Goal: Information Seeking & Learning: Learn about a topic

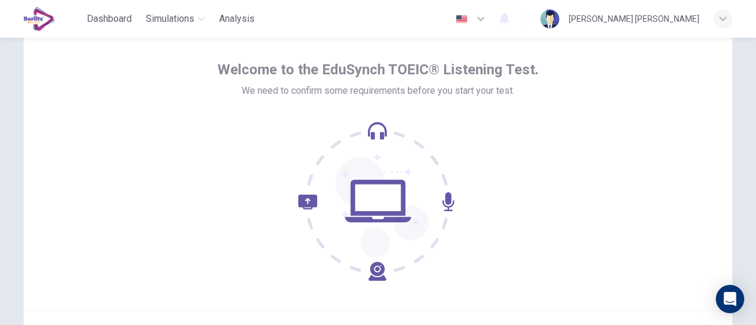
scroll to position [118, 0]
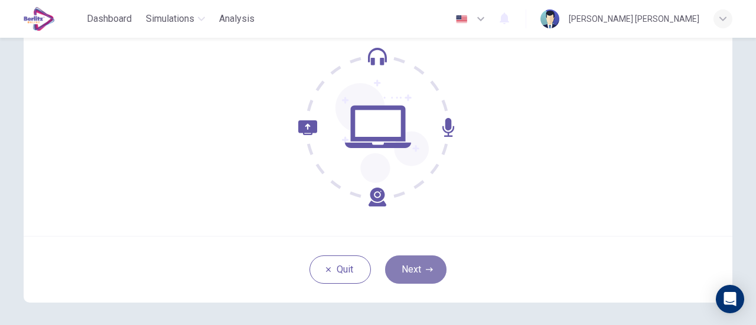
click at [399, 263] on button "Next" at bounding box center [415, 270] width 61 height 28
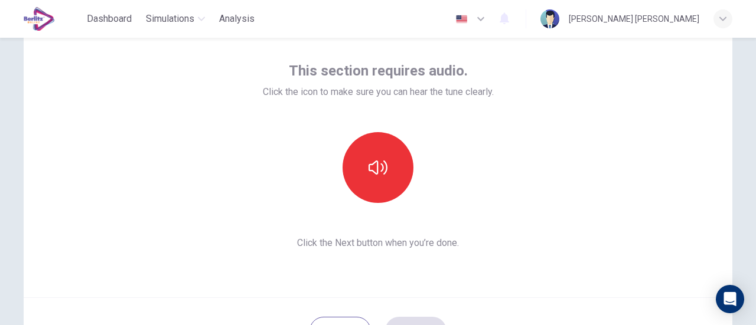
scroll to position [0, 0]
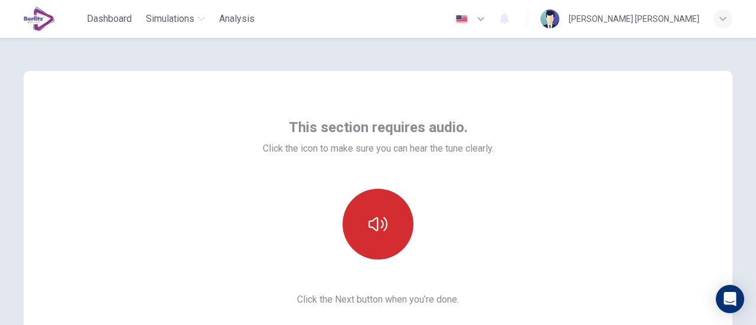
click at [373, 224] on icon "button" at bounding box center [378, 224] width 19 height 19
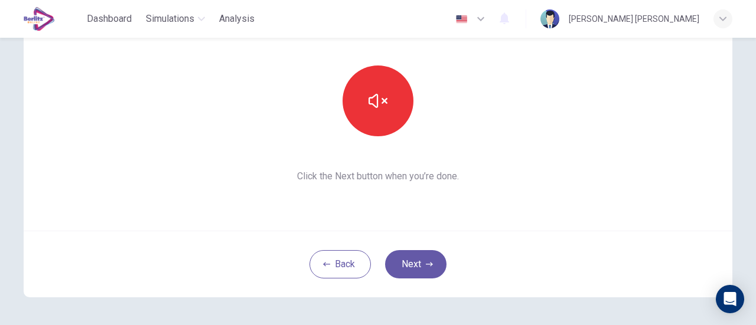
scroll to position [166, 0]
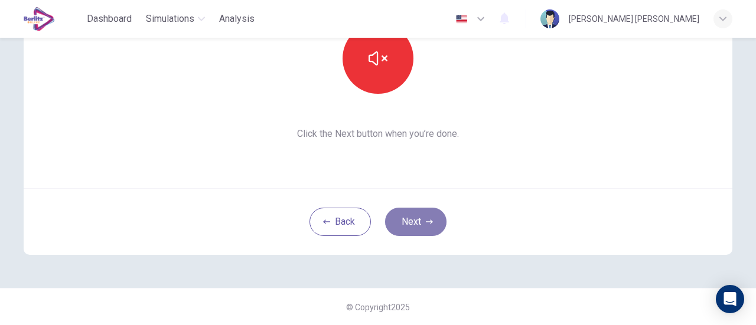
click at [422, 213] on button "Next" at bounding box center [415, 222] width 61 height 28
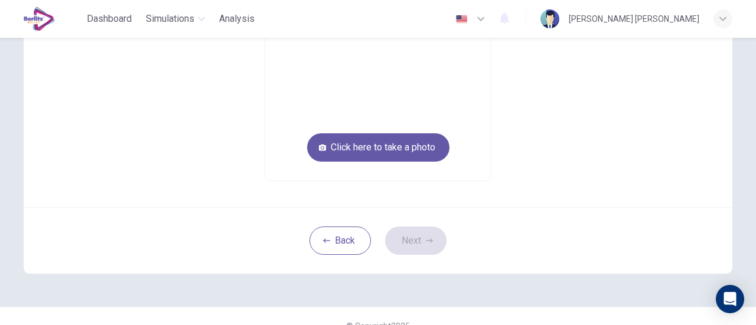
scroll to position [107, 0]
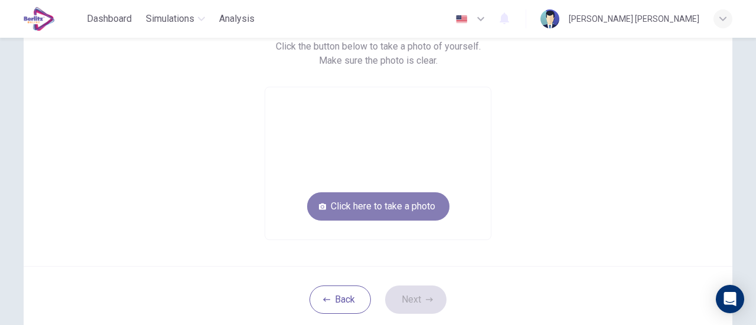
click at [428, 205] on button "Click here to take a photo" at bounding box center [378, 207] width 142 height 28
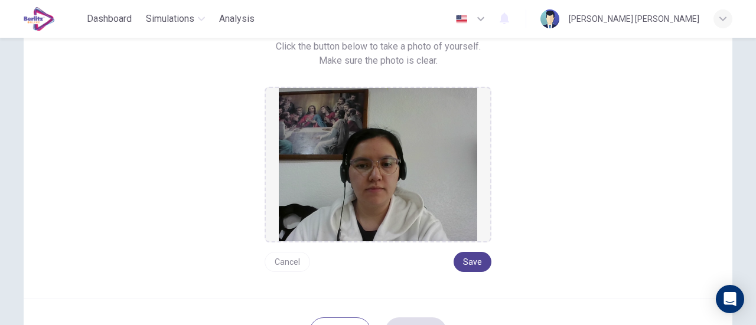
click at [474, 262] on button "Save" at bounding box center [473, 262] width 38 height 20
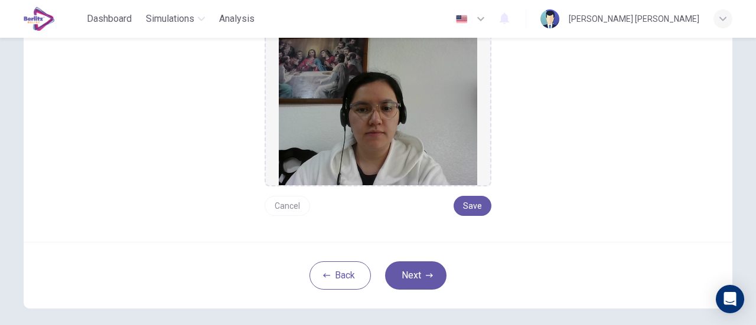
scroll to position [216, 0]
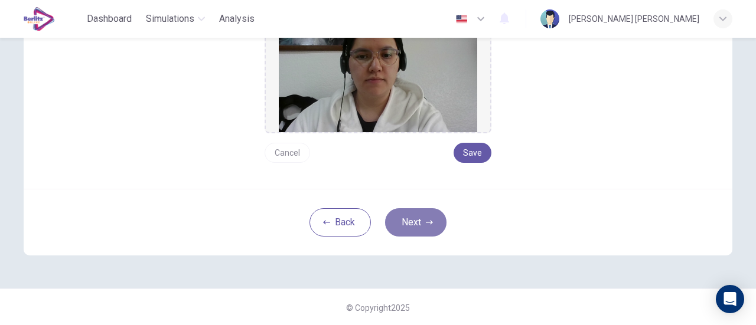
click at [400, 223] on button "Next" at bounding box center [415, 222] width 61 height 28
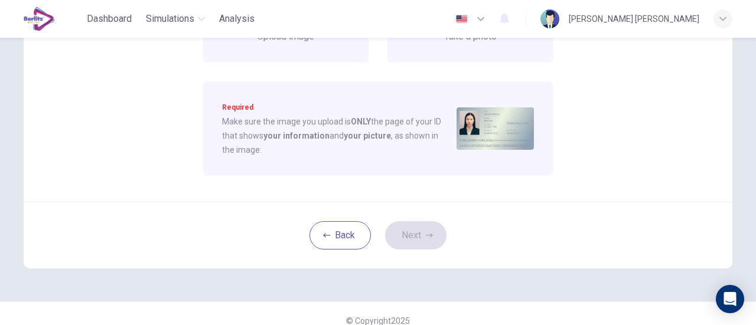
scroll to position [98, 0]
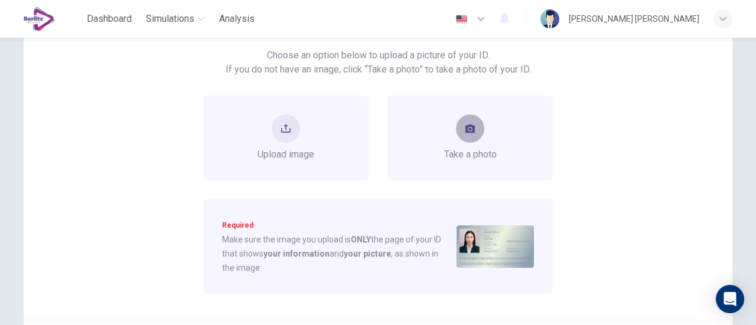
click at [475, 136] on button "take photo" at bounding box center [470, 129] width 28 height 28
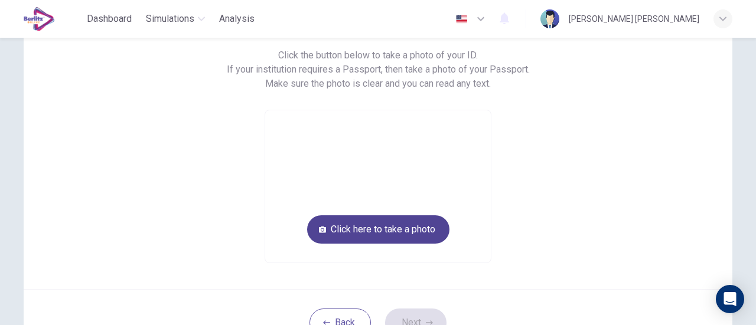
click at [395, 232] on button "Click here to take a photo" at bounding box center [378, 230] width 142 height 28
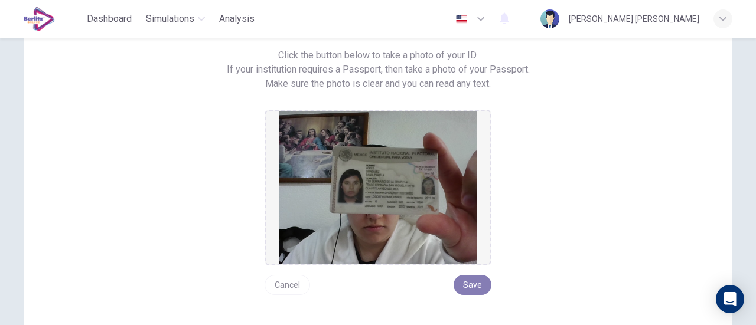
click at [461, 281] on button "Save" at bounding box center [473, 285] width 38 height 20
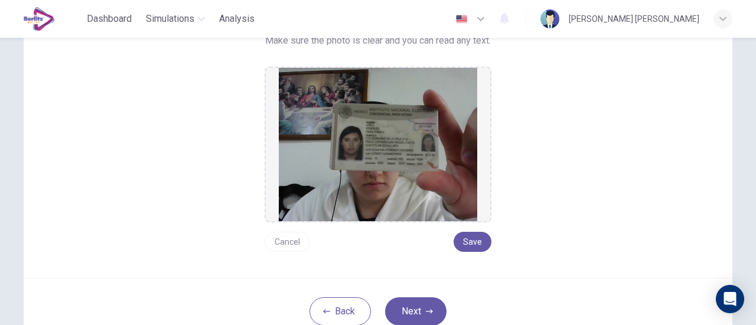
scroll to position [157, 0]
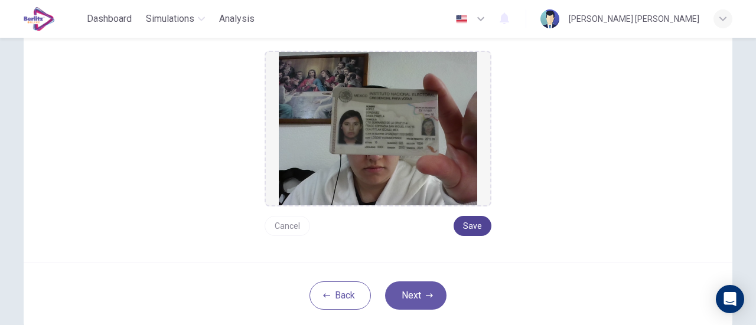
click at [464, 223] on button "Save" at bounding box center [473, 226] width 38 height 20
click at [409, 295] on button "Next" at bounding box center [415, 296] width 61 height 28
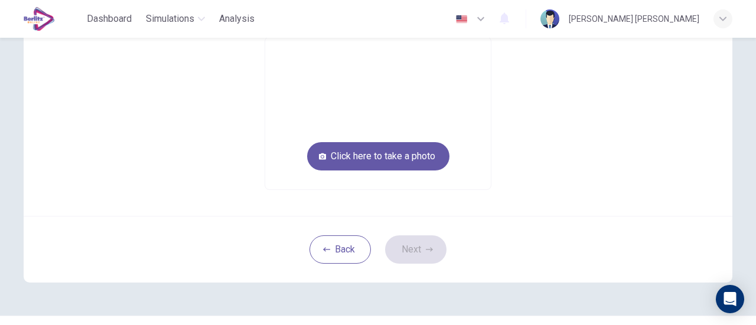
scroll to position [39, 0]
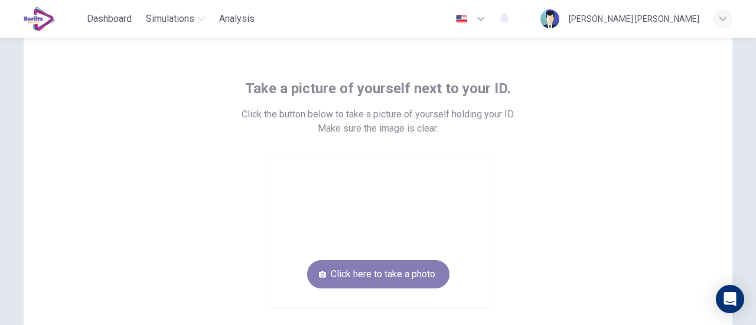
click at [423, 273] on button "Click here to take a photo" at bounding box center [378, 274] width 142 height 28
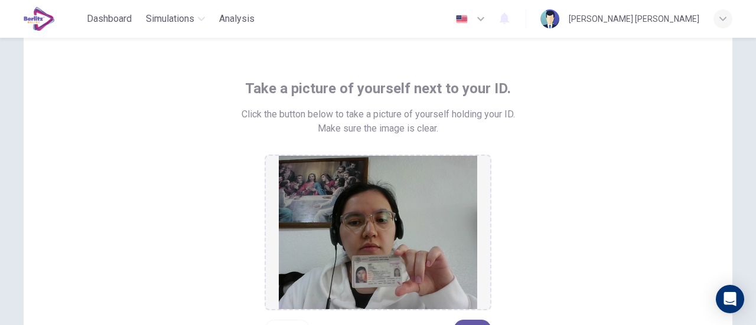
scroll to position [98, 0]
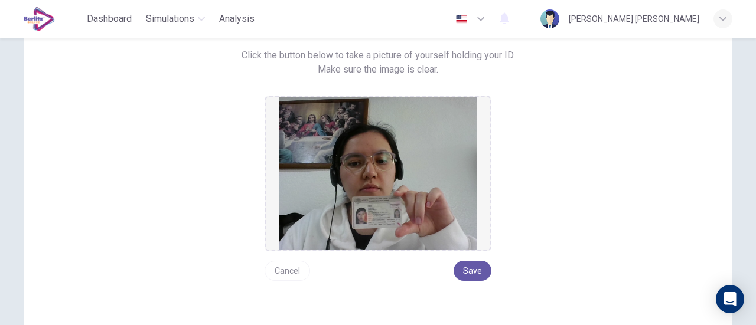
click at [275, 271] on button "Cancel" at bounding box center [287, 271] width 45 height 20
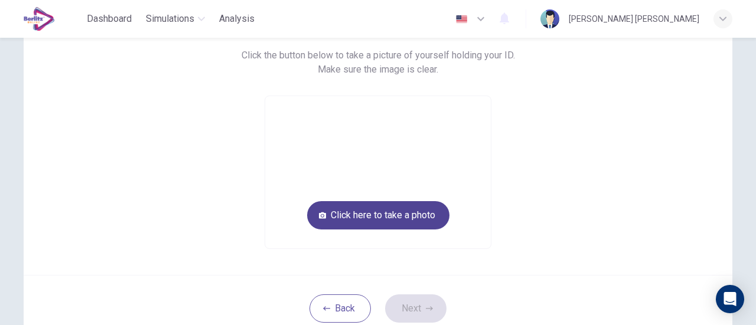
click at [377, 213] on button "Click here to take a photo" at bounding box center [378, 215] width 142 height 28
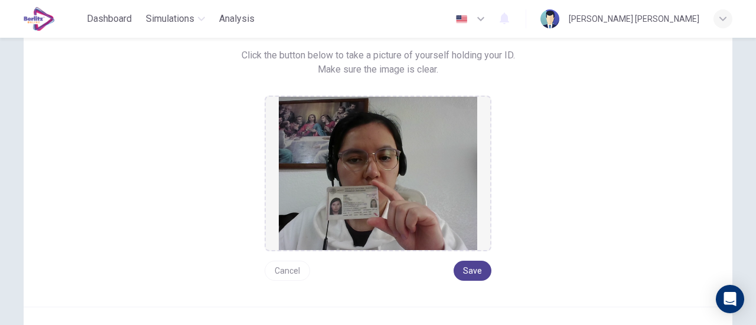
click at [474, 270] on button "Save" at bounding box center [473, 271] width 38 height 20
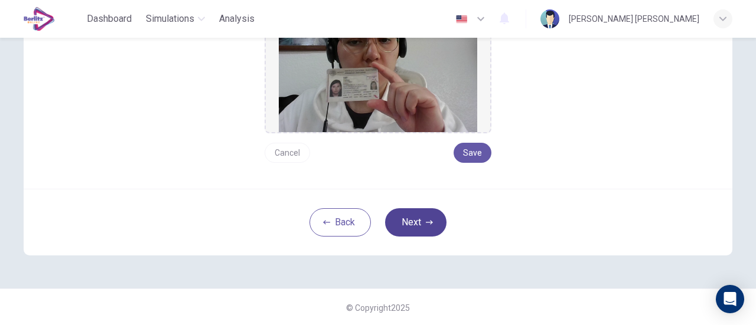
click at [406, 221] on button "Next" at bounding box center [415, 222] width 61 height 28
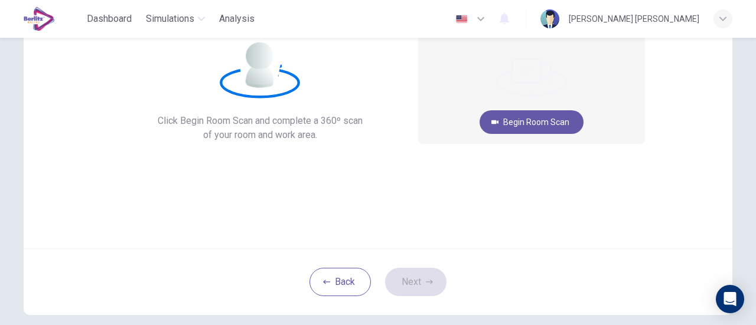
scroll to position [48, 0]
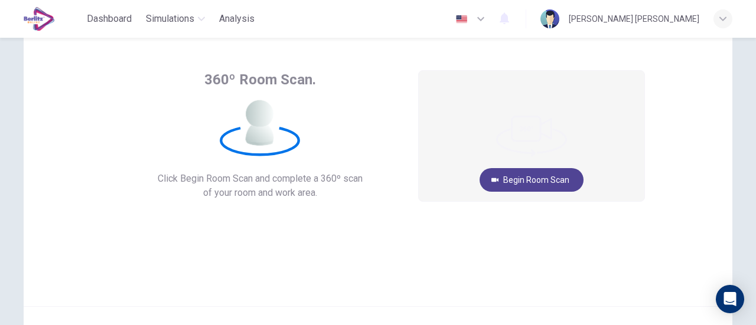
click at [545, 177] on button "Begin Room Scan" at bounding box center [532, 180] width 104 height 24
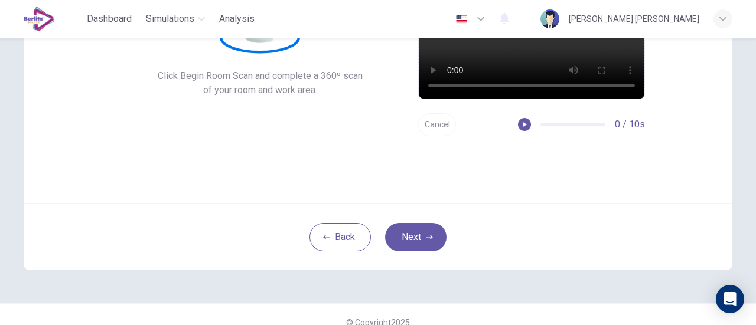
scroll to position [166, 0]
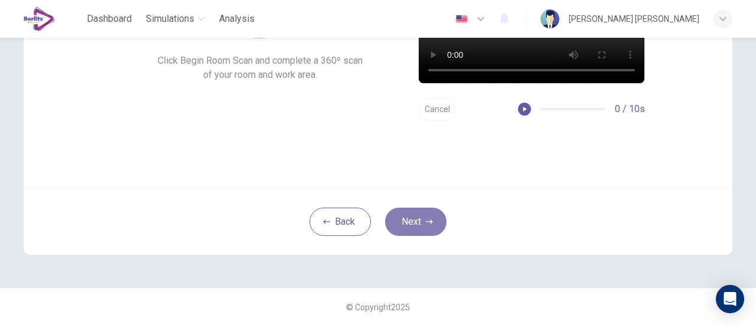
click at [426, 227] on button "Next" at bounding box center [415, 222] width 61 height 28
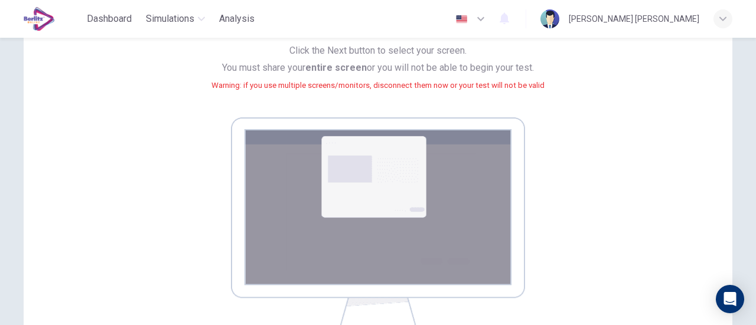
scroll to position [236, 0]
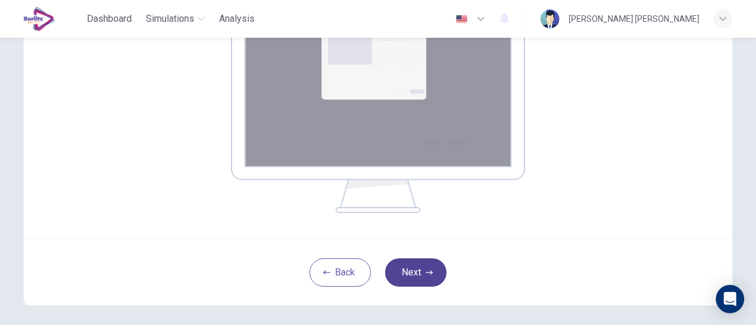
click at [427, 275] on icon "button" at bounding box center [429, 272] width 7 height 7
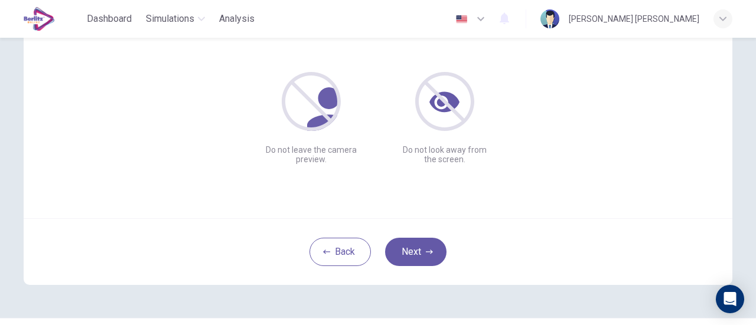
scroll to position [166, 0]
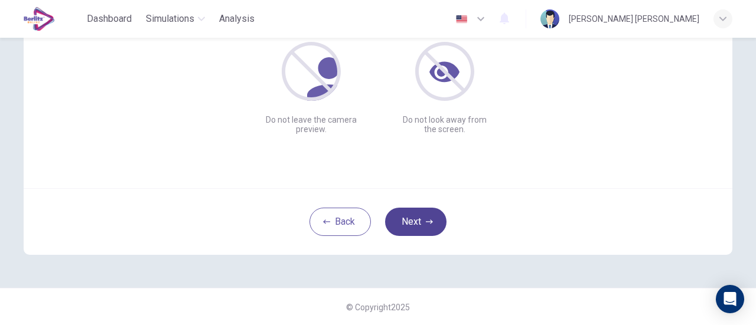
click at [423, 217] on button "Next" at bounding box center [415, 222] width 61 height 28
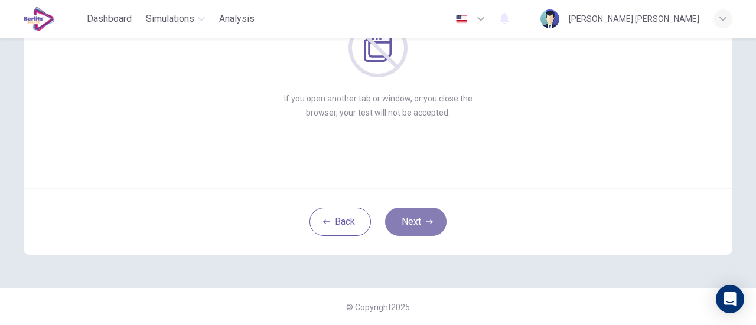
click at [412, 221] on button "Next" at bounding box center [415, 222] width 61 height 28
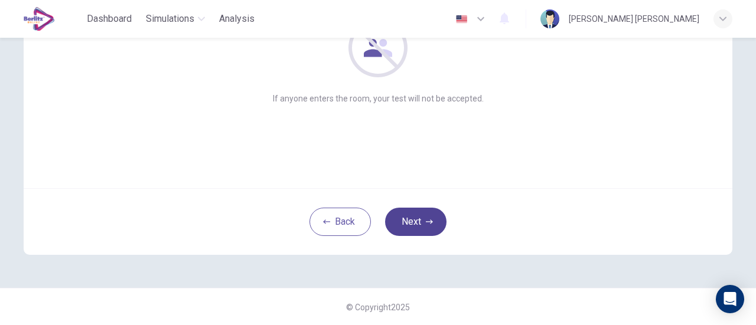
click at [412, 221] on button "Next" at bounding box center [415, 222] width 61 height 28
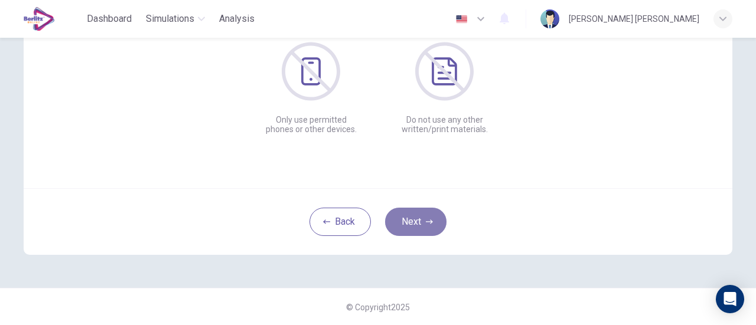
click at [404, 228] on button "Next" at bounding box center [415, 222] width 61 height 28
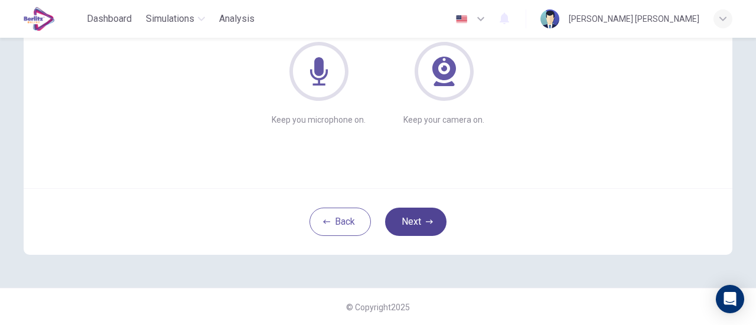
click at [404, 227] on button "Next" at bounding box center [415, 222] width 61 height 28
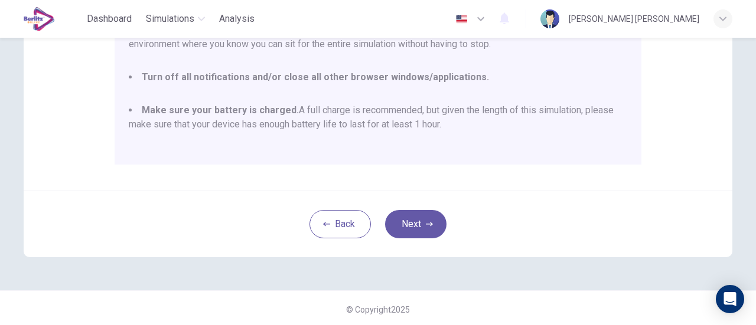
scroll to position [331, 0]
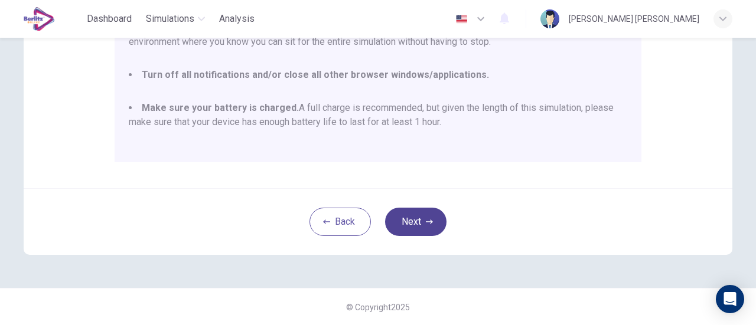
click at [412, 224] on button "Next" at bounding box center [415, 222] width 61 height 28
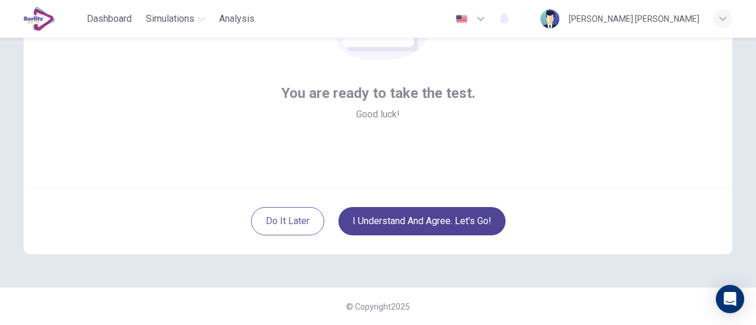
scroll to position [166, 0]
click at [431, 218] on button "I understand and agree. Let’s go!" at bounding box center [421, 222] width 167 height 28
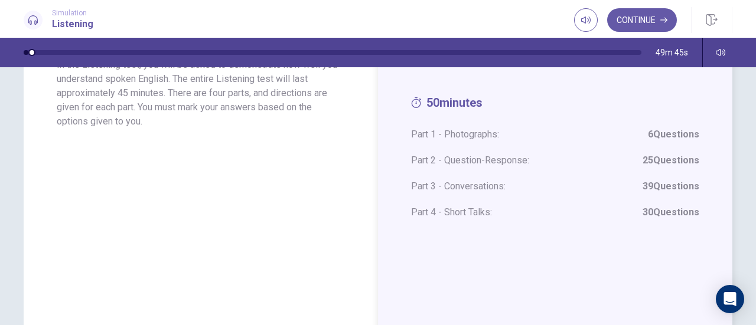
scroll to position [118, 0]
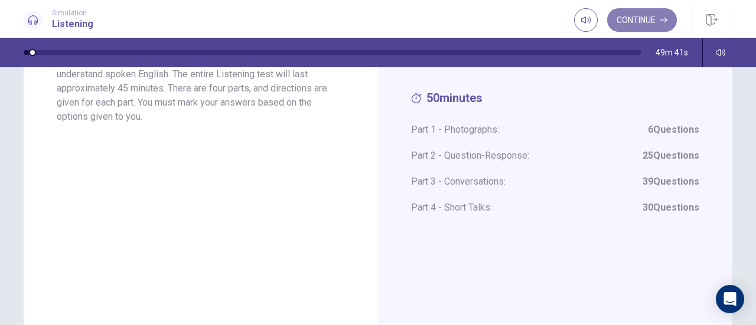
click at [636, 22] on button "Continue" at bounding box center [642, 20] width 70 height 24
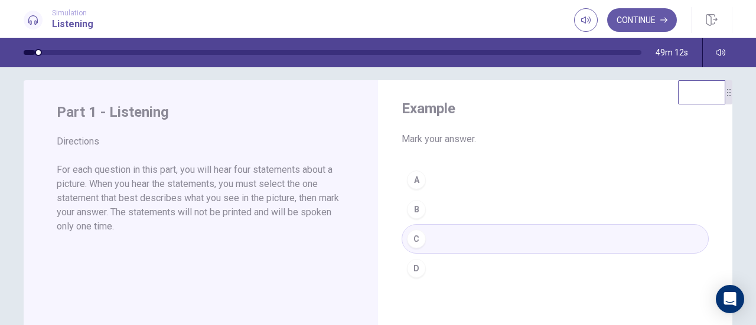
scroll to position [0, 0]
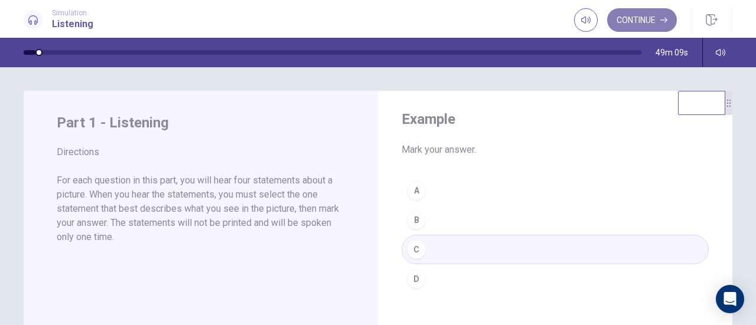
click at [637, 19] on button "Continue" at bounding box center [642, 20] width 70 height 24
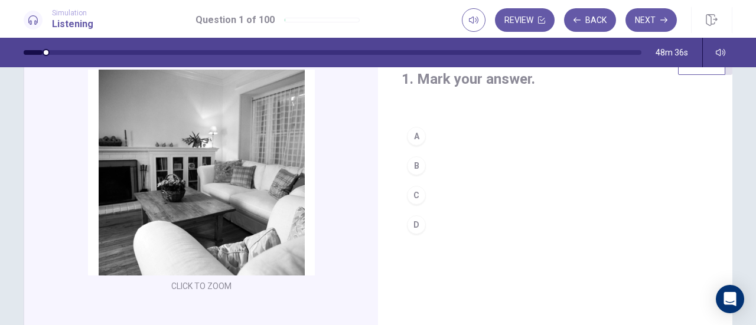
scroll to position [59, 0]
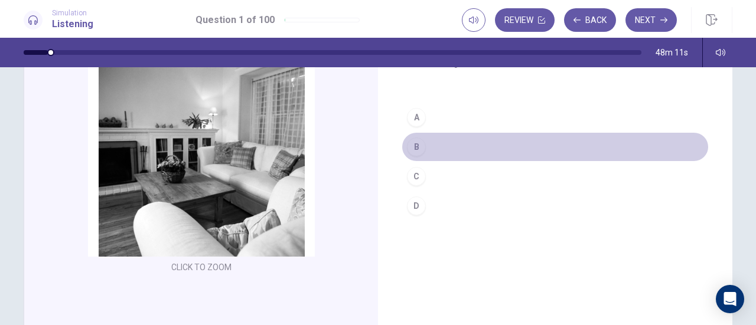
click at [438, 145] on button "B" at bounding box center [555, 147] width 307 height 30
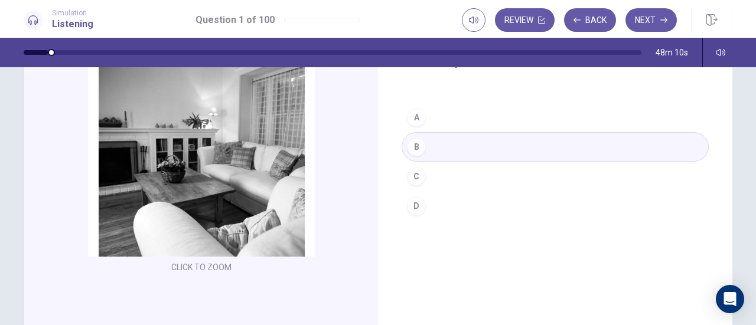
scroll to position [0, 0]
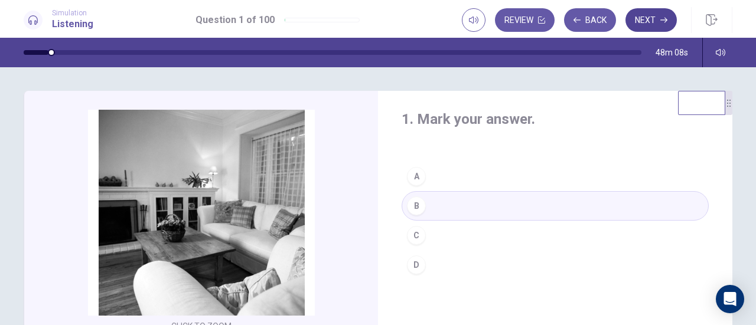
click at [659, 15] on button "Next" at bounding box center [650, 20] width 51 height 24
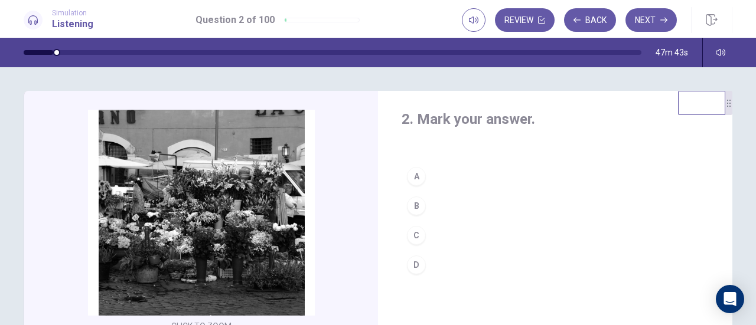
click at [453, 204] on button "B" at bounding box center [555, 206] width 307 height 30
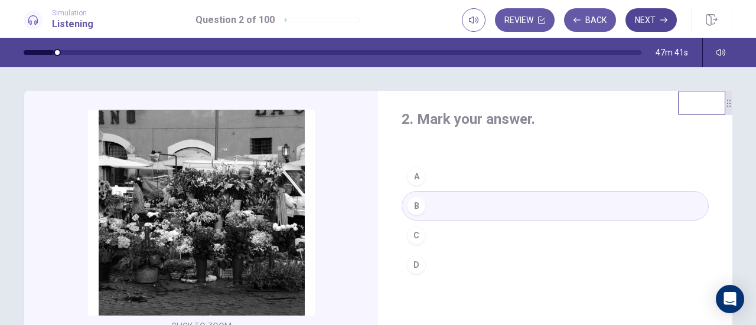
click at [660, 14] on button "Next" at bounding box center [650, 20] width 51 height 24
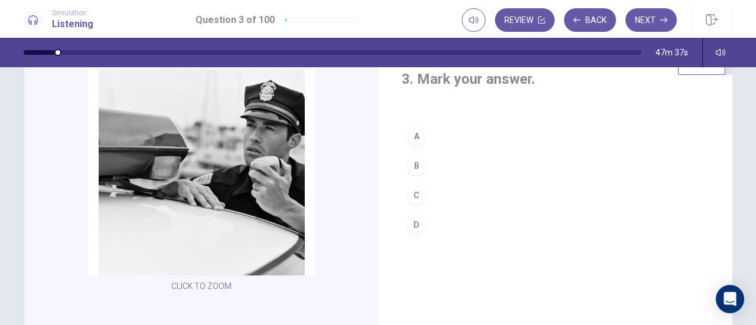
scroll to position [59, 0]
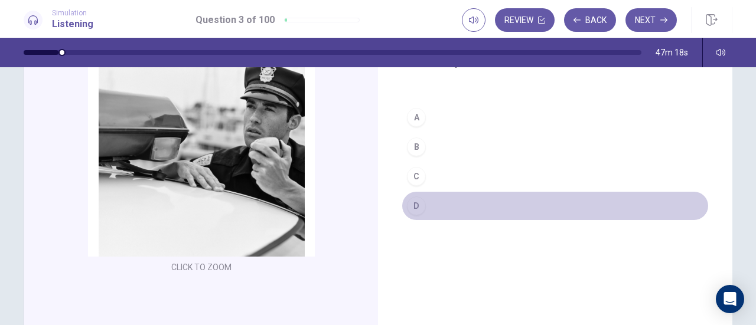
click at [445, 204] on button "D" at bounding box center [555, 206] width 307 height 30
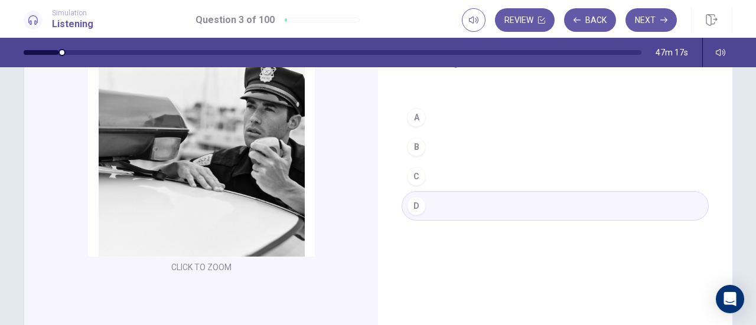
scroll to position [0, 0]
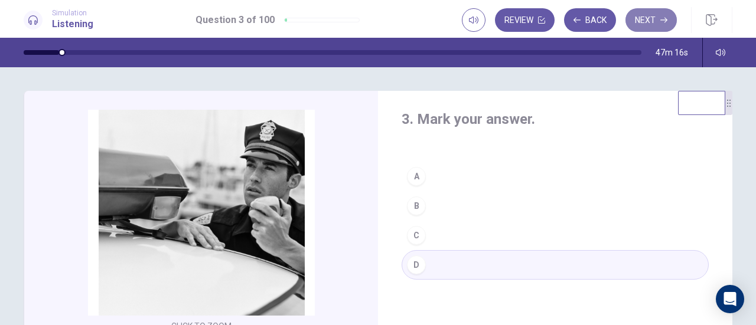
click at [671, 22] on button "Next" at bounding box center [650, 20] width 51 height 24
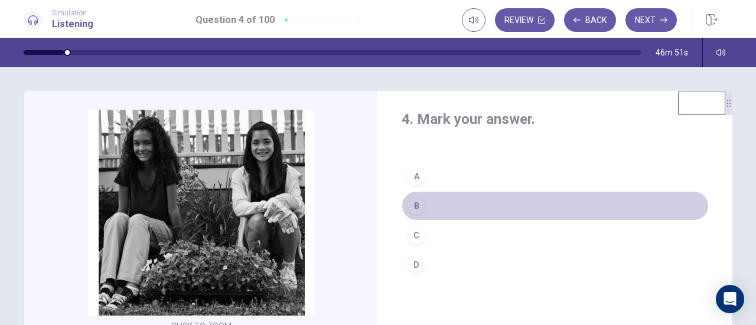
click at [446, 206] on button "B" at bounding box center [555, 206] width 307 height 30
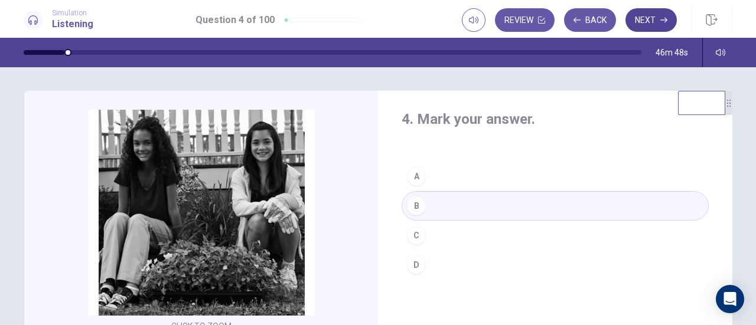
click at [656, 17] on button "Next" at bounding box center [650, 20] width 51 height 24
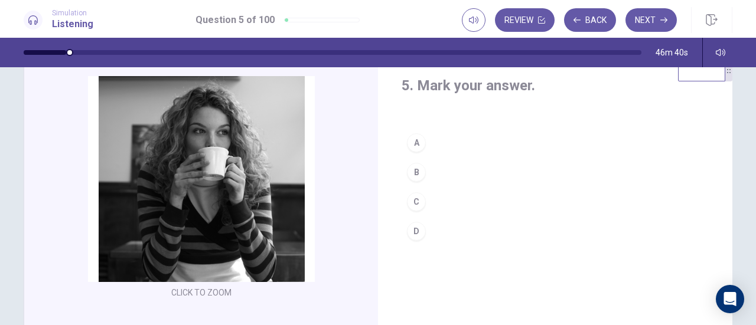
scroll to position [59, 0]
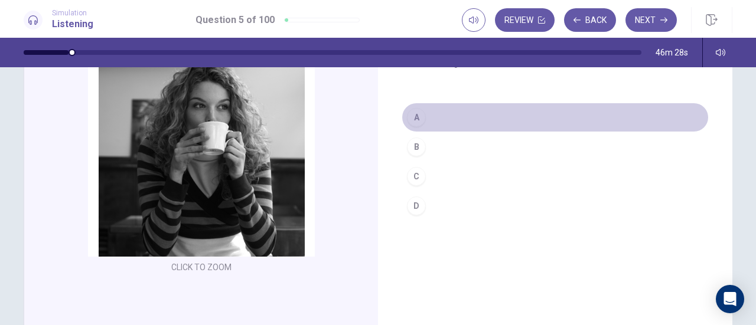
click at [442, 115] on button "A" at bounding box center [555, 118] width 307 height 30
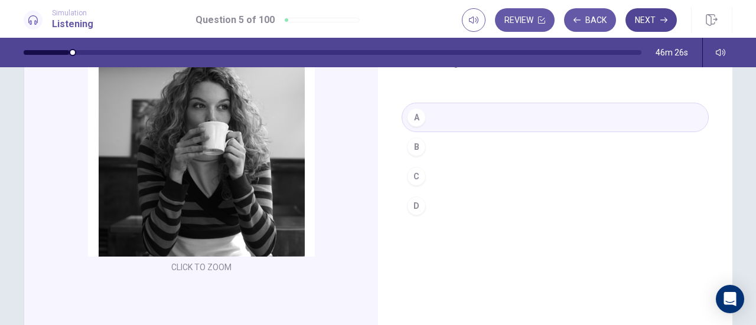
click at [644, 15] on button "Next" at bounding box center [650, 20] width 51 height 24
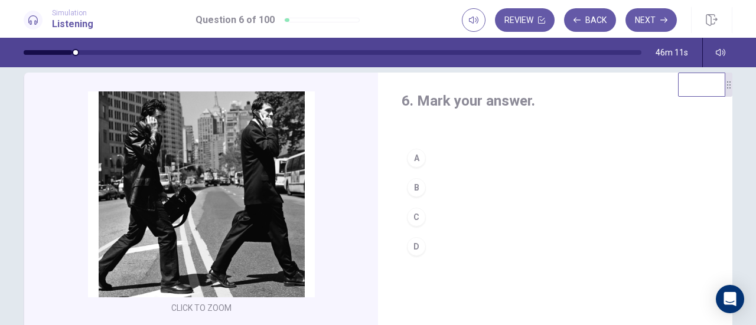
scroll to position [0, 0]
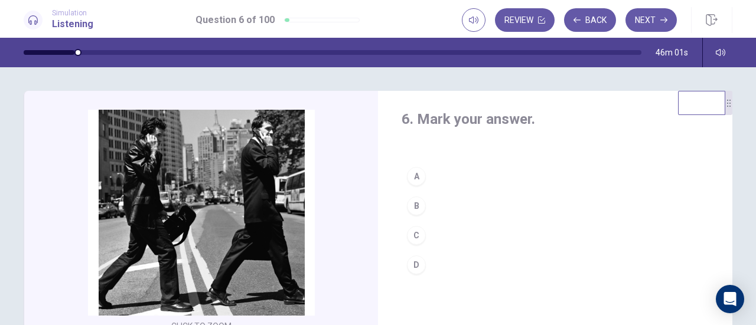
click at [432, 199] on button "B" at bounding box center [555, 206] width 307 height 30
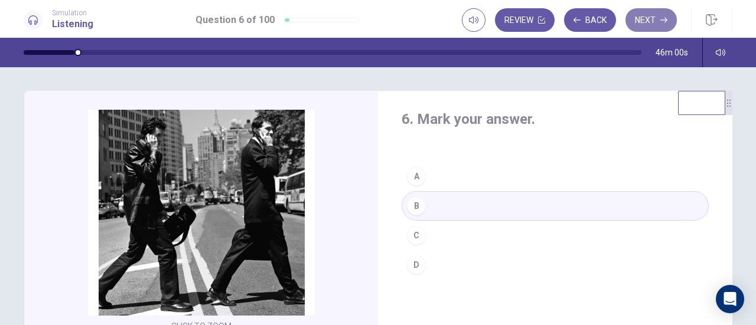
click at [646, 14] on button "Next" at bounding box center [650, 20] width 51 height 24
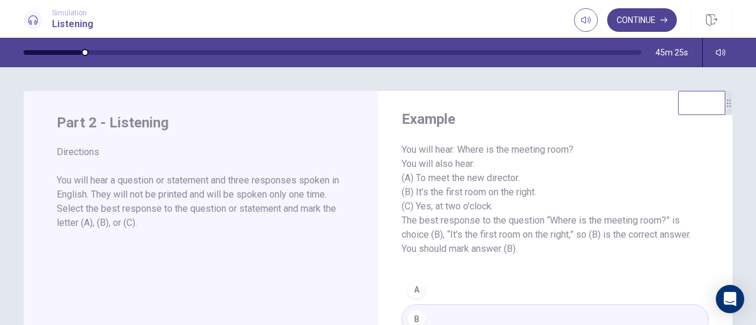
click at [650, 19] on button "Continue" at bounding box center [642, 20] width 70 height 24
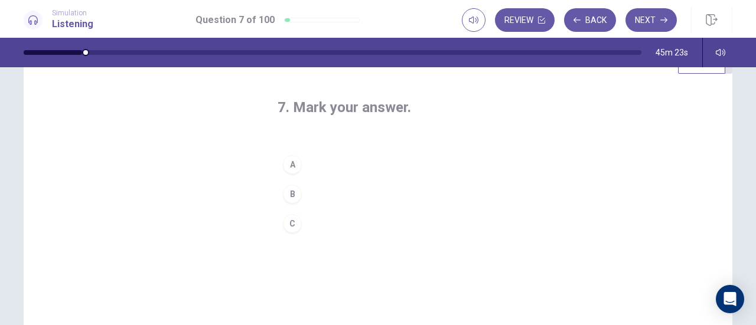
scroll to position [59, 0]
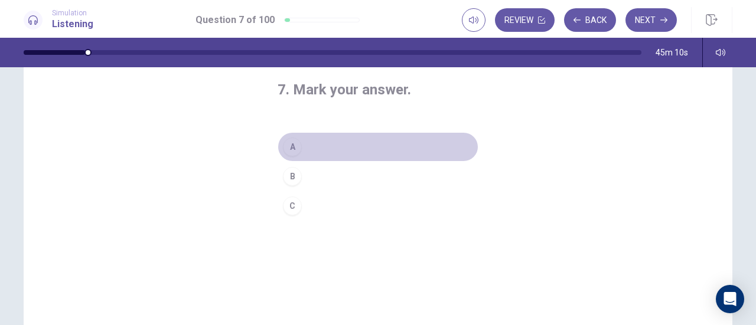
click at [319, 143] on button "A" at bounding box center [378, 147] width 201 height 30
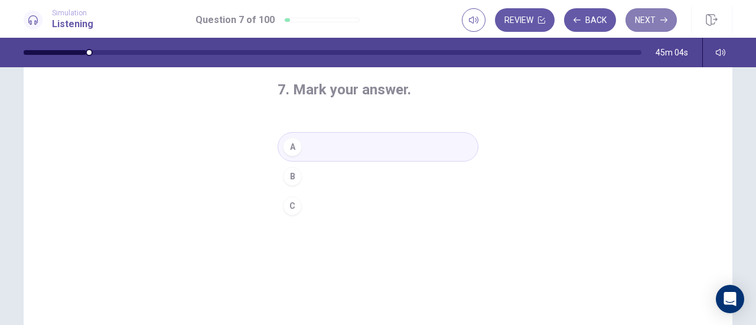
click at [657, 18] on button "Next" at bounding box center [650, 20] width 51 height 24
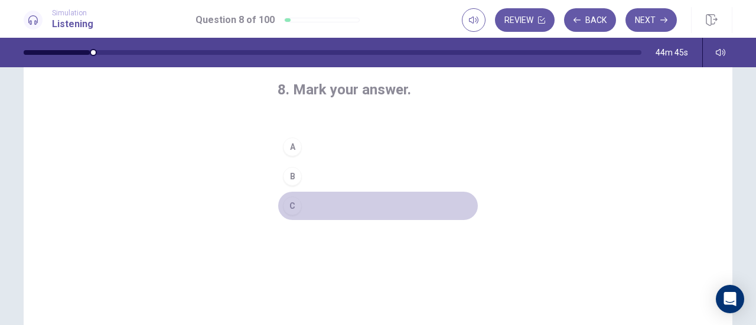
click at [318, 201] on button "C" at bounding box center [378, 206] width 201 height 30
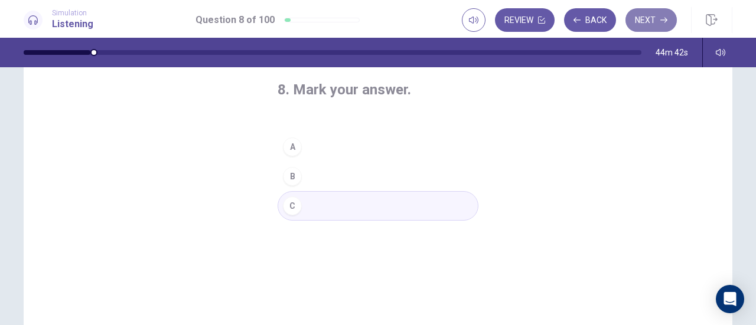
click at [654, 15] on button "Next" at bounding box center [650, 20] width 51 height 24
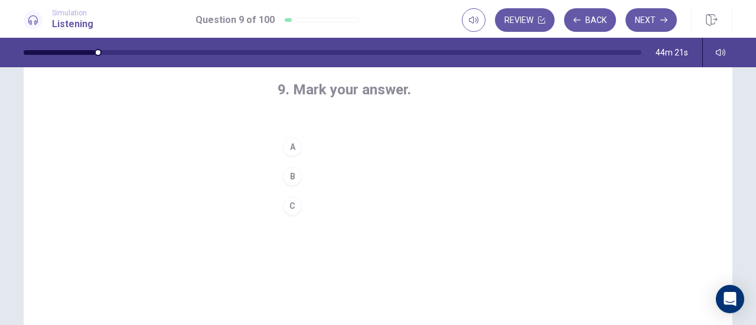
click at [312, 174] on button "B" at bounding box center [378, 177] width 201 height 30
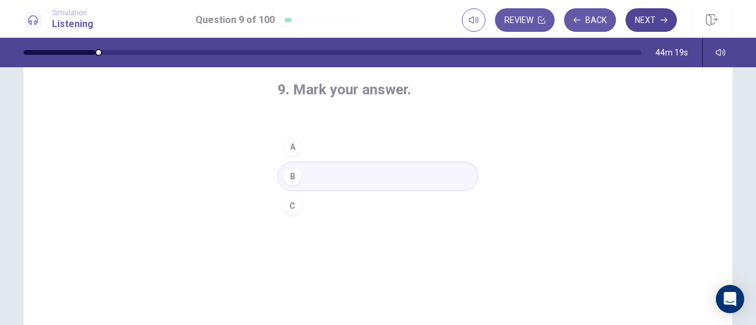
click at [656, 15] on button "Next" at bounding box center [650, 20] width 51 height 24
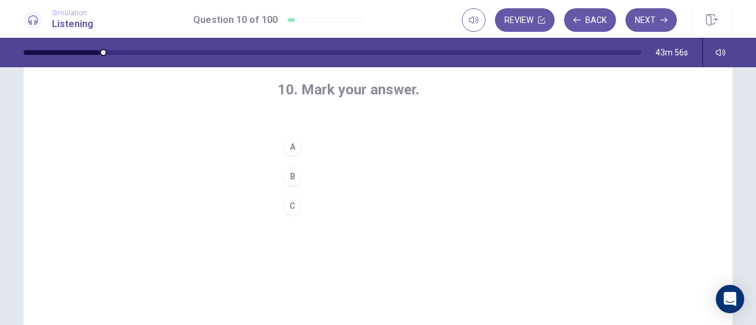
click at [327, 173] on button "B" at bounding box center [378, 177] width 201 height 30
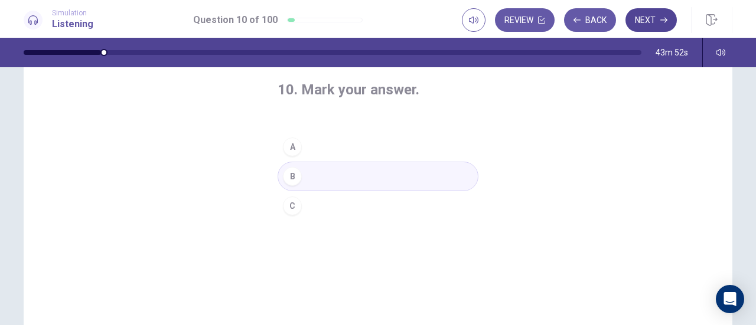
click at [641, 16] on button "Next" at bounding box center [650, 20] width 51 height 24
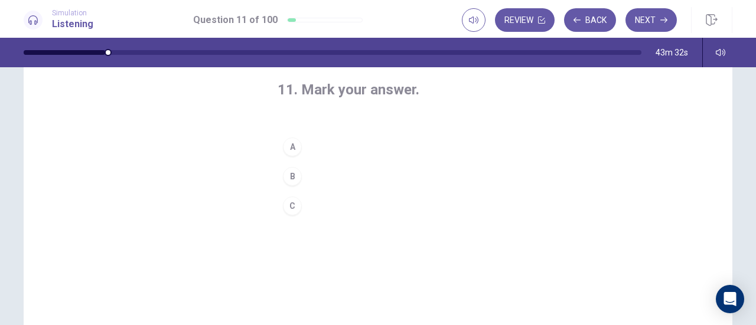
click at [331, 173] on button "B" at bounding box center [378, 177] width 201 height 30
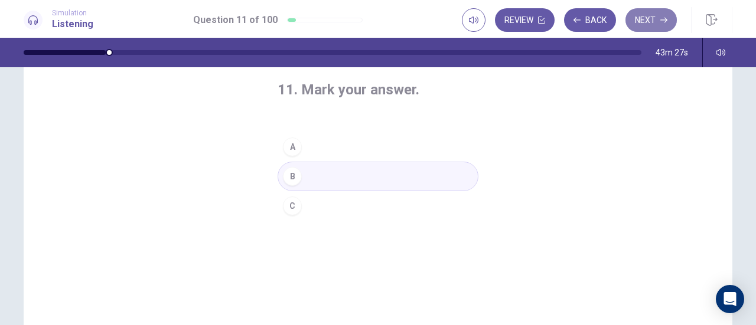
click at [649, 21] on button "Next" at bounding box center [650, 20] width 51 height 24
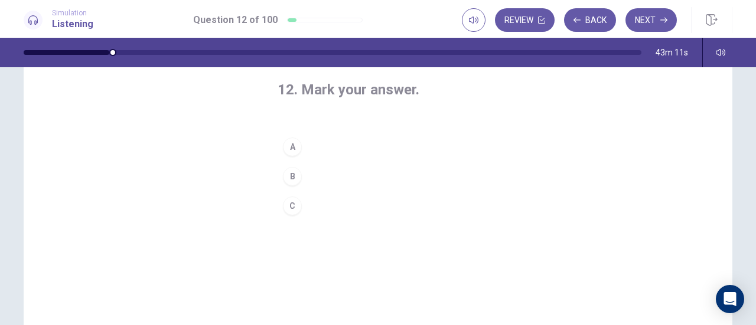
click at [304, 205] on button "C" at bounding box center [378, 206] width 201 height 30
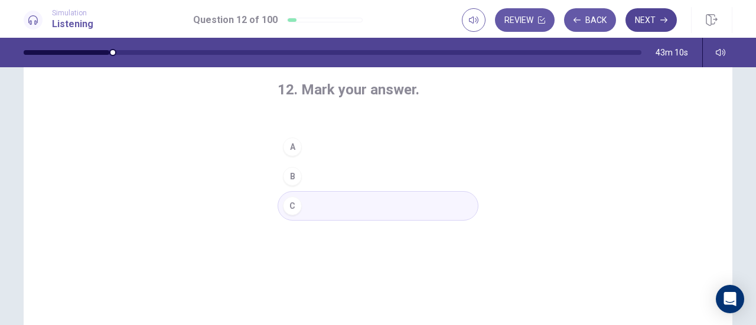
click at [653, 19] on button "Next" at bounding box center [650, 20] width 51 height 24
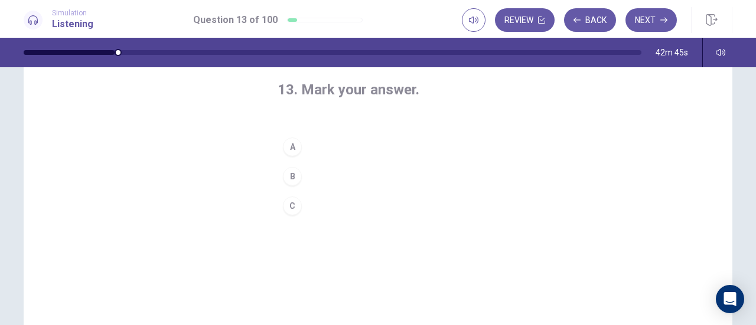
click at [313, 141] on button "A" at bounding box center [378, 147] width 201 height 30
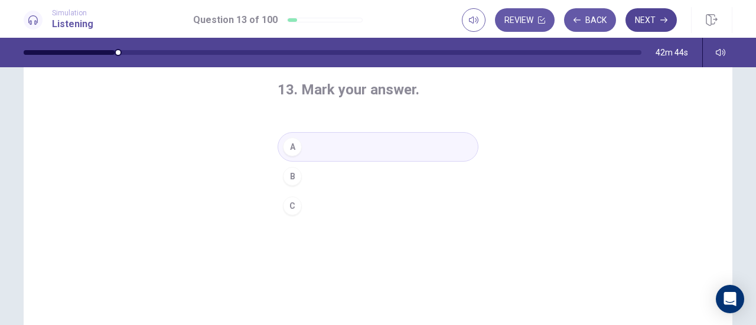
click at [670, 17] on button "Next" at bounding box center [650, 20] width 51 height 24
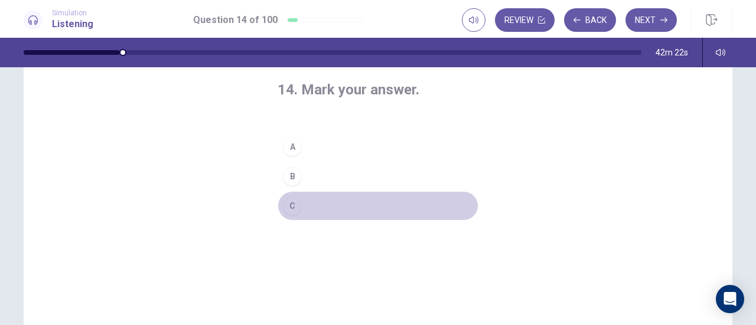
click at [316, 203] on button "C" at bounding box center [378, 206] width 201 height 30
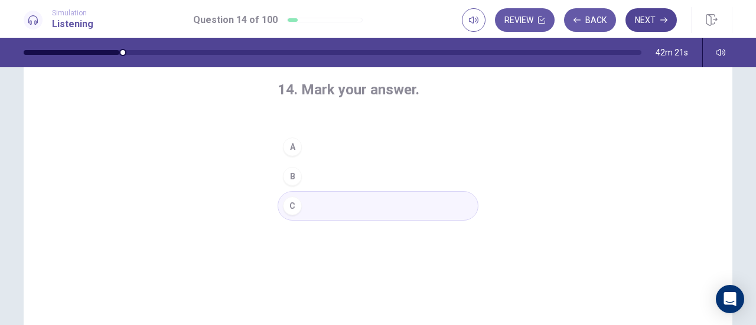
click at [652, 11] on button "Next" at bounding box center [650, 20] width 51 height 24
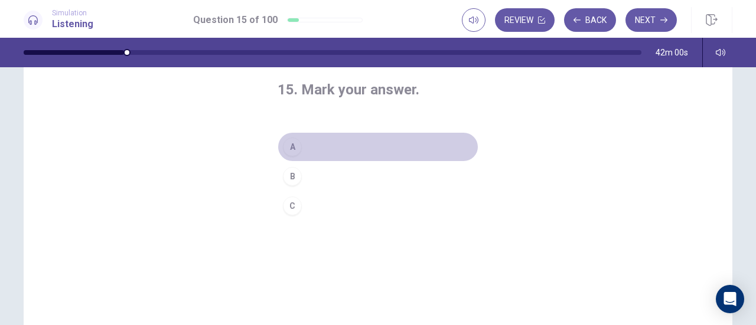
click at [310, 139] on button "A" at bounding box center [378, 147] width 201 height 30
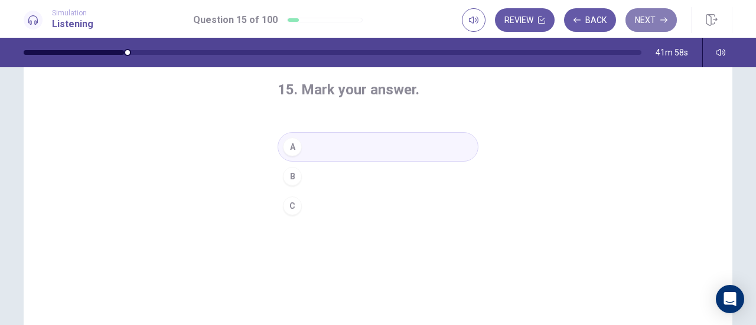
click at [662, 20] on icon "button" at bounding box center [663, 20] width 7 height 5
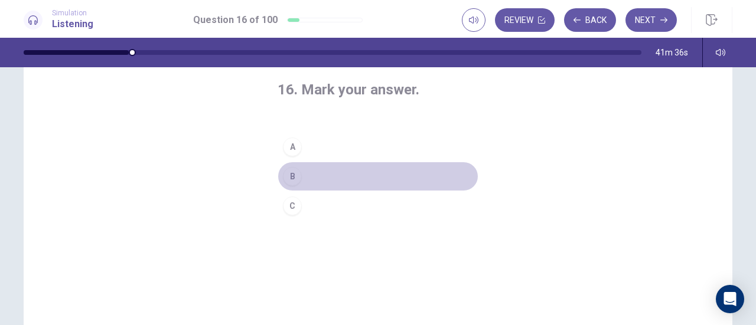
click at [312, 168] on button "B" at bounding box center [378, 177] width 201 height 30
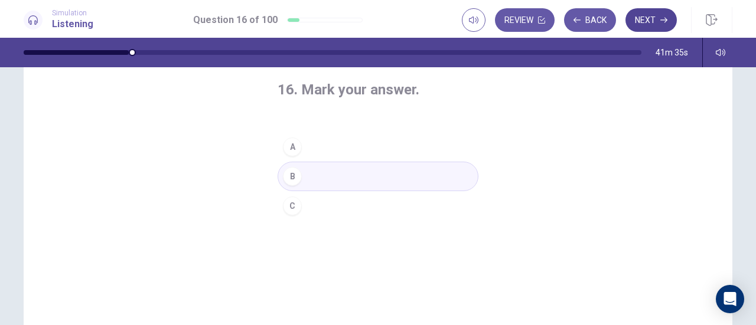
click at [650, 18] on button "Next" at bounding box center [650, 20] width 51 height 24
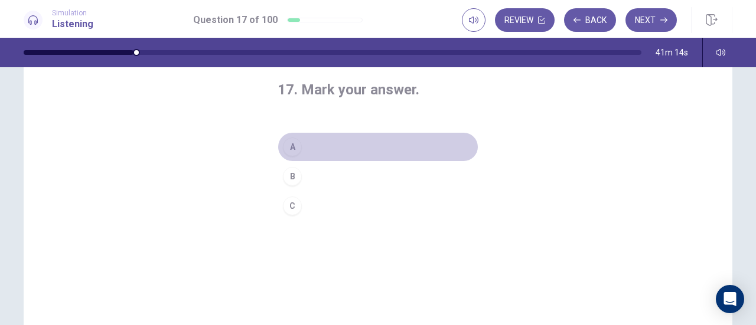
click at [328, 138] on button "A" at bounding box center [378, 147] width 201 height 30
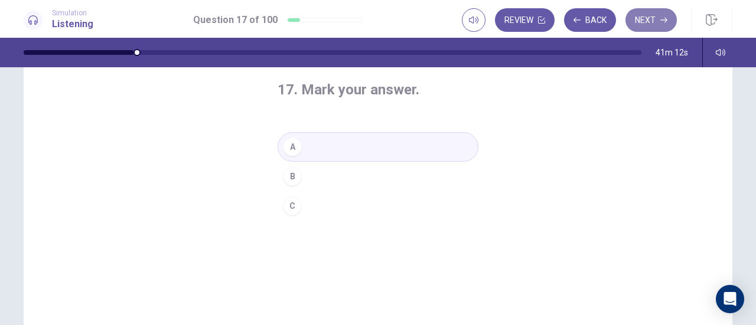
click at [646, 25] on button "Next" at bounding box center [650, 20] width 51 height 24
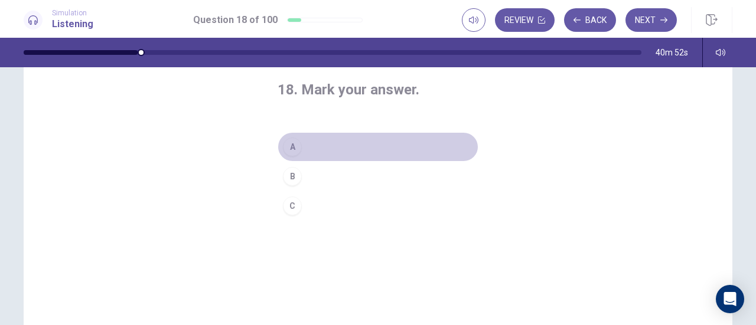
click at [319, 144] on button "A" at bounding box center [378, 147] width 201 height 30
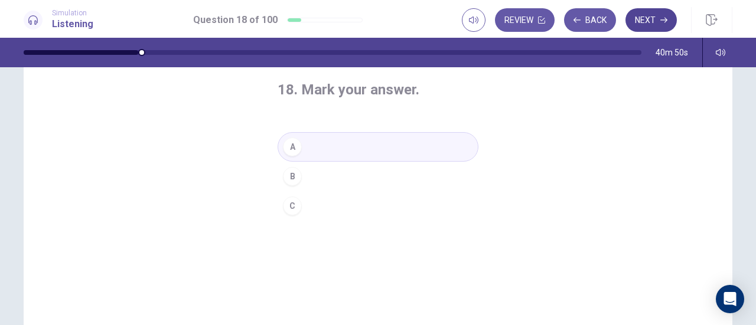
click at [662, 27] on button "Next" at bounding box center [650, 20] width 51 height 24
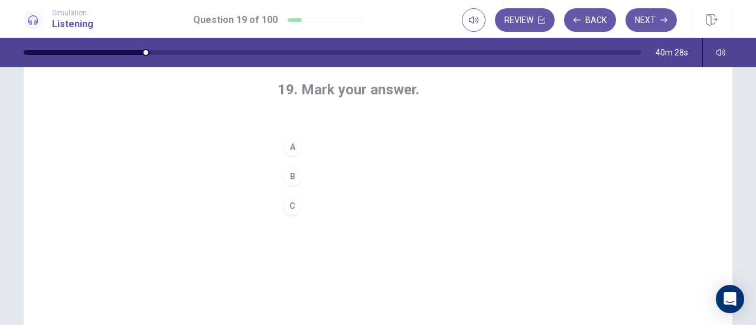
click at [328, 144] on button "A" at bounding box center [378, 147] width 201 height 30
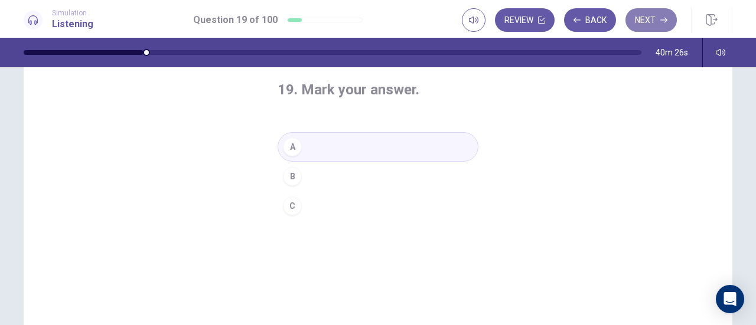
click at [643, 23] on button "Next" at bounding box center [650, 20] width 51 height 24
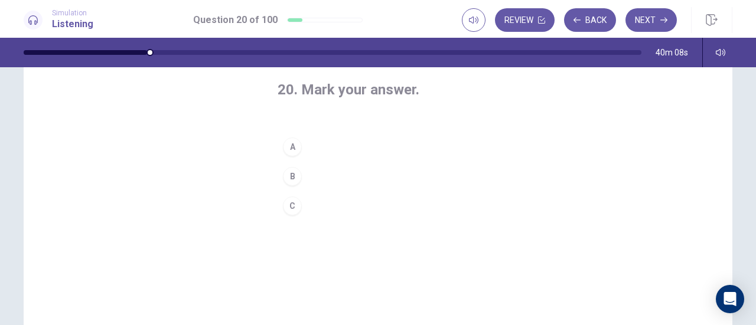
click at [315, 201] on button "C" at bounding box center [378, 206] width 201 height 30
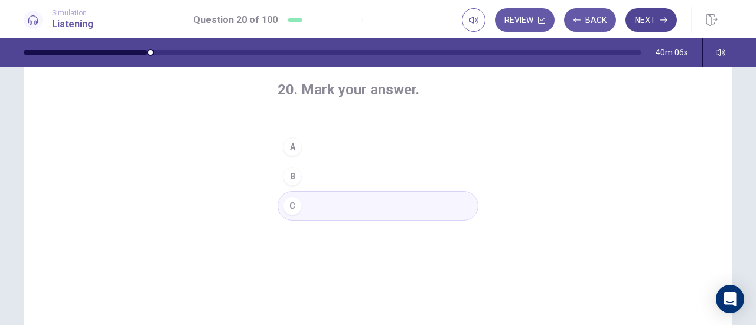
click at [666, 24] on button "Next" at bounding box center [650, 20] width 51 height 24
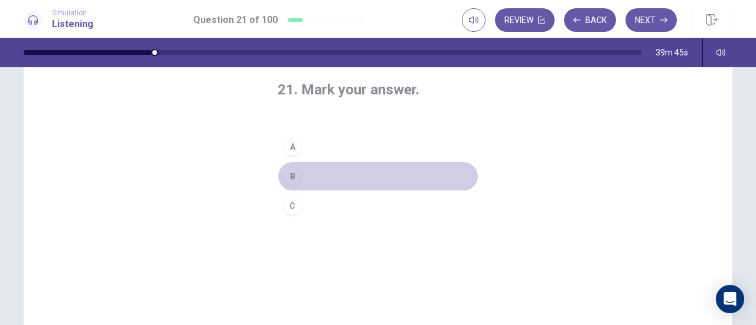
click at [302, 174] on button "B" at bounding box center [378, 177] width 201 height 30
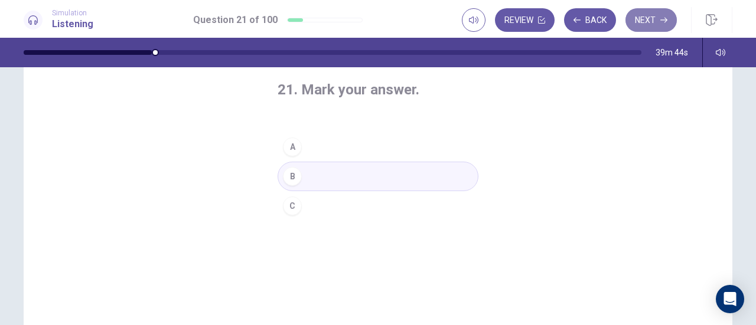
click at [630, 21] on button "Next" at bounding box center [650, 20] width 51 height 24
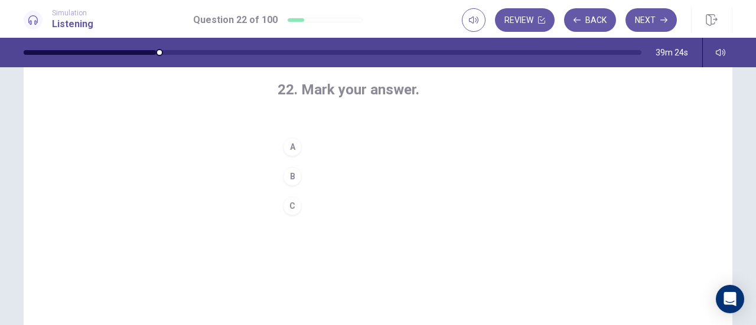
click at [315, 174] on button "B" at bounding box center [378, 177] width 201 height 30
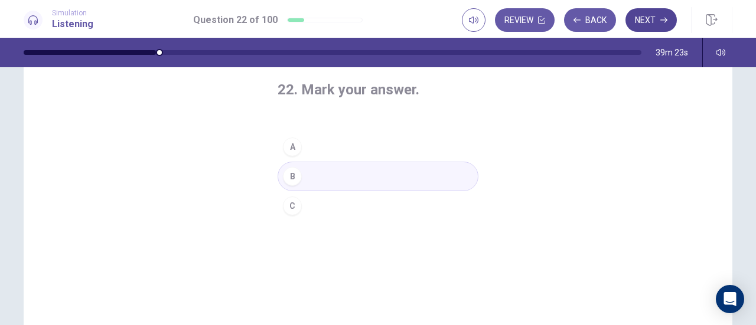
click at [659, 30] on button "Next" at bounding box center [650, 20] width 51 height 24
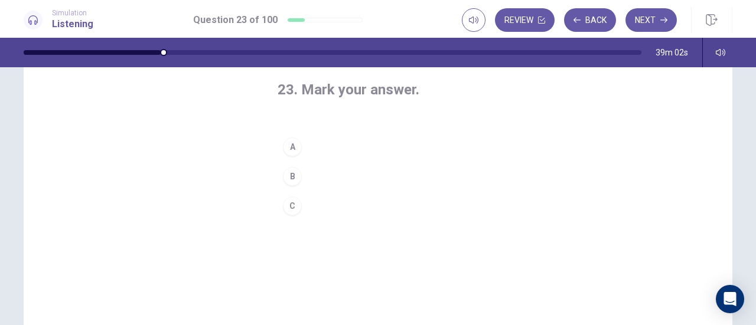
click at [313, 172] on button "B" at bounding box center [378, 177] width 201 height 30
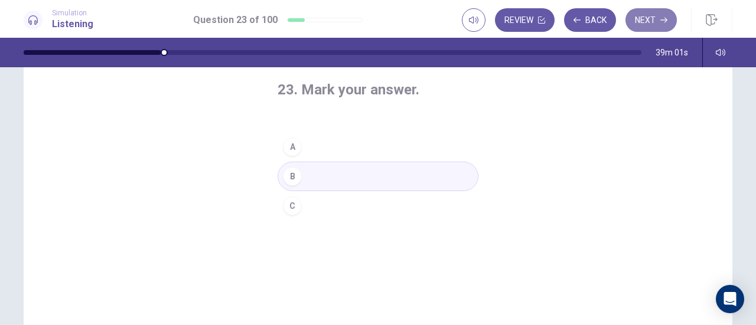
click at [663, 22] on icon "button" at bounding box center [663, 20] width 7 height 7
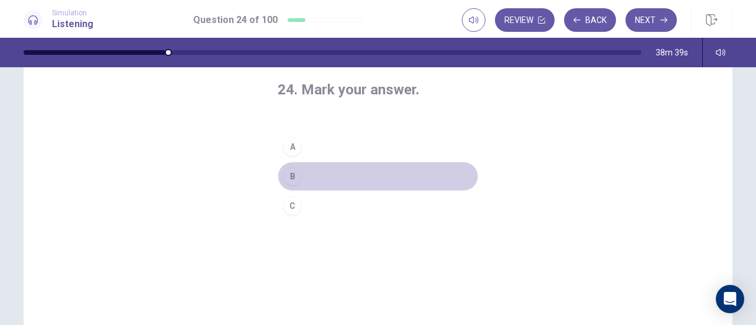
click at [305, 174] on button "B" at bounding box center [378, 177] width 201 height 30
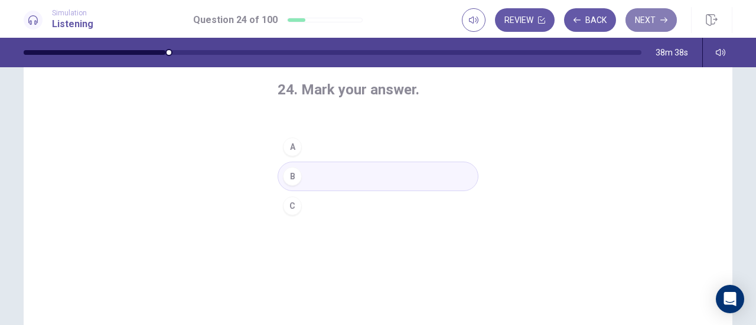
click at [643, 12] on button "Next" at bounding box center [650, 20] width 51 height 24
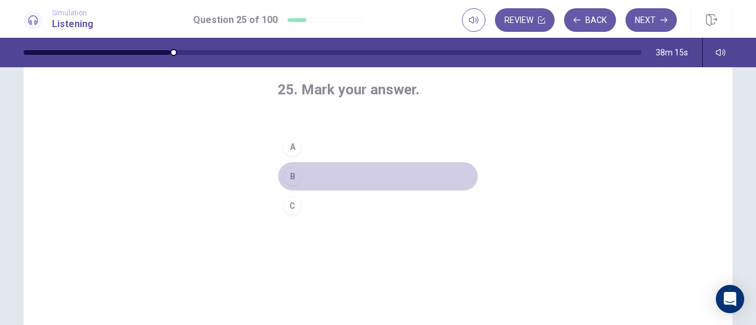
click at [322, 173] on button "B" at bounding box center [378, 177] width 201 height 30
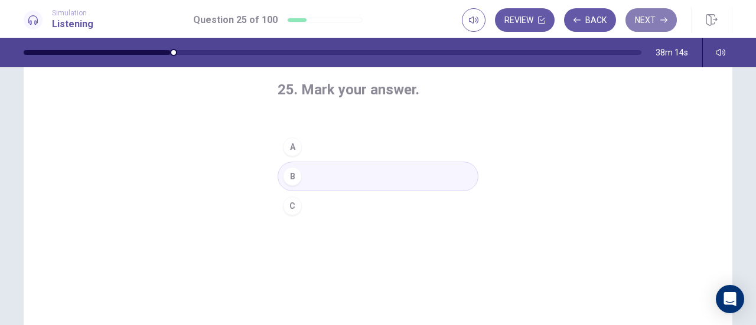
click at [630, 24] on button "Next" at bounding box center [650, 20] width 51 height 24
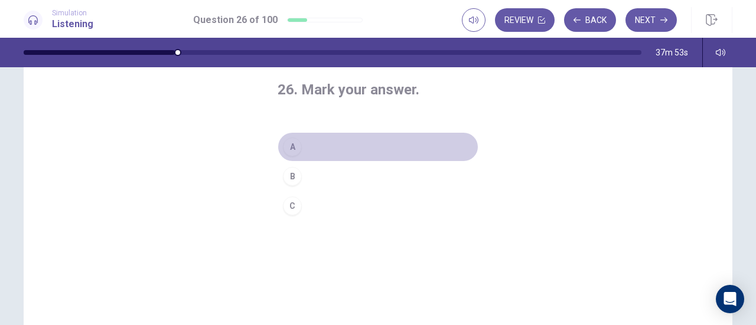
click at [308, 143] on button "A" at bounding box center [378, 147] width 201 height 30
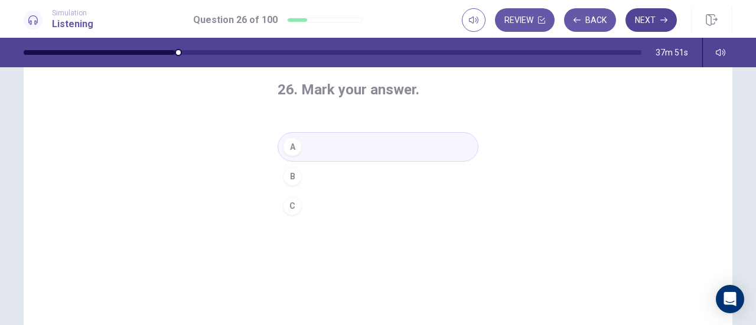
click at [652, 24] on button "Next" at bounding box center [650, 20] width 51 height 24
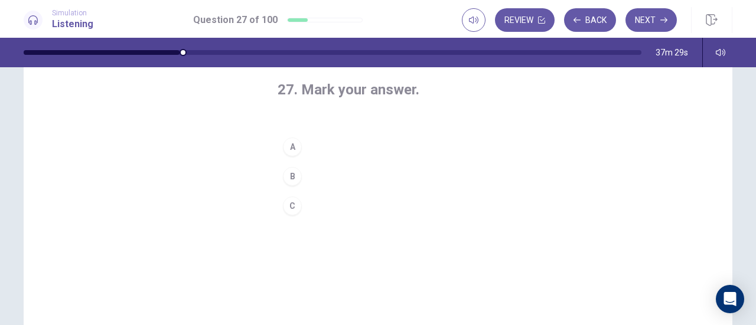
click at [317, 140] on button "A" at bounding box center [378, 147] width 201 height 30
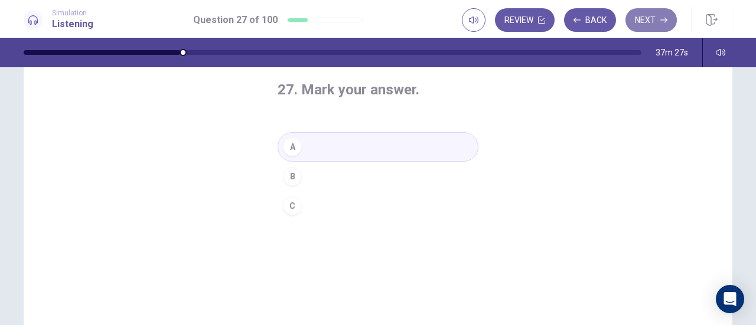
click at [637, 21] on button "Next" at bounding box center [650, 20] width 51 height 24
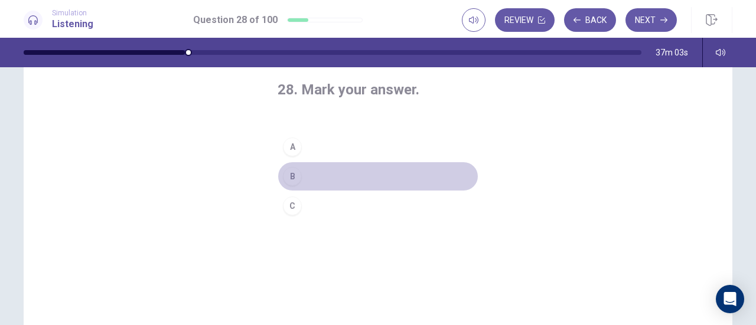
click at [309, 174] on button "B" at bounding box center [378, 177] width 201 height 30
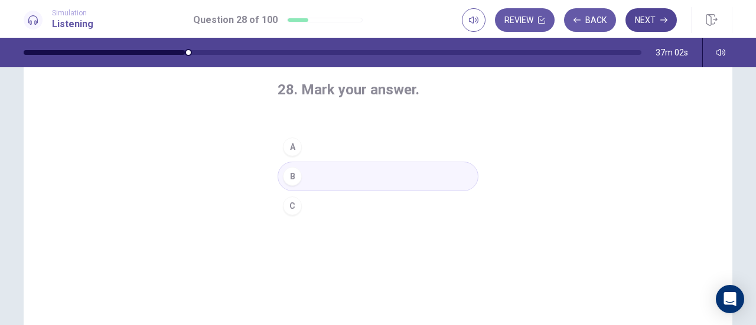
click at [659, 15] on button "Next" at bounding box center [650, 20] width 51 height 24
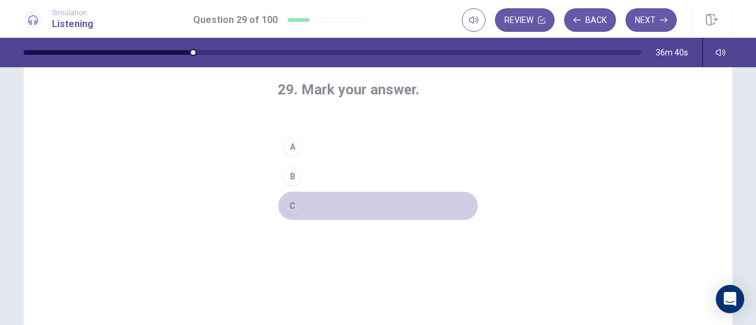
click at [311, 205] on button "C" at bounding box center [378, 206] width 201 height 30
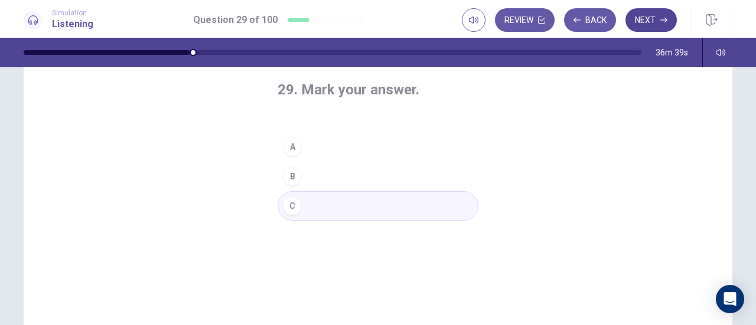
click at [663, 19] on icon "button" at bounding box center [663, 20] width 7 height 7
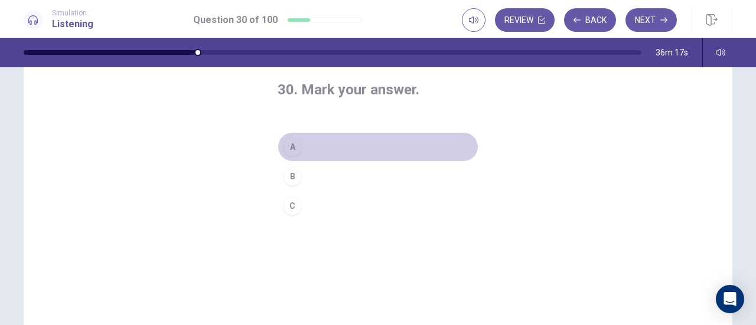
click at [312, 141] on button "A" at bounding box center [378, 147] width 201 height 30
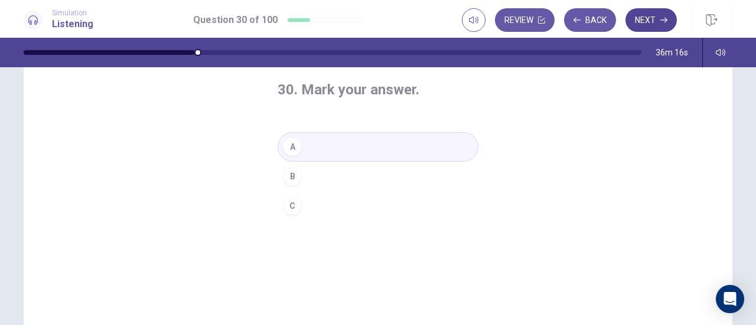
click at [649, 19] on button "Next" at bounding box center [650, 20] width 51 height 24
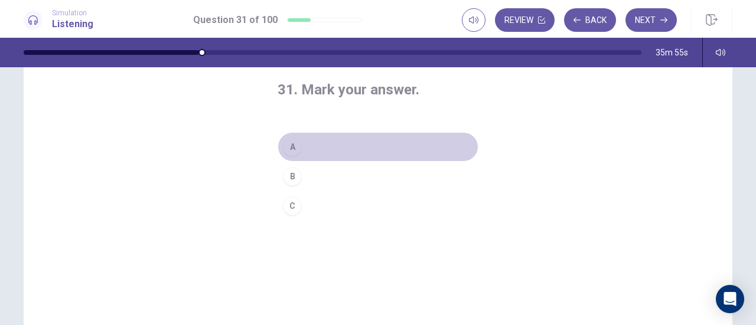
click at [322, 144] on button "A" at bounding box center [378, 147] width 201 height 30
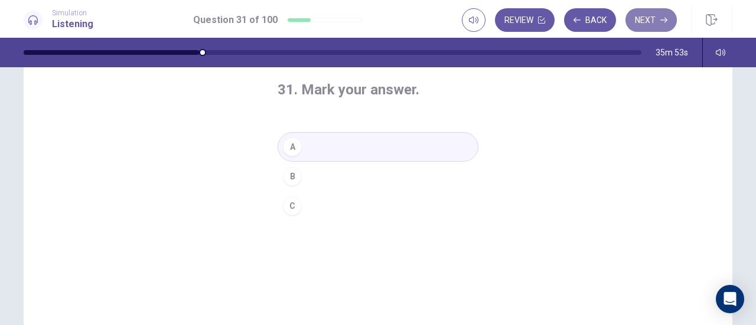
click at [643, 27] on button "Next" at bounding box center [650, 20] width 51 height 24
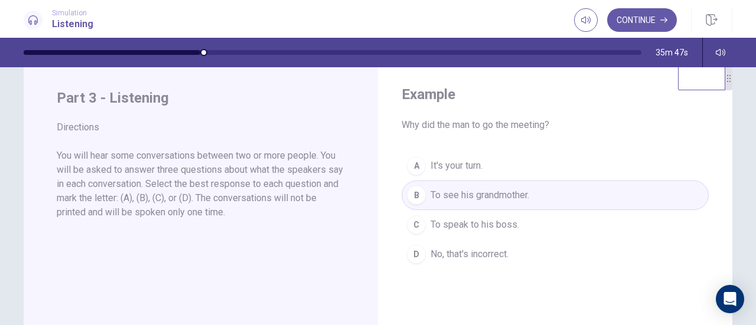
scroll to position [0, 0]
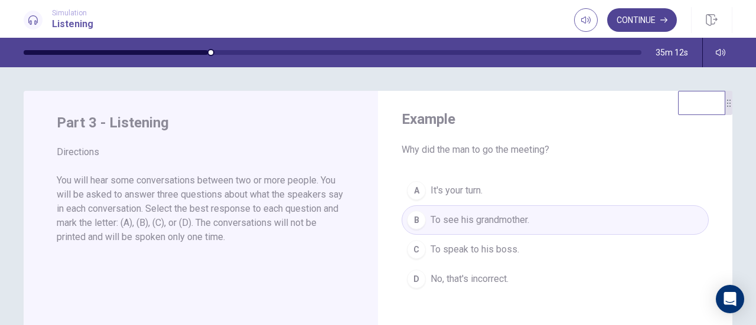
click at [640, 16] on button "Continue" at bounding box center [642, 20] width 70 height 24
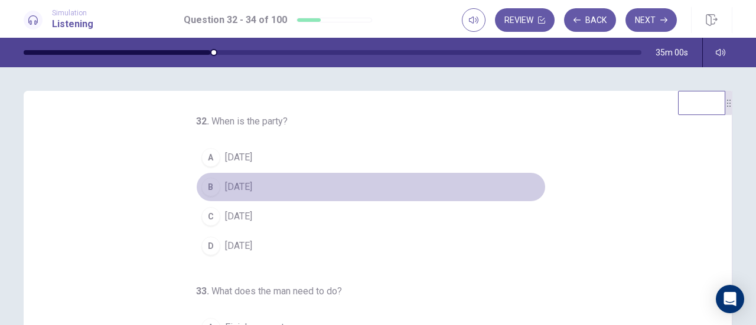
click at [230, 187] on span "[DATE]" at bounding box center [238, 187] width 27 height 14
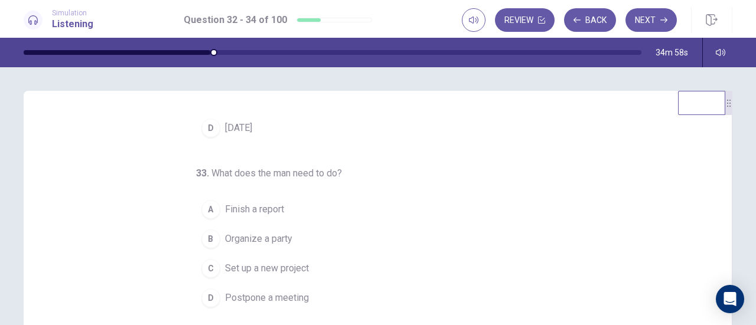
scroll to position [118, 0]
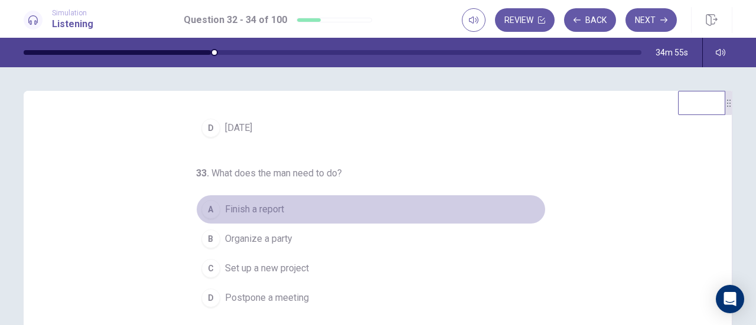
click at [262, 207] on span "Finish a report" at bounding box center [254, 210] width 59 height 14
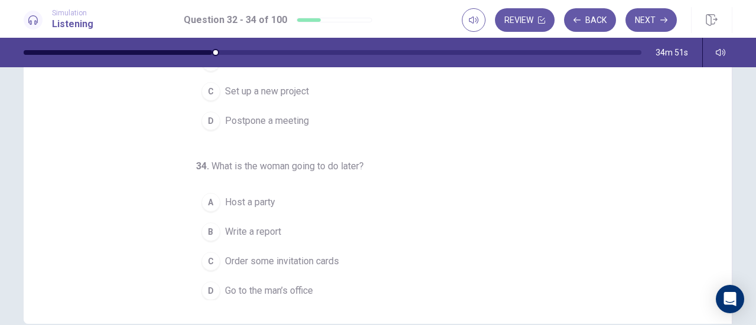
scroll to position [236, 0]
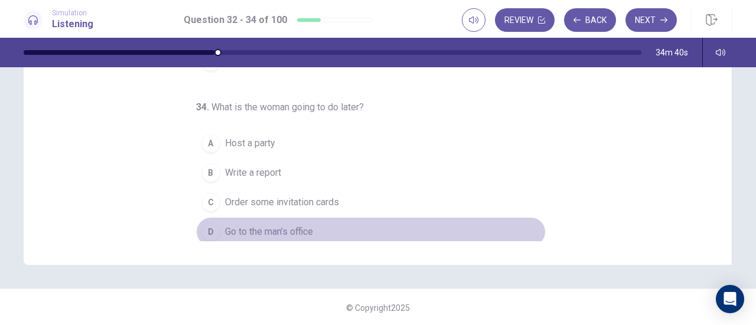
click at [262, 227] on span "Go to the man’s office" at bounding box center [269, 232] width 88 height 14
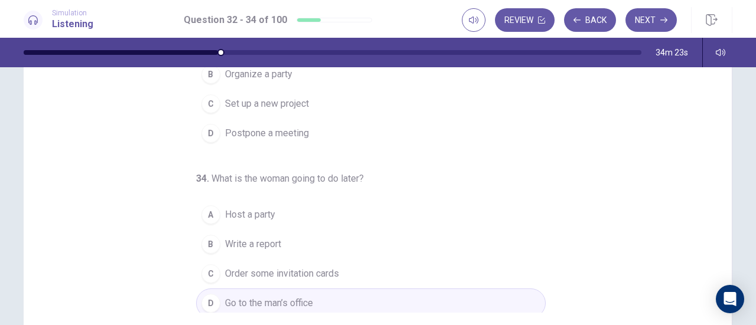
scroll to position [237, 0]
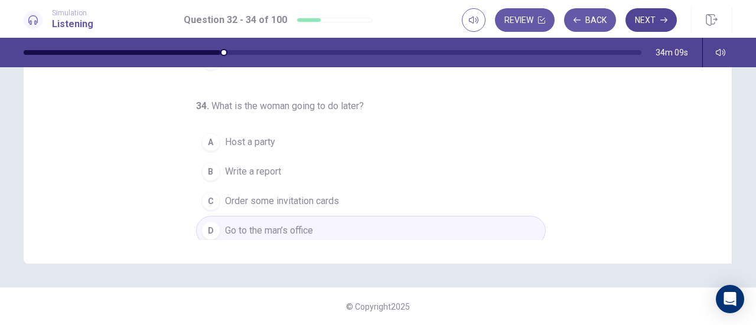
click at [641, 19] on button "Next" at bounding box center [650, 20] width 51 height 24
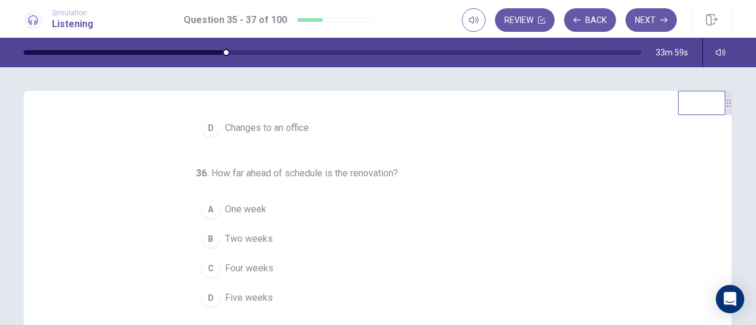
scroll to position [0, 0]
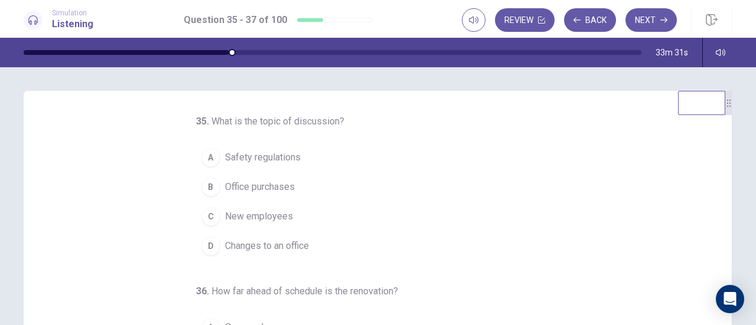
click at [238, 246] on span "Changes to an office" at bounding box center [267, 246] width 84 height 14
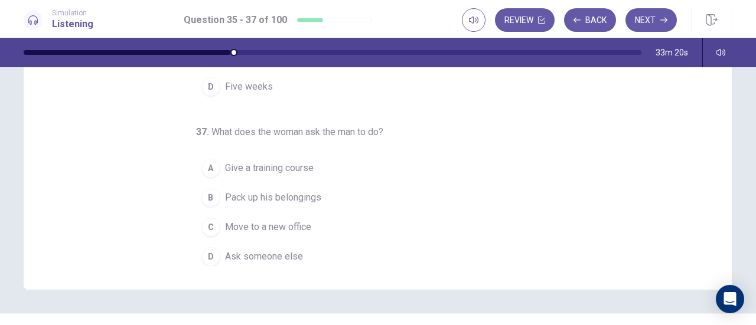
scroll to position [236, 0]
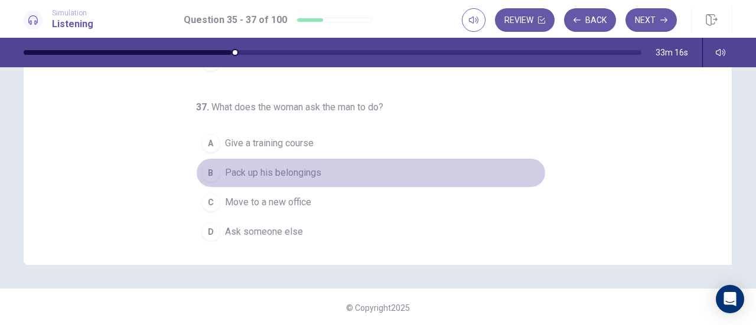
click at [273, 170] on span "Pack up his belongings" at bounding box center [273, 173] width 96 height 14
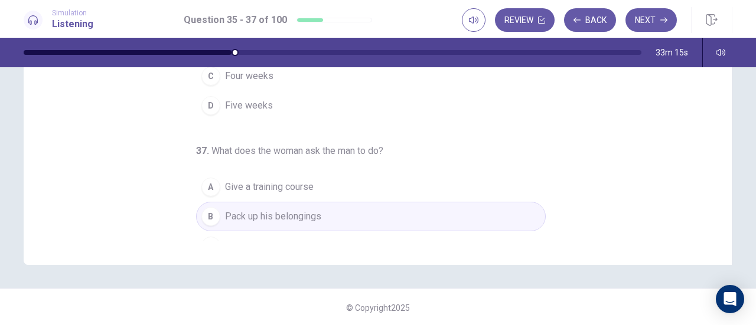
scroll to position [0, 0]
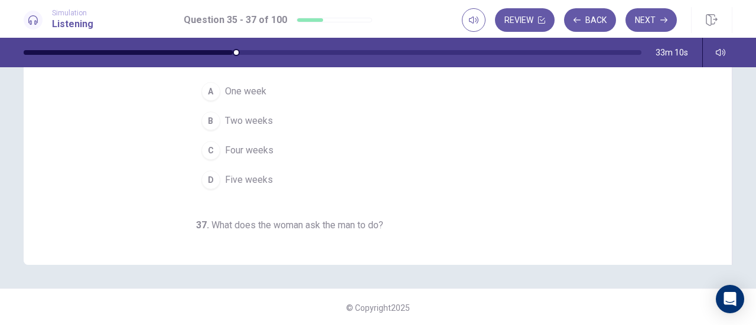
click at [225, 149] on span "Four weeks" at bounding box center [249, 151] width 48 height 14
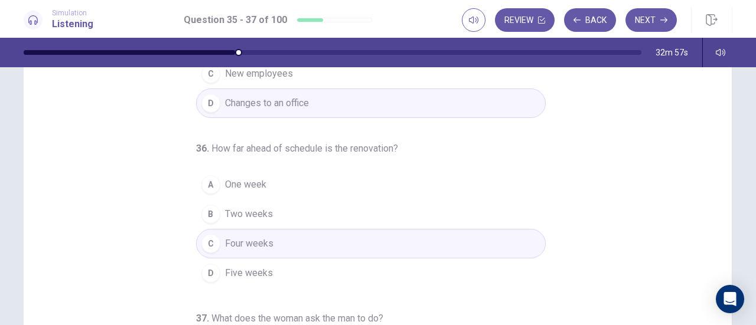
scroll to position [118, 0]
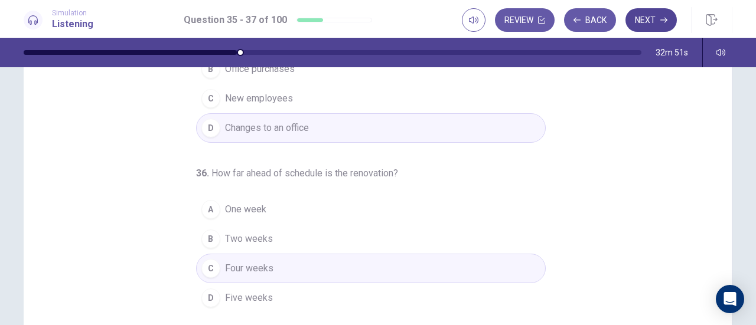
click at [649, 12] on button "Next" at bounding box center [650, 20] width 51 height 24
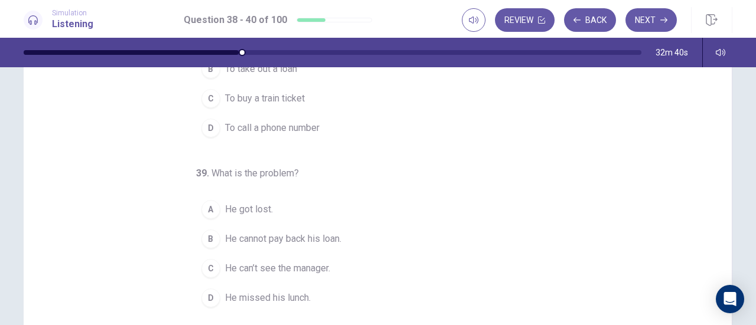
scroll to position [0, 0]
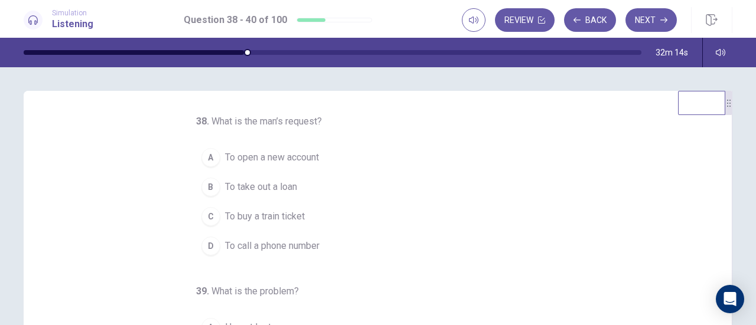
click at [234, 184] on span "To take out a loan" at bounding box center [261, 187] width 72 height 14
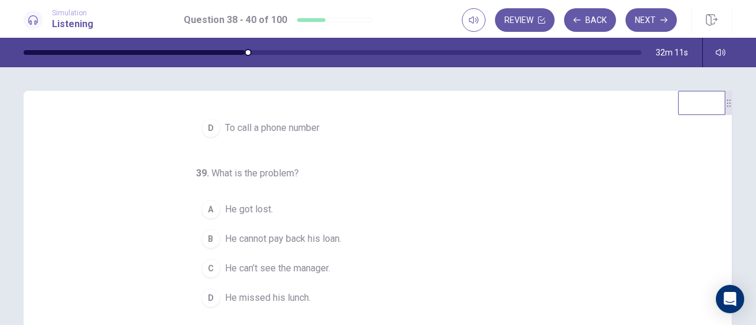
scroll to position [59, 0]
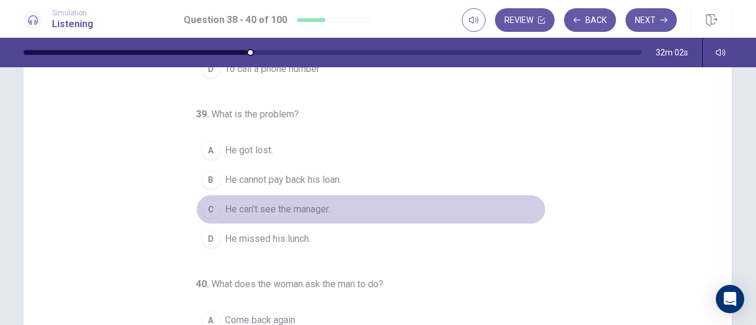
click at [287, 203] on span "He can’t see the manager." at bounding box center [277, 210] width 105 height 14
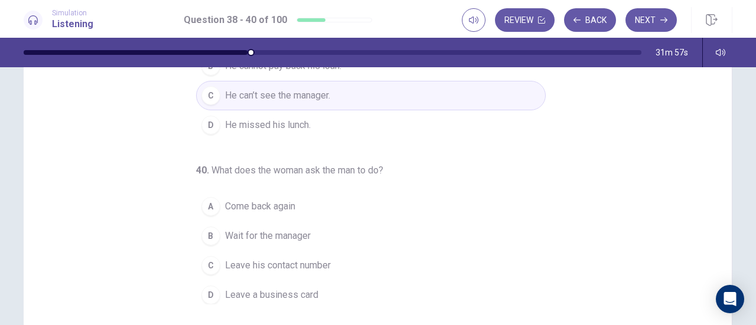
scroll to position [236, 0]
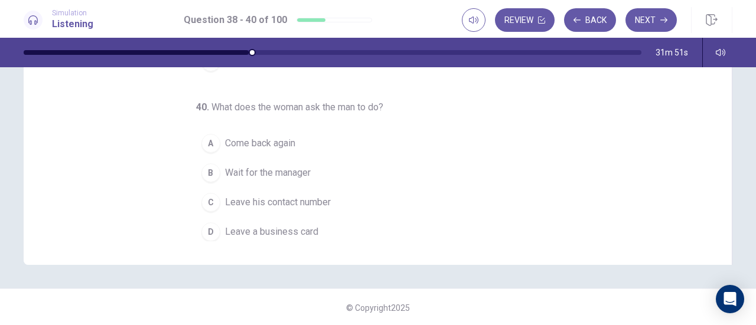
click at [294, 196] on span "Leave his contact number" at bounding box center [278, 203] width 106 height 14
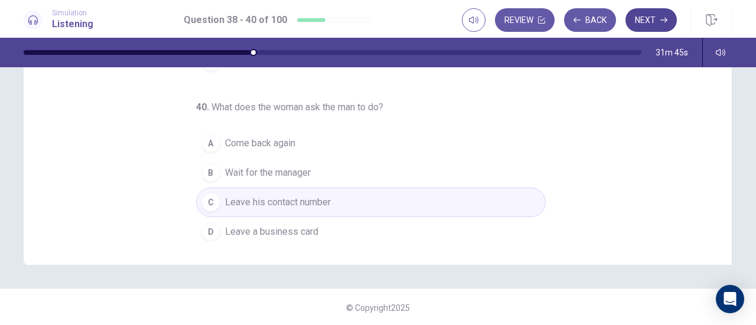
click at [645, 21] on button "Next" at bounding box center [650, 20] width 51 height 24
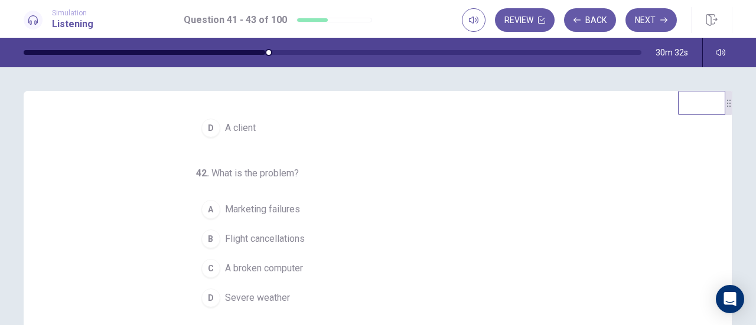
scroll to position [59, 0]
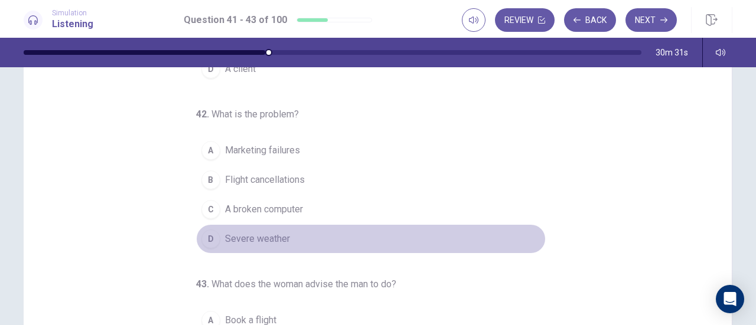
click at [255, 233] on span "Severe weather" at bounding box center [257, 239] width 65 height 14
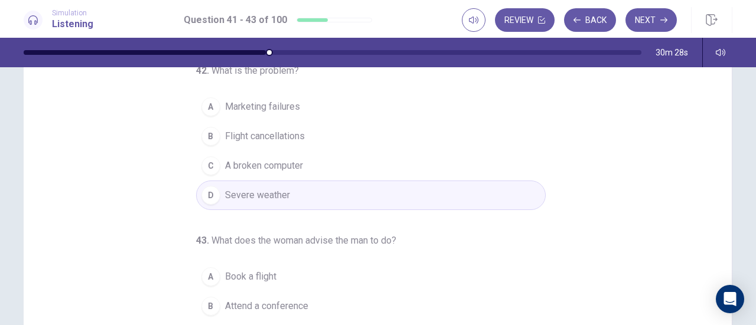
scroll to position [177, 0]
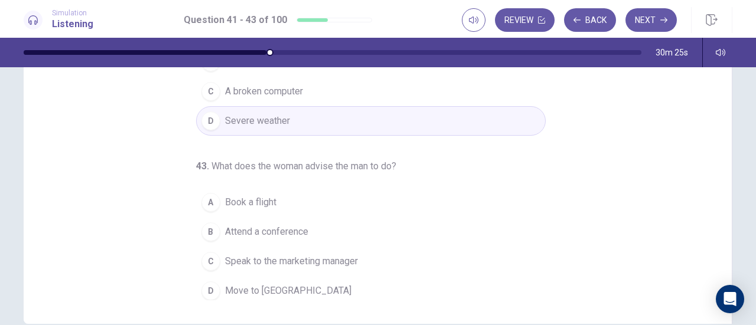
click at [288, 255] on span "Speak to the marketing manager" at bounding box center [291, 262] width 133 height 14
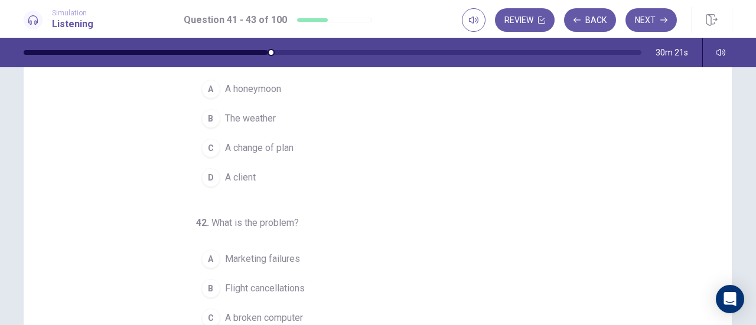
scroll to position [0, 0]
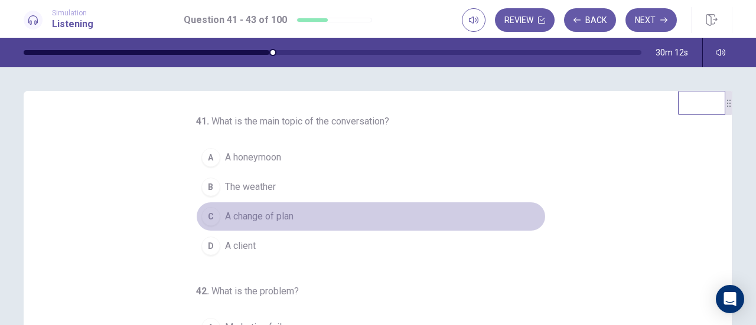
click at [236, 216] on span "A change of plan" at bounding box center [259, 217] width 69 height 14
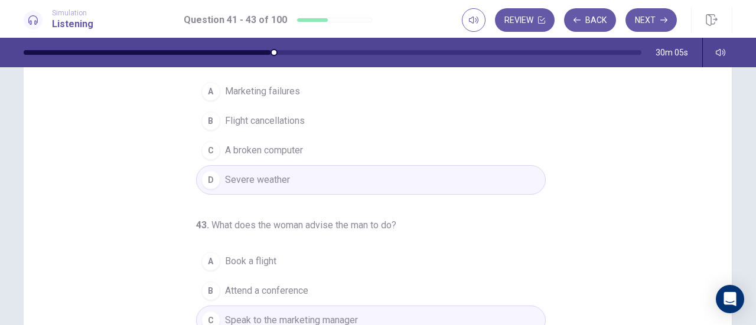
scroll to position [236, 0]
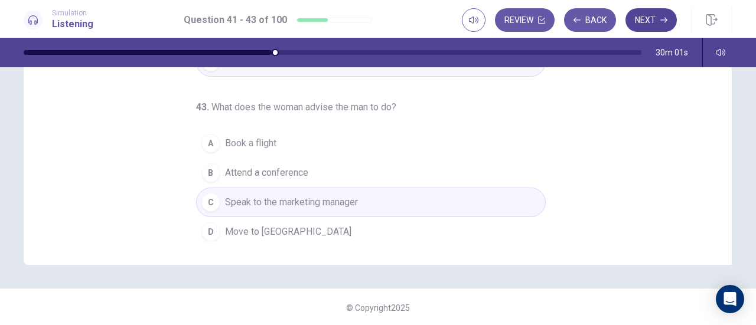
click at [651, 16] on button "Next" at bounding box center [650, 20] width 51 height 24
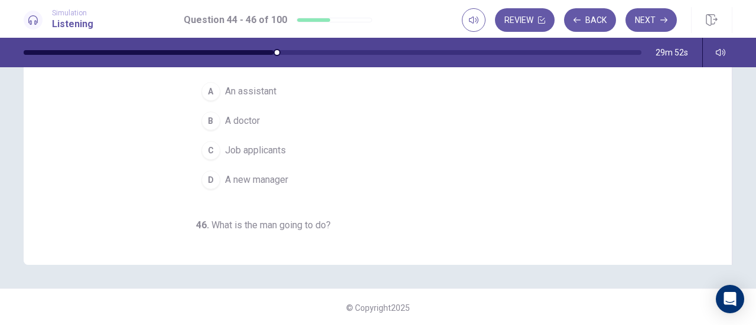
scroll to position [0, 0]
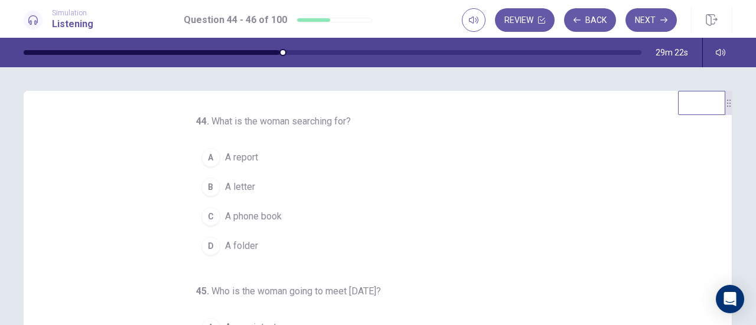
click at [236, 243] on span "A folder" at bounding box center [241, 246] width 33 height 14
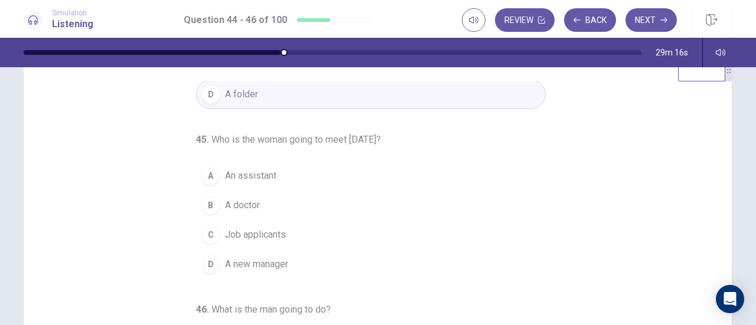
scroll to position [59, 0]
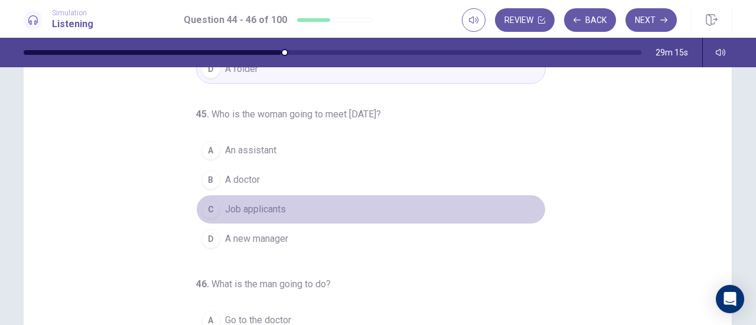
click at [262, 204] on span "Job applicants" at bounding box center [255, 210] width 61 height 14
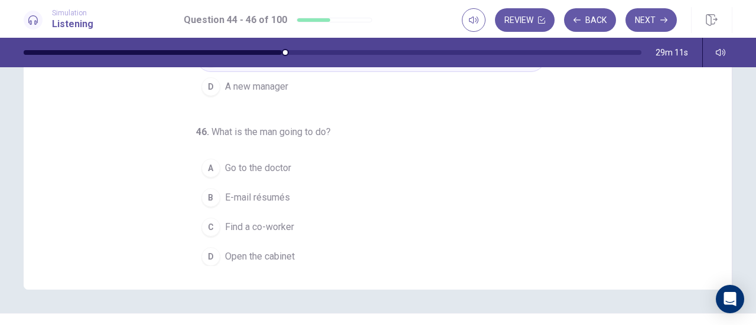
scroll to position [236, 0]
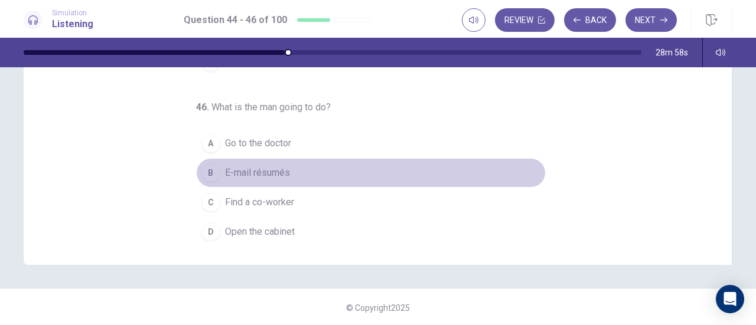
click at [235, 166] on span "E-mail résumés" at bounding box center [257, 173] width 65 height 14
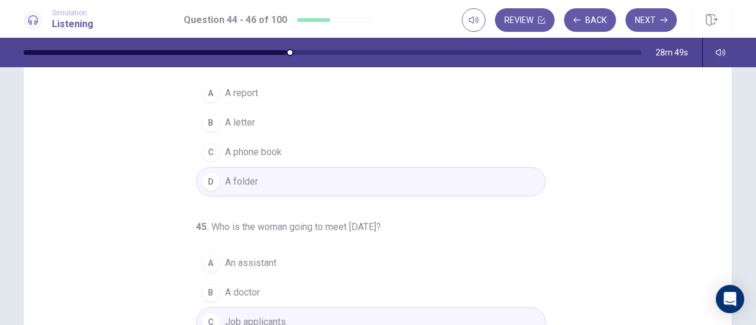
scroll to position [0, 0]
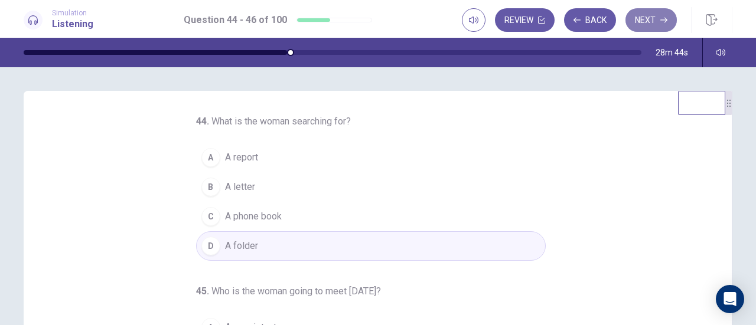
click at [663, 18] on icon "button" at bounding box center [663, 20] width 7 height 7
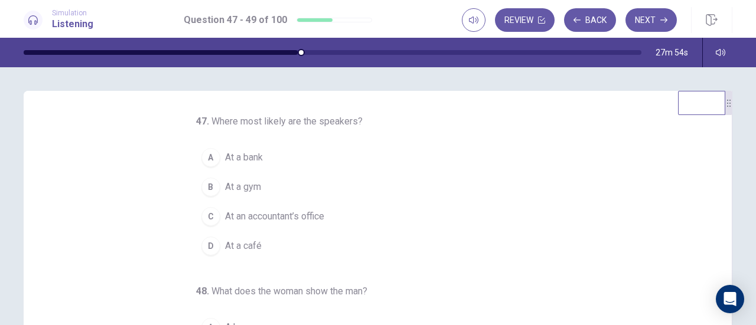
click at [255, 158] on span "At a bank" at bounding box center [244, 158] width 38 height 14
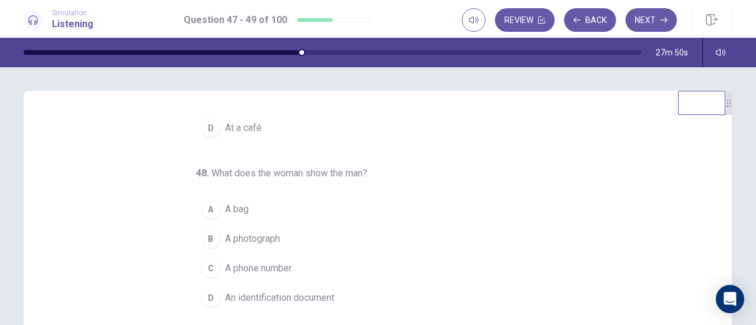
scroll to position [59, 0]
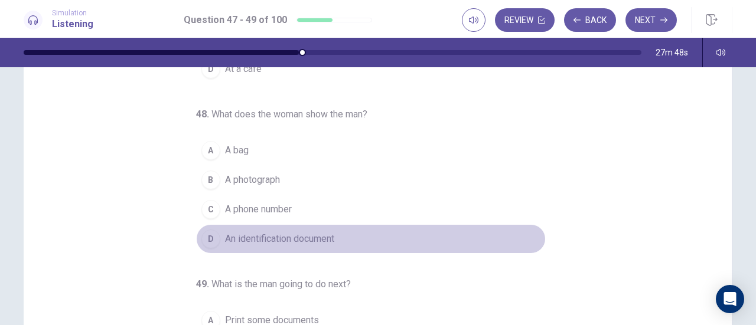
click at [247, 232] on span "An identification document" at bounding box center [279, 239] width 109 height 14
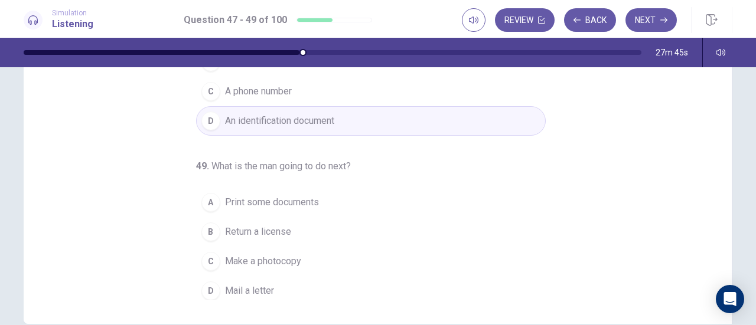
scroll to position [236, 0]
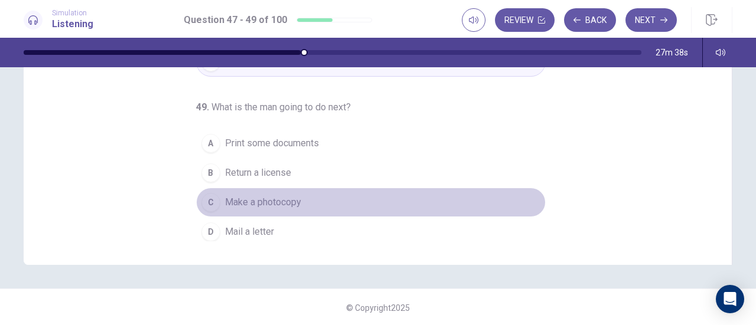
click at [245, 196] on span "Make a photocopy" at bounding box center [263, 203] width 76 height 14
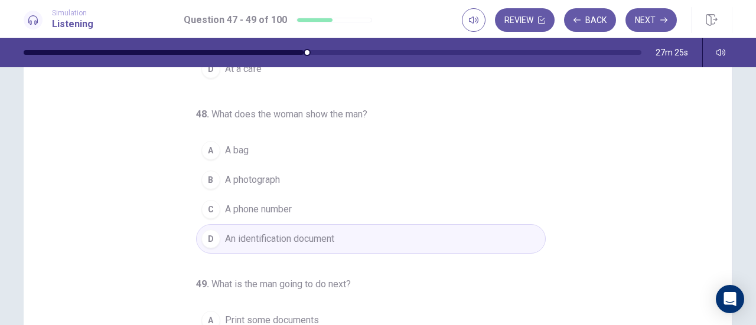
scroll to position [0, 0]
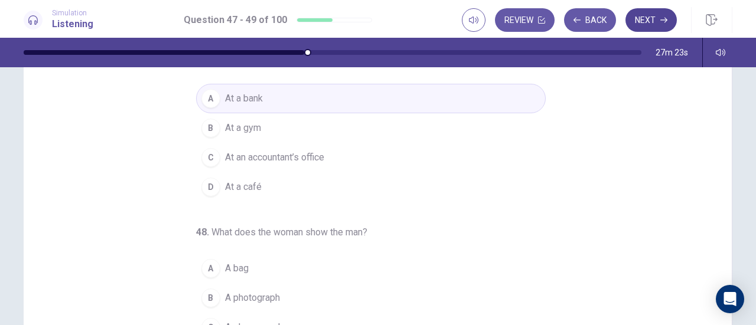
click at [670, 15] on button "Next" at bounding box center [650, 20] width 51 height 24
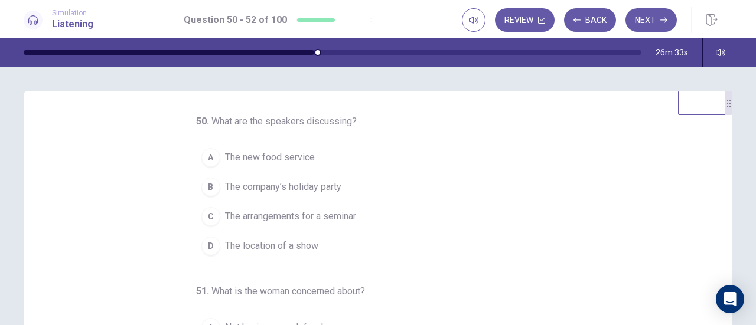
click at [291, 210] on span "The arrangements for a seminar" at bounding box center [290, 217] width 131 height 14
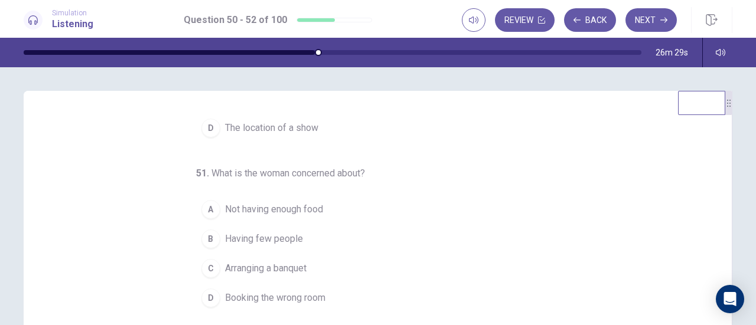
scroll to position [59, 0]
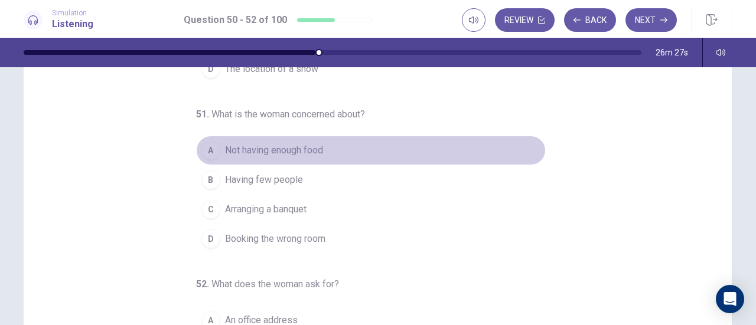
click at [266, 148] on span "Not having enough food" at bounding box center [274, 151] width 98 height 14
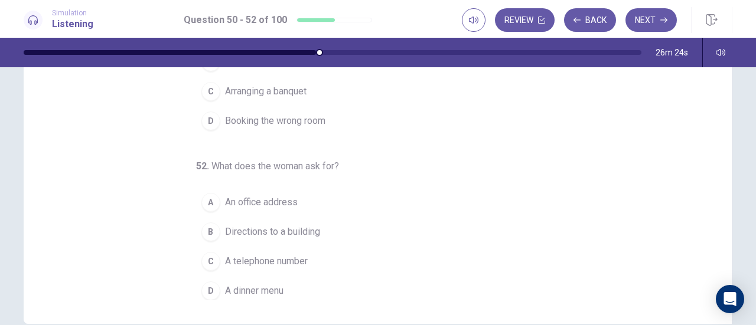
scroll to position [236, 0]
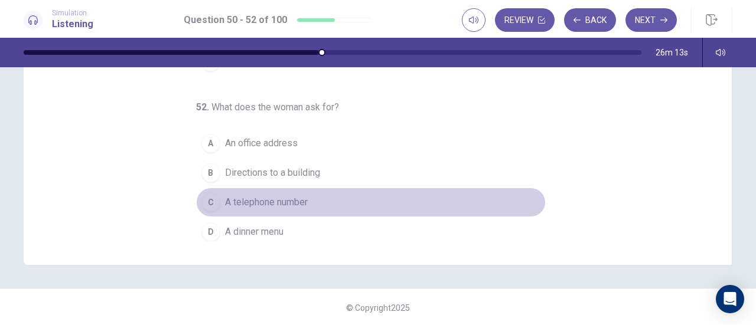
click at [272, 196] on span "A telephone number" at bounding box center [266, 203] width 83 height 14
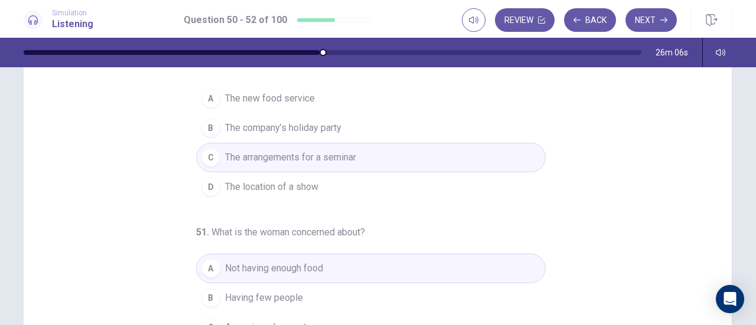
scroll to position [0, 0]
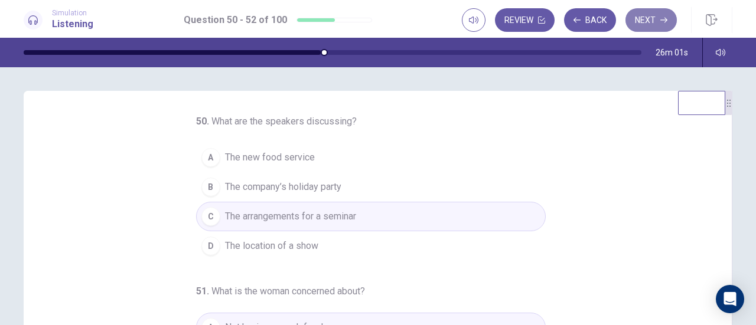
click at [646, 19] on button "Next" at bounding box center [650, 20] width 51 height 24
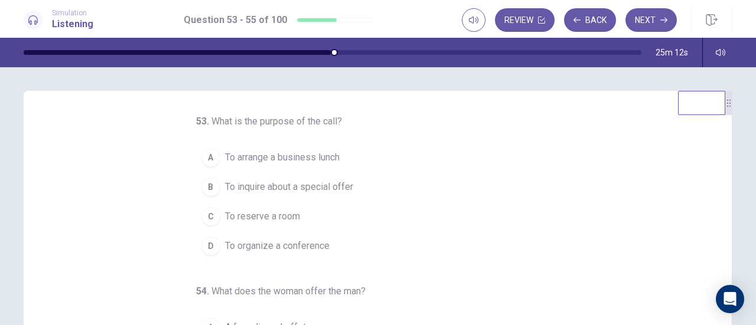
click at [258, 212] on span "To reserve a room" at bounding box center [262, 217] width 75 height 14
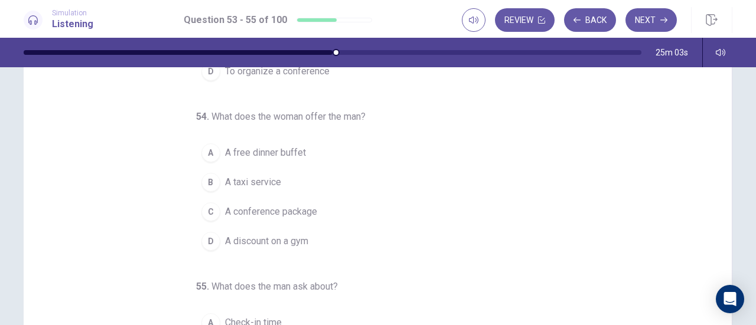
scroll to position [59, 0]
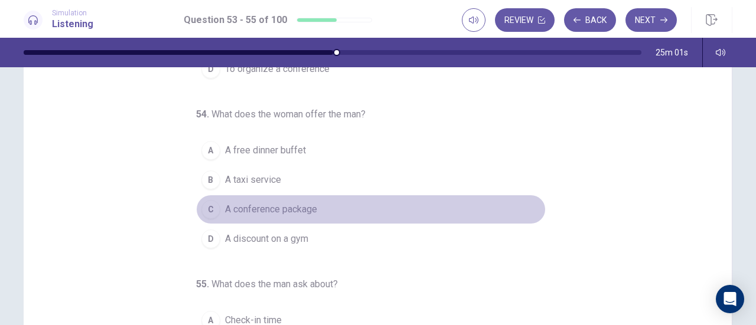
click at [266, 203] on span "A conference package" at bounding box center [271, 210] width 92 height 14
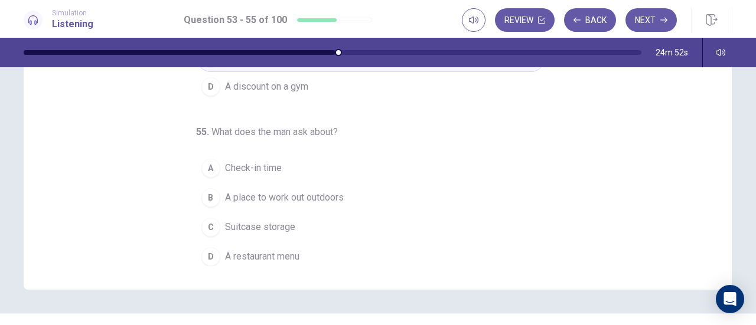
scroll to position [236, 0]
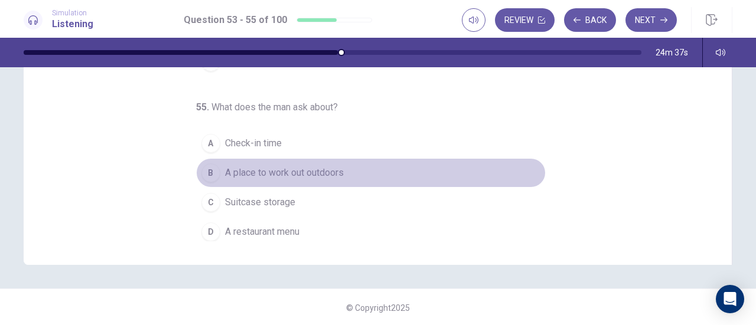
click at [245, 166] on span "A place to work out outdoors" at bounding box center [284, 173] width 119 height 14
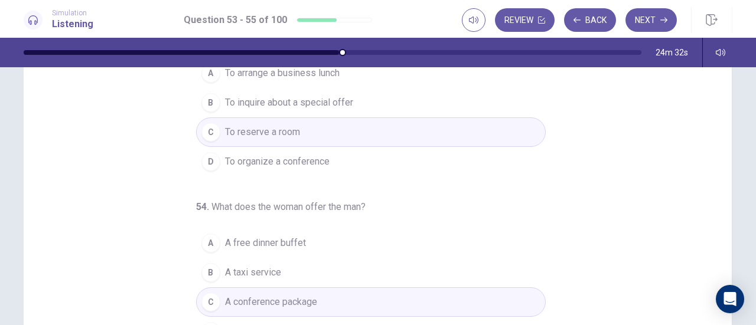
scroll to position [0, 0]
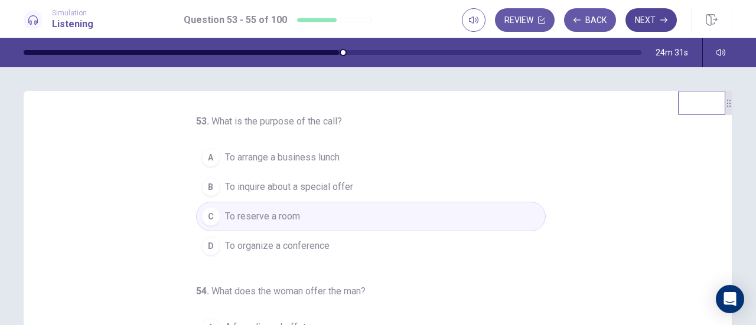
click at [646, 23] on button "Next" at bounding box center [650, 20] width 51 height 24
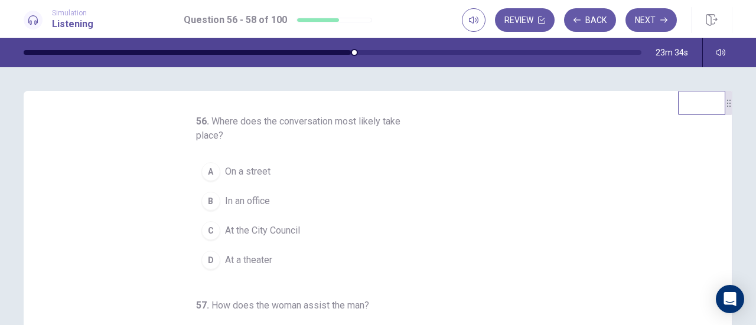
click at [261, 168] on span "On a street" at bounding box center [247, 172] width 45 height 14
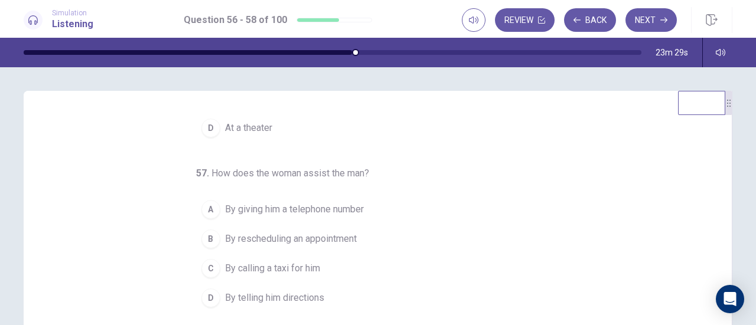
scroll to position [59, 0]
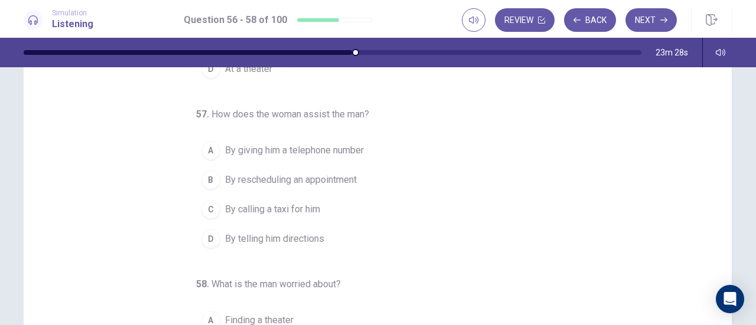
click at [236, 232] on span "By telling him directions" at bounding box center [274, 239] width 99 height 14
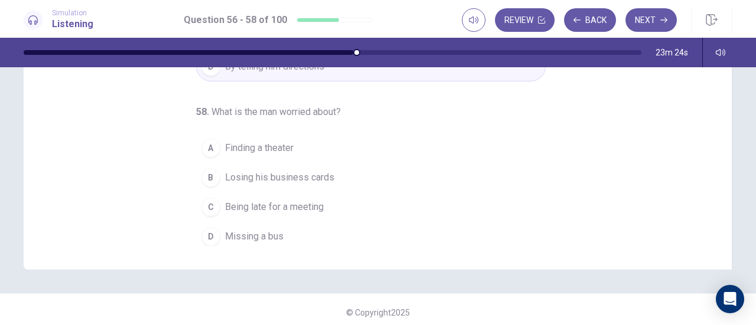
scroll to position [236, 0]
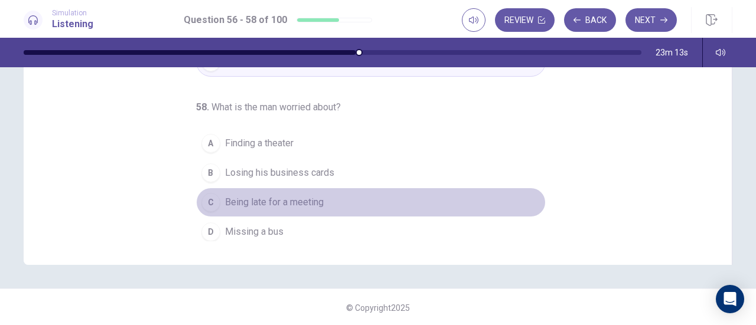
click at [260, 197] on span "Being late for a meeting" at bounding box center [274, 203] width 99 height 14
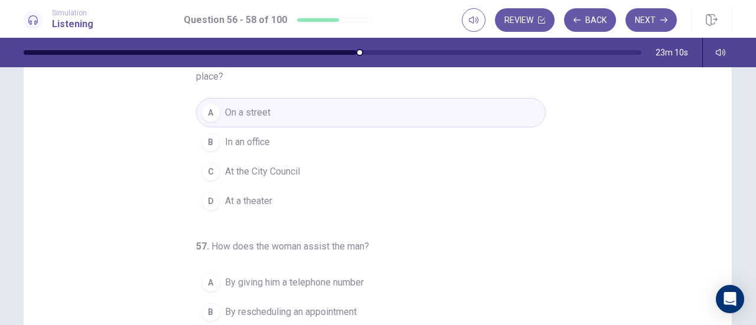
scroll to position [0, 0]
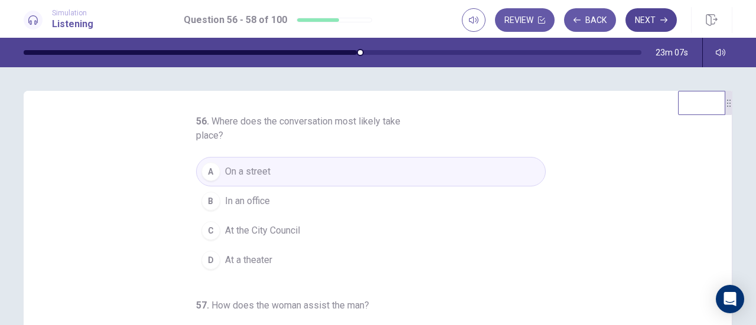
click at [648, 19] on button "Next" at bounding box center [650, 20] width 51 height 24
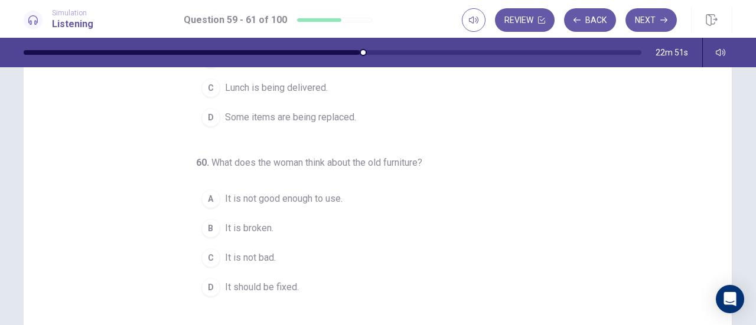
scroll to position [1, 0]
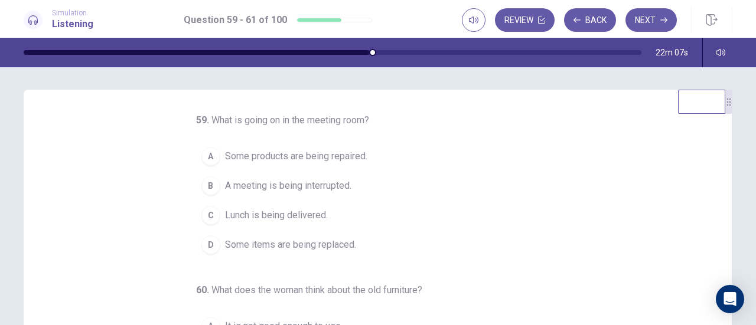
click at [320, 243] on span "Some items are being replaced." at bounding box center [290, 245] width 131 height 14
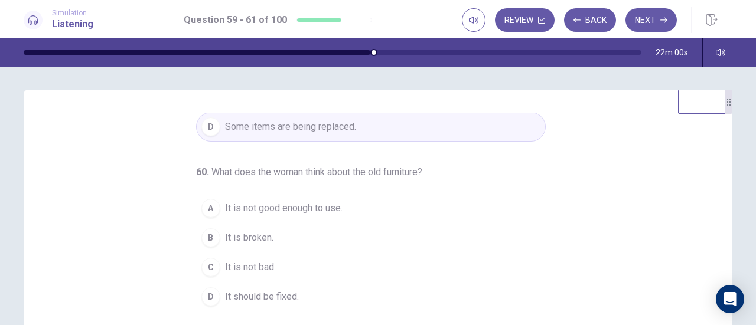
scroll to position [146, 0]
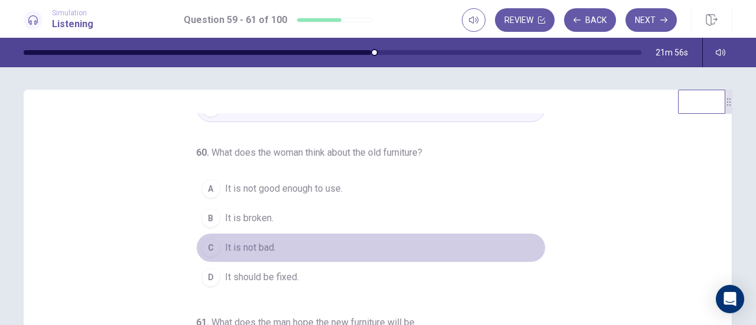
click at [236, 247] on span "It is not bad." at bounding box center [250, 248] width 51 height 14
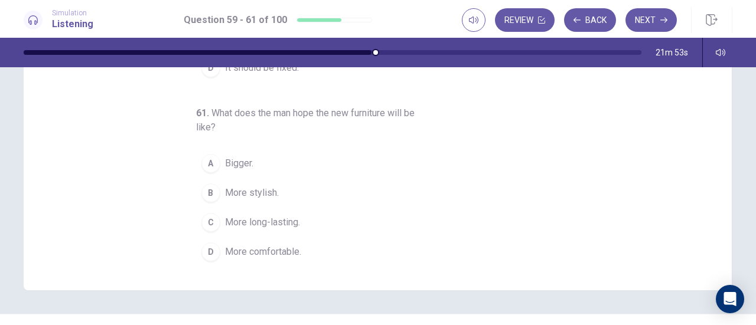
scroll to position [237, 0]
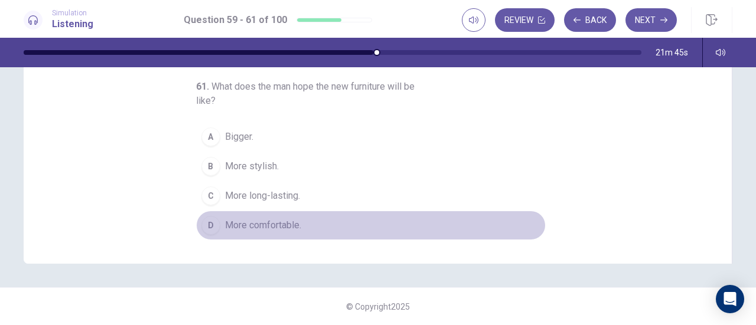
click at [255, 225] on span "More comfortable." at bounding box center [263, 226] width 76 height 14
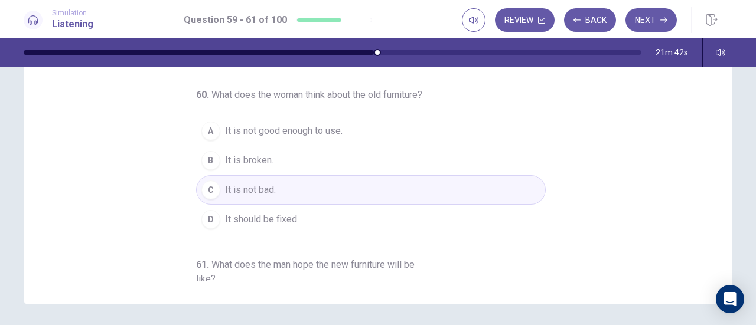
scroll to position [178, 0]
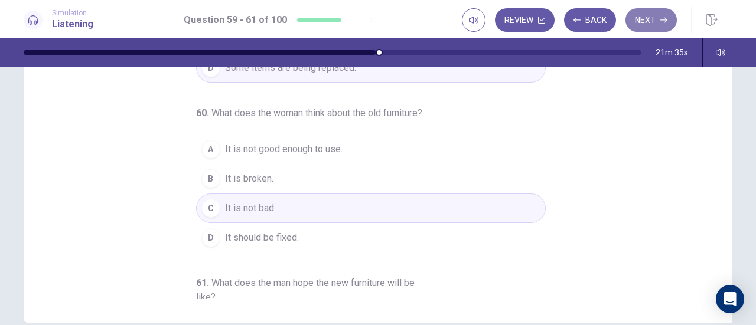
click at [652, 21] on button "Next" at bounding box center [650, 20] width 51 height 24
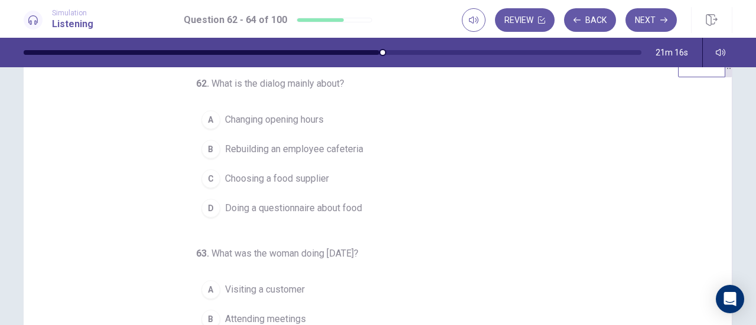
scroll to position [0, 0]
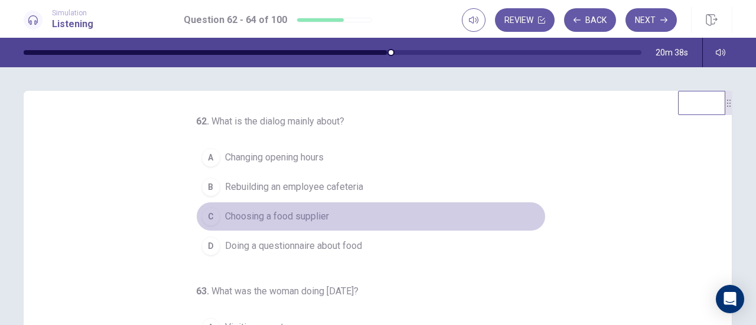
click at [308, 214] on span "Choosing a food supplier" at bounding box center [277, 217] width 104 height 14
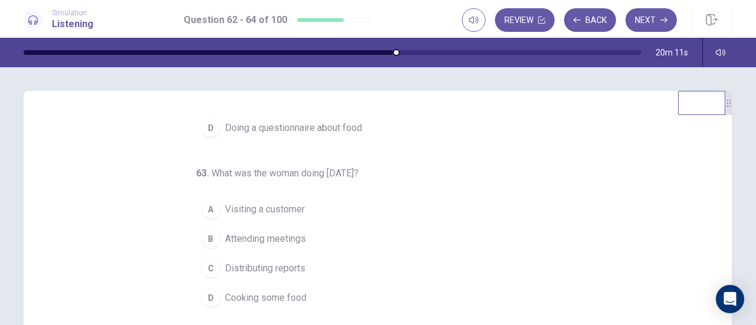
scroll to position [132, 0]
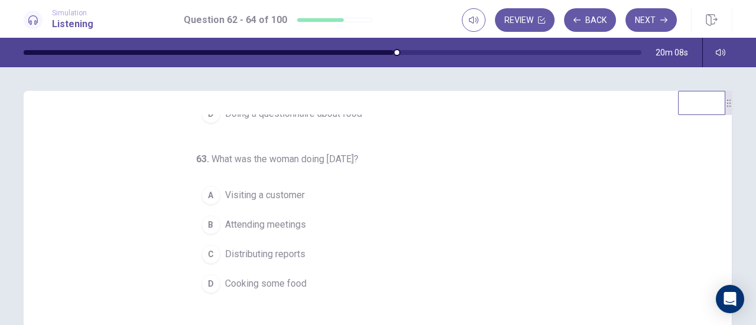
click at [252, 222] on span "Attending meetings" at bounding box center [265, 225] width 81 height 14
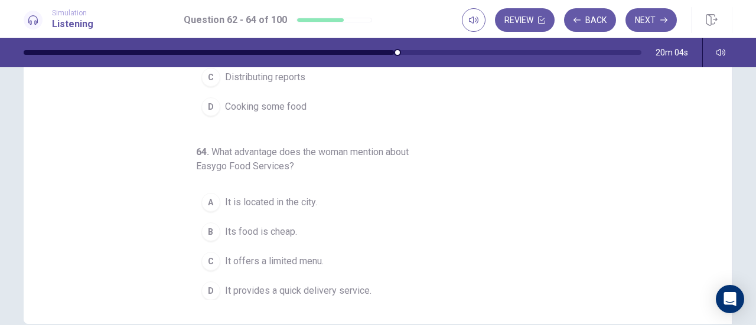
scroll to position [236, 0]
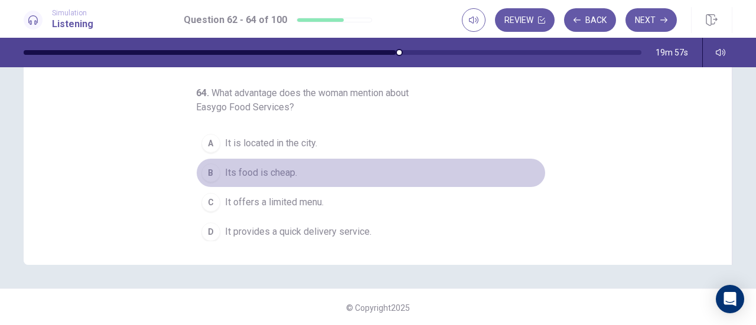
click at [269, 166] on span "Its food is cheap." at bounding box center [261, 173] width 72 height 14
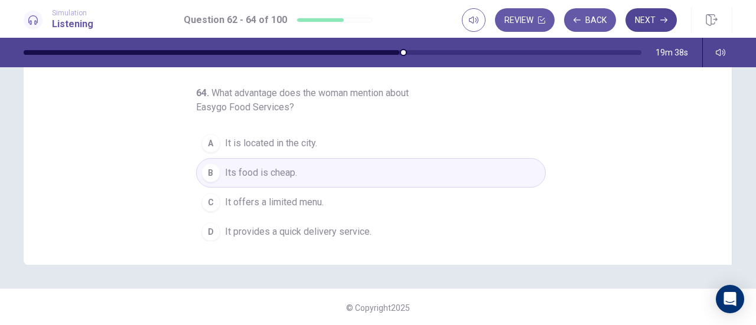
click at [651, 16] on button "Next" at bounding box center [650, 20] width 51 height 24
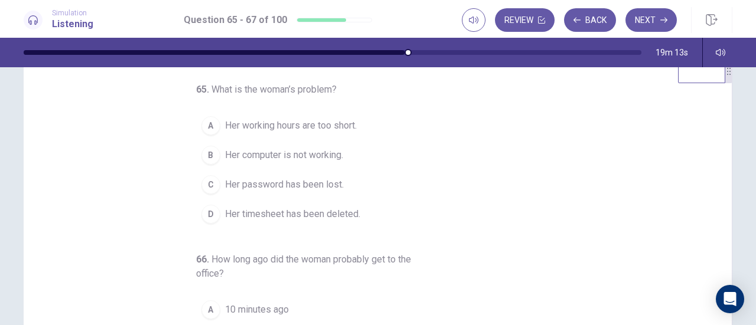
scroll to position [0, 0]
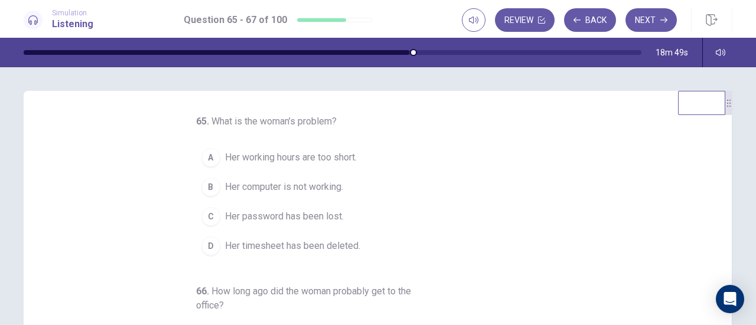
click at [292, 185] on span "Her computer is not working." at bounding box center [284, 187] width 118 height 14
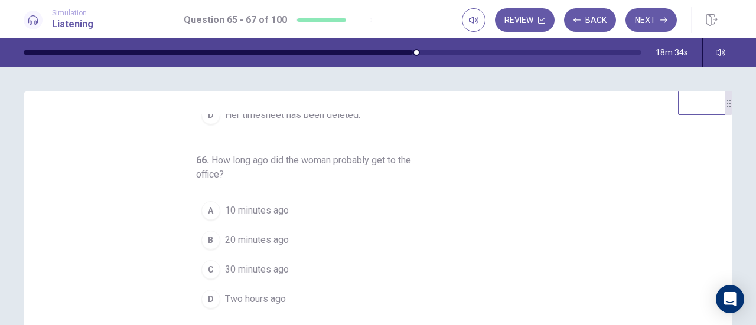
scroll to position [132, 0]
click at [237, 204] on span "10 minutes ago" at bounding box center [257, 210] width 64 height 14
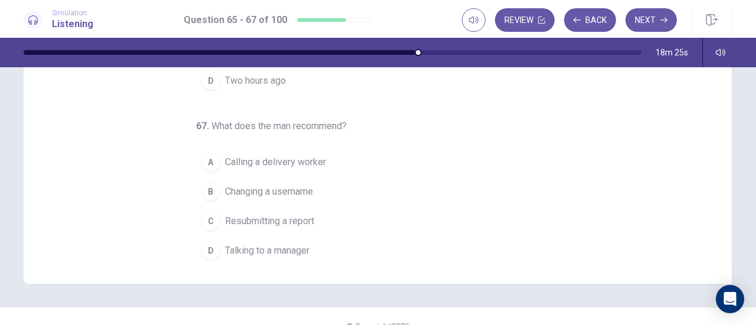
scroll to position [236, 0]
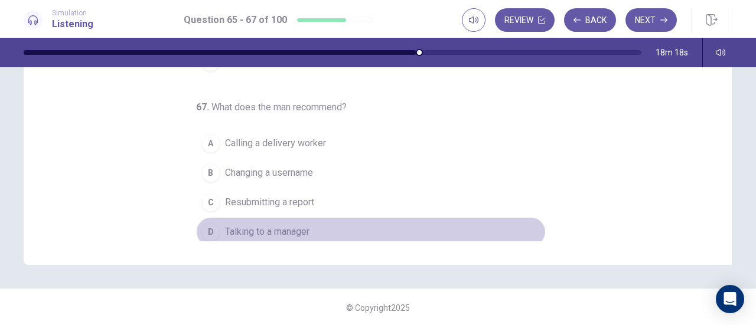
click at [286, 230] on span "Talking to a manager" at bounding box center [267, 232] width 84 height 14
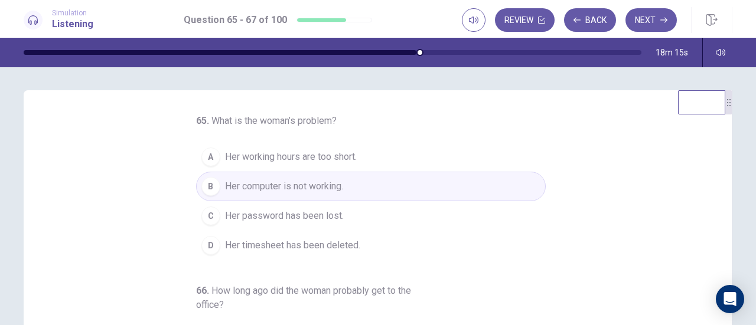
scroll to position [0, 0]
click at [653, 22] on button "Next" at bounding box center [650, 20] width 51 height 24
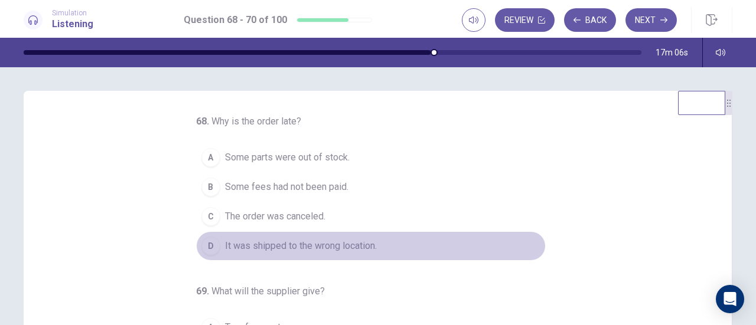
click at [291, 245] on span "It was shipped to the wrong location." at bounding box center [301, 246] width 152 height 14
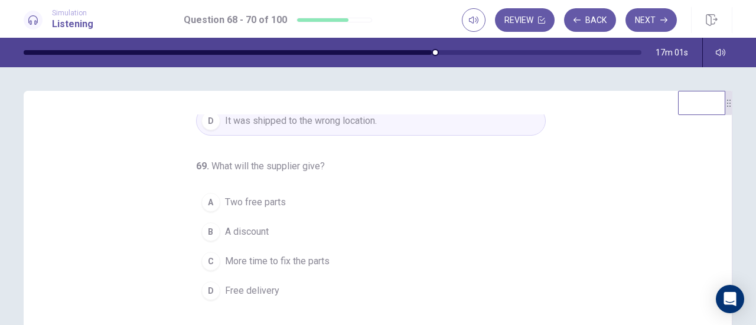
scroll to position [132, 0]
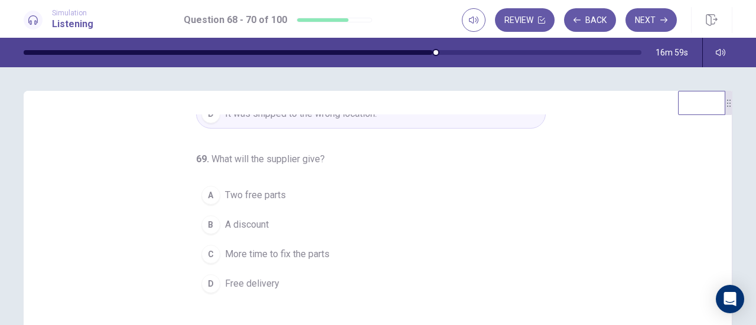
click at [240, 221] on span "A discount" at bounding box center [247, 225] width 44 height 14
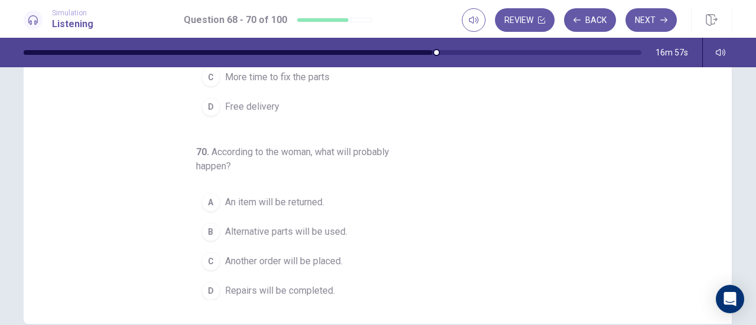
scroll to position [236, 0]
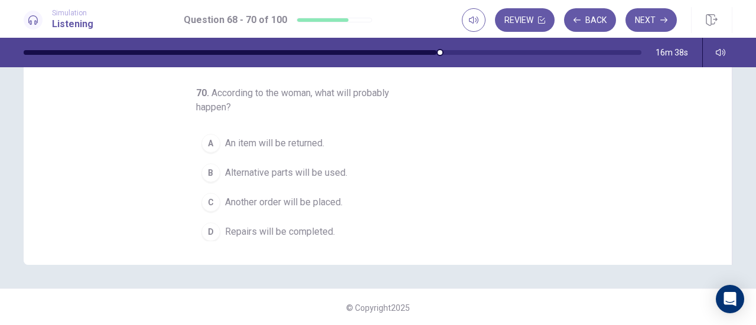
click at [229, 225] on span "Repairs will be completed." at bounding box center [280, 232] width 110 height 14
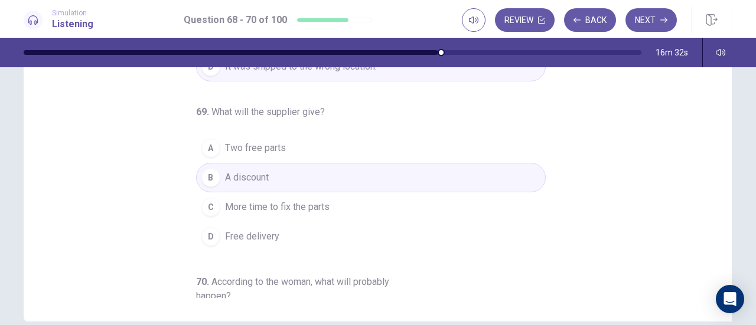
scroll to position [0, 0]
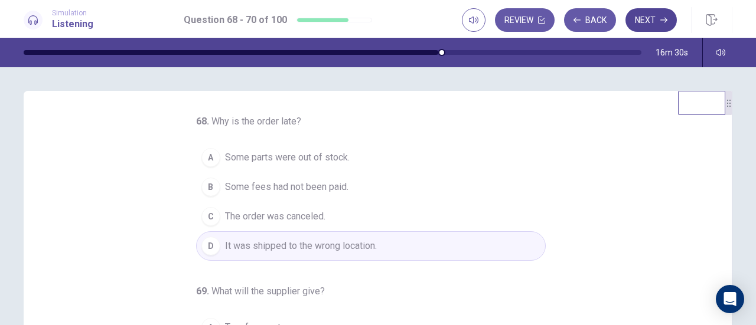
click at [645, 21] on button "Next" at bounding box center [650, 20] width 51 height 24
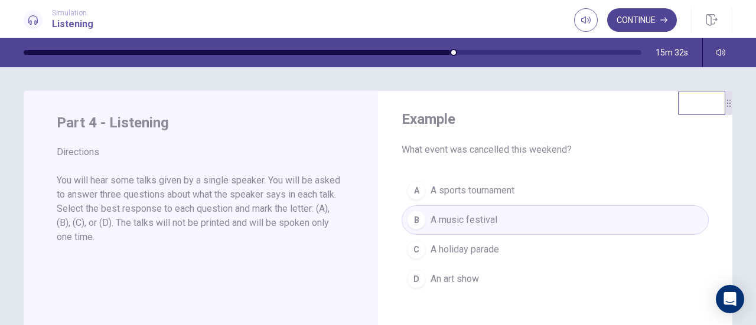
click at [640, 21] on button "Continue" at bounding box center [642, 20] width 70 height 24
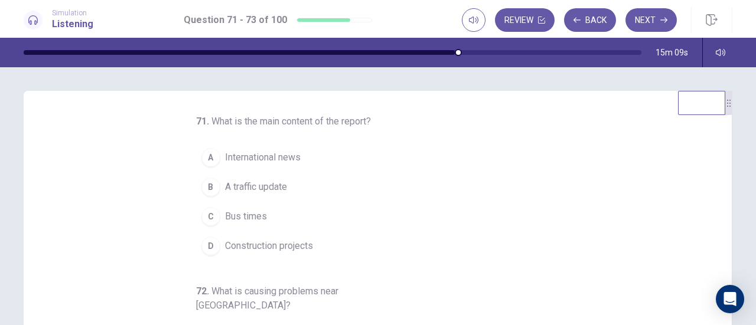
click at [265, 181] on span "A traffic update" at bounding box center [256, 187] width 62 height 14
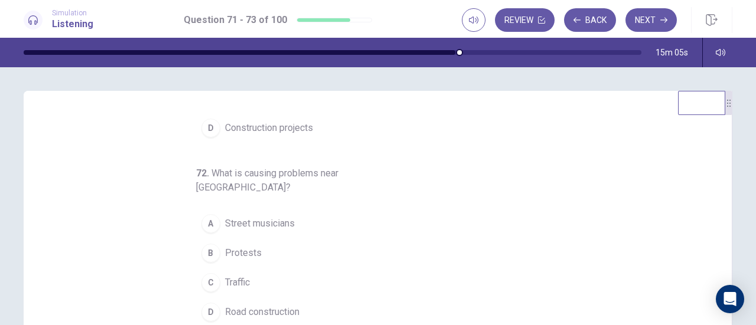
scroll to position [59, 0]
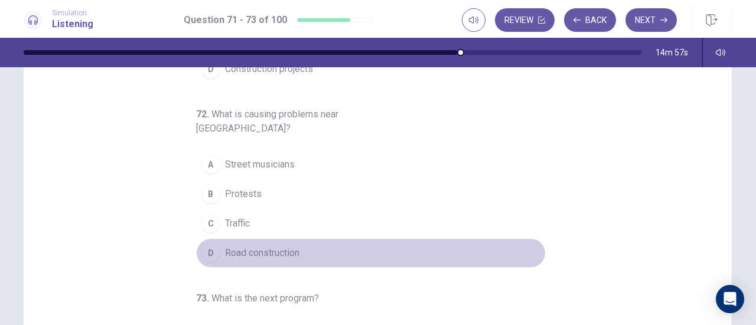
click at [261, 246] on span "Road construction" at bounding box center [262, 253] width 74 height 14
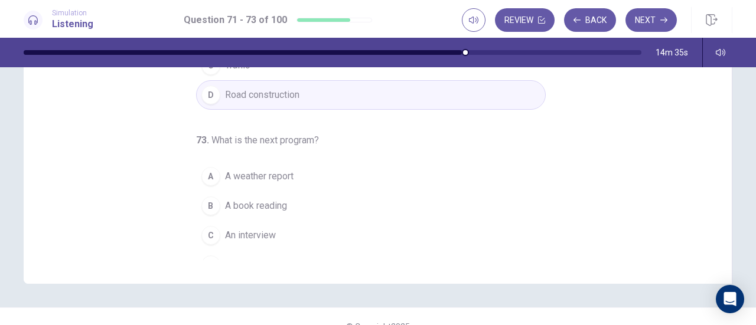
scroll to position [236, 0]
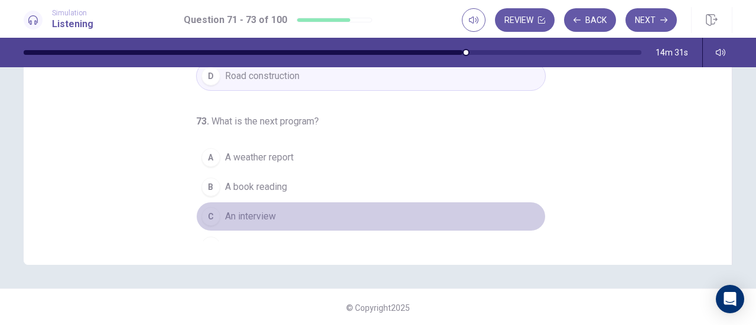
click at [271, 202] on button "C An interview" at bounding box center [371, 217] width 350 height 30
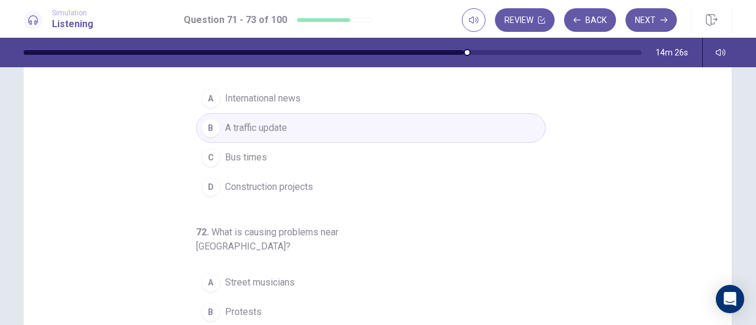
scroll to position [0, 0]
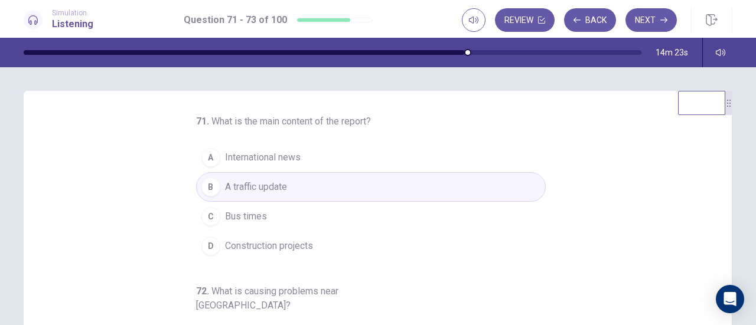
click at [642, 19] on button "Next" at bounding box center [650, 20] width 51 height 24
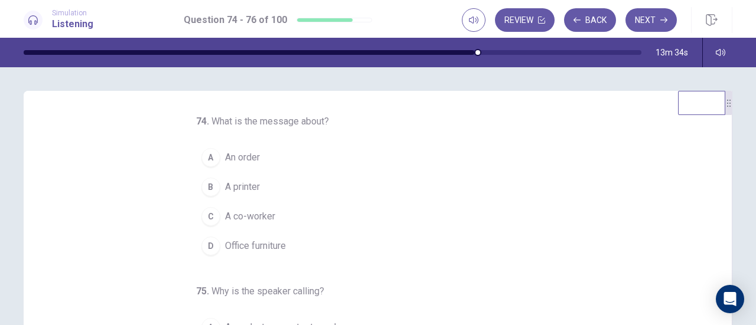
click at [243, 155] on span "An order" at bounding box center [242, 158] width 35 height 14
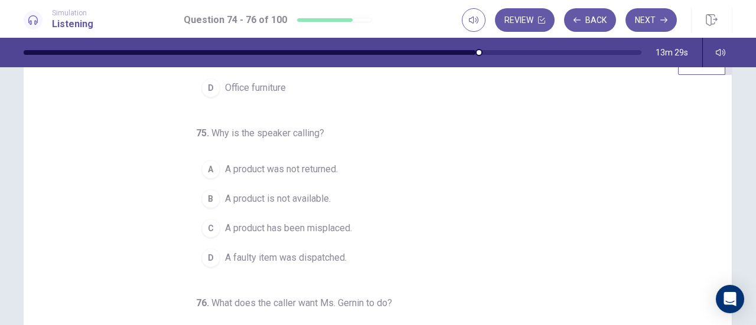
scroll to position [59, 0]
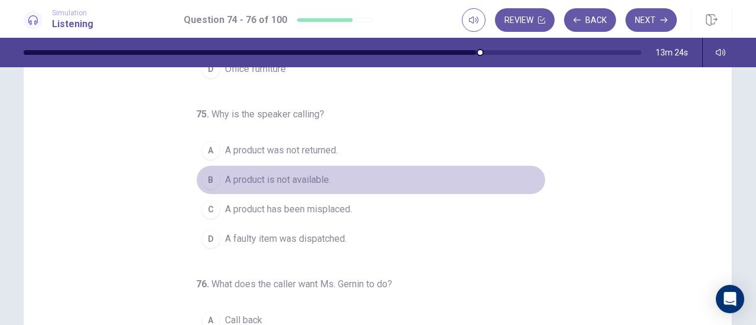
click at [302, 178] on span "A product is not available." at bounding box center [278, 180] width 106 height 14
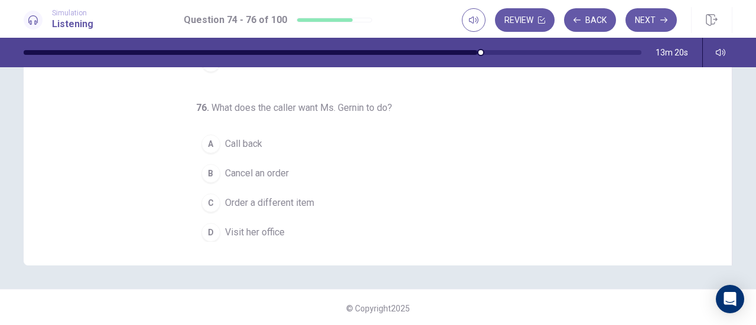
scroll to position [236, 0]
click at [252, 143] on span "Call back" at bounding box center [243, 143] width 37 height 14
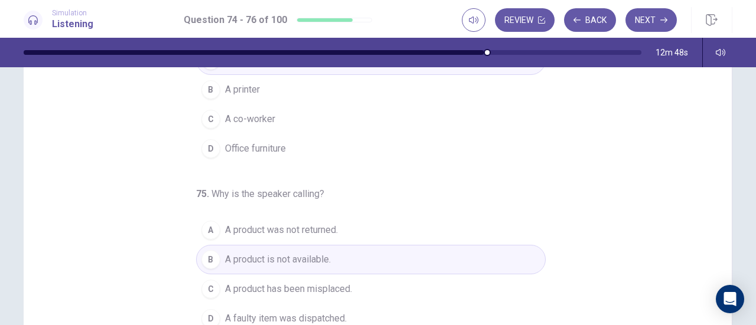
scroll to position [0, 0]
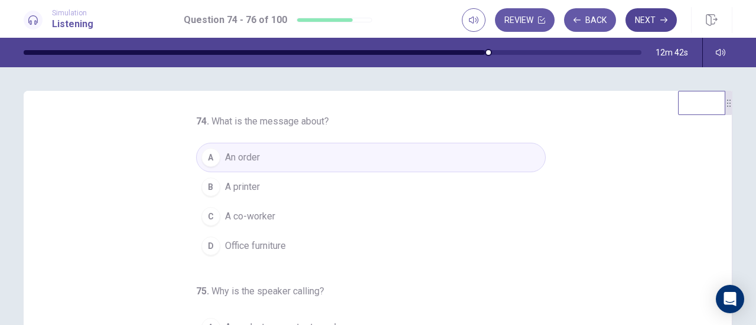
click at [653, 17] on button "Next" at bounding box center [650, 20] width 51 height 24
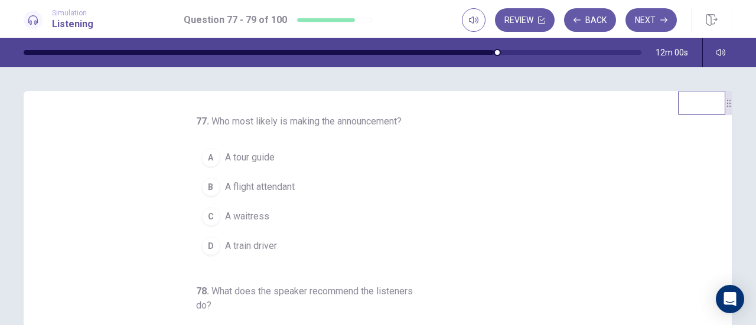
click at [246, 153] on span "A tour guide" at bounding box center [250, 158] width 50 height 14
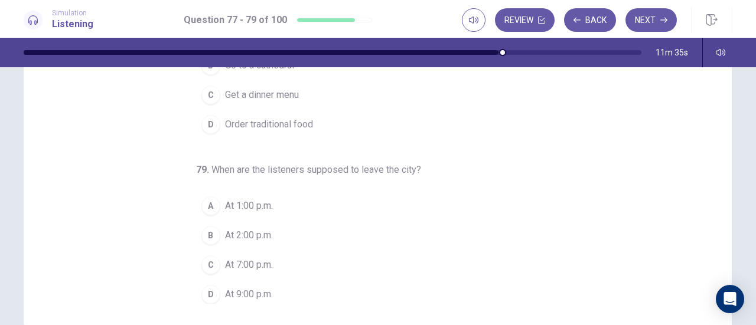
scroll to position [177, 0]
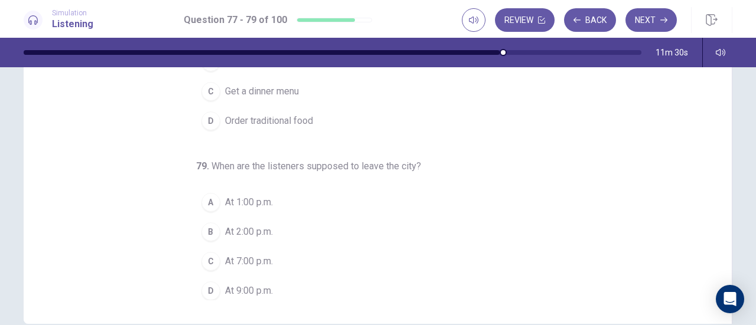
click at [216, 253] on button "C At 7:00 p.m." at bounding box center [371, 262] width 350 height 30
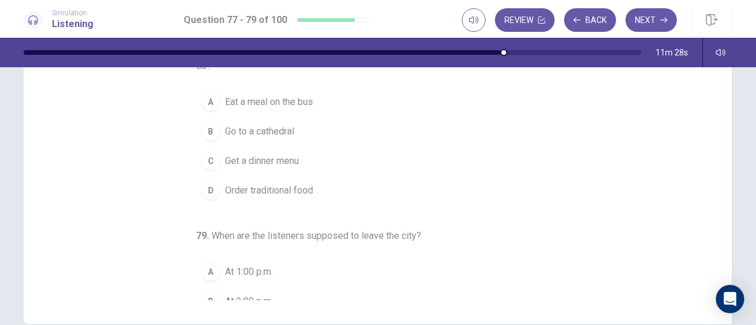
scroll to position [0, 0]
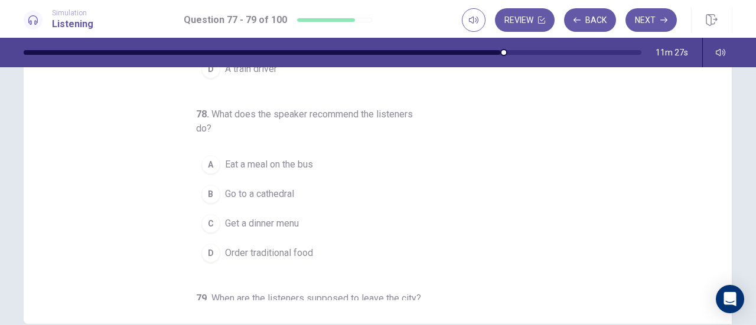
click at [272, 250] on span "Order traditional food" at bounding box center [269, 253] width 88 height 14
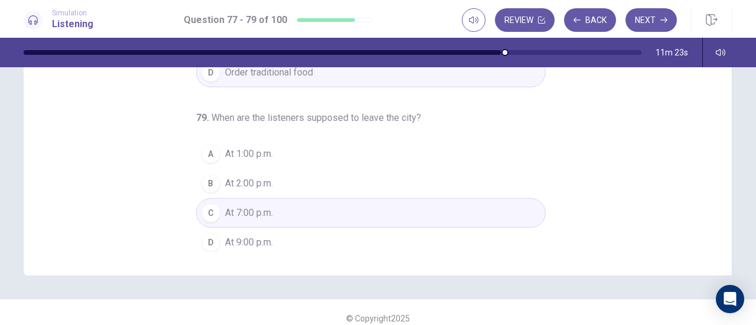
scroll to position [236, 0]
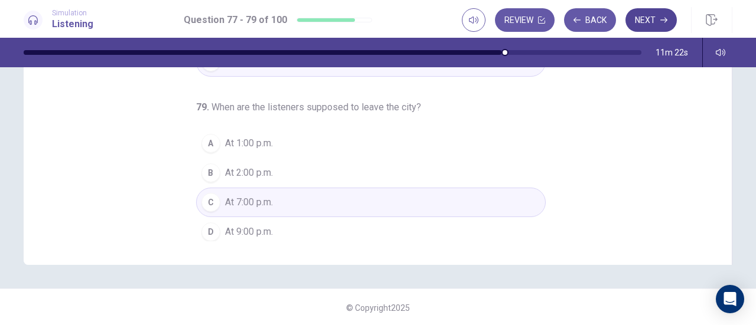
click at [649, 17] on button "Next" at bounding box center [650, 20] width 51 height 24
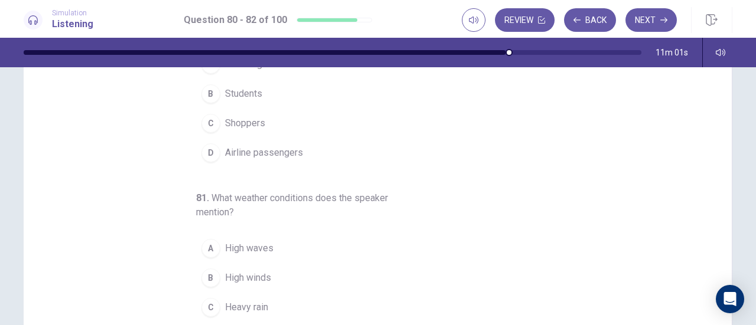
scroll to position [0, 0]
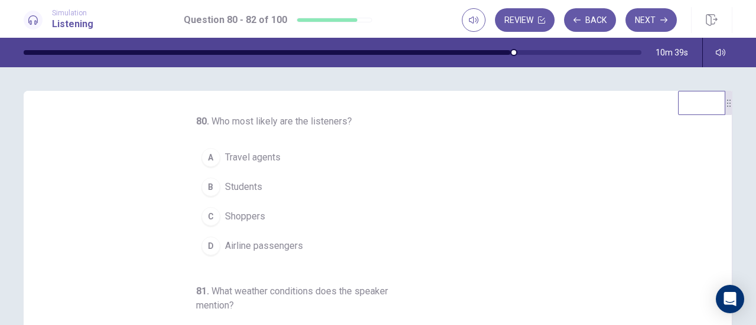
click at [252, 249] on span "Airline passengers" at bounding box center [264, 246] width 78 height 14
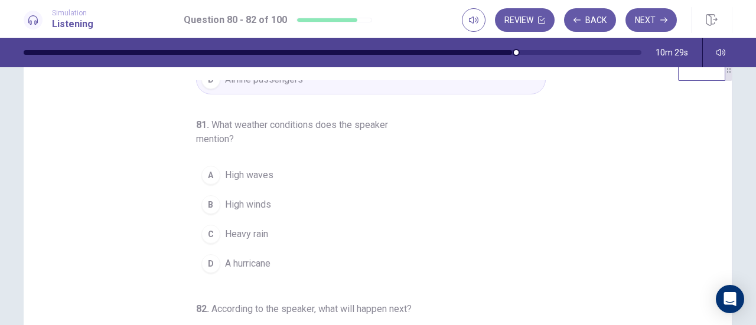
scroll to position [59, 0]
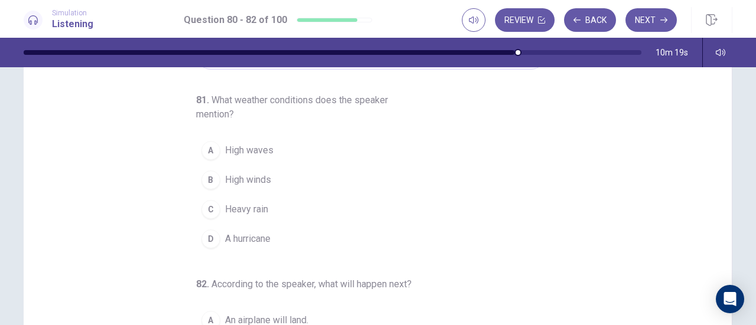
click at [241, 173] on span "High winds" at bounding box center [248, 180] width 46 height 14
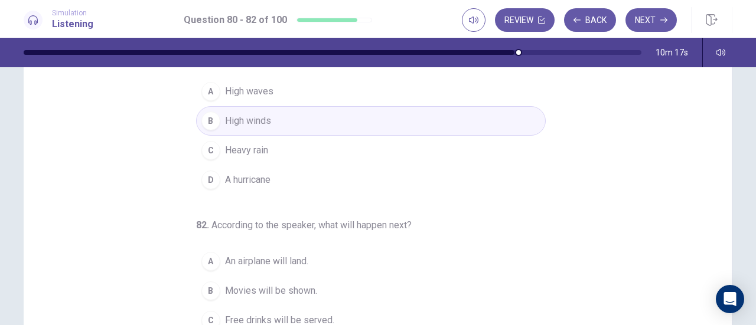
scroll to position [177, 0]
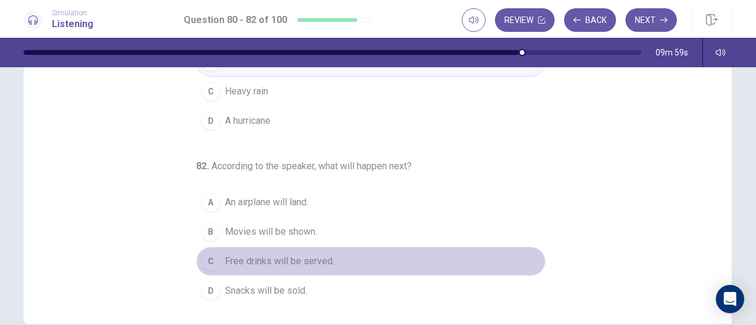
click at [237, 255] on span "Free drinks will be served." at bounding box center [279, 262] width 109 height 14
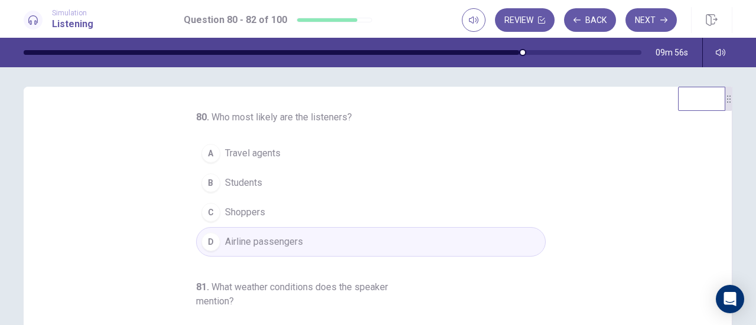
scroll to position [0, 0]
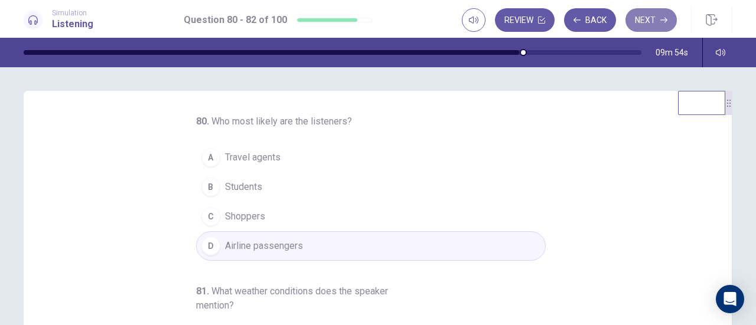
click at [641, 15] on button "Next" at bounding box center [650, 20] width 51 height 24
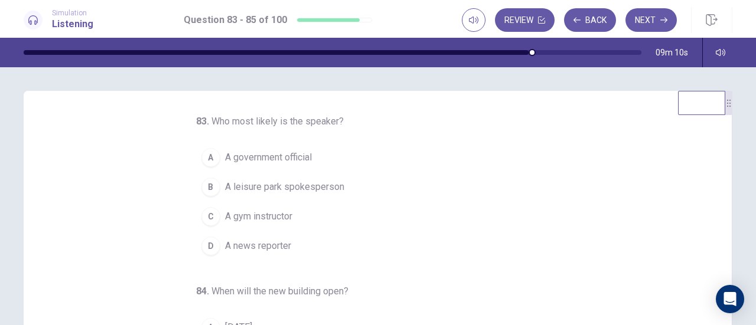
click at [243, 244] on span "A news reporter" at bounding box center [258, 246] width 66 height 14
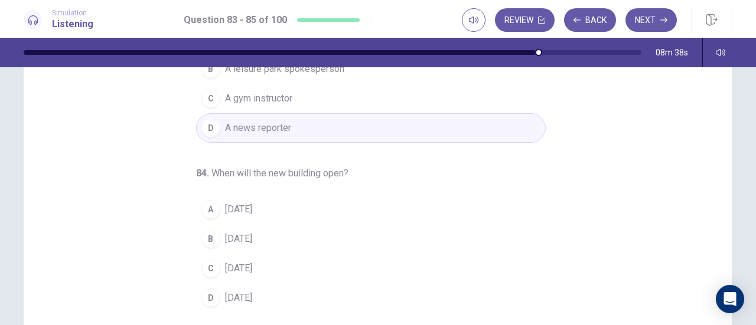
click at [246, 212] on span "[DATE]" at bounding box center [238, 210] width 27 height 14
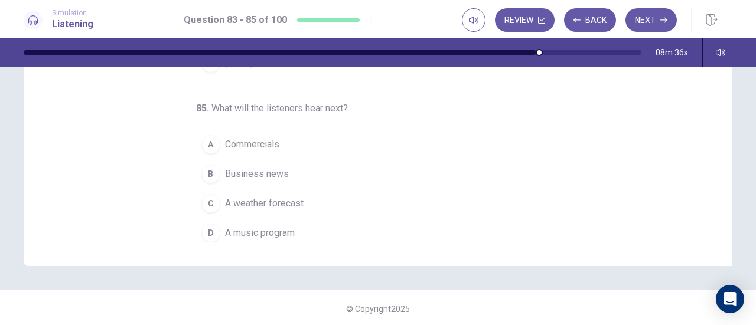
scroll to position [237, 0]
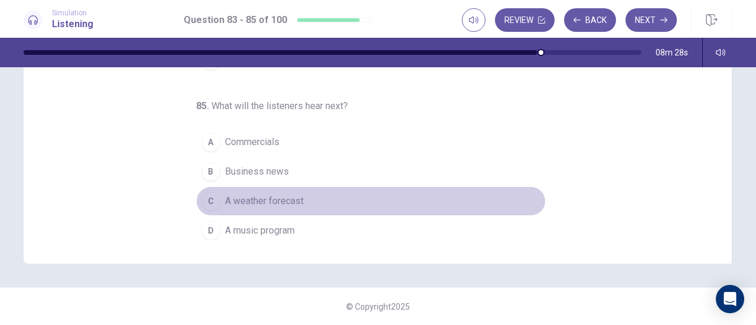
click at [275, 194] on span "A weather forecast" at bounding box center [264, 201] width 79 height 14
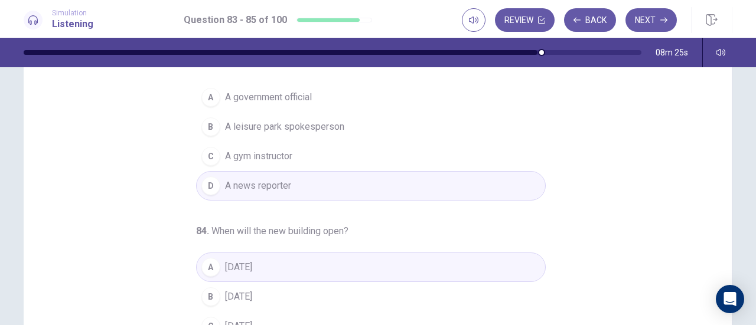
scroll to position [0, 0]
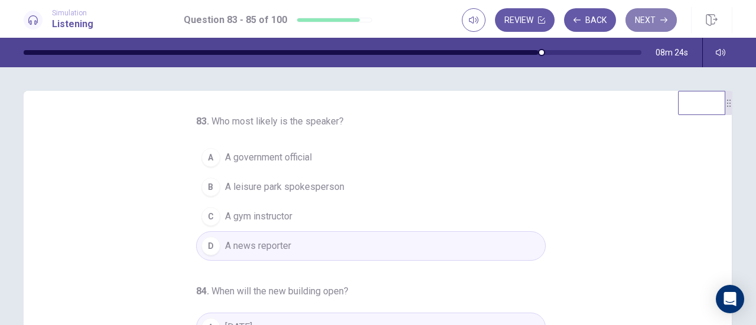
click at [649, 22] on button "Next" at bounding box center [650, 20] width 51 height 24
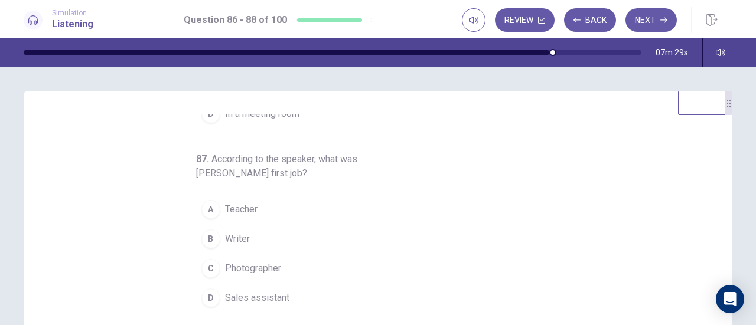
scroll to position [59, 0]
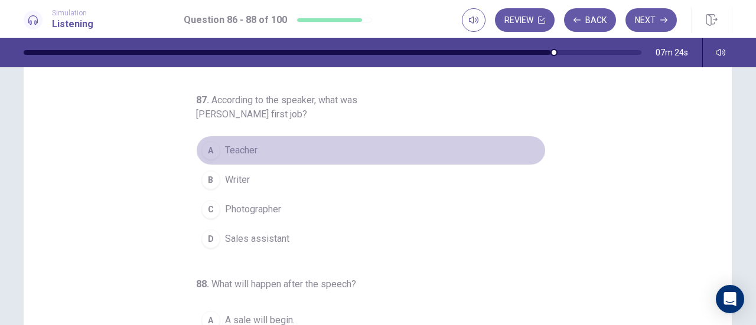
click at [234, 146] on span "Teacher" at bounding box center [241, 151] width 32 height 14
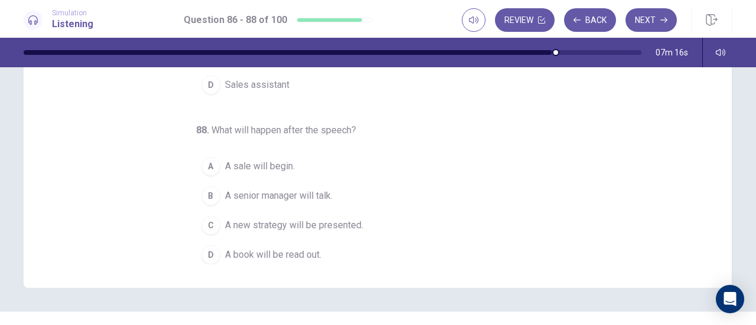
scroll to position [236, 0]
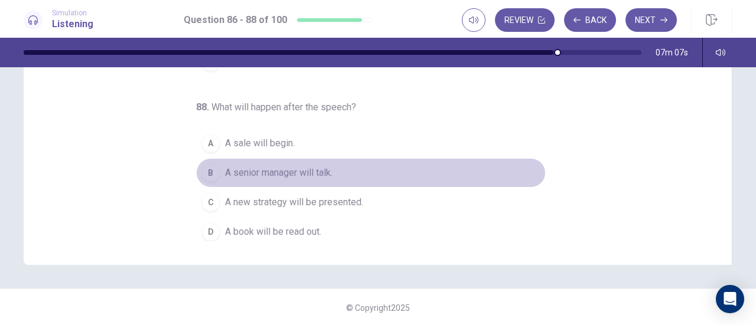
click at [229, 168] on span "A senior manager will talk." at bounding box center [278, 173] width 107 height 14
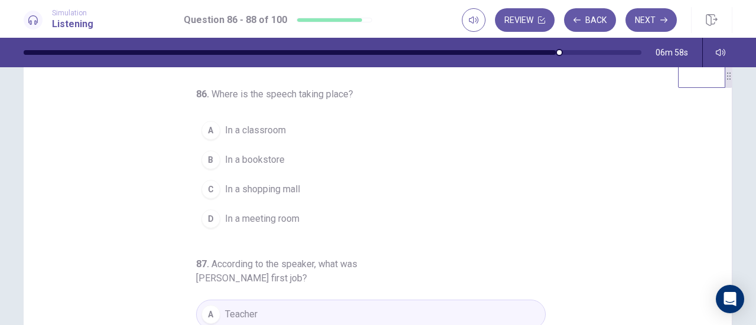
scroll to position [0, 0]
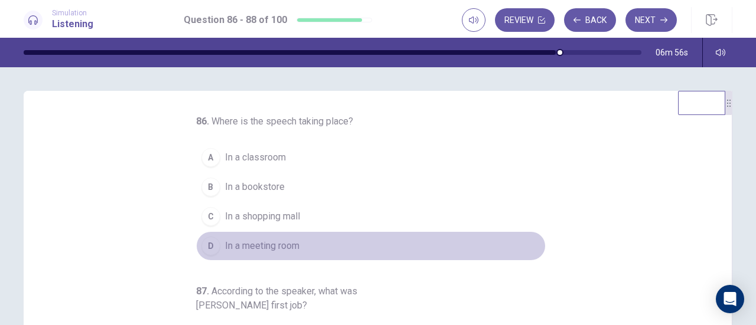
click at [261, 242] on span "In a meeting room" at bounding box center [262, 246] width 74 height 14
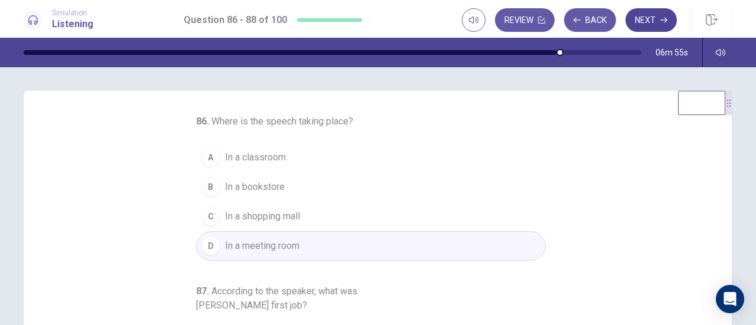
click at [650, 21] on button "Next" at bounding box center [650, 20] width 51 height 24
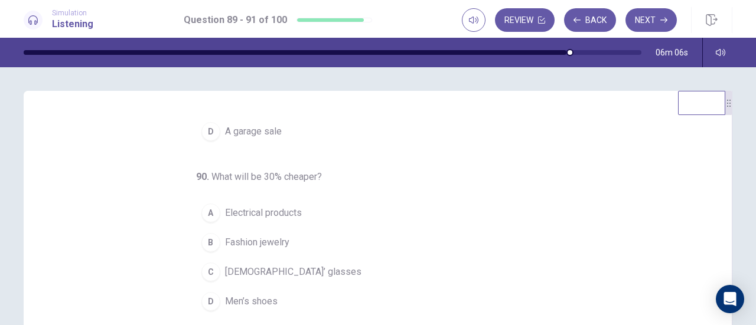
scroll to position [118, 0]
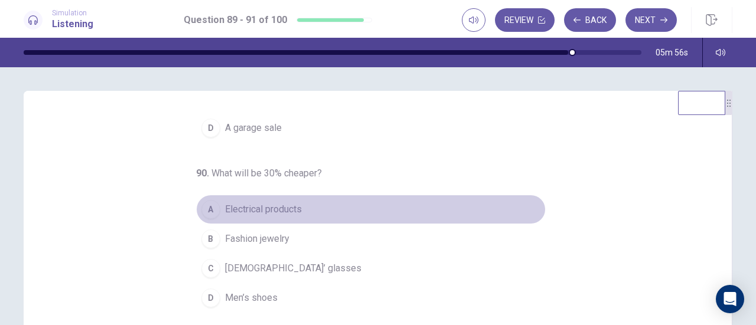
click at [233, 209] on span "Electrical products" at bounding box center [263, 210] width 77 height 14
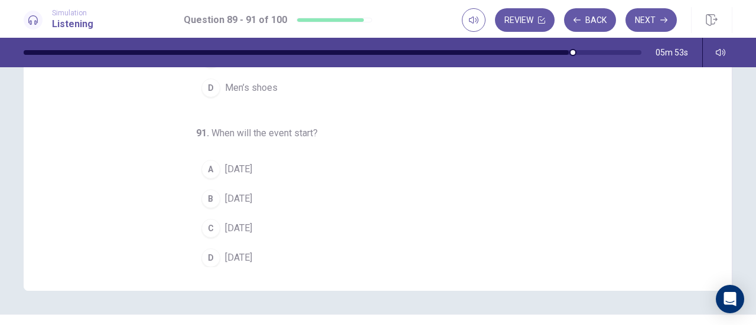
scroll to position [236, 0]
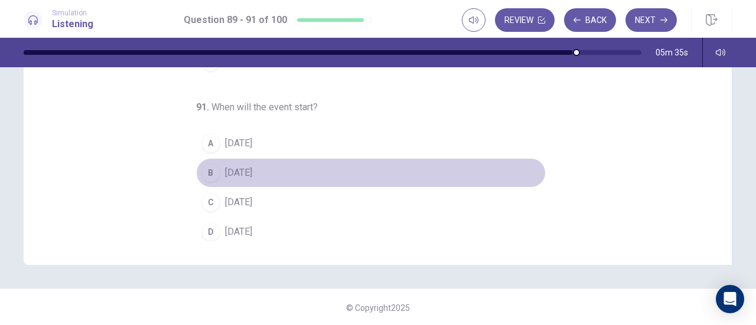
click at [237, 170] on span "[DATE]" at bounding box center [238, 173] width 27 height 14
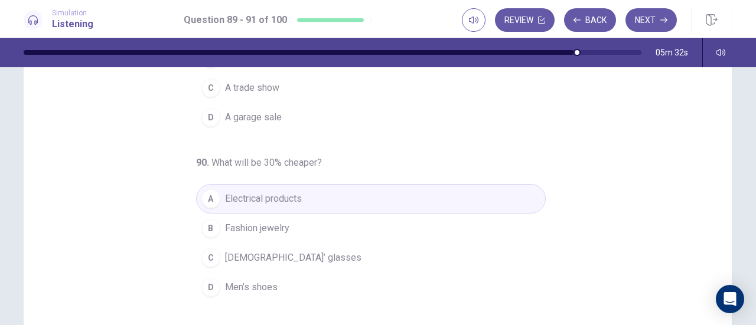
scroll to position [0, 0]
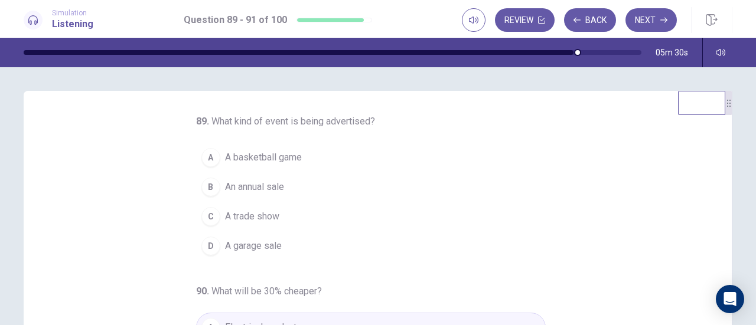
click at [259, 187] on span "An annual sale" at bounding box center [254, 187] width 59 height 14
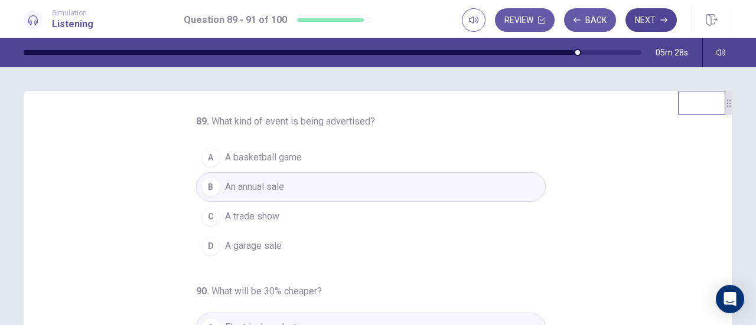
click at [658, 17] on button "Next" at bounding box center [650, 20] width 51 height 24
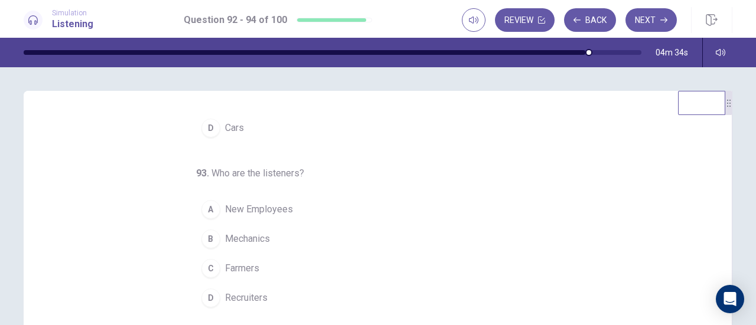
scroll to position [59, 0]
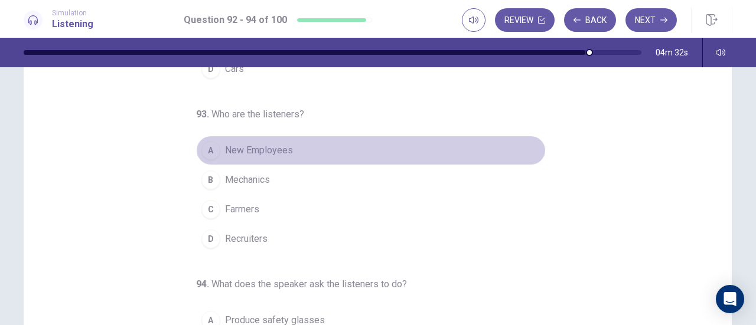
click at [271, 144] on span "New Employees" at bounding box center [259, 151] width 68 height 14
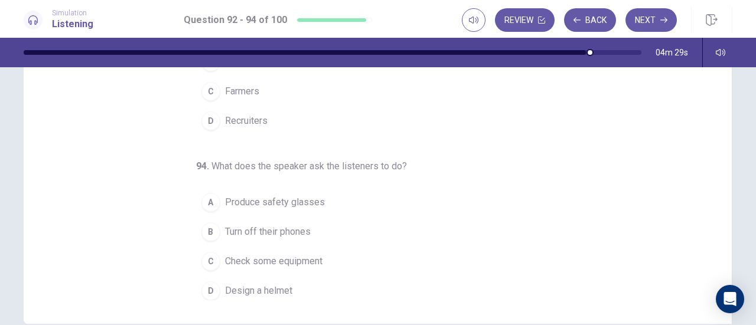
scroll to position [236, 0]
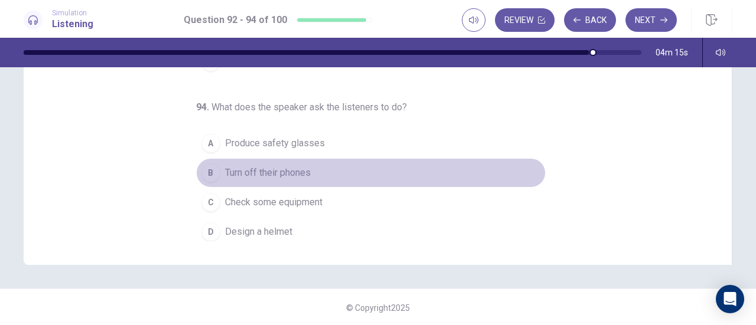
click at [283, 168] on span "Turn off their phones" at bounding box center [268, 173] width 86 height 14
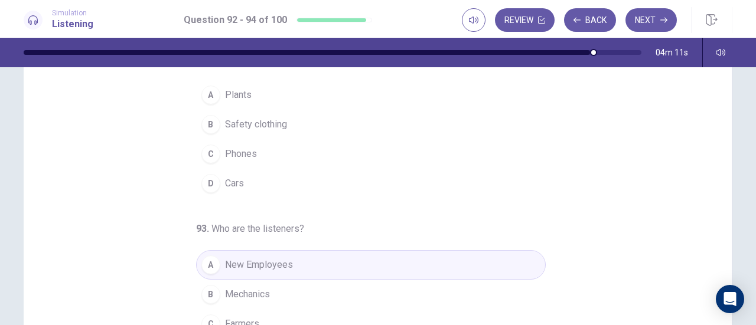
scroll to position [0, 0]
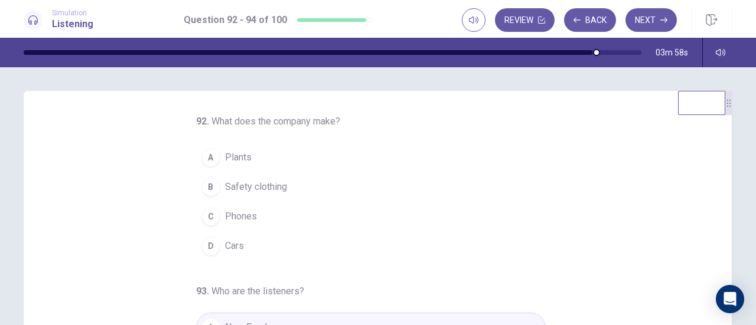
click at [218, 242] on button "D Cars" at bounding box center [371, 247] width 350 height 30
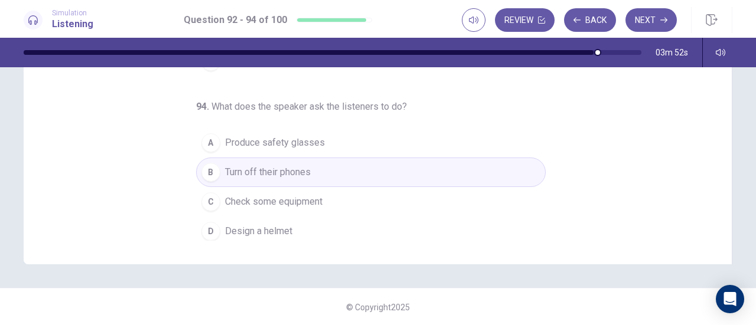
scroll to position [237, 0]
click at [656, 19] on button "Next" at bounding box center [650, 20] width 51 height 24
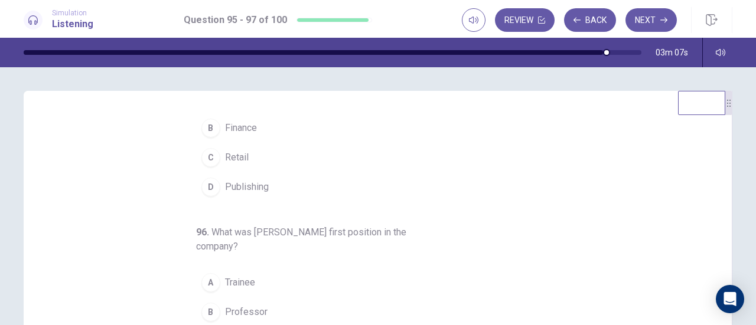
scroll to position [118, 0]
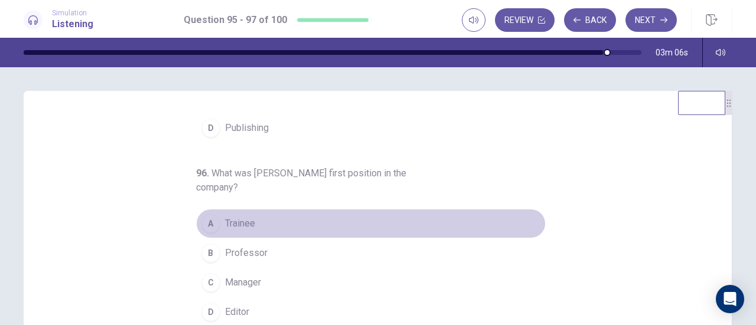
click at [239, 218] on span "Trainee" at bounding box center [240, 224] width 30 height 14
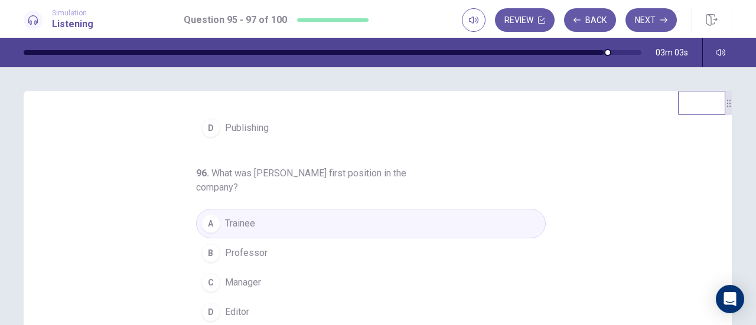
scroll to position [0, 0]
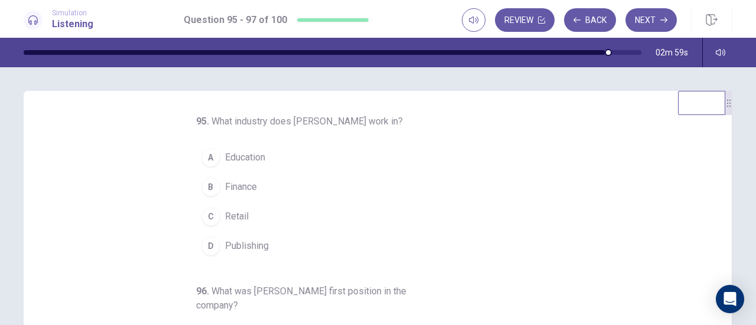
click at [240, 186] on span "Finance" at bounding box center [241, 187] width 32 height 14
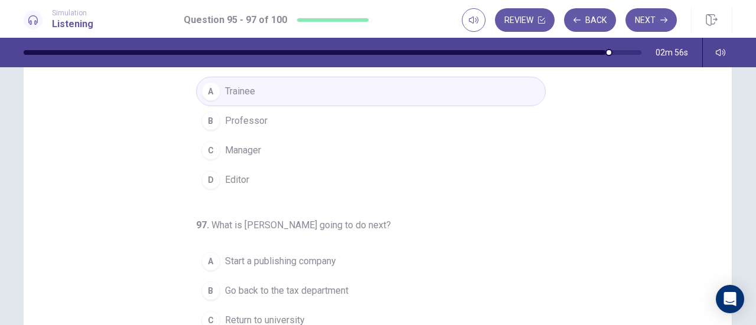
scroll to position [236, 0]
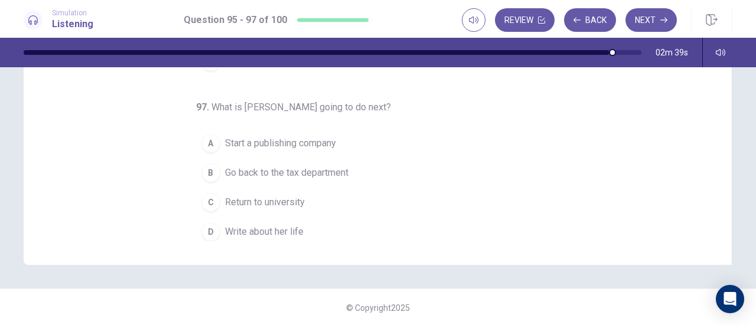
click at [271, 225] on span "Write about her life" at bounding box center [264, 232] width 79 height 14
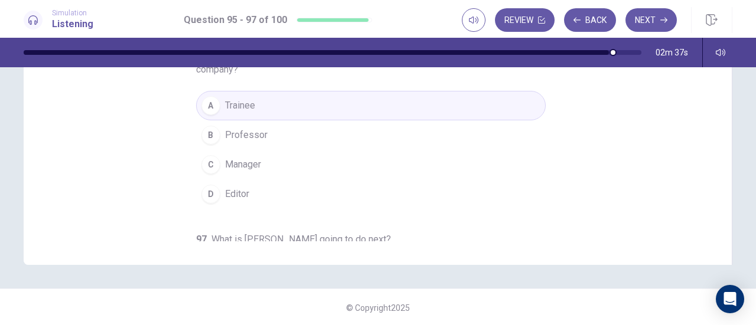
scroll to position [0, 0]
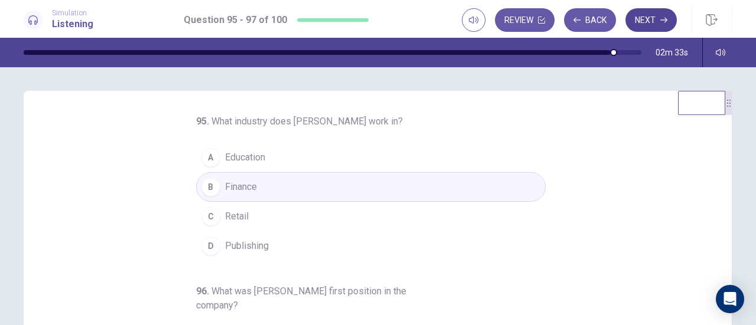
click at [662, 19] on icon "button" at bounding box center [663, 20] width 7 height 7
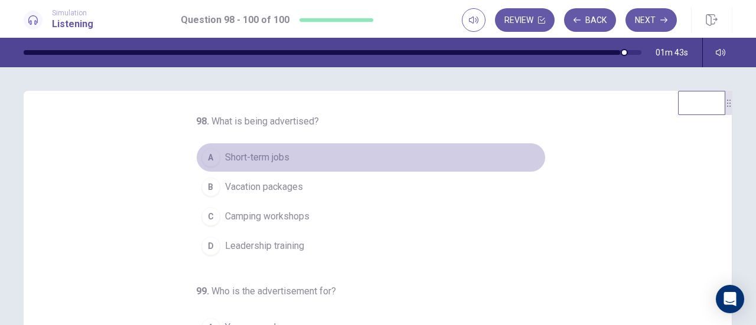
click at [272, 154] on span "Short-term jobs" at bounding box center [257, 158] width 64 height 14
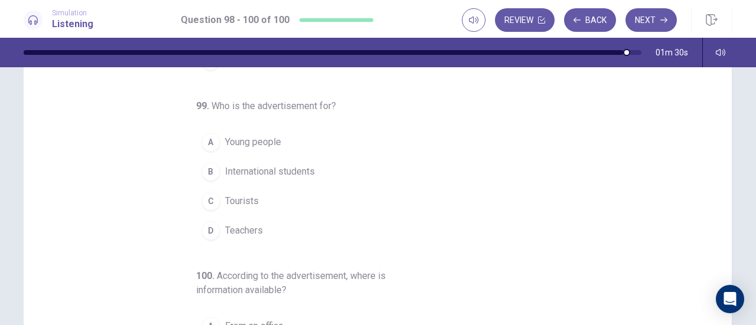
scroll to position [59, 0]
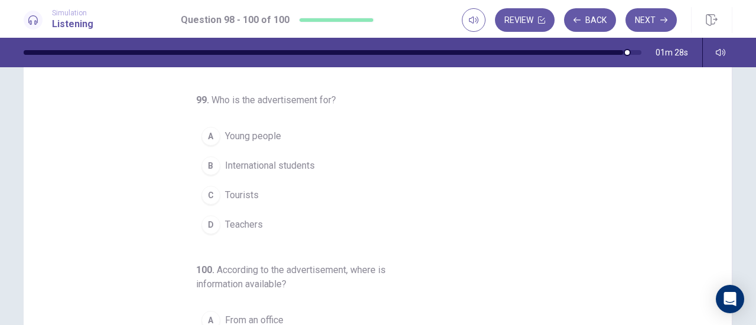
click at [246, 131] on span "Young people" at bounding box center [253, 136] width 56 height 14
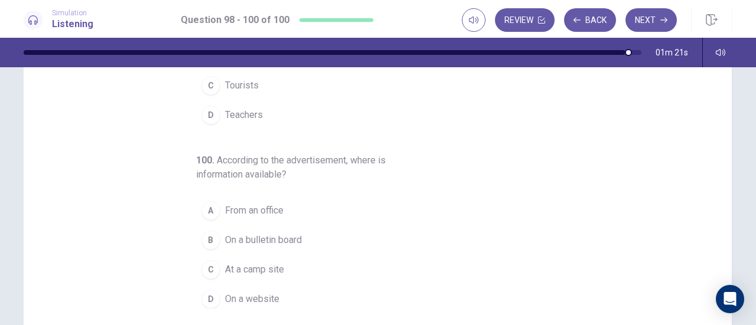
scroll to position [177, 0]
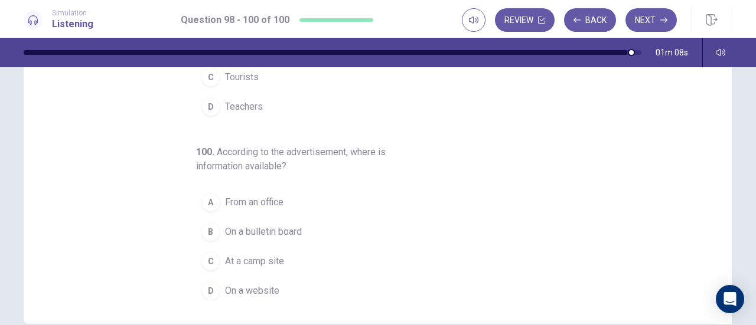
click at [233, 284] on span "On a website" at bounding box center [252, 291] width 54 height 14
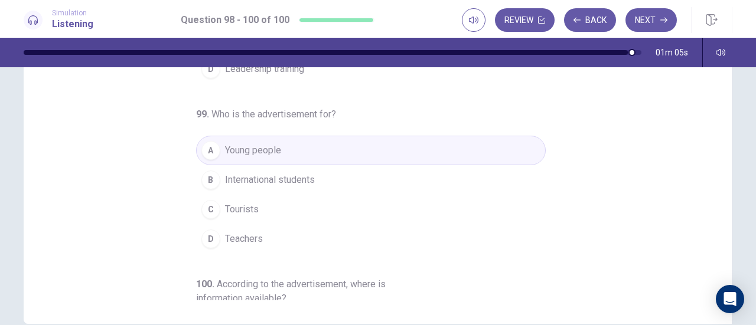
scroll to position [0, 0]
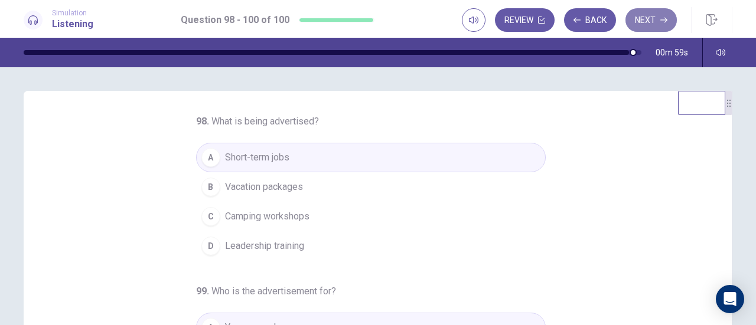
click at [638, 21] on button "Next" at bounding box center [650, 20] width 51 height 24
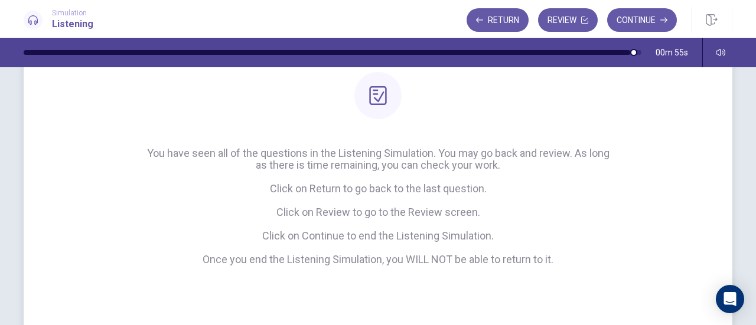
scroll to position [118, 0]
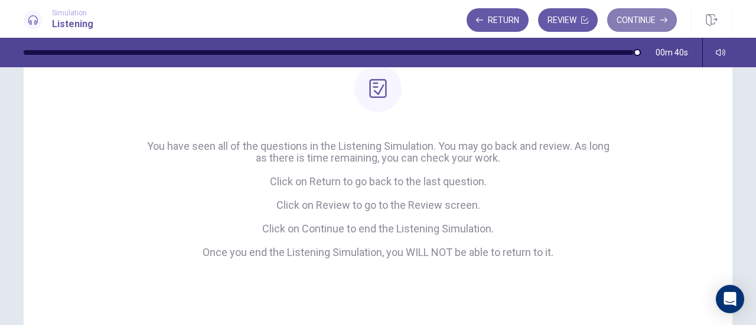
click at [632, 21] on button "Continue" at bounding box center [642, 20] width 70 height 24
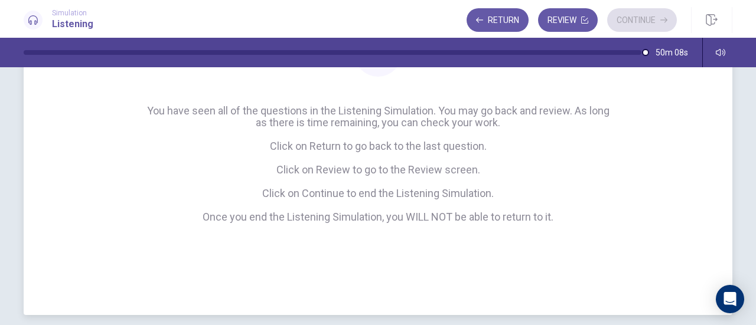
scroll to position [177, 0]
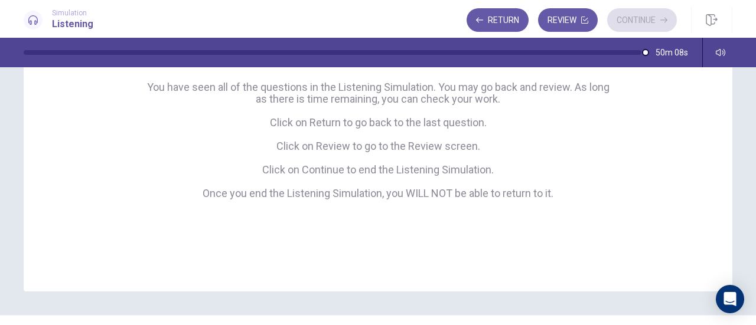
click at [637, 19] on div "Return Review Continue" at bounding box center [572, 20] width 210 height 24
click at [716, 18] on icon "button" at bounding box center [711, 20] width 11 height 12
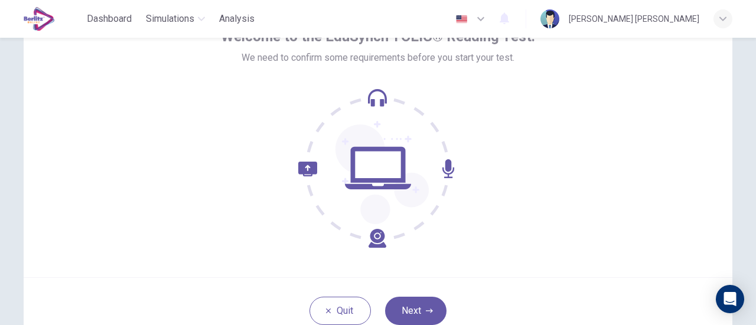
scroll to position [166, 0]
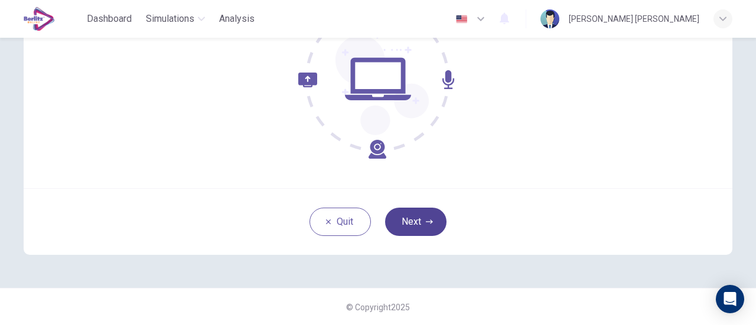
click at [431, 217] on button "Next" at bounding box center [415, 222] width 61 height 28
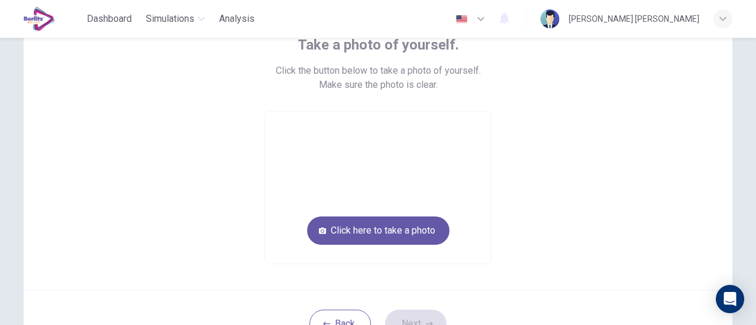
scroll to position [107, 0]
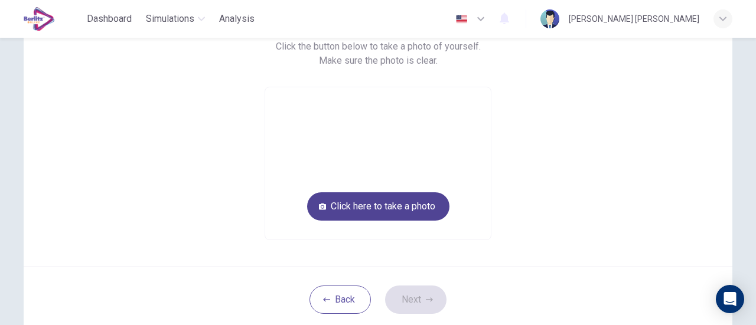
click at [419, 203] on button "Click here to take a photo" at bounding box center [378, 207] width 142 height 28
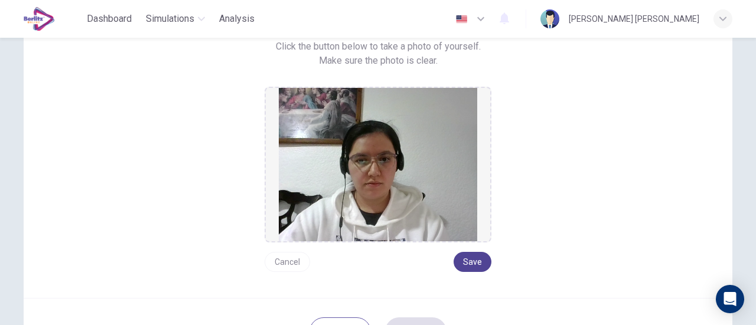
click at [481, 260] on button "Save" at bounding box center [473, 262] width 38 height 20
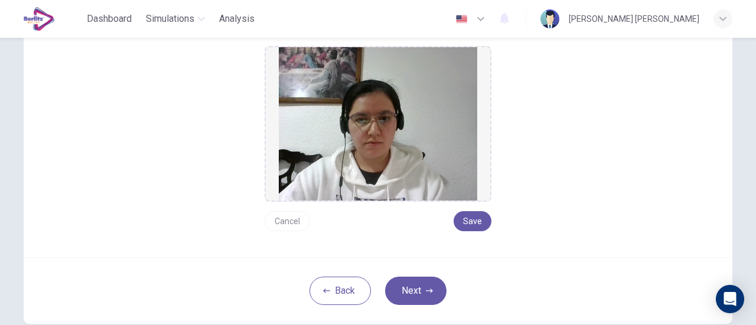
scroll to position [166, 0]
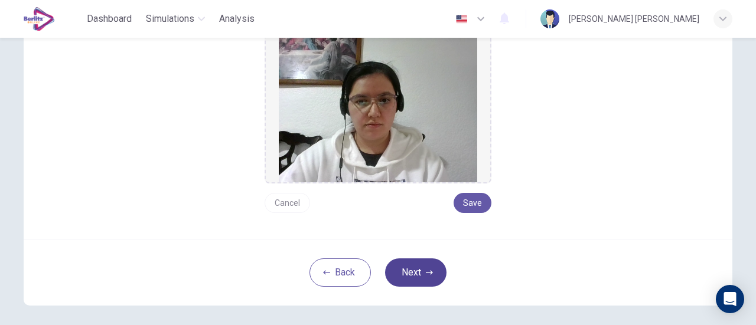
click at [430, 263] on button "Next" at bounding box center [415, 273] width 61 height 28
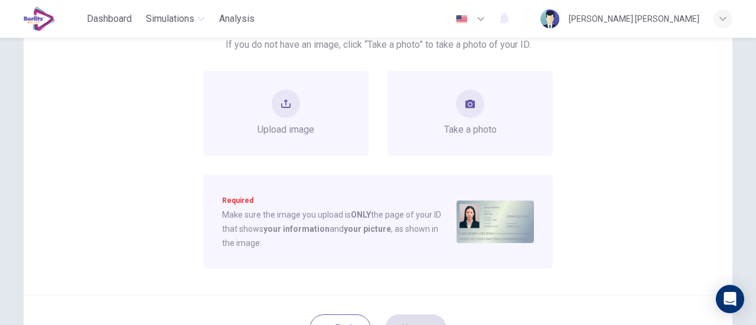
scroll to position [107, 0]
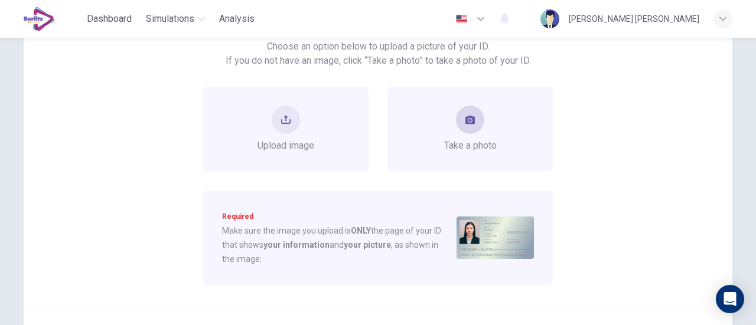
click at [476, 121] on button "take photo" at bounding box center [470, 120] width 28 height 28
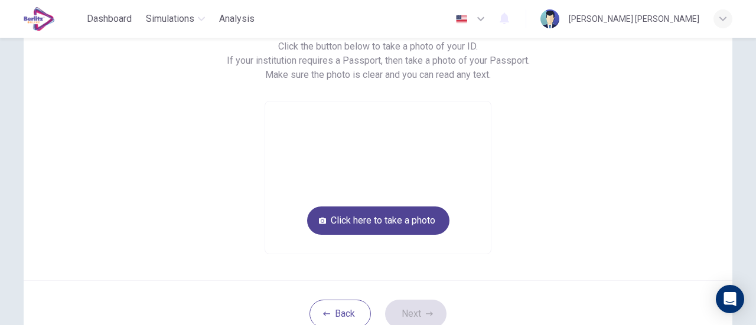
click at [434, 220] on button "Click here to take a photo" at bounding box center [378, 221] width 142 height 28
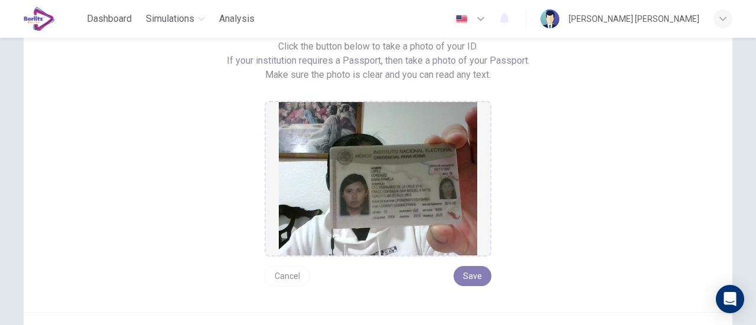
click at [473, 276] on button "Save" at bounding box center [473, 276] width 38 height 20
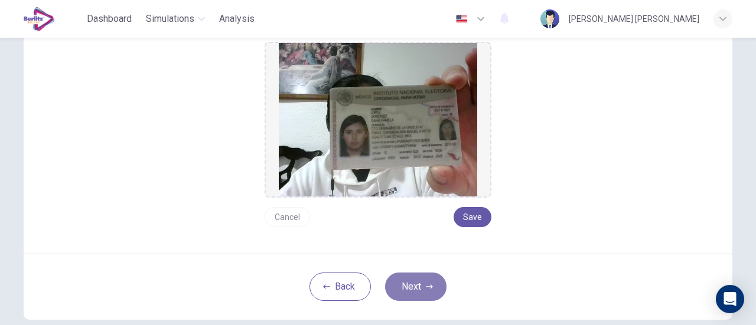
click at [395, 283] on button "Next" at bounding box center [415, 287] width 61 height 28
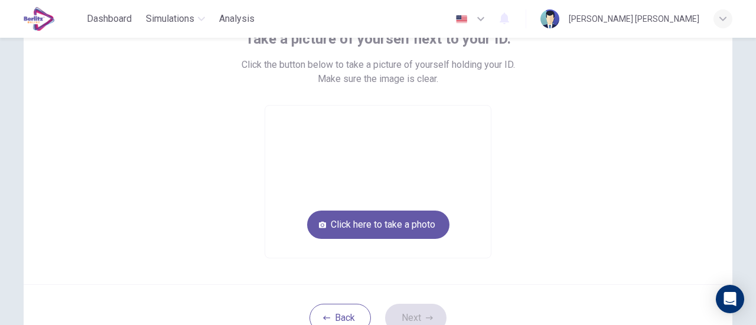
scroll to position [107, 0]
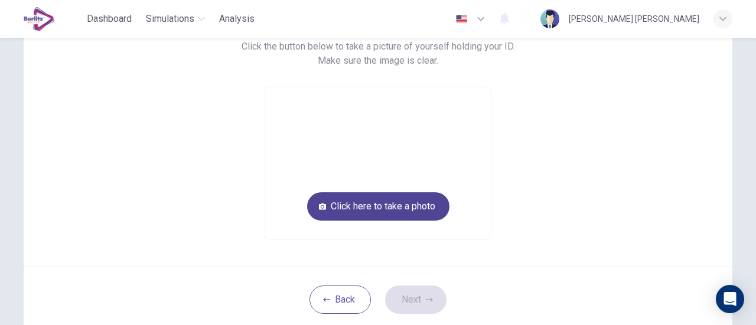
click at [429, 206] on button "Click here to take a photo" at bounding box center [378, 207] width 142 height 28
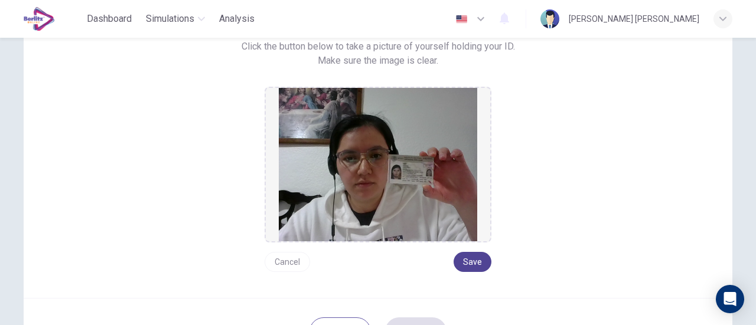
click at [472, 260] on button "Save" at bounding box center [473, 262] width 38 height 20
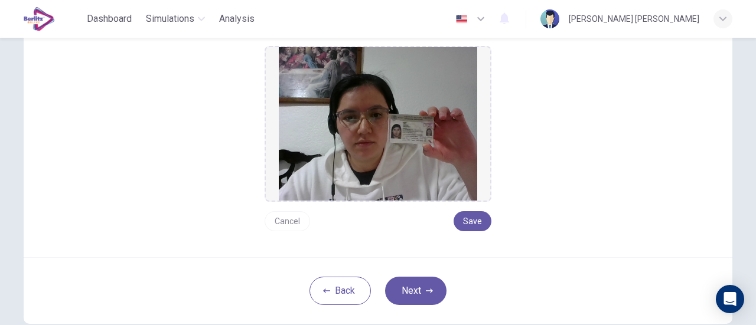
scroll to position [166, 0]
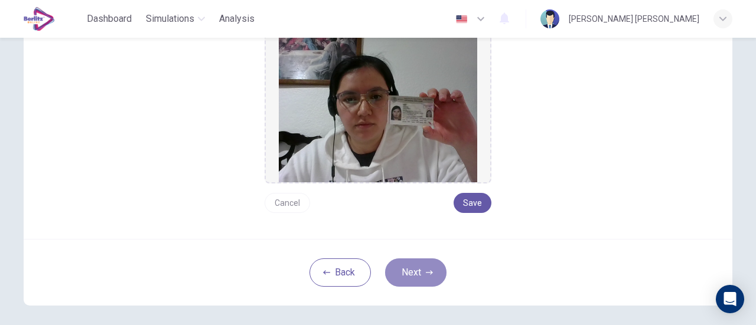
click at [428, 278] on button "Next" at bounding box center [415, 273] width 61 height 28
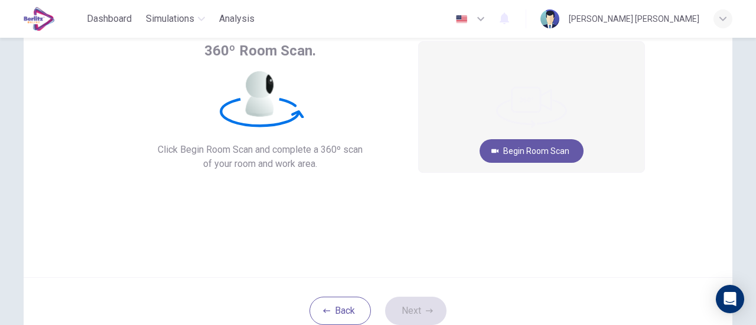
scroll to position [53, 0]
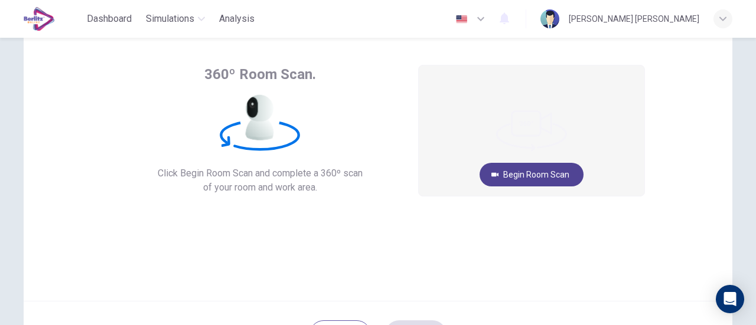
click at [561, 176] on button "Begin Room Scan" at bounding box center [532, 175] width 104 height 24
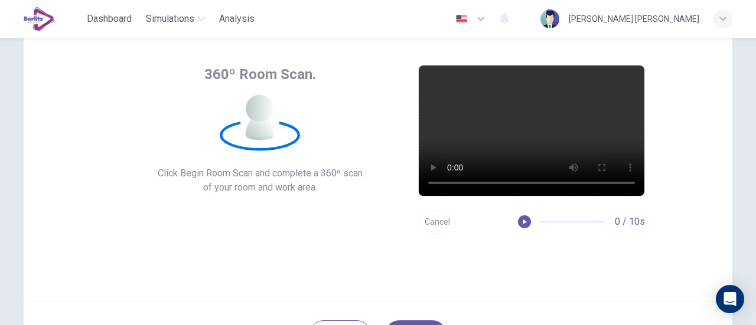
click at [431, 219] on button "Cancel" at bounding box center [437, 222] width 38 height 23
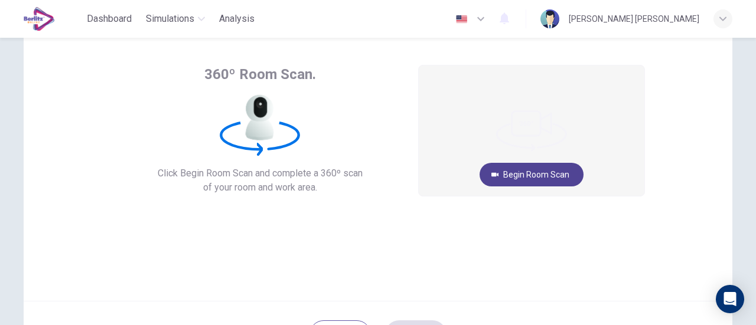
click at [540, 174] on button "Begin Room Scan" at bounding box center [532, 175] width 104 height 24
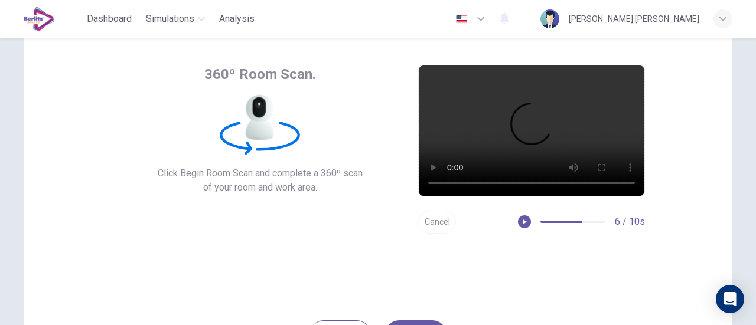
scroll to position [166, 0]
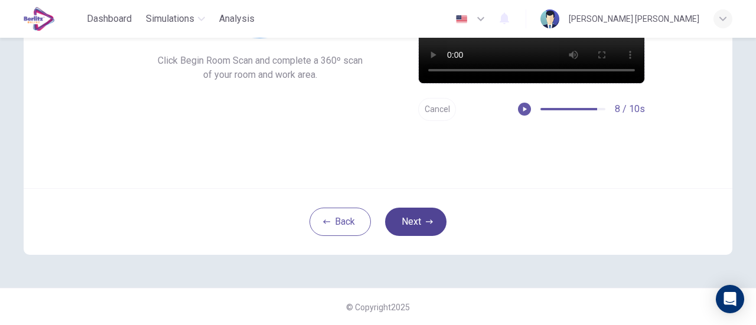
click at [426, 220] on icon "button" at bounding box center [429, 222] width 7 height 7
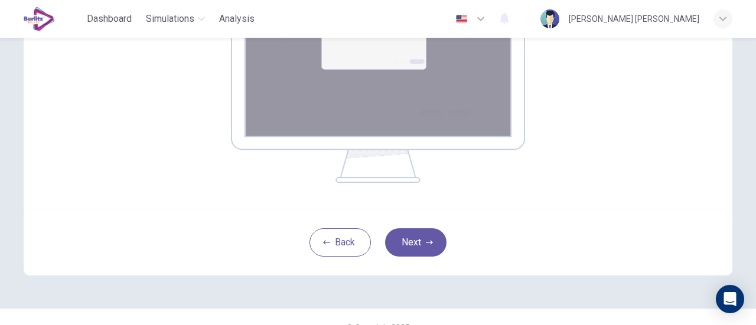
scroll to position [284, 0]
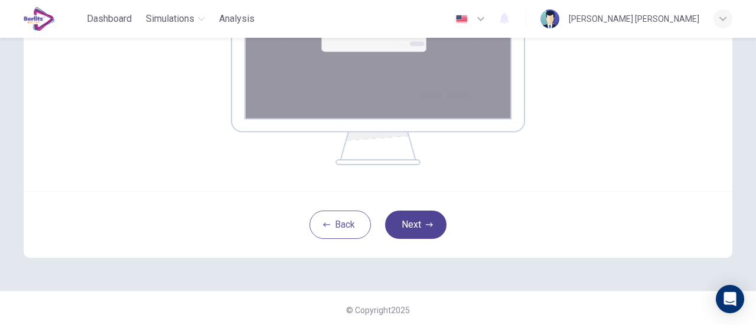
click at [419, 220] on button "Next" at bounding box center [415, 225] width 61 height 28
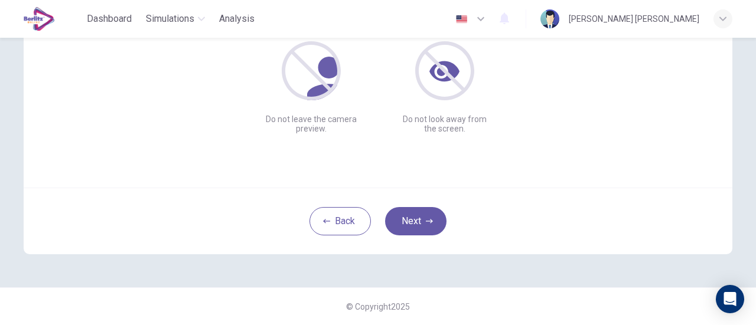
scroll to position [166, 0]
click at [419, 210] on button "Next" at bounding box center [415, 222] width 61 height 28
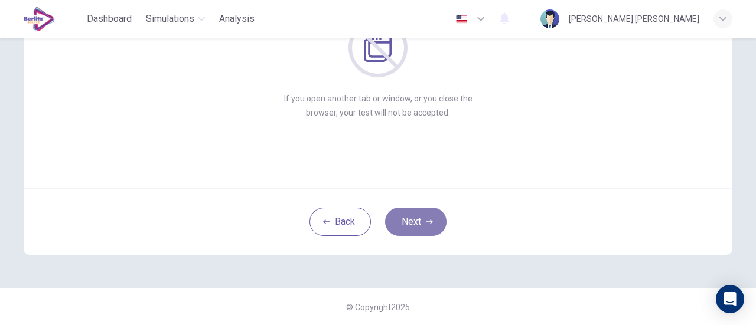
click at [419, 210] on button "Next" at bounding box center [415, 222] width 61 height 28
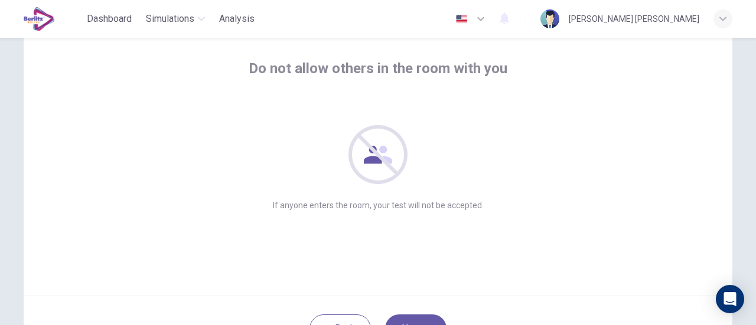
scroll to position [118, 0]
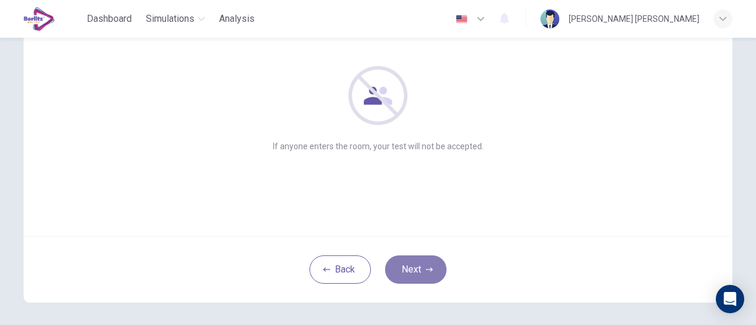
click at [404, 271] on button "Next" at bounding box center [415, 270] width 61 height 28
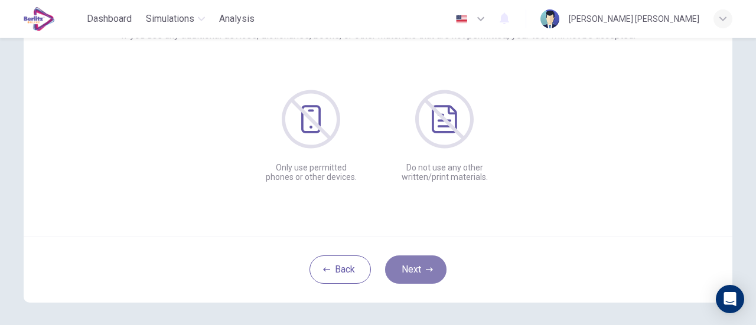
click at [404, 271] on button "Next" at bounding box center [415, 270] width 61 height 28
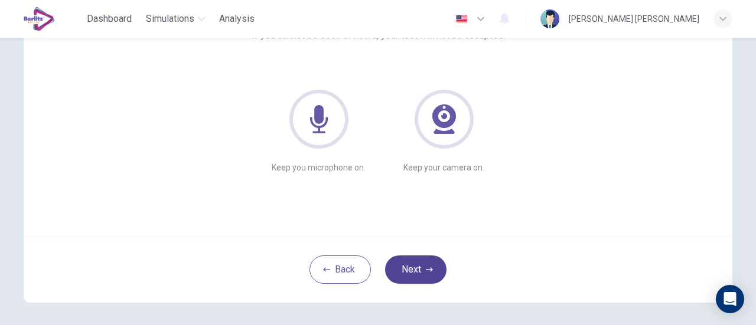
click at [404, 271] on button "Next" at bounding box center [415, 270] width 61 height 28
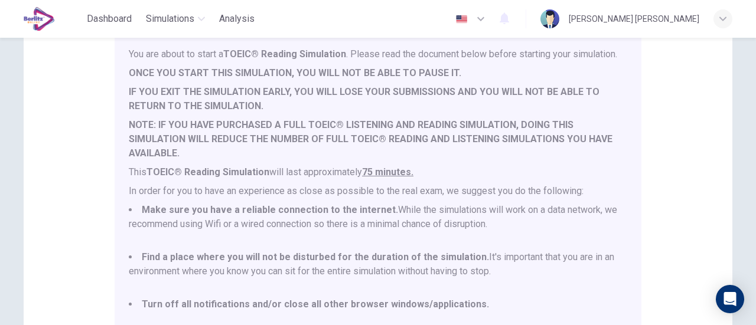
scroll to position [331, 0]
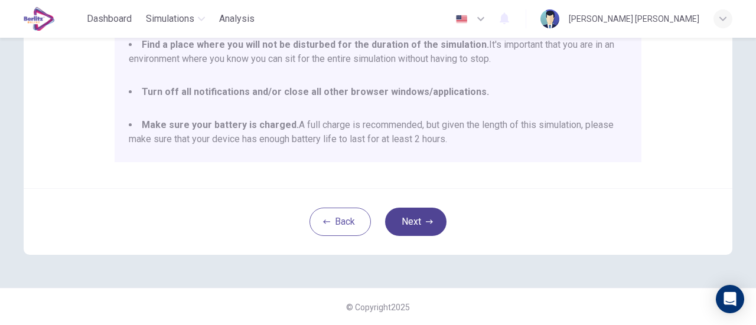
click at [414, 224] on button "Next" at bounding box center [415, 222] width 61 height 28
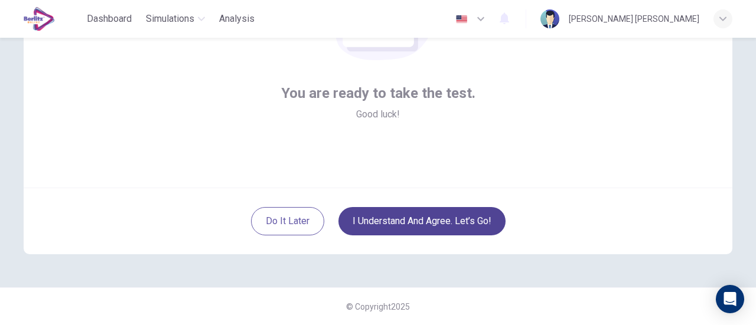
scroll to position [166, 0]
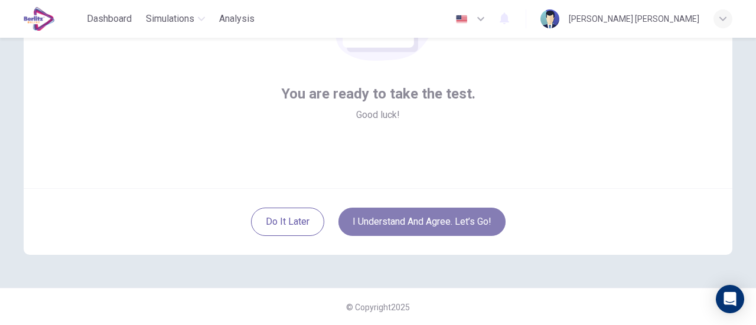
click at [414, 224] on button "I understand and agree. Let’s go!" at bounding box center [421, 222] width 167 height 28
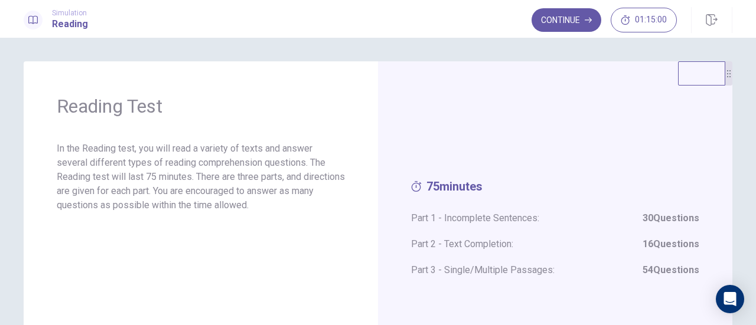
click at [728, 83] on div at bounding box center [728, 73] width 7 height 24
drag, startPoint x: 728, startPoint y: 83, endPoint x: 721, endPoint y: 62, distance: 22.4
click at [721, 62] on div at bounding box center [721, 66] width 7 height 24
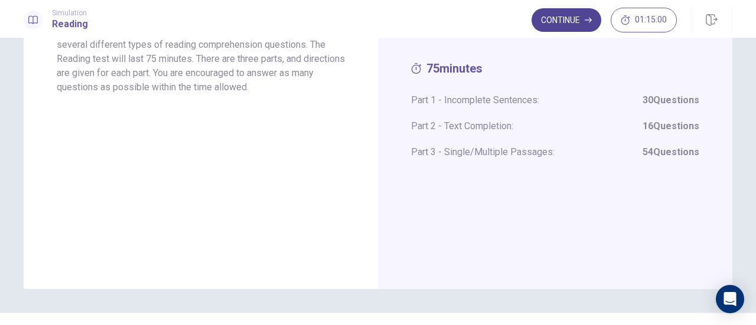
click at [567, 19] on button "Continue" at bounding box center [567, 20] width 70 height 24
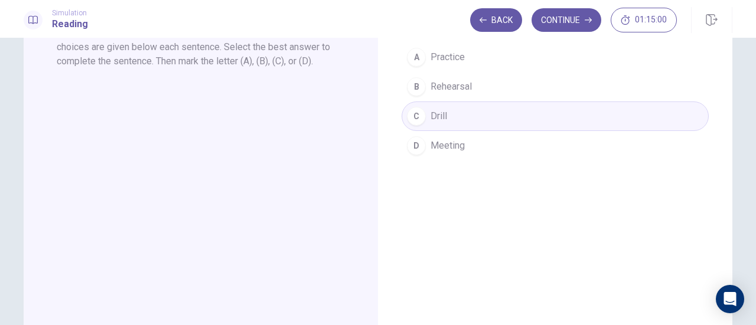
scroll to position [0, 0]
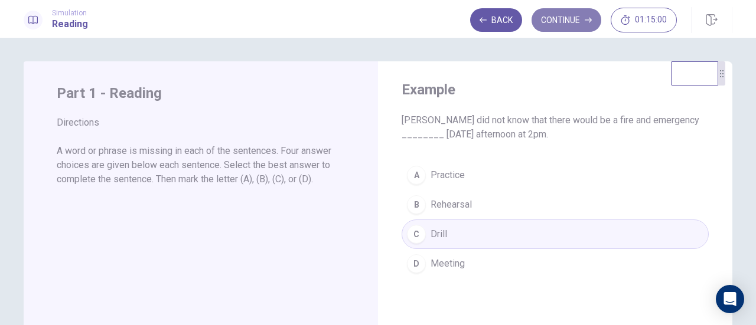
click at [552, 15] on button "Continue" at bounding box center [567, 20] width 70 height 24
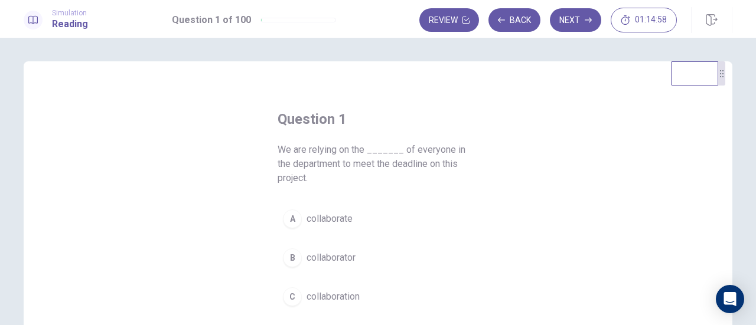
scroll to position [59, 0]
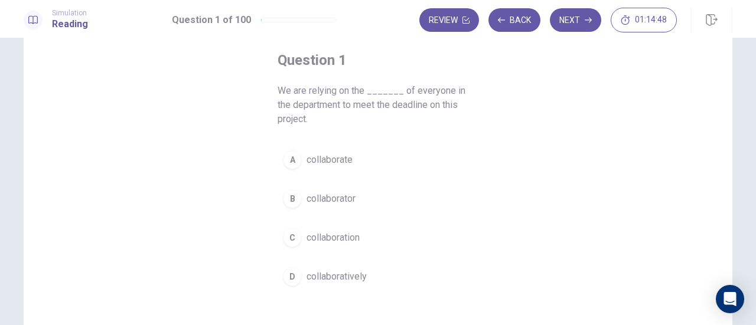
click at [318, 232] on span "collaboration" at bounding box center [333, 238] width 53 height 14
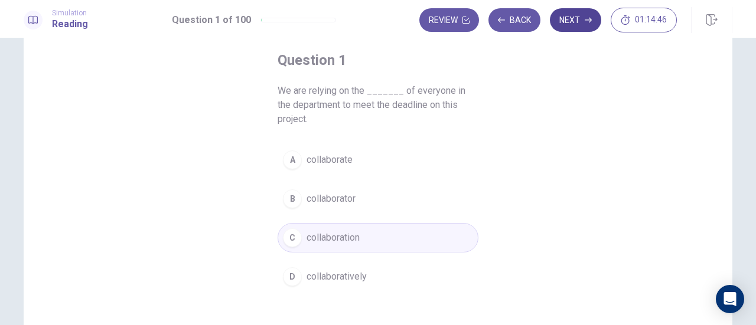
click at [572, 22] on button "Next" at bounding box center [575, 20] width 51 height 24
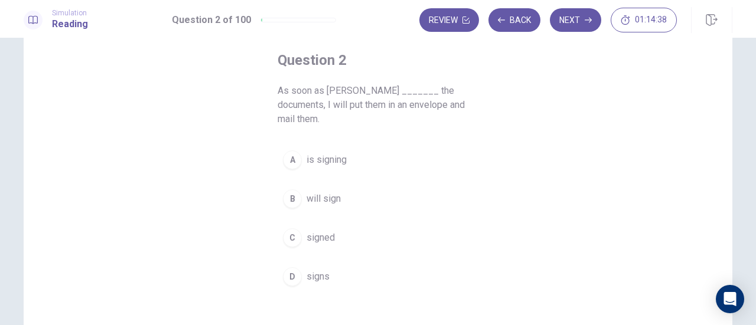
click at [307, 270] on span "signs" at bounding box center [318, 277] width 23 height 14
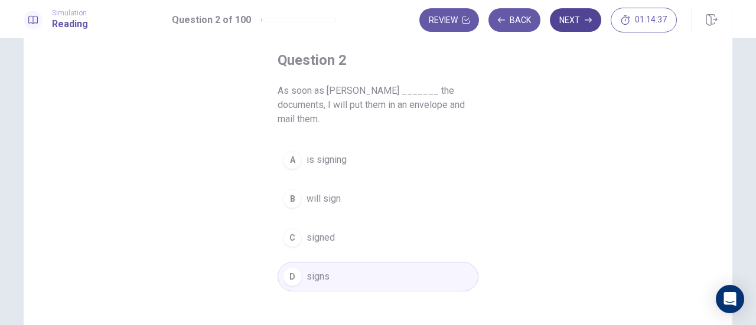
click at [579, 18] on button "Next" at bounding box center [575, 20] width 51 height 24
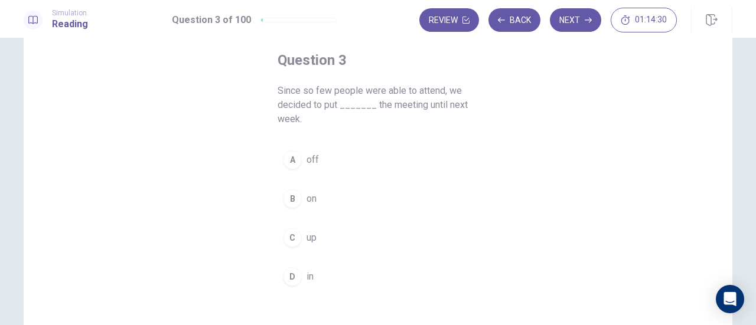
click at [302, 154] on button "A off" at bounding box center [378, 160] width 201 height 30
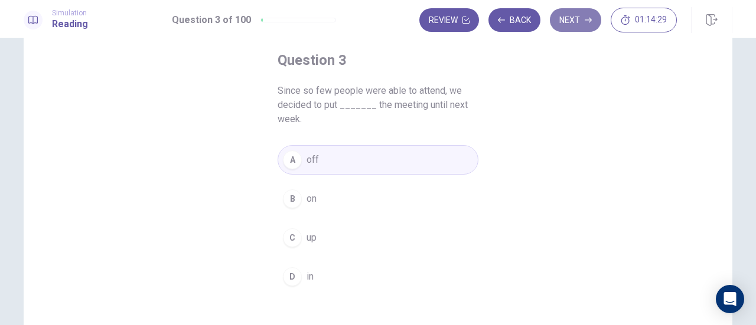
click at [572, 19] on button "Next" at bounding box center [575, 20] width 51 height 24
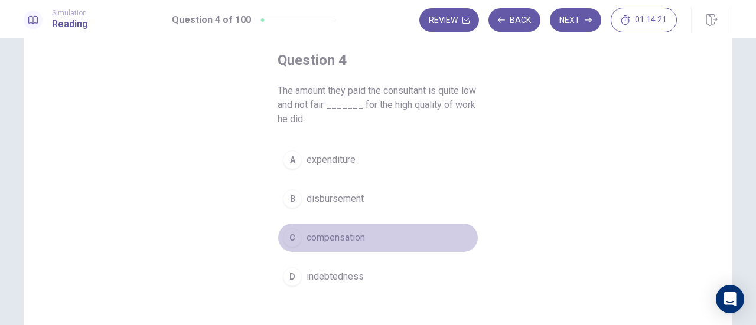
click at [344, 235] on span "compensation" at bounding box center [336, 238] width 58 height 14
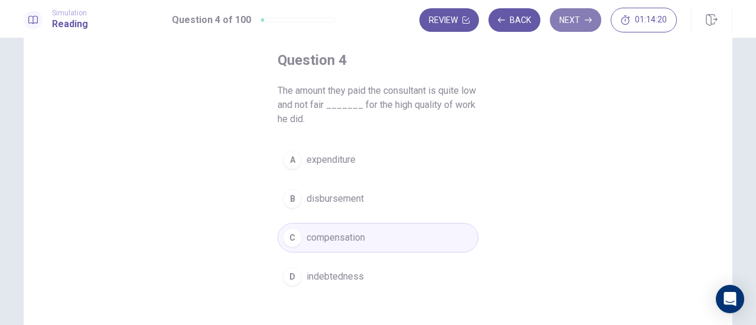
click at [572, 23] on button "Next" at bounding box center [575, 20] width 51 height 24
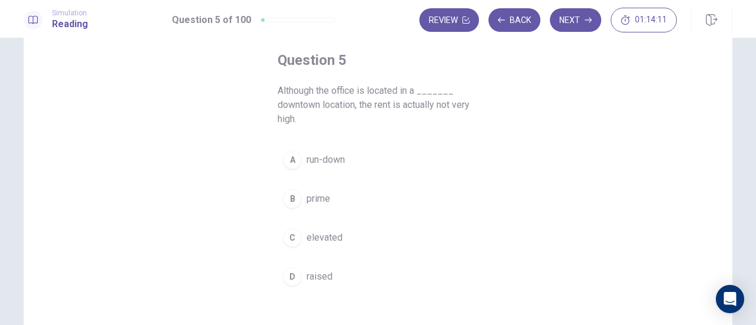
click at [317, 194] on span "prime" at bounding box center [319, 199] width 24 height 14
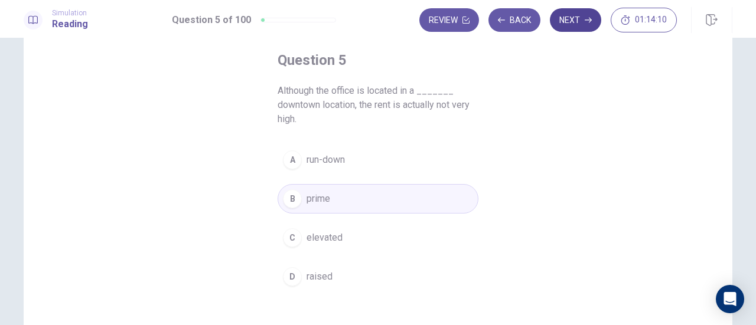
click at [572, 19] on button "Next" at bounding box center [575, 20] width 51 height 24
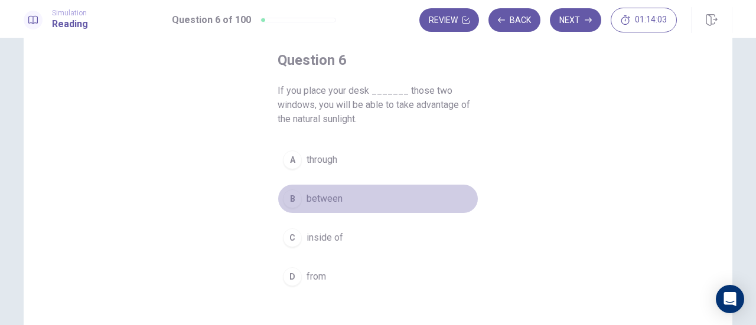
click at [327, 197] on span "between" at bounding box center [325, 199] width 36 height 14
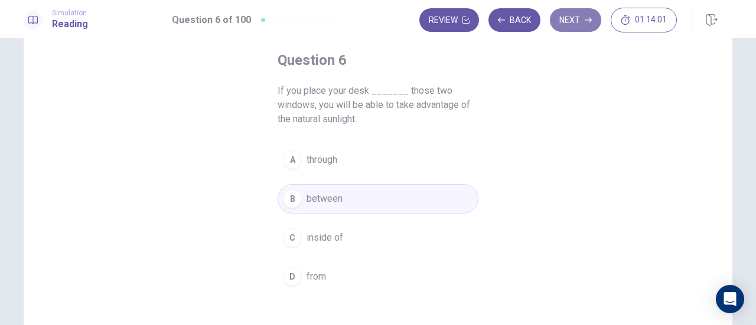
click at [579, 25] on button "Next" at bounding box center [575, 20] width 51 height 24
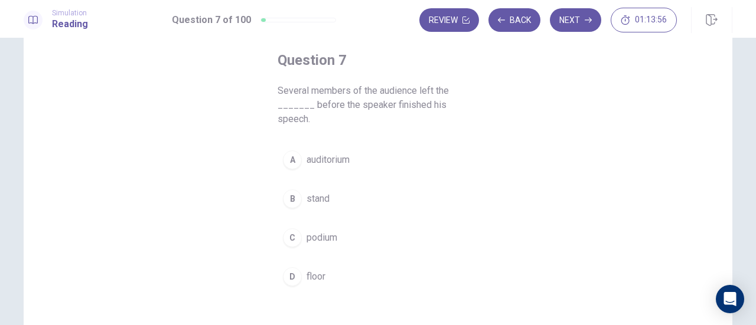
click at [333, 153] on span "auditorium" at bounding box center [328, 160] width 43 height 14
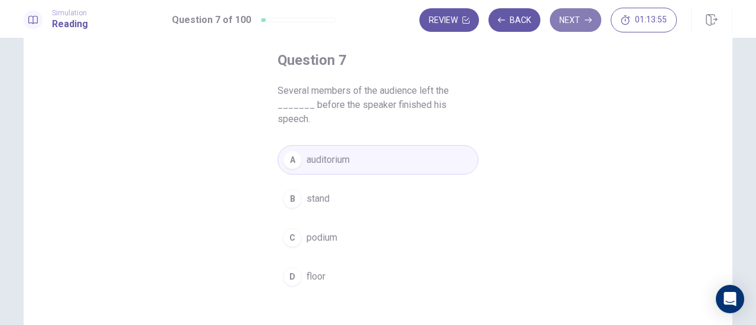
click at [572, 22] on button "Next" at bounding box center [575, 20] width 51 height 24
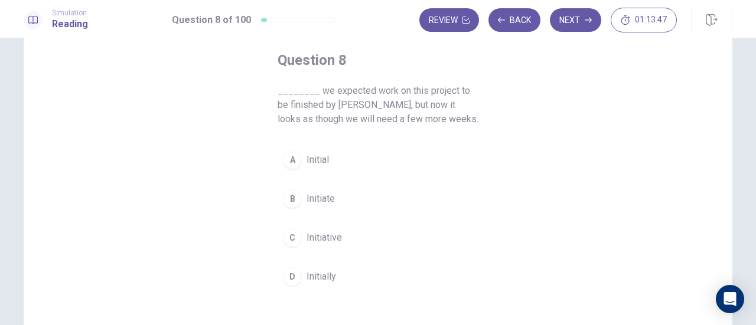
click at [320, 277] on span "Initially" at bounding box center [322, 277] width 30 height 14
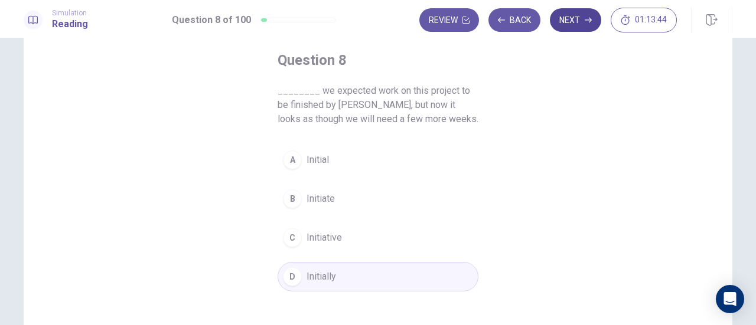
click at [577, 21] on button "Next" at bounding box center [575, 20] width 51 height 24
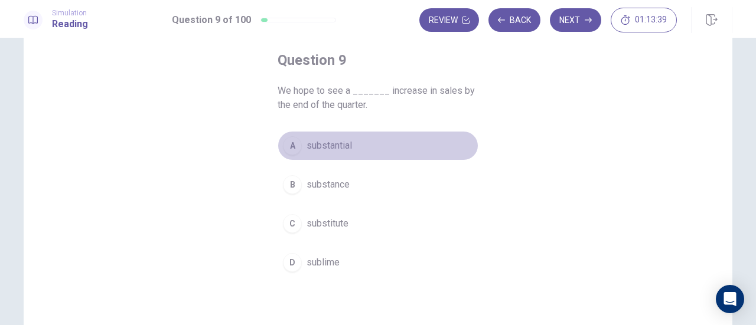
click at [347, 144] on span "substantial" at bounding box center [329, 146] width 45 height 14
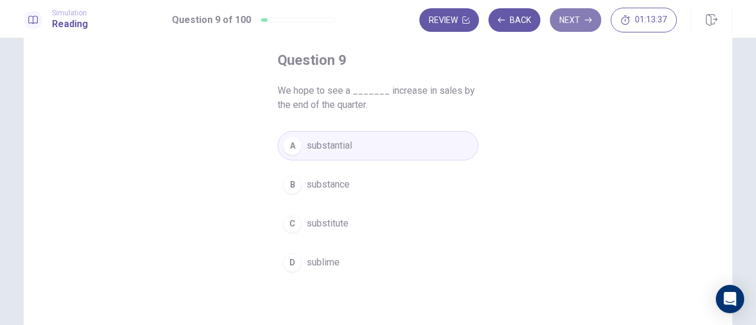
click at [587, 21] on icon "button" at bounding box center [588, 20] width 7 height 7
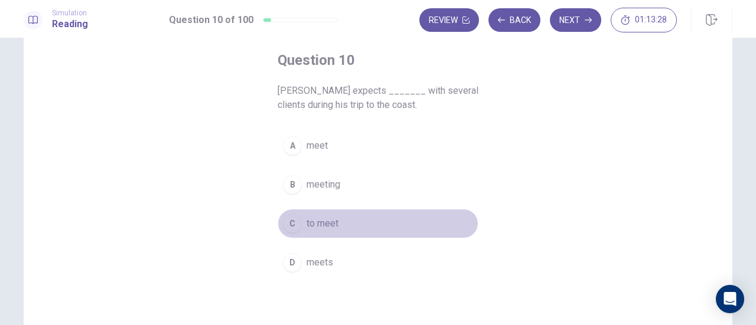
click at [307, 220] on span "to meet" at bounding box center [323, 224] width 32 height 14
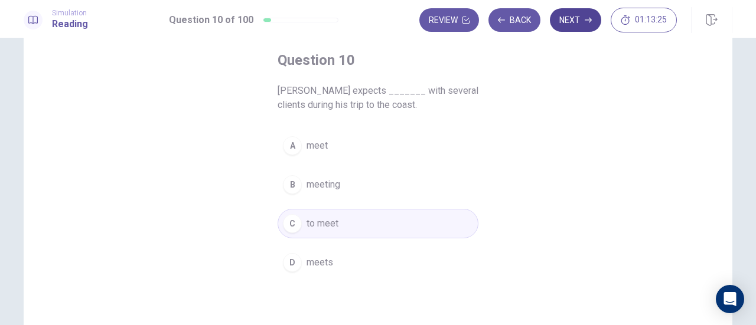
click at [581, 20] on button "Next" at bounding box center [575, 20] width 51 height 24
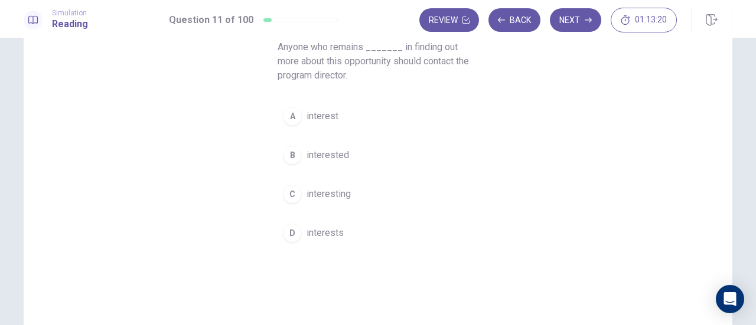
scroll to position [118, 0]
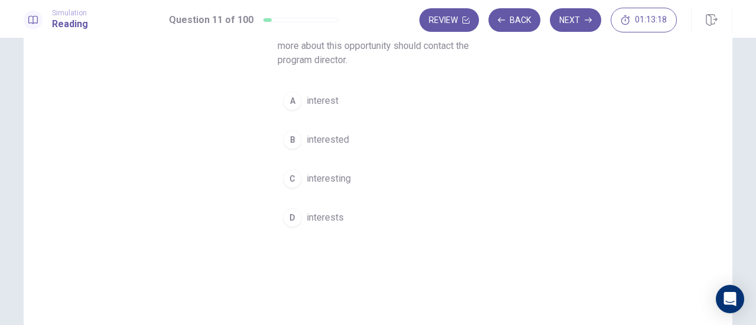
click at [340, 138] on span "interested" at bounding box center [328, 140] width 43 height 14
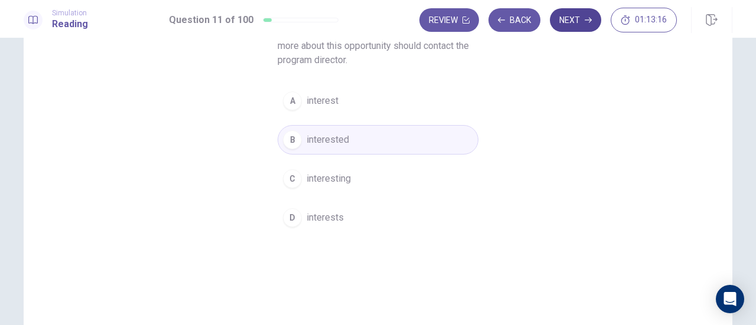
click at [585, 25] on button "Next" at bounding box center [575, 20] width 51 height 24
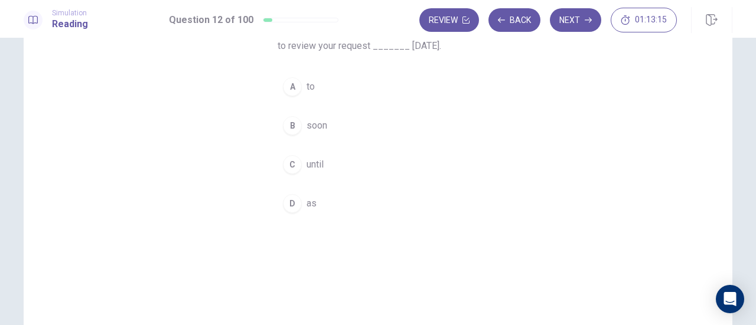
scroll to position [59, 0]
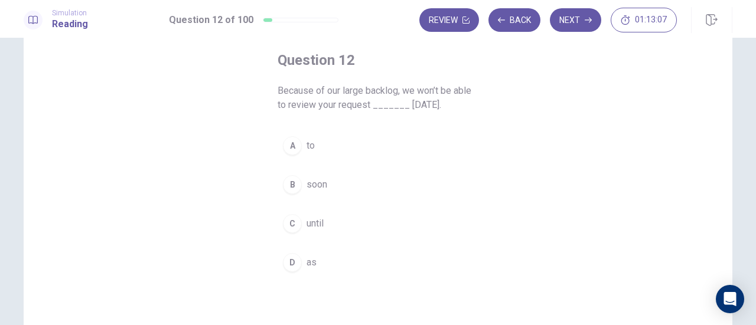
click at [308, 224] on span "until" at bounding box center [315, 224] width 17 height 14
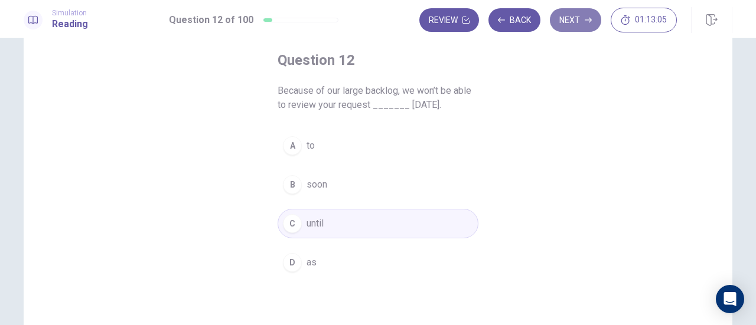
click at [565, 24] on button "Next" at bounding box center [575, 20] width 51 height 24
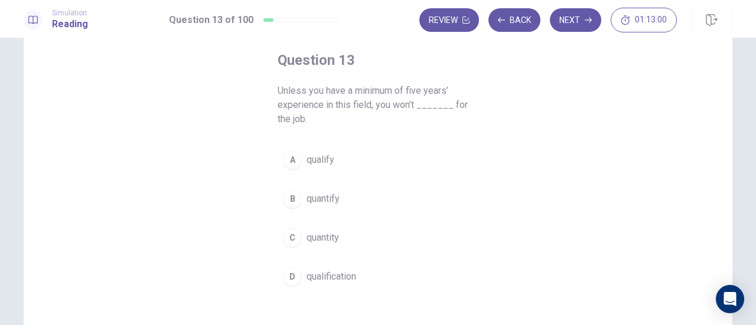
click at [324, 161] on span "qualify" at bounding box center [321, 160] width 28 height 14
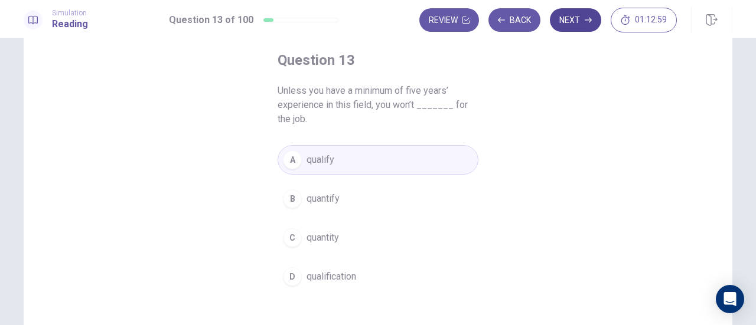
click at [569, 23] on button "Next" at bounding box center [575, 20] width 51 height 24
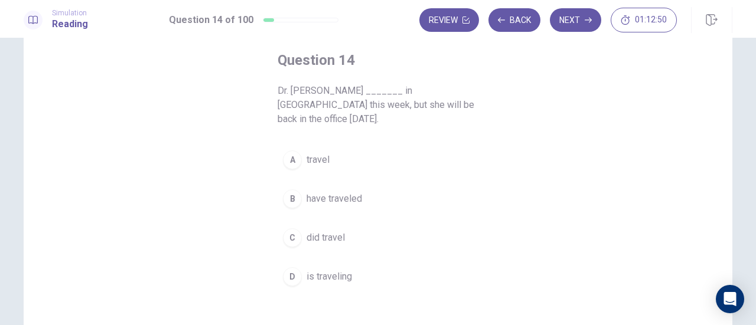
click at [319, 270] on span "is traveling" at bounding box center [329, 277] width 45 height 14
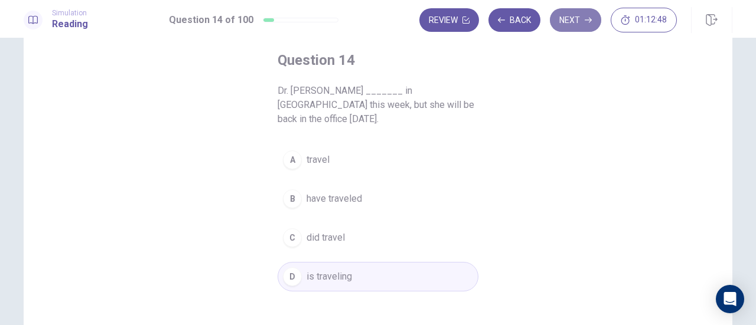
click at [575, 10] on button "Next" at bounding box center [575, 20] width 51 height 24
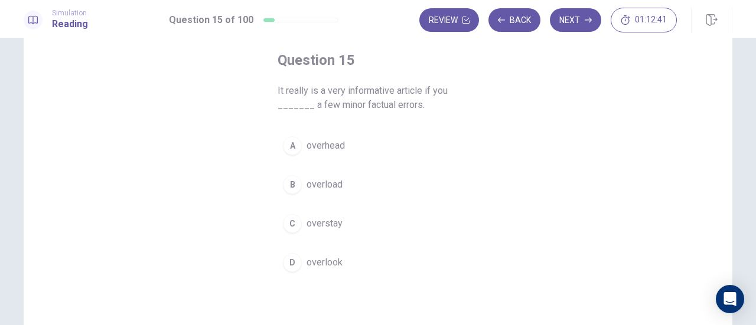
click at [319, 259] on span "overlook" at bounding box center [325, 263] width 36 height 14
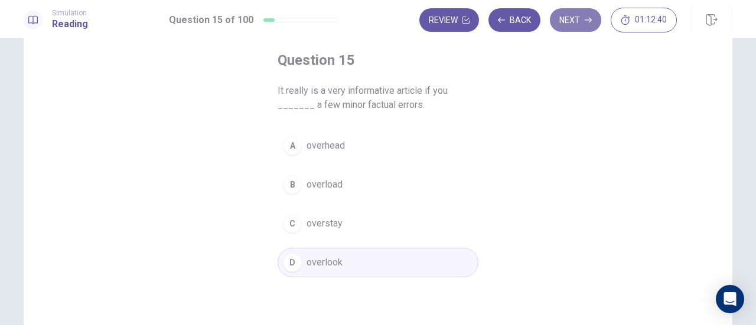
click at [591, 18] on icon "button" at bounding box center [588, 20] width 7 height 7
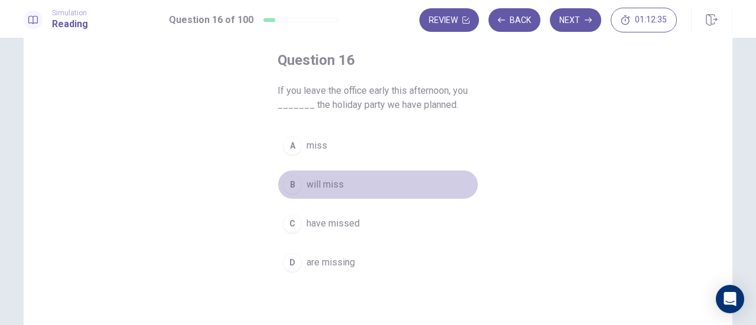
click at [318, 186] on span "will miss" at bounding box center [325, 185] width 37 height 14
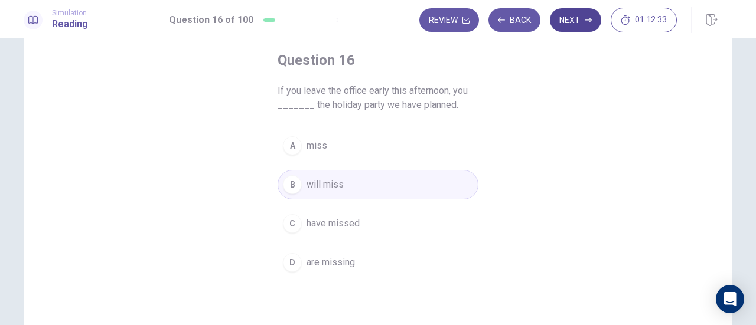
click at [566, 19] on button "Next" at bounding box center [575, 20] width 51 height 24
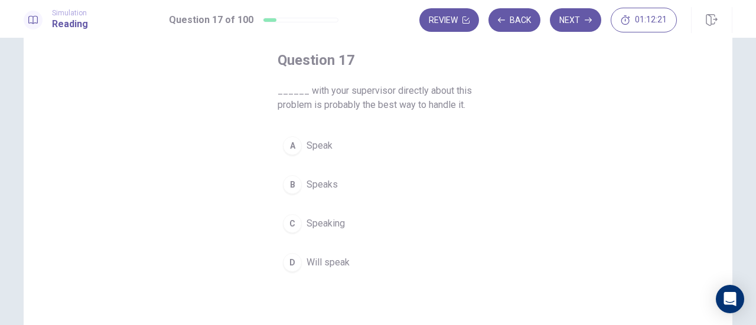
click at [324, 218] on span "Speaking" at bounding box center [326, 224] width 38 height 14
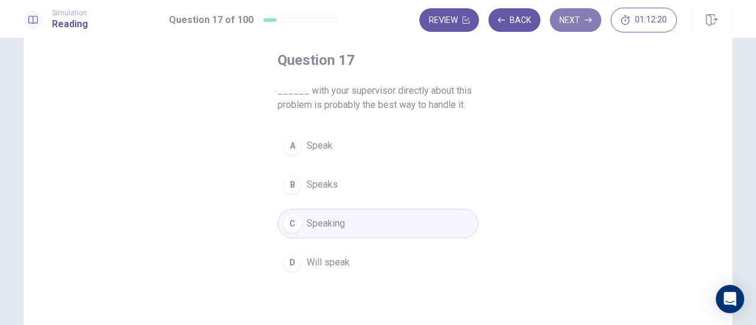
click at [578, 25] on button "Next" at bounding box center [575, 20] width 51 height 24
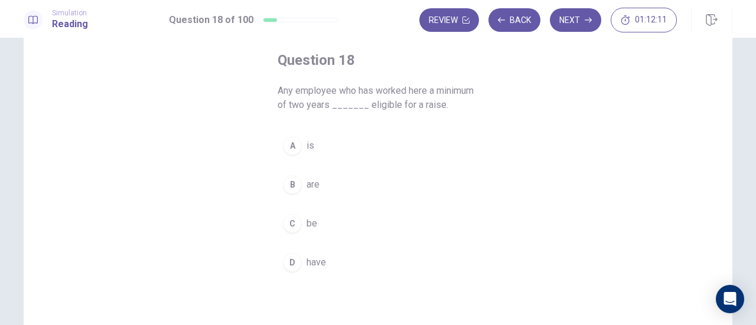
click at [307, 141] on span "is" at bounding box center [311, 146] width 8 height 14
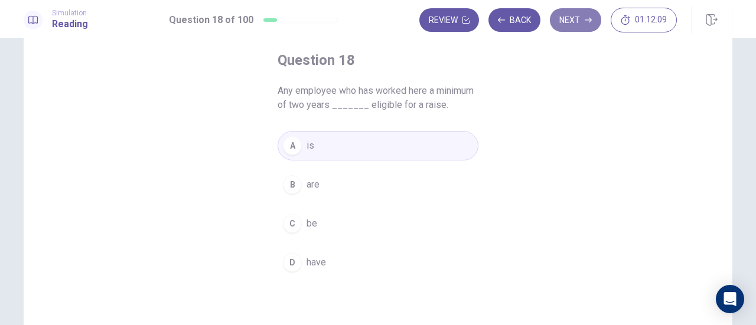
click at [591, 19] on icon "button" at bounding box center [588, 20] width 7 height 7
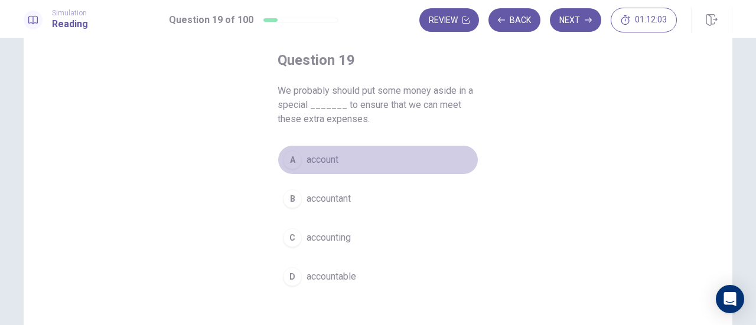
click at [303, 160] on button "A account" at bounding box center [378, 160] width 201 height 30
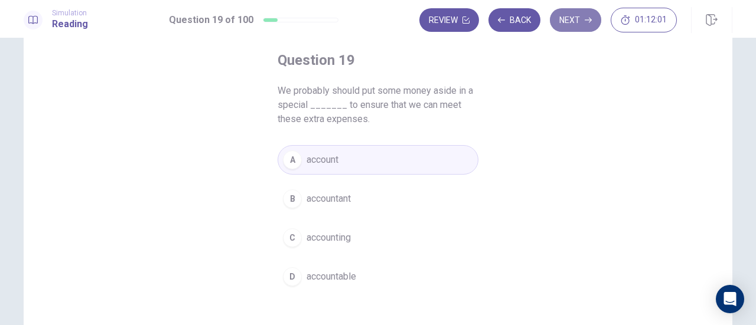
click at [562, 20] on button "Next" at bounding box center [575, 20] width 51 height 24
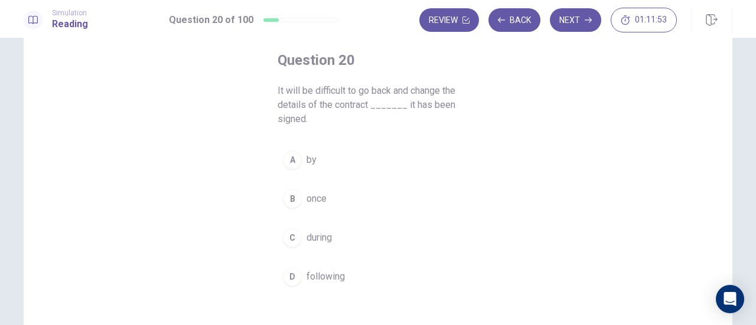
click at [321, 200] on span "once" at bounding box center [317, 199] width 20 height 14
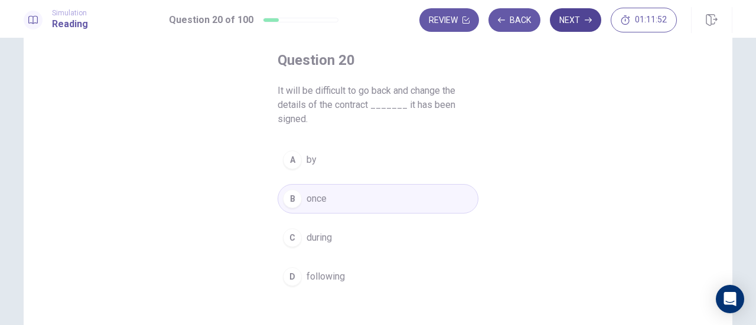
click at [574, 18] on button "Next" at bounding box center [575, 20] width 51 height 24
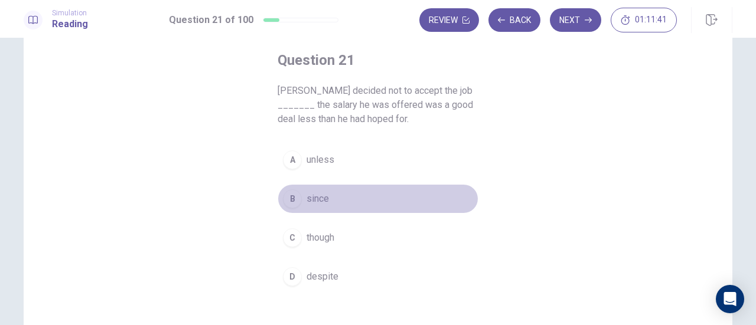
click at [323, 201] on span "since" at bounding box center [318, 199] width 22 height 14
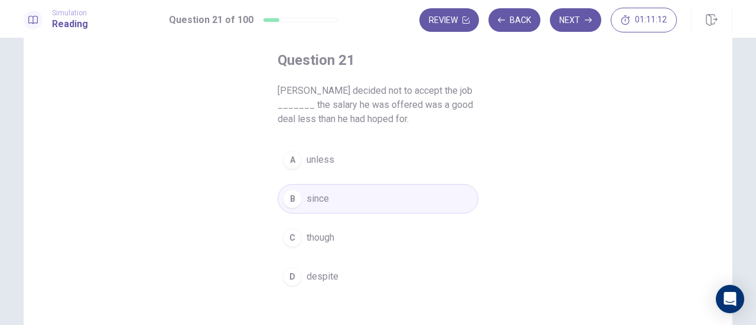
click at [322, 278] on span "despite" at bounding box center [323, 277] width 32 height 14
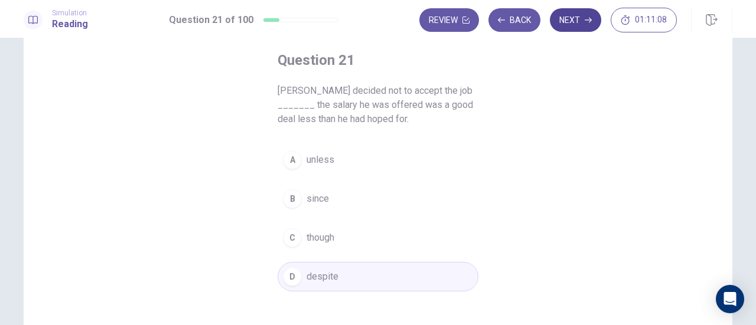
click at [587, 15] on button "Next" at bounding box center [575, 20] width 51 height 24
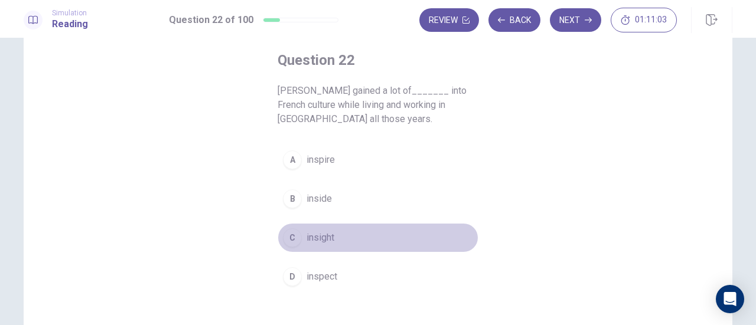
click at [318, 232] on span "insight" at bounding box center [321, 238] width 28 height 14
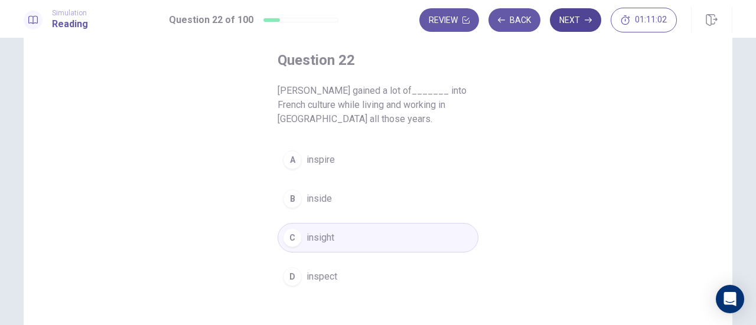
click at [563, 18] on button "Next" at bounding box center [575, 20] width 51 height 24
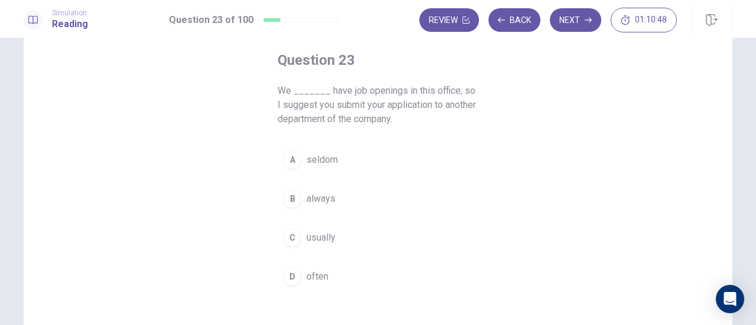
click at [318, 157] on span "seldom" at bounding box center [322, 160] width 31 height 14
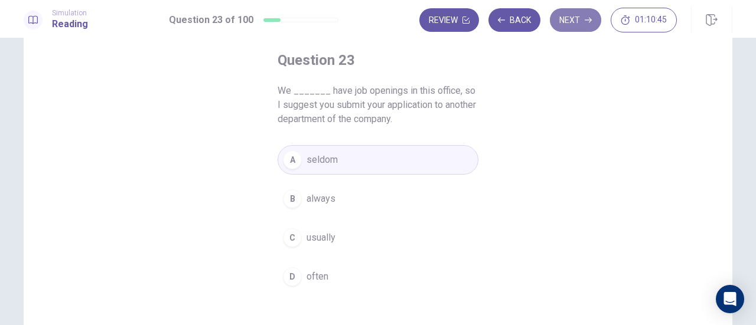
click at [591, 13] on button "Next" at bounding box center [575, 20] width 51 height 24
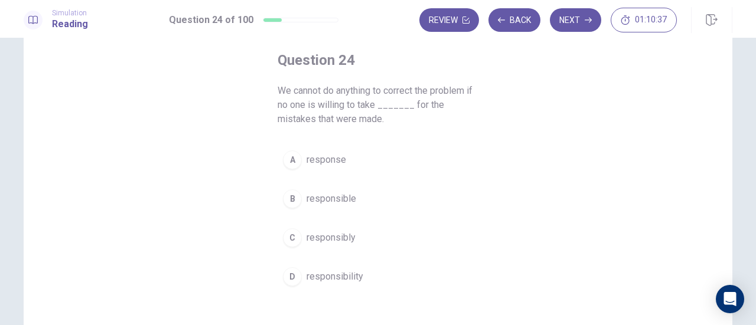
click at [340, 275] on span "responsibility" at bounding box center [335, 277] width 57 height 14
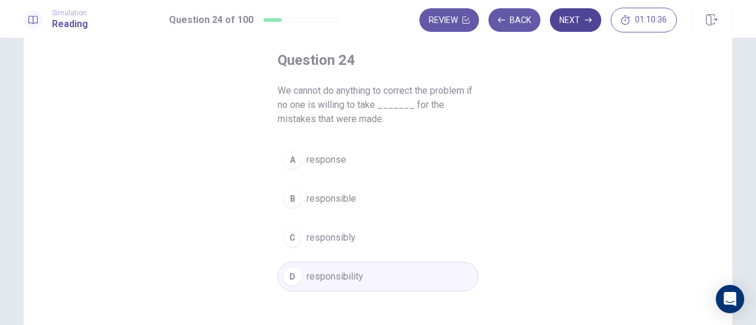
click at [569, 21] on button "Next" at bounding box center [575, 20] width 51 height 24
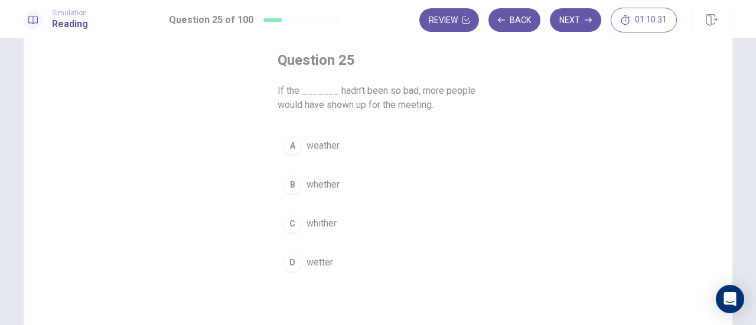
click at [328, 145] on span "weather" at bounding box center [323, 146] width 33 height 14
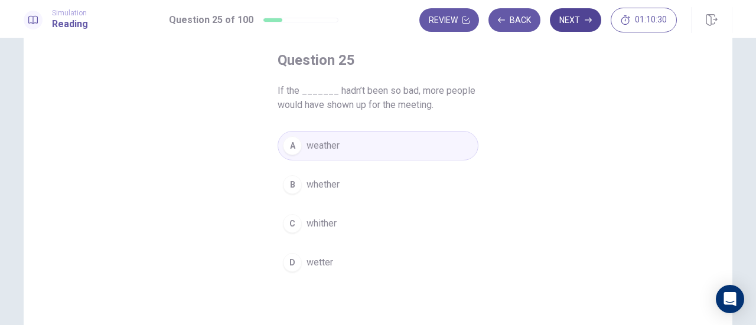
click at [581, 26] on button "Next" at bounding box center [575, 20] width 51 height 24
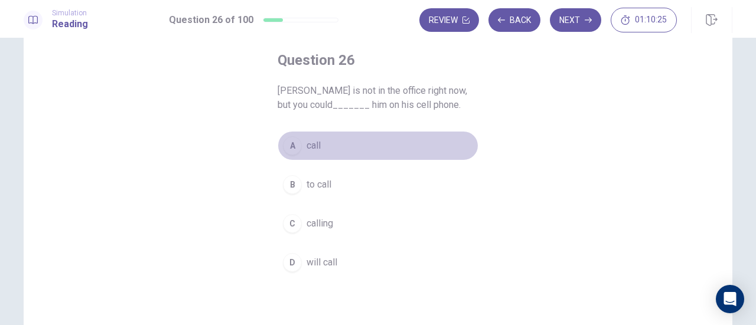
click at [311, 140] on span "call" at bounding box center [314, 146] width 14 height 14
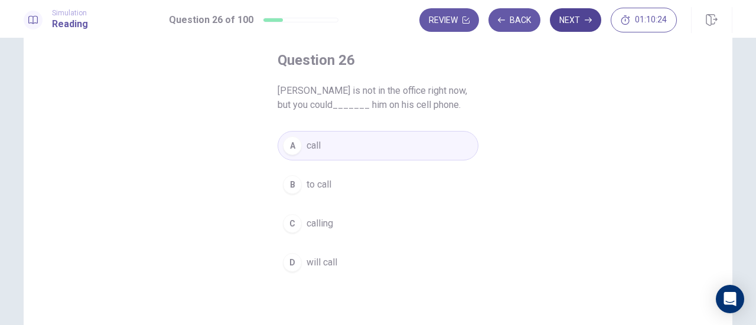
click at [578, 18] on button "Next" at bounding box center [575, 20] width 51 height 24
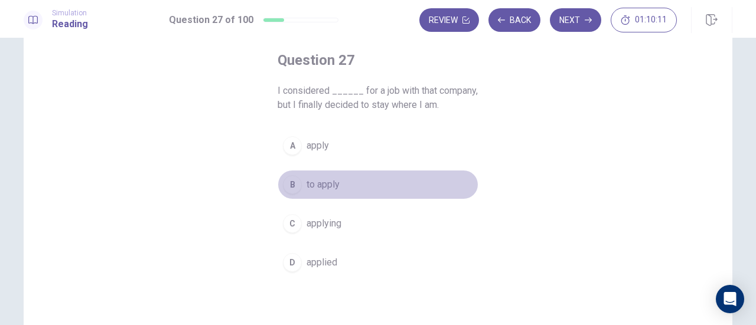
click at [328, 183] on span "to apply" at bounding box center [323, 185] width 33 height 14
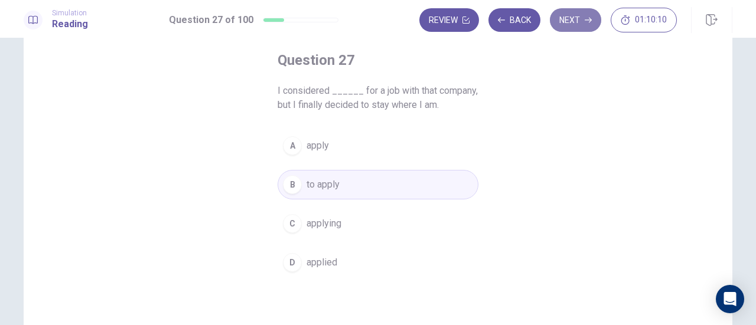
click at [588, 19] on icon "button" at bounding box center [588, 20] width 7 height 7
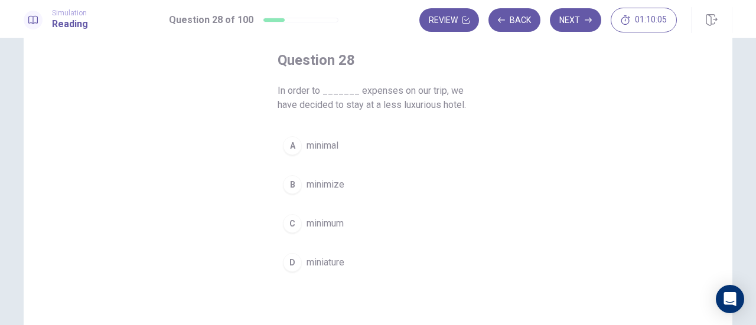
click at [324, 183] on span "minimize" at bounding box center [326, 185] width 38 height 14
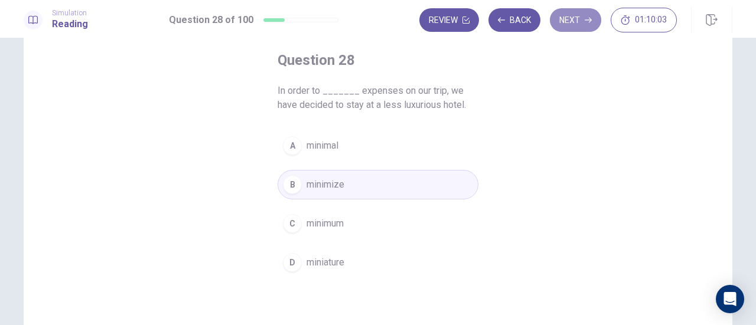
click at [582, 23] on button "Next" at bounding box center [575, 20] width 51 height 24
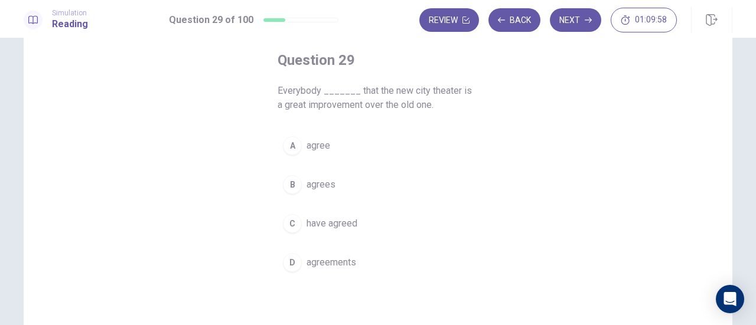
click at [321, 189] on span "agrees" at bounding box center [321, 185] width 29 height 14
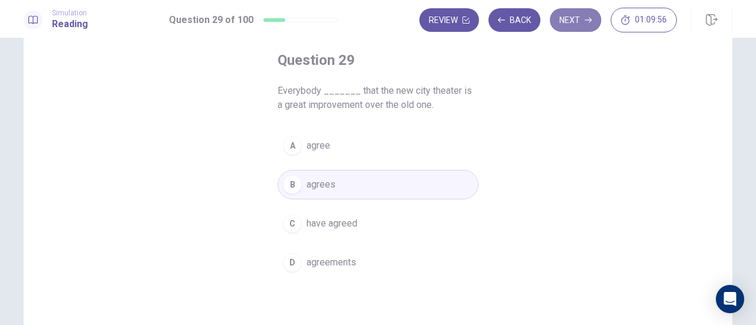
click at [563, 24] on button "Next" at bounding box center [575, 20] width 51 height 24
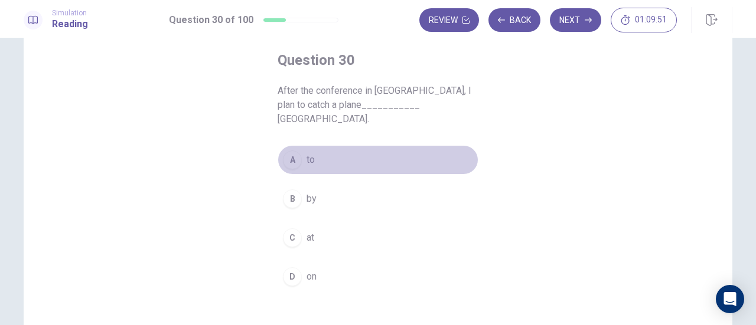
click at [283, 151] on div "A" at bounding box center [292, 160] width 19 height 19
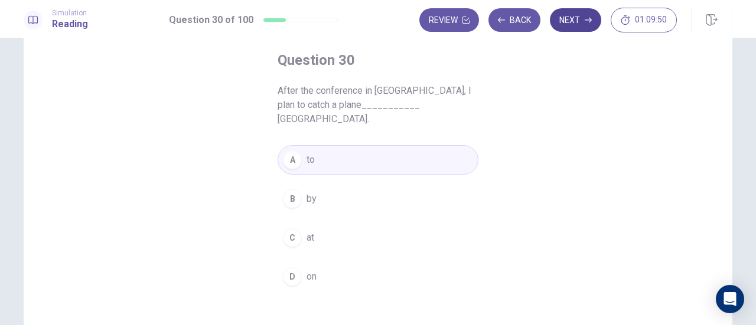
click at [592, 17] on icon "button" at bounding box center [588, 20] width 7 height 7
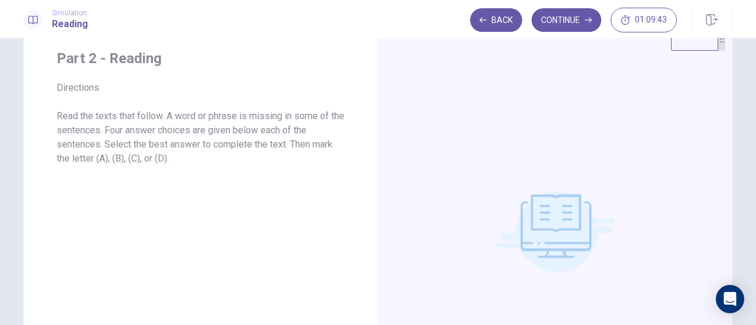
scroll to position [0, 0]
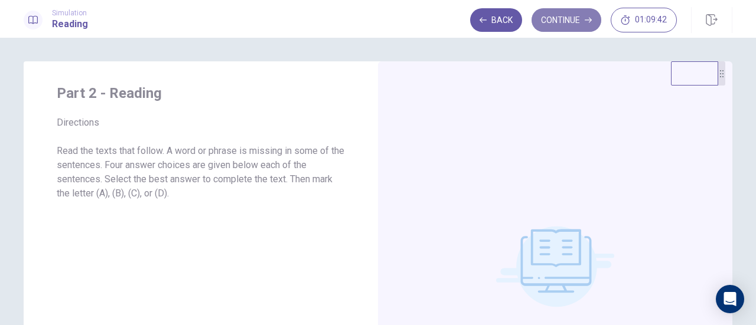
click at [585, 20] on button "Continue" at bounding box center [567, 20] width 70 height 24
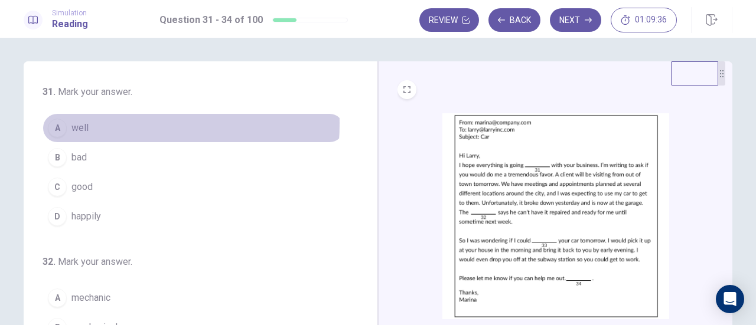
click at [76, 123] on span "well" at bounding box center [79, 128] width 17 height 14
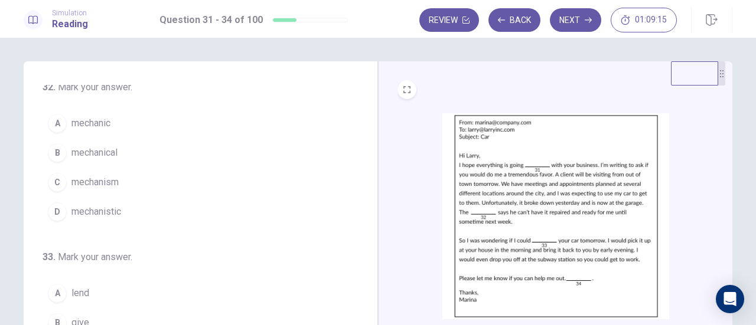
scroll to position [177, 0]
click at [97, 116] on span "mechanic" at bounding box center [90, 121] width 39 height 14
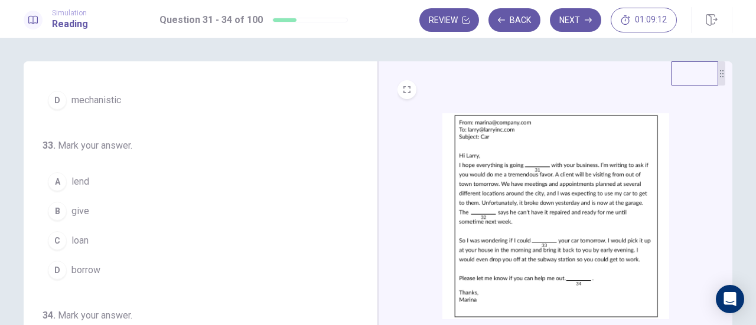
scroll to position [287, 0]
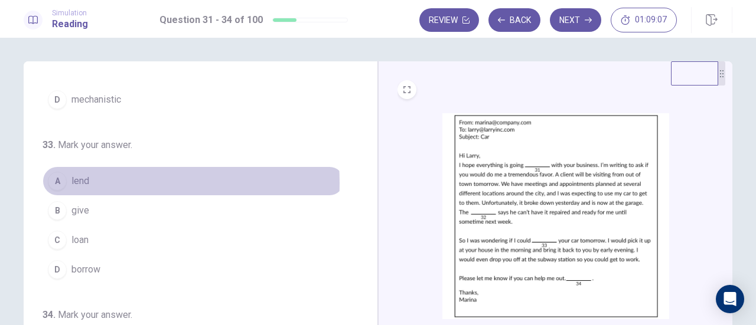
click at [77, 180] on span "lend" at bounding box center [80, 181] width 18 height 14
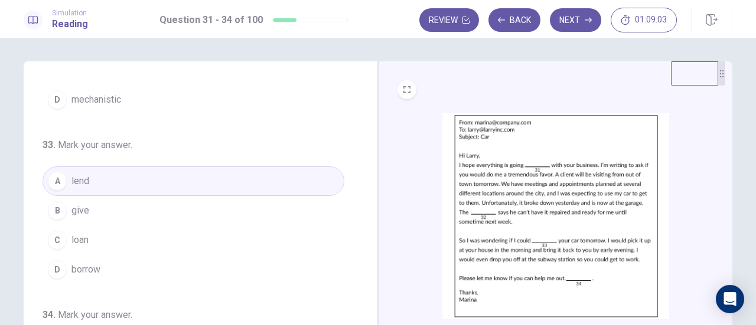
scroll to position [59, 0]
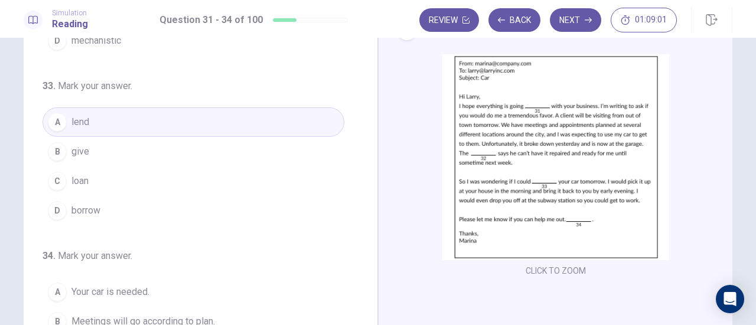
click at [113, 203] on button "D borrow" at bounding box center [194, 211] width 302 height 30
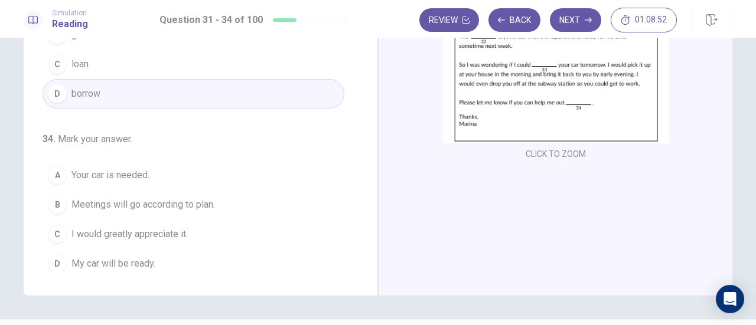
scroll to position [177, 0]
click at [177, 226] on span "I would greatly appreciate it." at bounding box center [129, 233] width 116 height 14
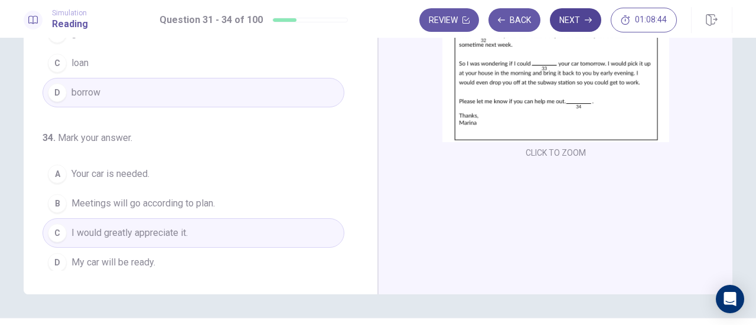
click at [582, 19] on button "Next" at bounding box center [575, 20] width 51 height 24
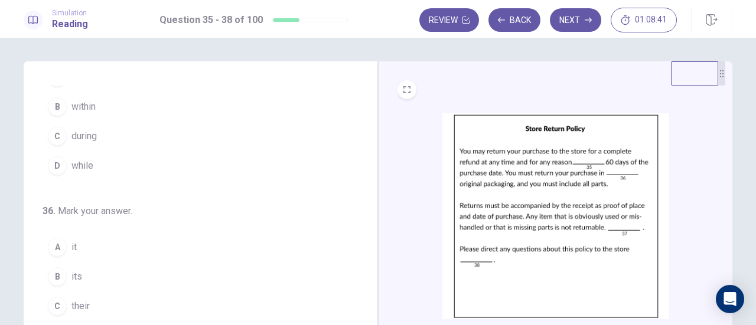
scroll to position [0, 0]
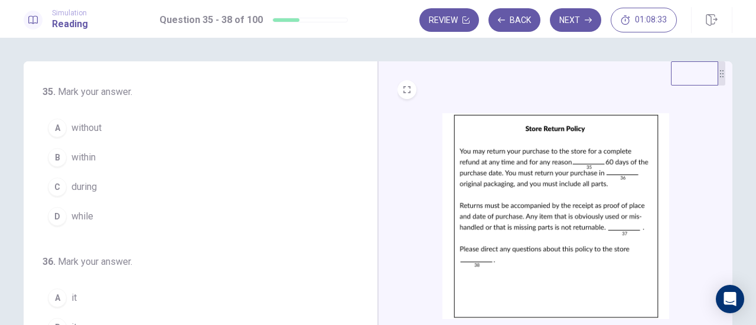
click at [76, 154] on span "within" at bounding box center [83, 158] width 24 height 14
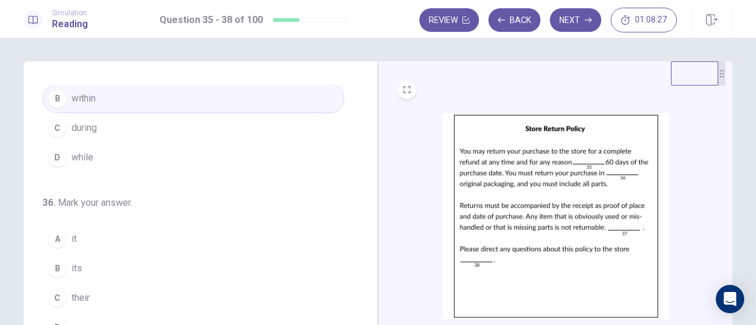
scroll to position [118, 0]
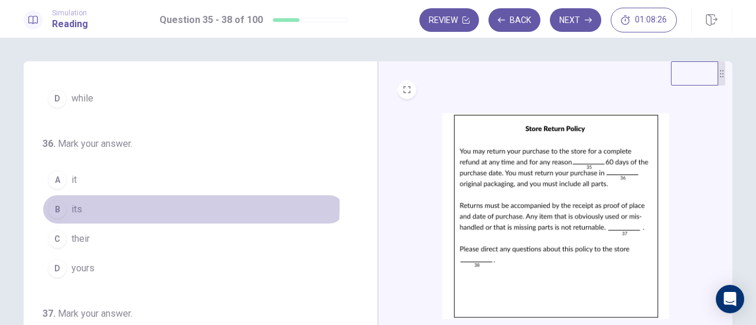
click at [78, 204] on span "its" at bounding box center [76, 210] width 11 height 14
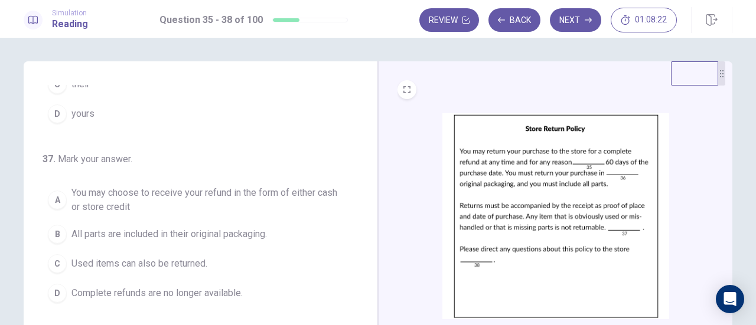
scroll to position [295, 0]
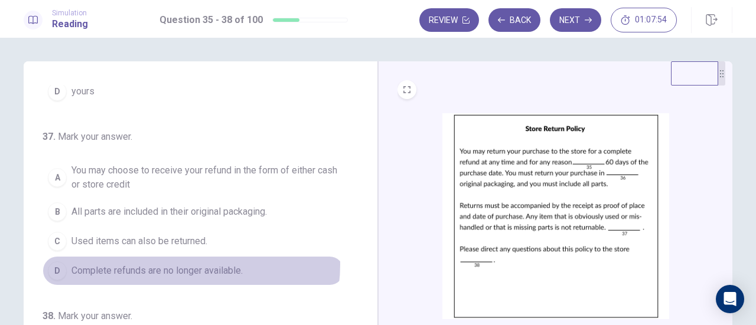
click at [183, 264] on span "Complete refunds are no longer available." at bounding box center [156, 271] width 171 height 14
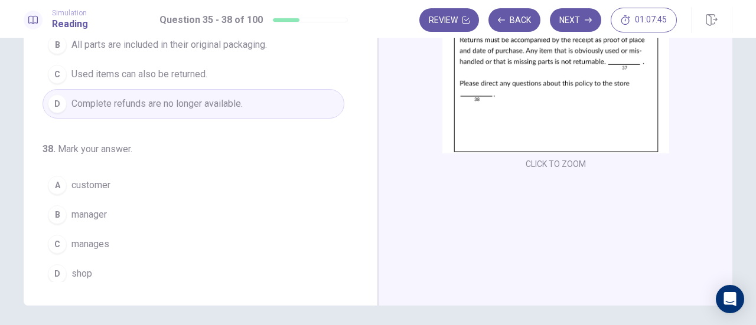
scroll to position [177, 0]
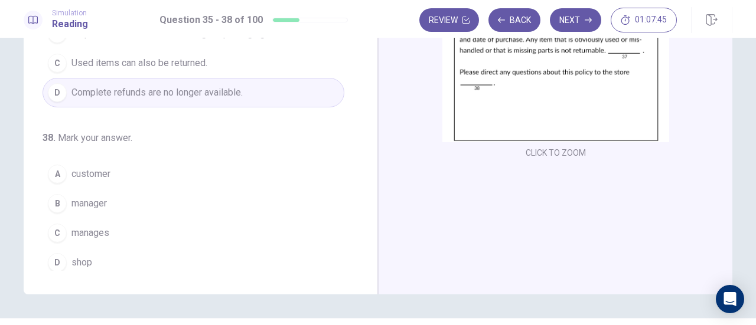
click at [99, 197] on span "manager" at bounding box center [88, 204] width 35 height 14
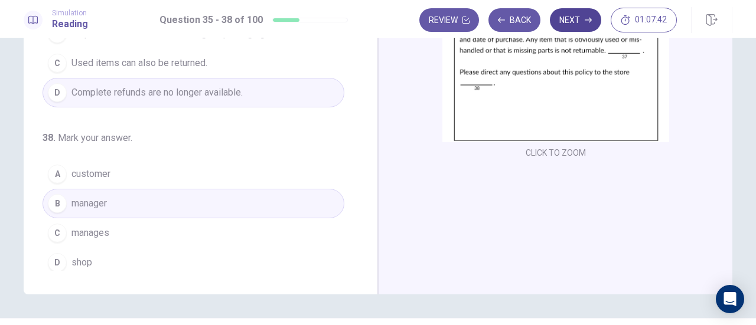
click at [567, 18] on button "Next" at bounding box center [575, 20] width 51 height 24
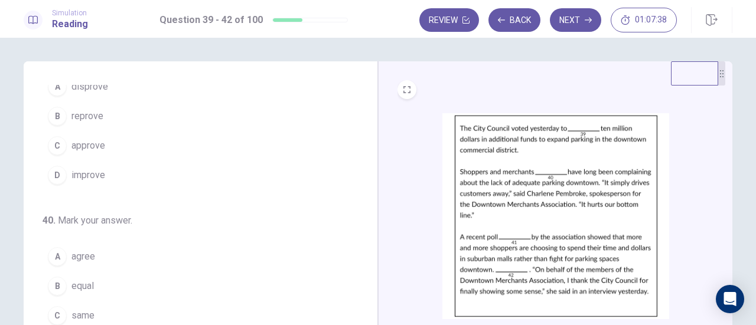
scroll to position [1, 0]
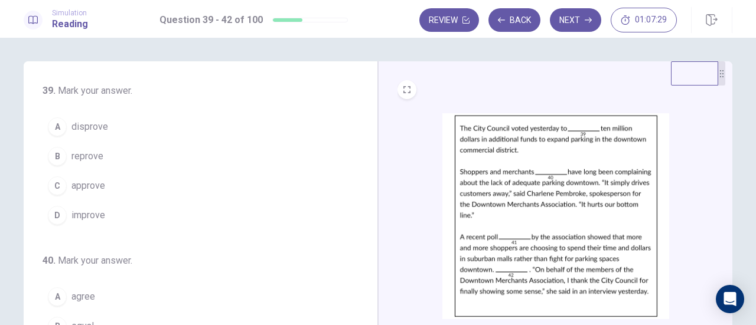
click at [80, 180] on span "approve" at bounding box center [88, 186] width 34 height 14
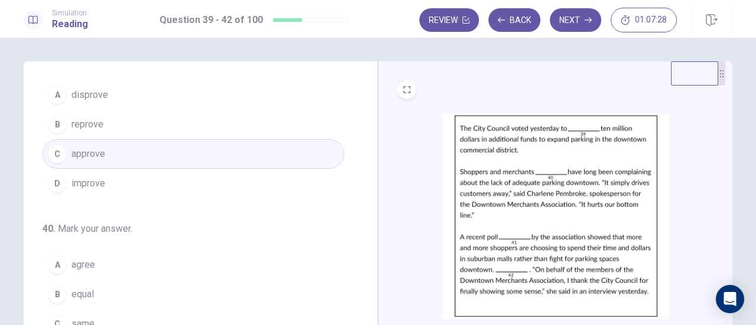
scroll to position [119, 0]
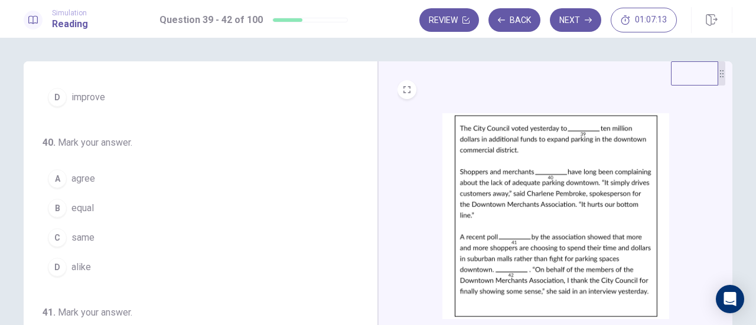
click at [71, 201] on span "equal" at bounding box center [82, 208] width 22 height 14
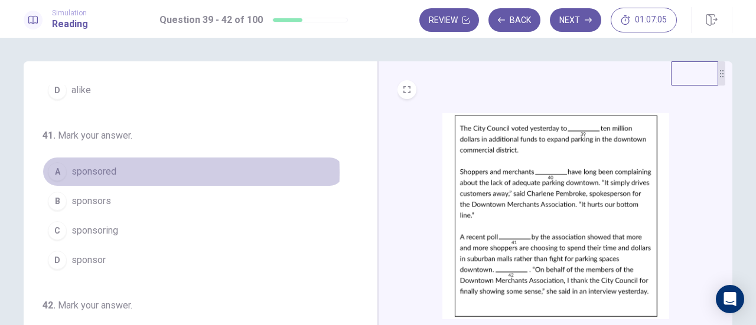
click at [96, 169] on span "sponsored" at bounding box center [93, 172] width 45 height 14
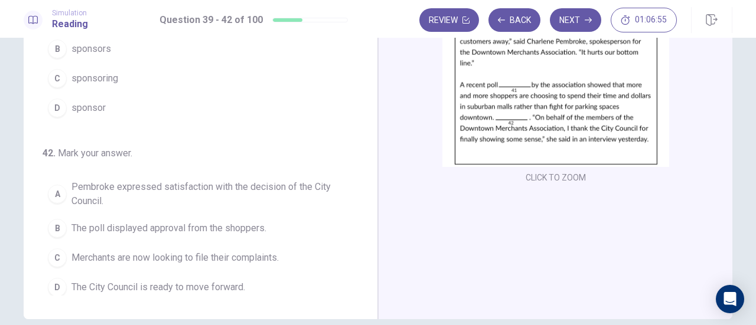
scroll to position [177, 0]
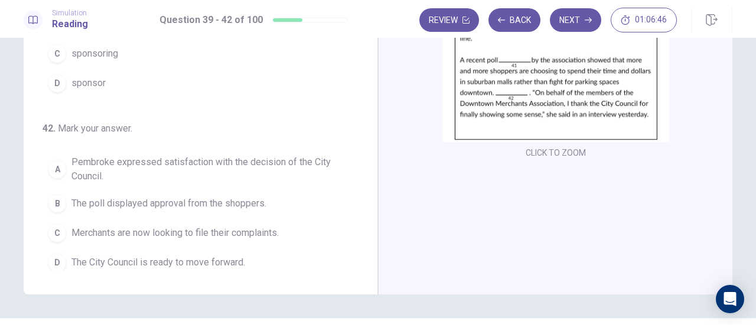
click at [194, 164] on span "Pembroke expressed satisfaction with the decision of the City Council." at bounding box center [205, 169] width 268 height 28
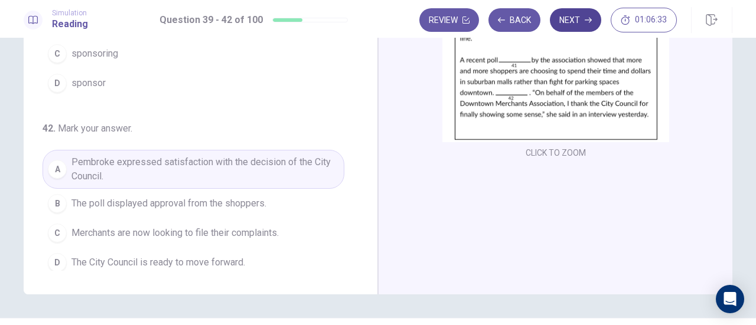
click at [581, 19] on button "Next" at bounding box center [575, 20] width 51 height 24
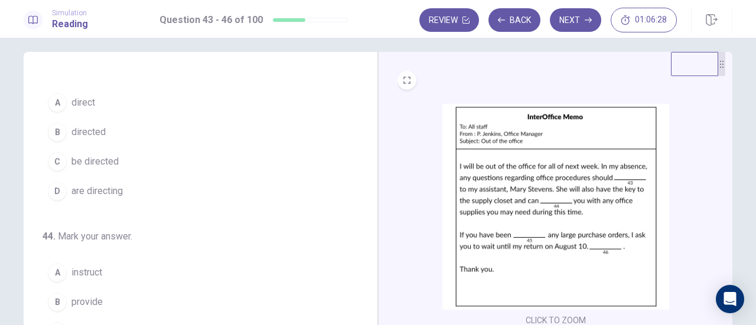
scroll to position [0, 0]
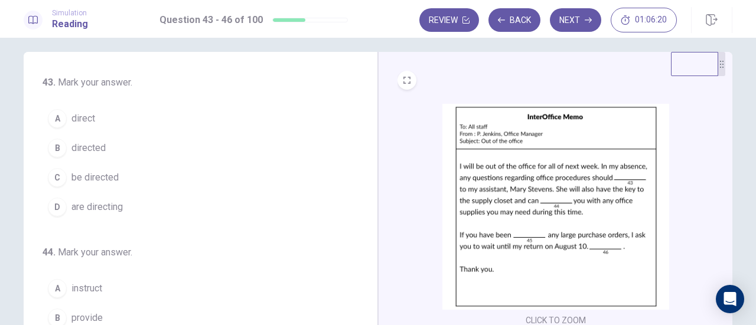
click at [101, 174] on span "be directed" at bounding box center [94, 178] width 47 height 14
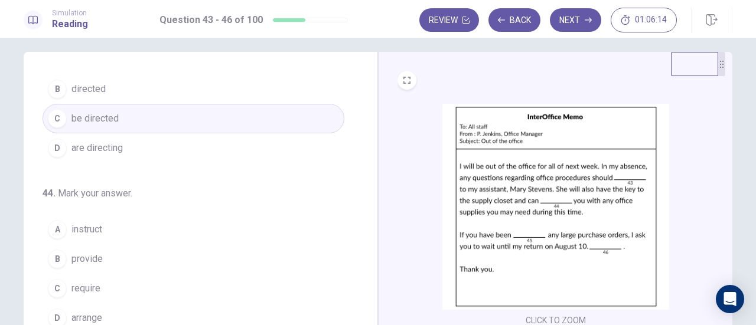
scroll to position [118, 0]
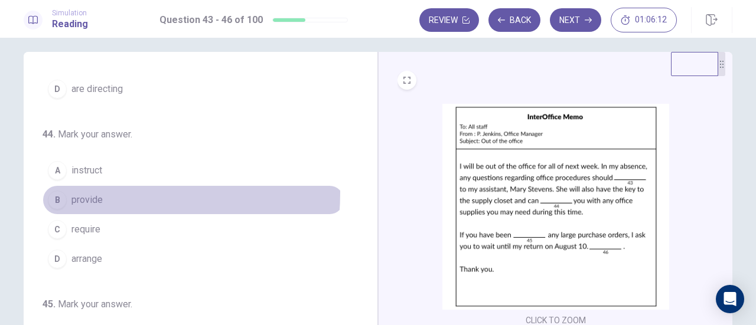
click at [85, 193] on span "provide" at bounding box center [86, 200] width 31 height 14
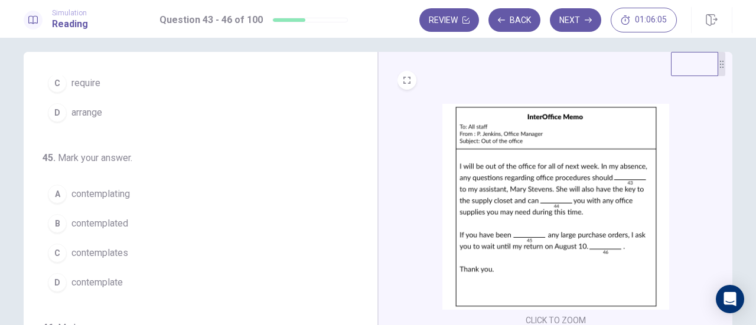
scroll to position [287, 0]
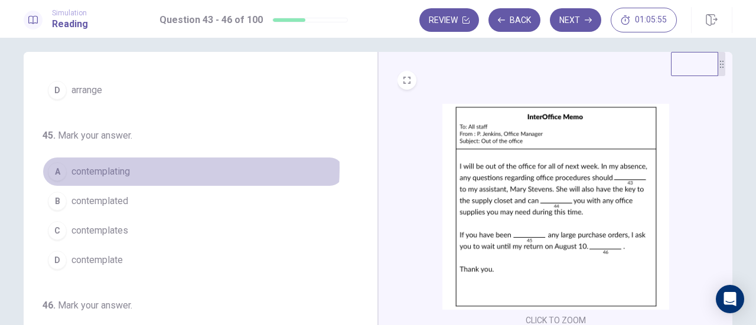
click at [127, 165] on span "contemplating" at bounding box center [100, 172] width 58 height 14
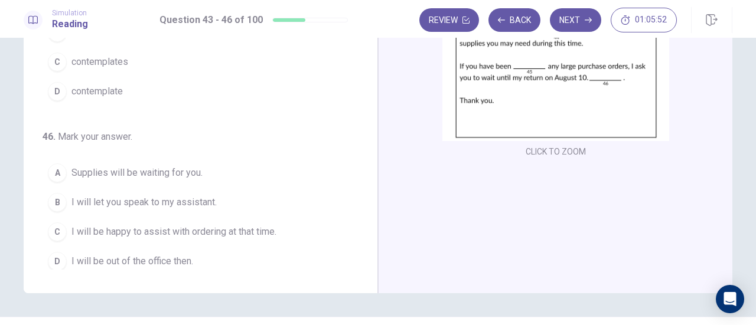
scroll to position [187, 0]
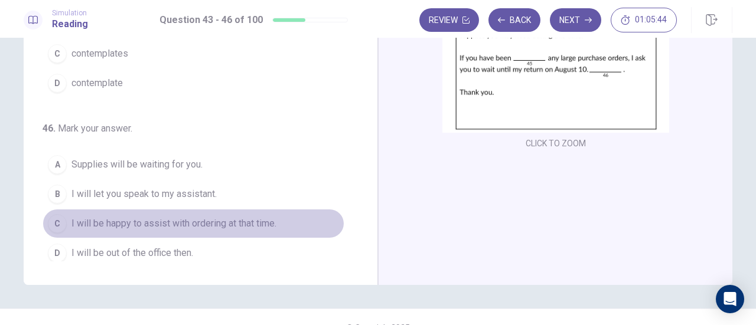
click at [229, 220] on span "I will be happy to assist with ordering at that time." at bounding box center [173, 224] width 205 height 14
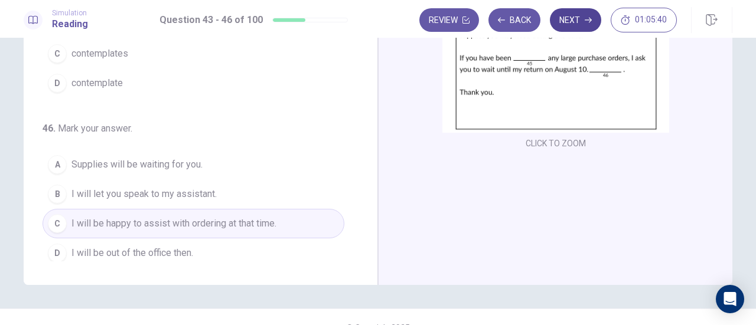
click at [593, 21] on button "Next" at bounding box center [575, 20] width 51 height 24
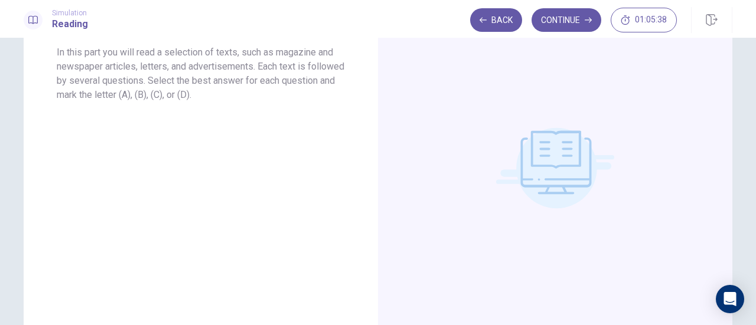
scroll to position [9, 0]
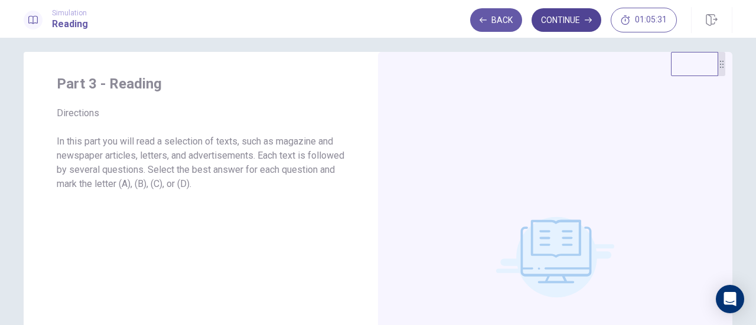
click at [559, 13] on button "Continue" at bounding box center [567, 20] width 70 height 24
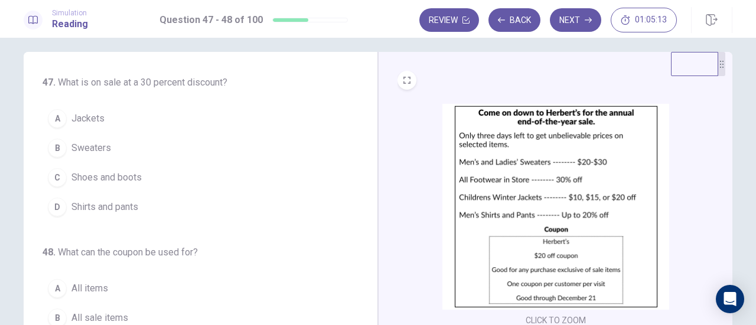
click at [105, 177] on span "Shoes and boots" at bounding box center [106, 178] width 70 height 14
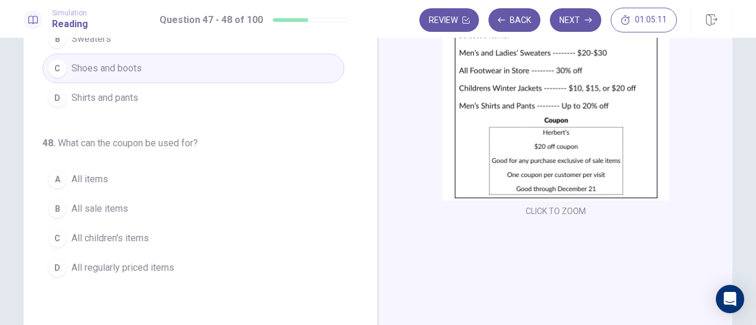
scroll to position [128, 0]
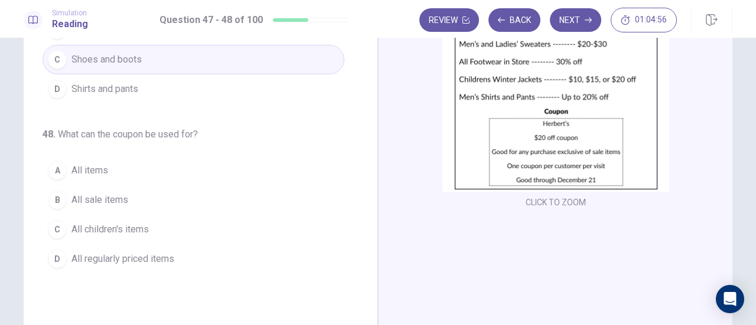
click at [74, 194] on span "All sale items" at bounding box center [99, 200] width 57 height 14
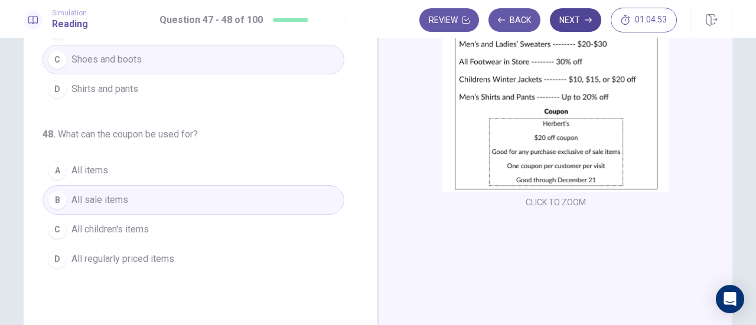
click at [573, 15] on button "Next" at bounding box center [575, 20] width 51 height 24
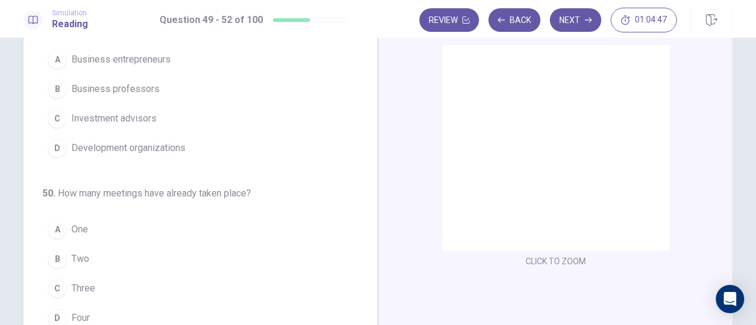
scroll to position [9, 0]
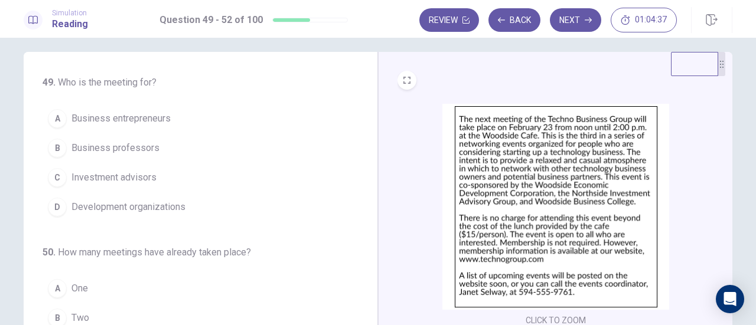
click at [144, 118] on span "Business entrepreneurs" at bounding box center [120, 119] width 99 height 14
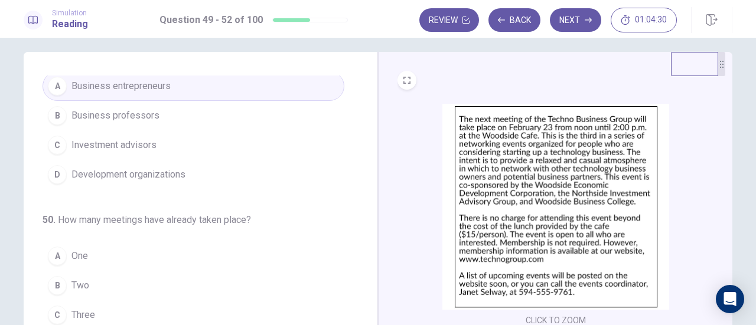
scroll to position [59, 0]
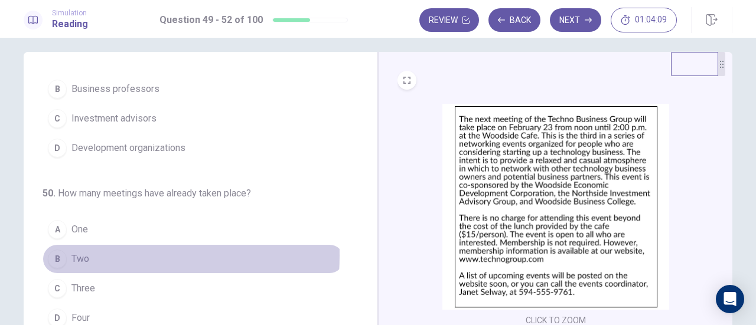
click at [79, 253] on span "Two" at bounding box center [80, 259] width 18 height 14
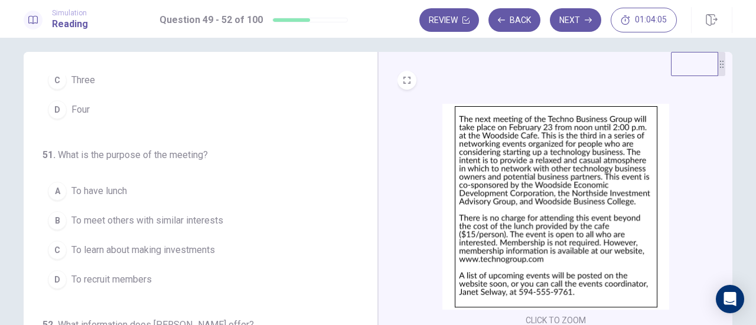
scroll to position [287, 0]
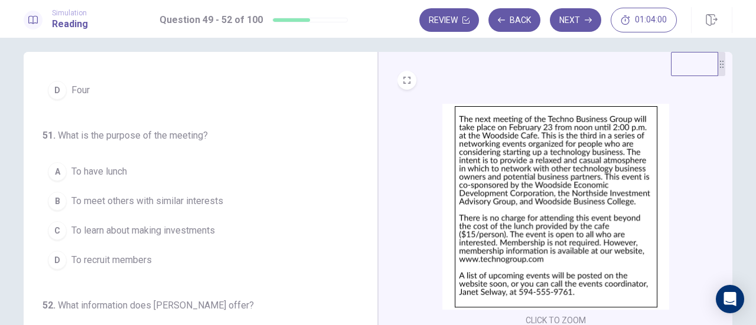
click at [151, 194] on span "To meet others with similar interests" at bounding box center [147, 201] width 152 height 14
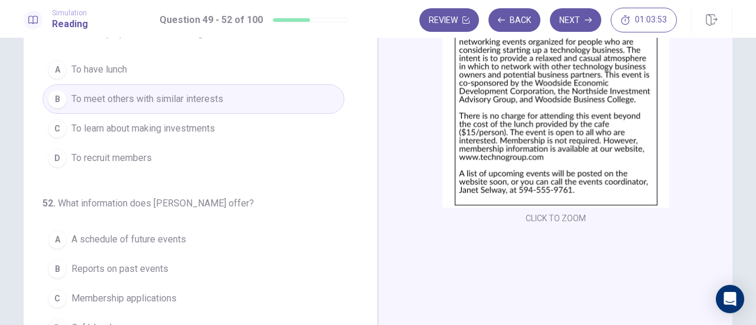
scroll to position [128, 0]
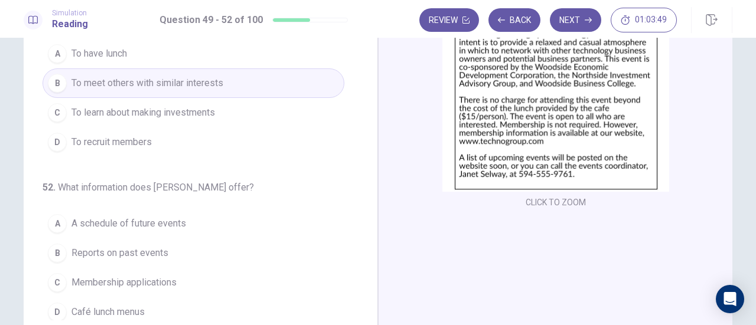
click at [173, 217] on span "A schedule of future events" at bounding box center [128, 224] width 115 height 14
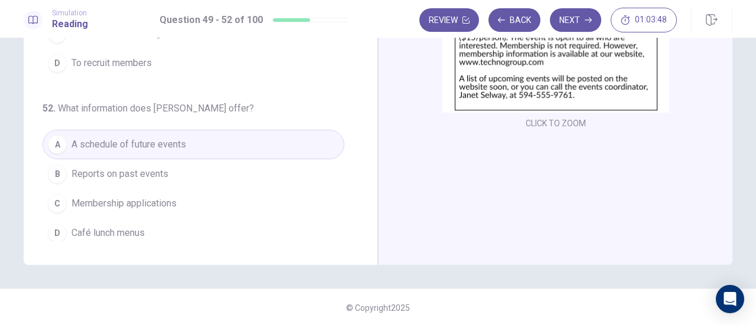
scroll to position [208, 0]
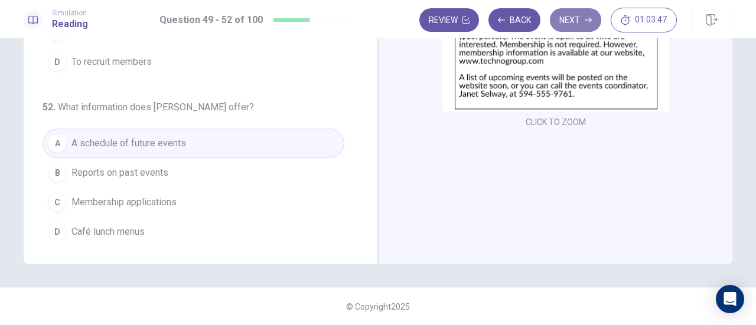
click at [562, 14] on button "Next" at bounding box center [575, 20] width 51 height 24
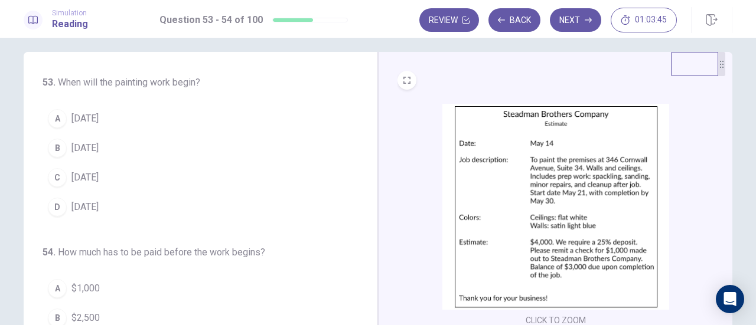
scroll to position [0, 0]
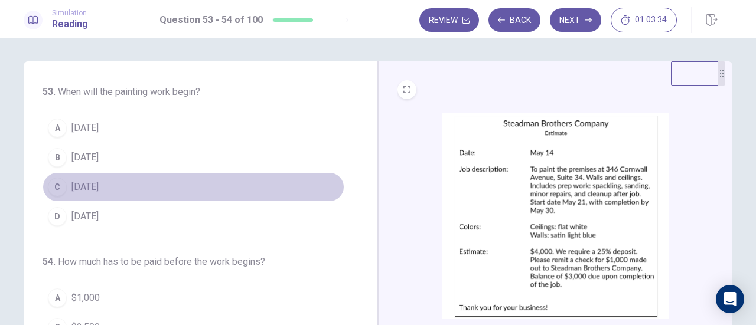
click at [89, 187] on span "May 21" at bounding box center [84, 187] width 27 height 14
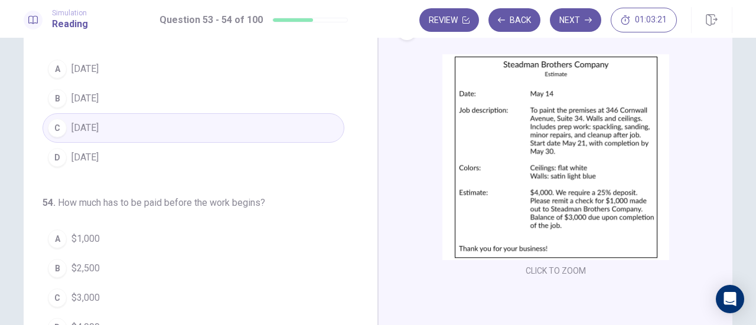
scroll to position [118, 0]
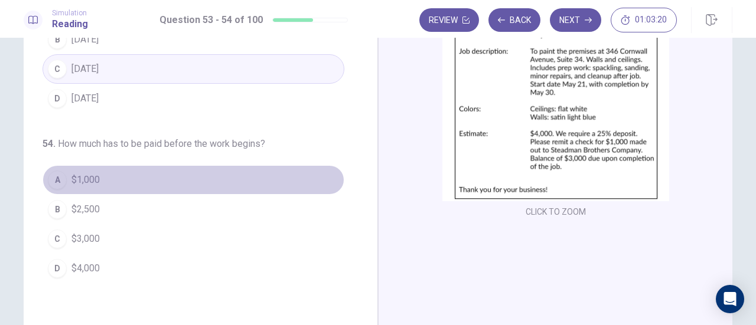
click at [89, 178] on span "$1,000" at bounding box center [85, 180] width 28 height 14
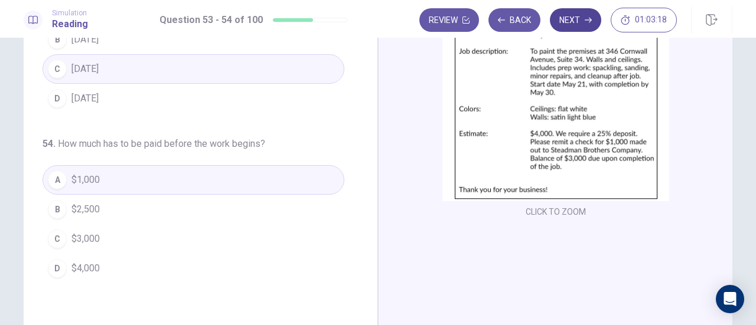
click at [560, 18] on button "Next" at bounding box center [575, 20] width 51 height 24
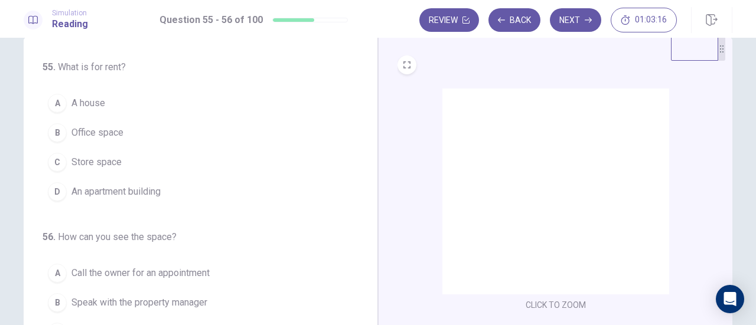
scroll to position [0, 0]
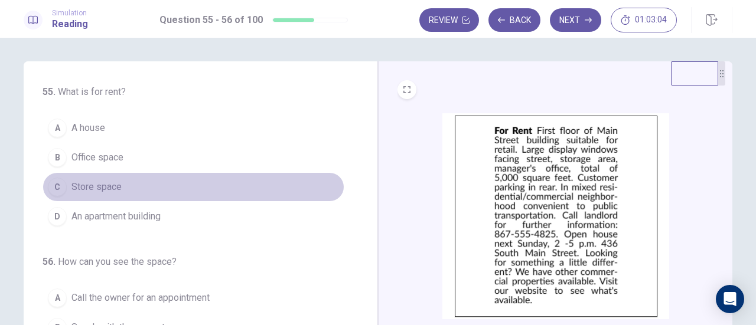
click at [111, 181] on span "Store space" at bounding box center [96, 187] width 50 height 14
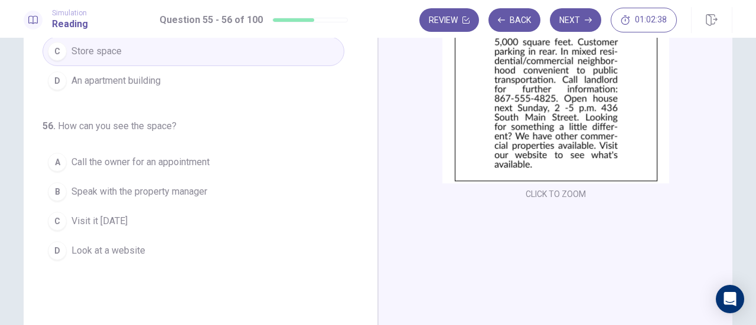
scroll to position [118, 0]
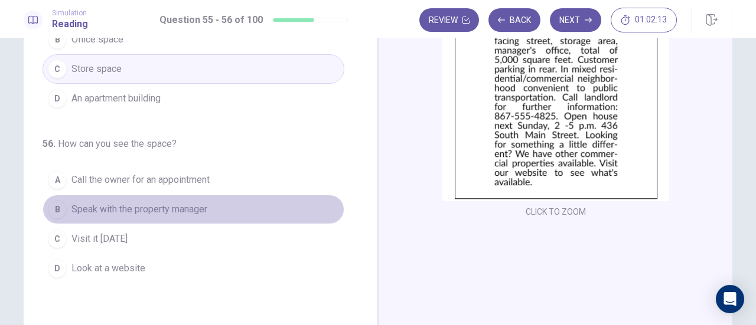
click at [120, 208] on span "Speak with the property manager" at bounding box center [139, 210] width 136 height 14
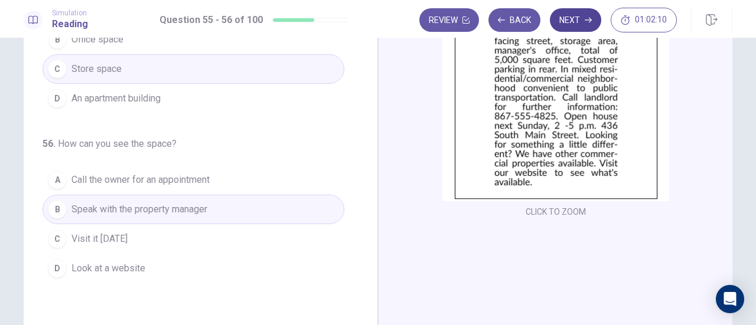
click at [575, 16] on button "Next" at bounding box center [575, 20] width 51 height 24
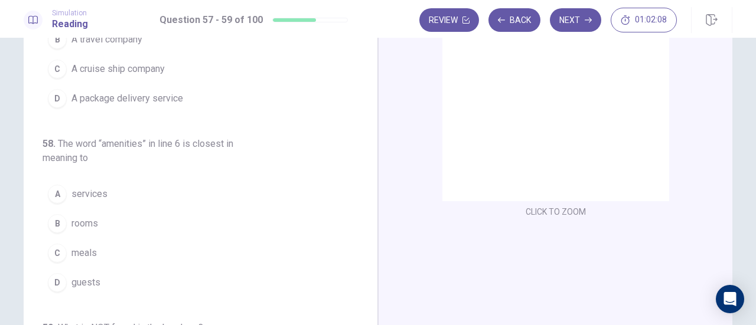
scroll to position [0, 0]
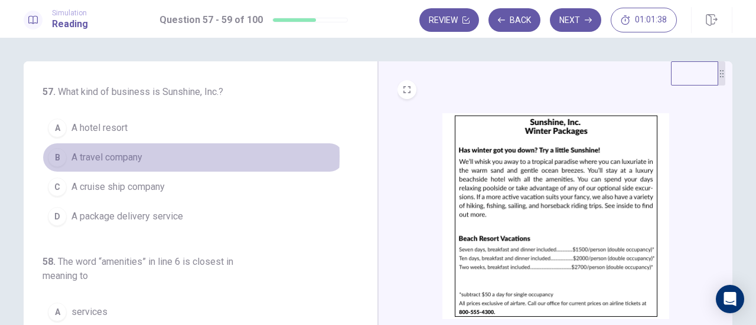
click at [123, 157] on span "A travel company" at bounding box center [106, 158] width 71 height 14
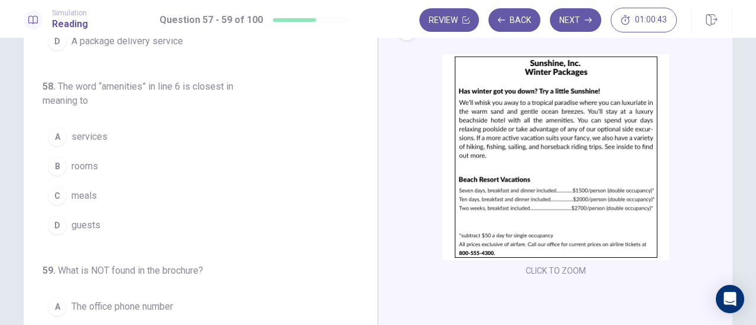
scroll to position [118, 0]
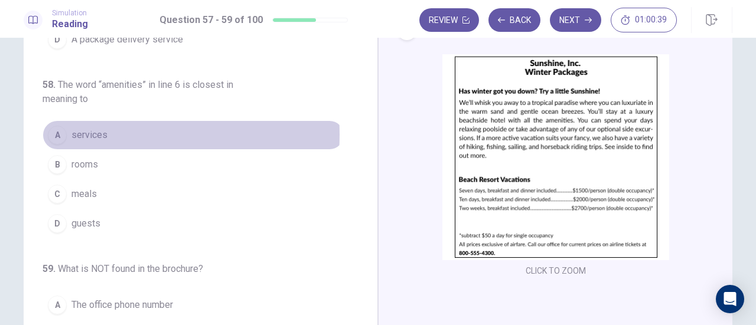
click at [88, 133] on span "services" at bounding box center [89, 135] width 36 height 14
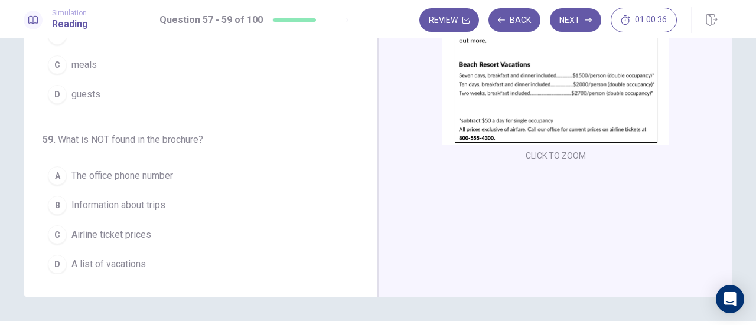
scroll to position [177, 0]
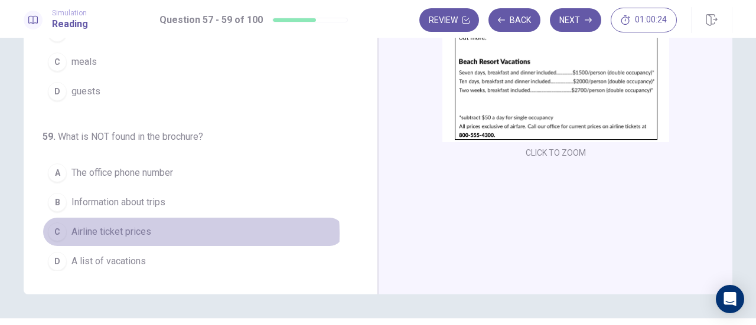
click at [136, 229] on span "Airline ticket prices" at bounding box center [111, 232] width 80 height 14
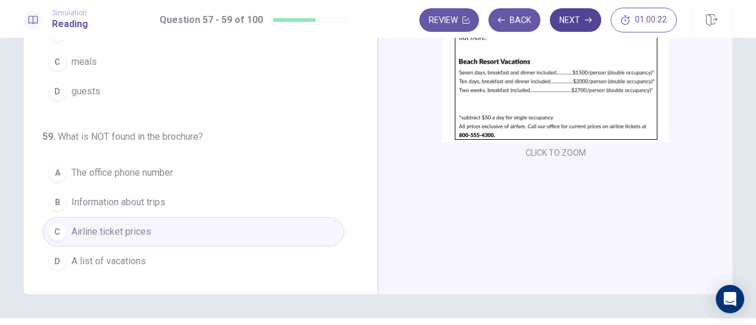
click at [574, 21] on button "Next" at bounding box center [575, 20] width 51 height 24
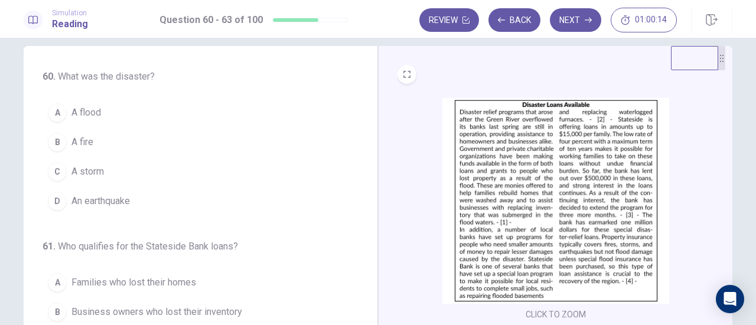
scroll to position [0, 0]
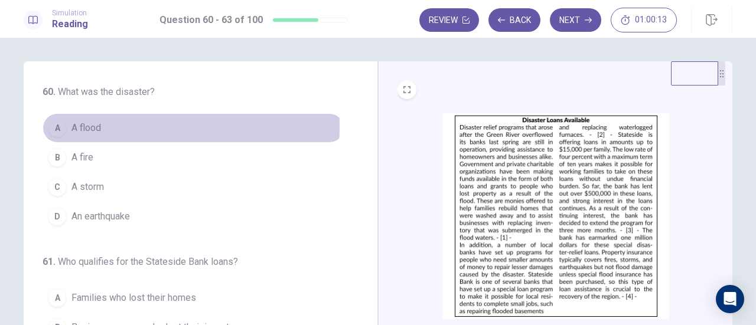
click at [83, 127] on span "A flood" at bounding box center [86, 128] width 30 height 14
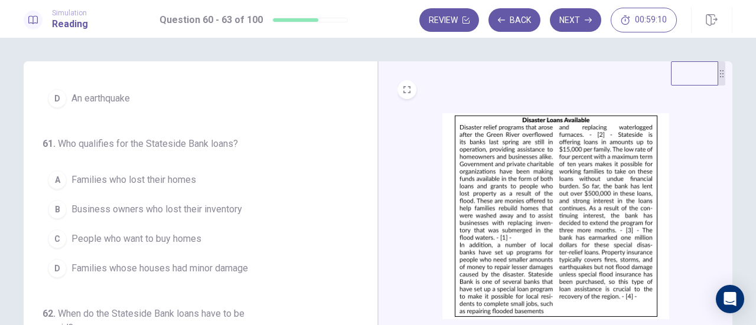
scroll to position [59, 0]
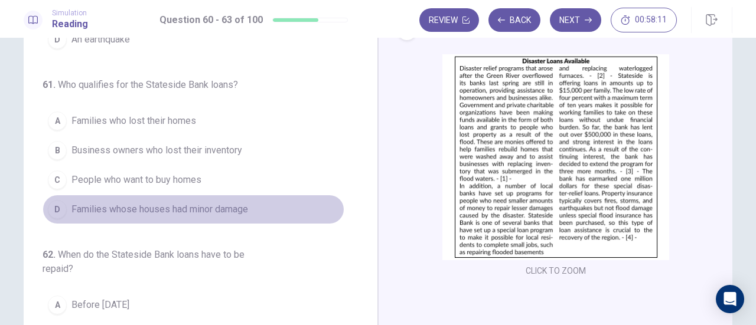
click at [192, 206] on span "Families whose houses had minor damage" at bounding box center [159, 210] width 177 height 14
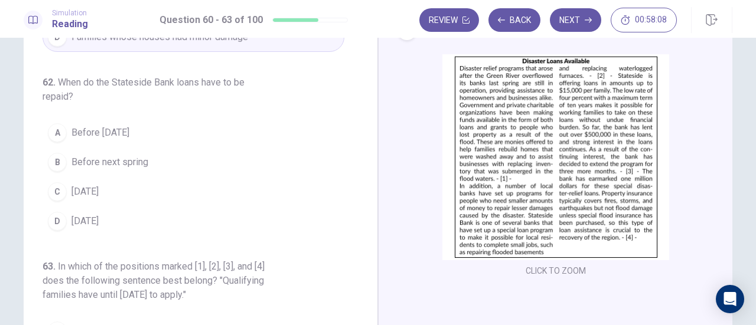
scroll to position [295, 0]
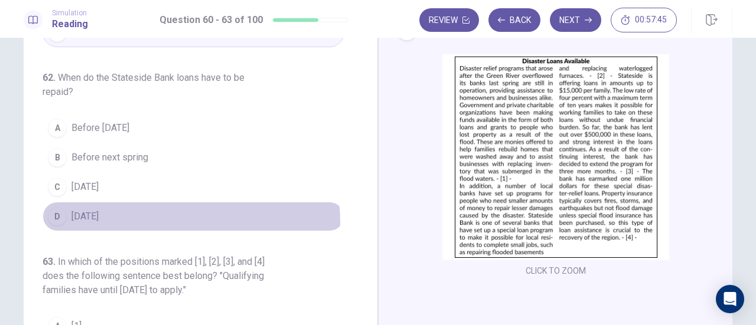
click at [99, 218] on span "Within ten years" at bounding box center [84, 217] width 27 height 14
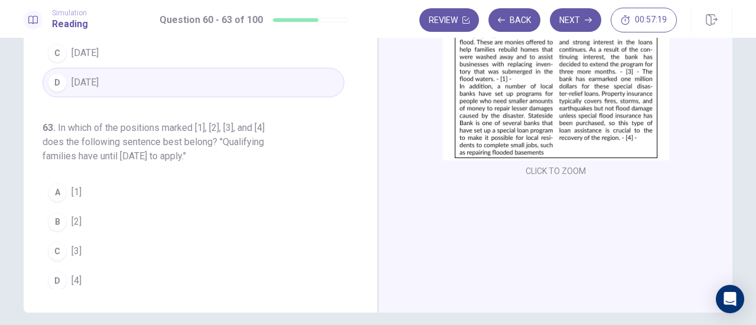
scroll to position [177, 0]
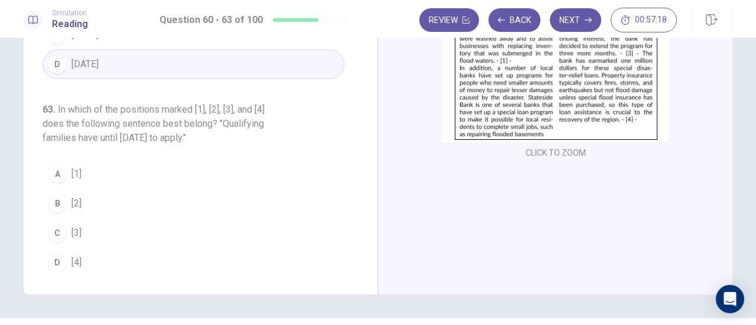
click at [71, 198] on span "[2]" at bounding box center [76, 204] width 10 height 14
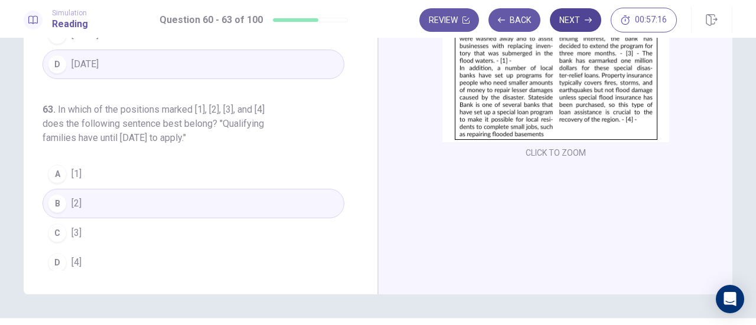
click at [563, 25] on button "Next" at bounding box center [575, 20] width 51 height 24
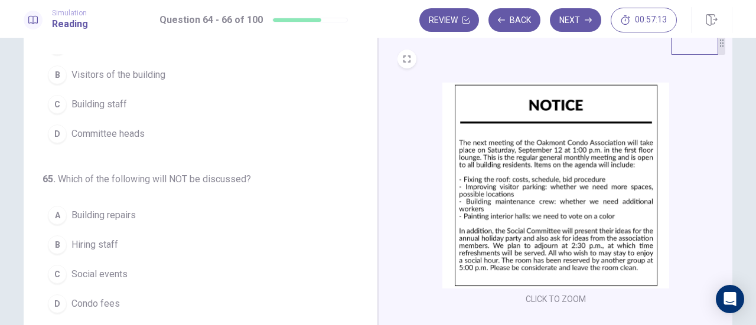
scroll to position [0, 0]
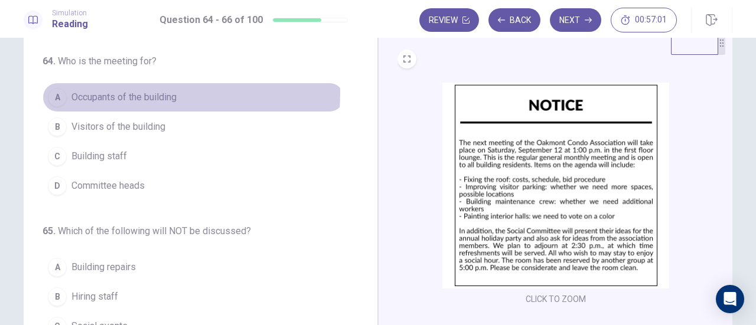
click at [155, 94] on span "Occupants of the building" at bounding box center [123, 97] width 105 height 14
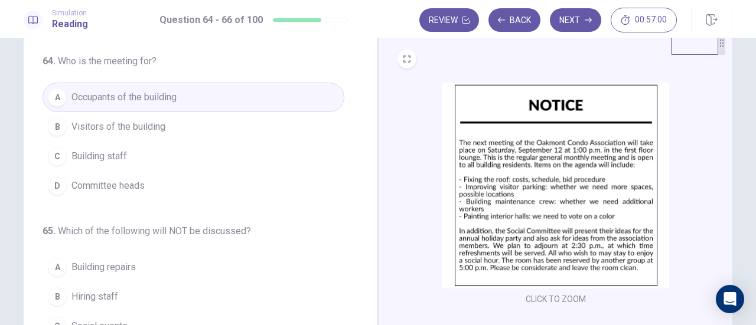
scroll to position [118, 0]
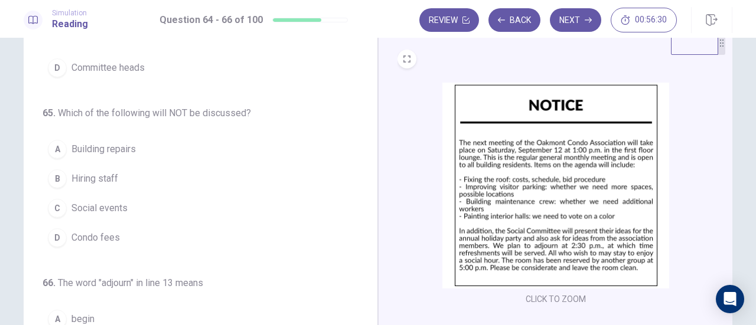
click at [109, 203] on span "Social events" at bounding box center [99, 208] width 56 height 14
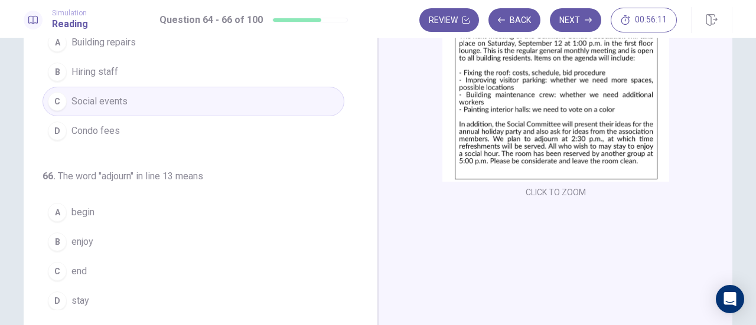
scroll to position [149, 0]
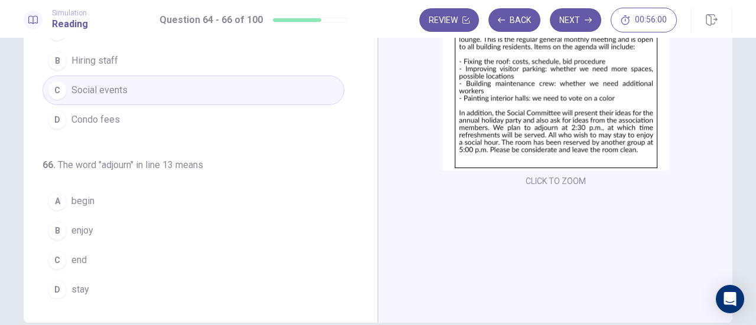
click at [89, 254] on button "C end" at bounding box center [194, 261] width 302 height 30
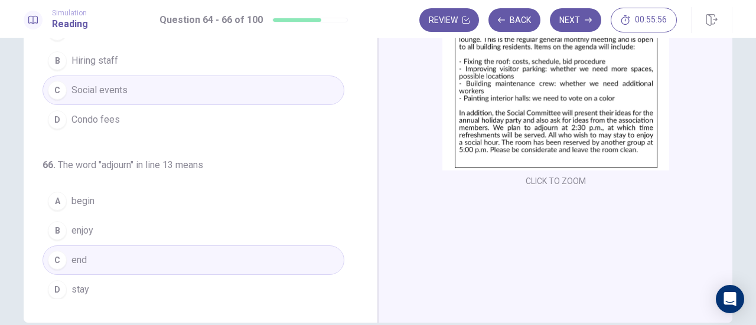
scroll to position [208, 0]
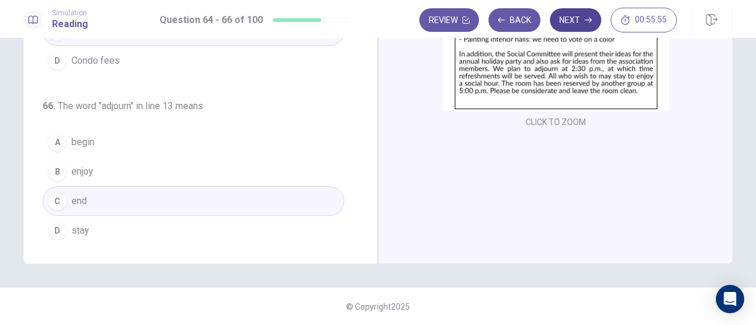
click at [589, 19] on icon "button" at bounding box center [588, 20] width 7 height 5
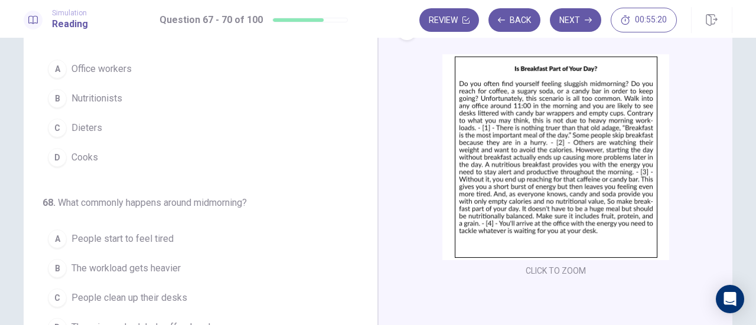
scroll to position [0, 0]
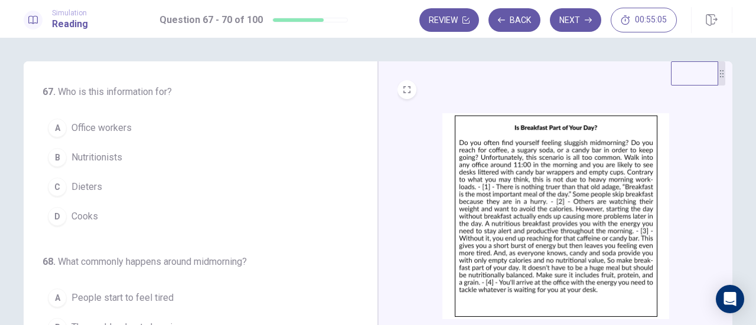
click at [100, 126] on span "Office workers" at bounding box center [101, 128] width 60 height 14
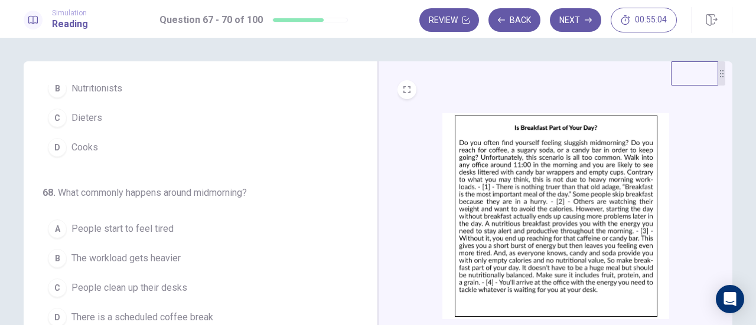
scroll to position [118, 0]
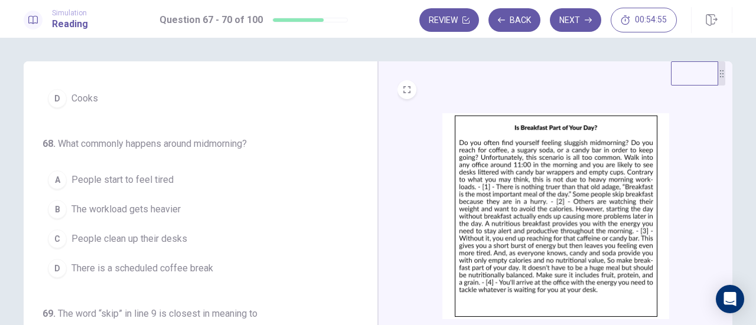
click at [157, 177] on span "People start to feel tired" at bounding box center [122, 180] width 102 height 14
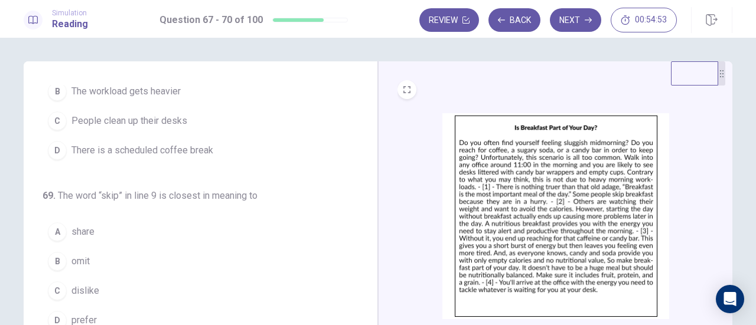
scroll to position [295, 0]
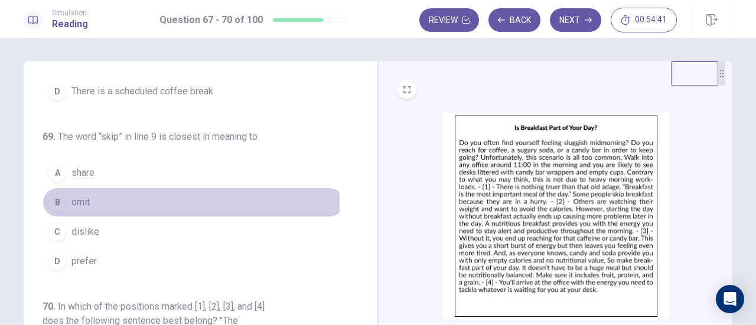
click at [77, 199] on span "omit" at bounding box center [80, 203] width 18 height 14
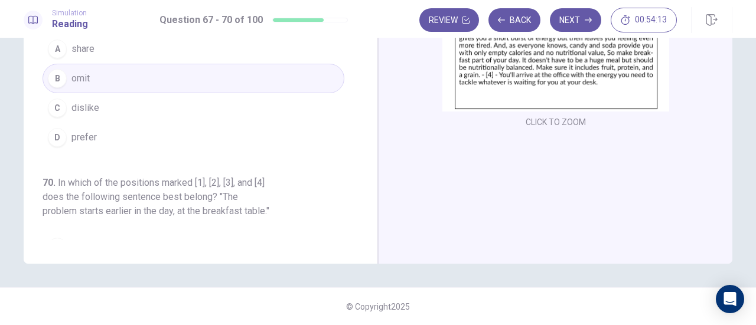
scroll to position [330, 0]
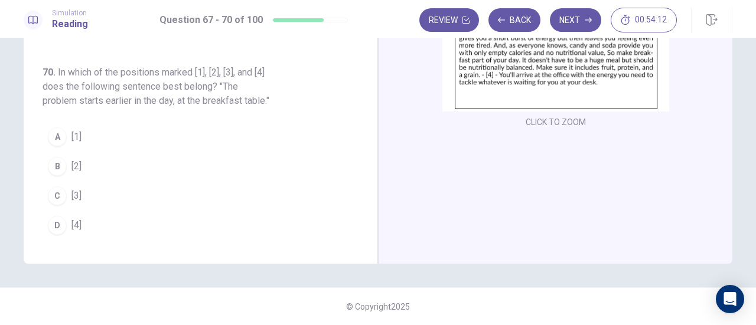
click at [57, 133] on div "A" at bounding box center [57, 137] width 19 height 19
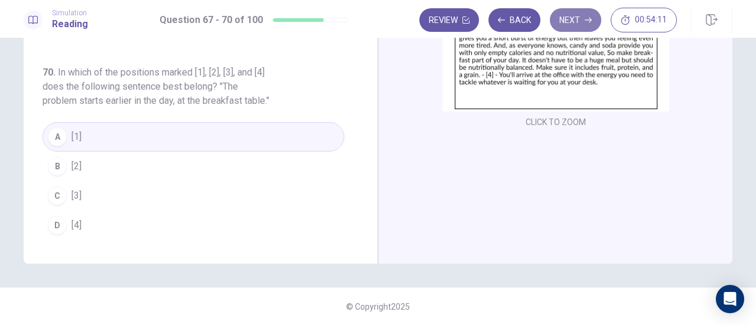
click at [569, 15] on button "Next" at bounding box center [575, 20] width 51 height 24
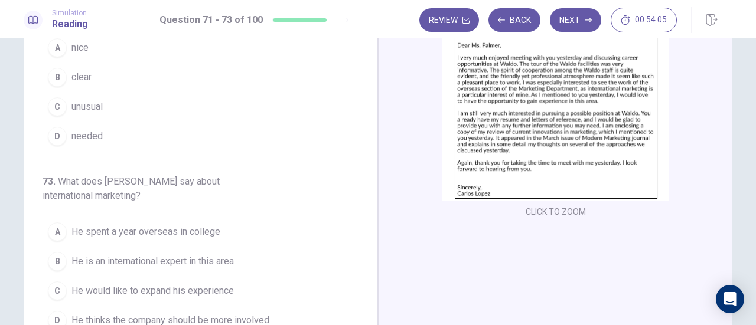
scroll to position [0, 0]
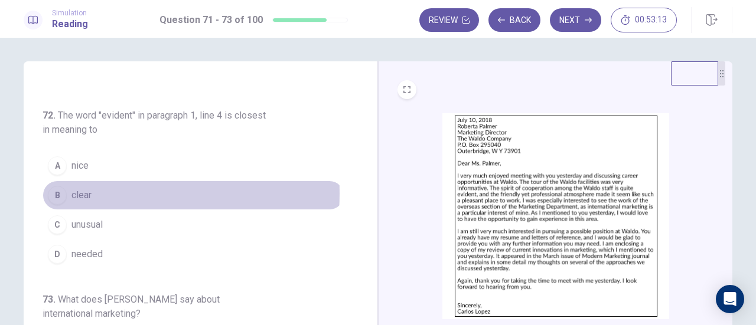
click at [74, 191] on span "clear" at bounding box center [81, 195] width 20 height 14
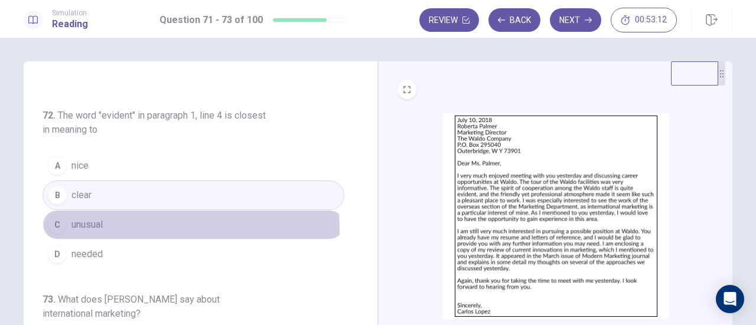
click at [82, 226] on span "unusual" at bounding box center [86, 225] width 31 height 14
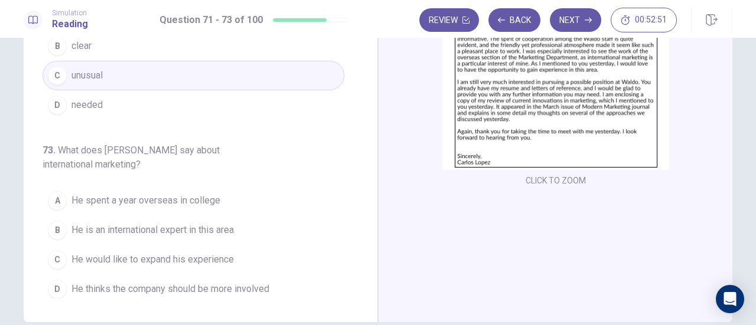
scroll to position [149, 0]
click at [197, 253] on span "He would like to expand his experience" at bounding box center [152, 260] width 162 height 14
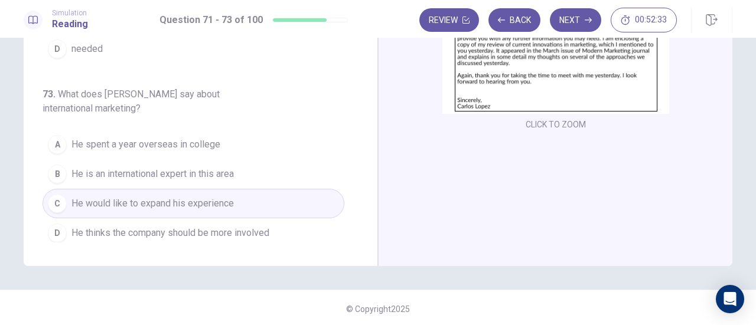
scroll to position [208, 0]
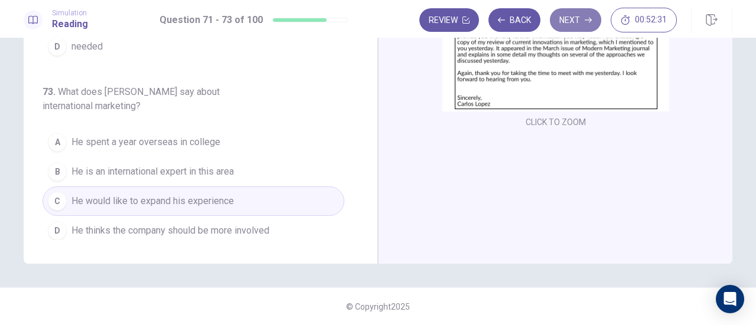
click at [581, 20] on button "Next" at bounding box center [575, 20] width 51 height 24
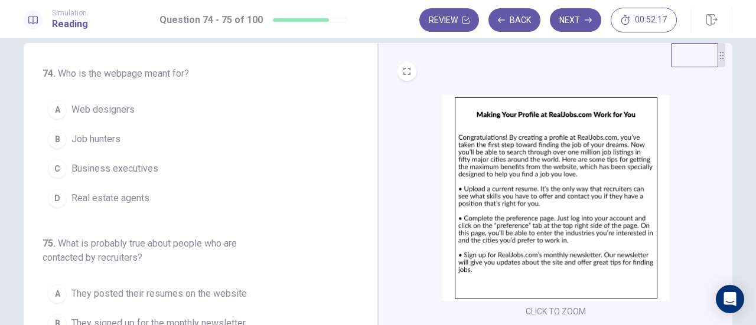
scroll to position [0, 0]
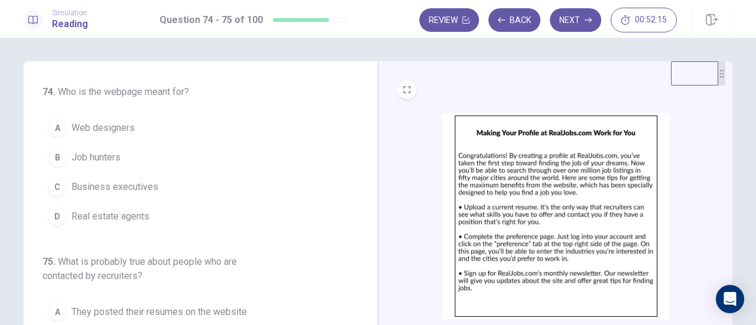
click at [78, 155] on span "Job hunters" at bounding box center [95, 158] width 49 height 14
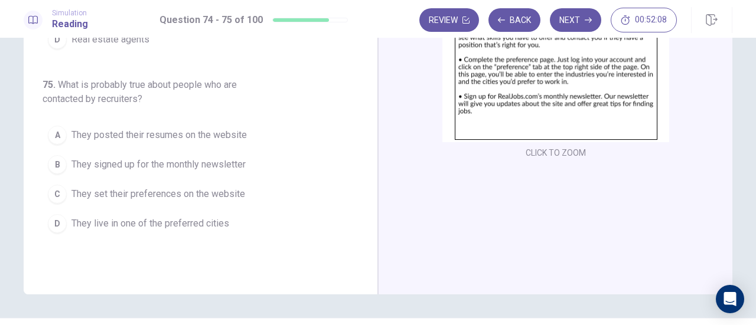
scroll to position [118, 0]
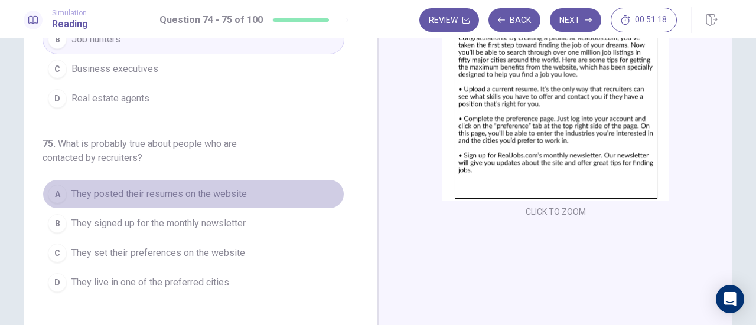
click at [175, 191] on span "They posted their resumes on the website" at bounding box center [158, 194] width 175 height 14
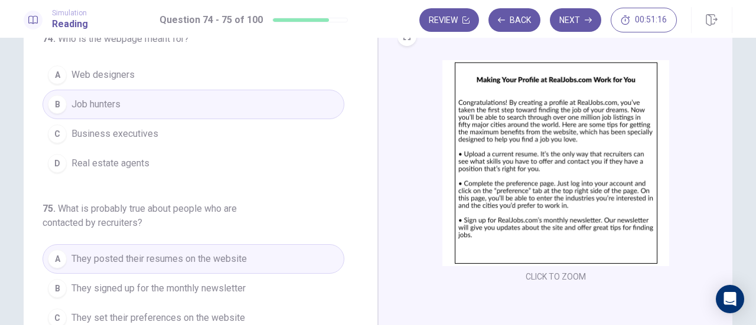
scroll to position [0, 0]
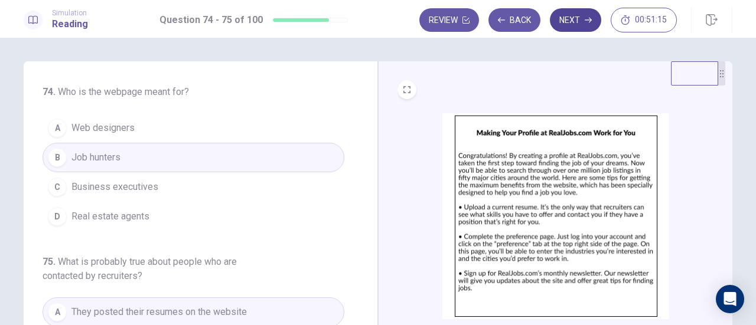
click at [568, 22] on button "Next" at bounding box center [575, 20] width 51 height 24
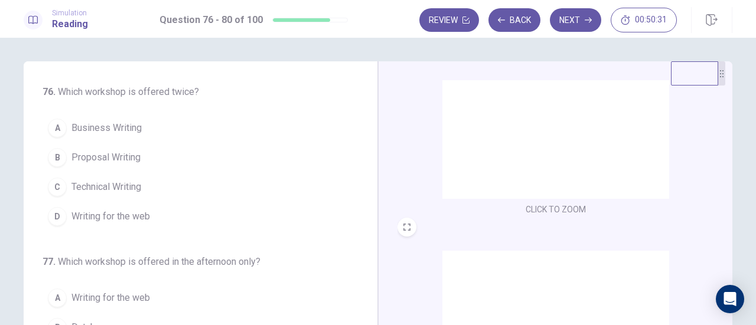
scroll to position [317, 0]
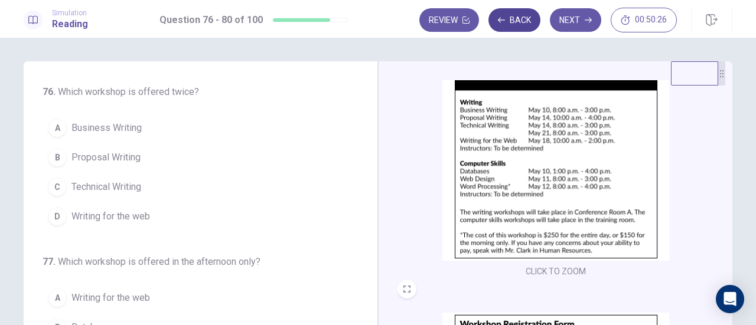
click at [513, 15] on button "Back" at bounding box center [514, 20] width 52 height 24
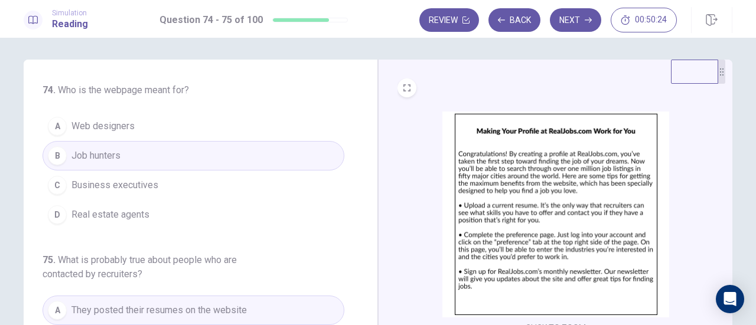
scroll to position [0, 0]
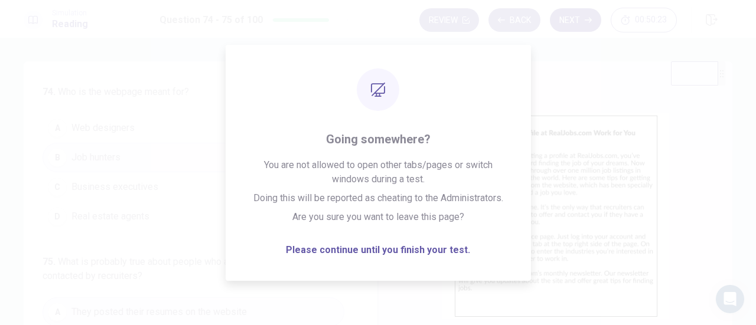
click at [574, 12] on button "Next" at bounding box center [575, 20] width 51 height 24
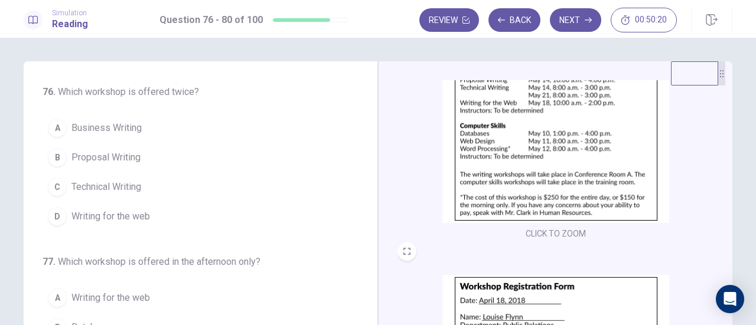
scroll to position [295, 0]
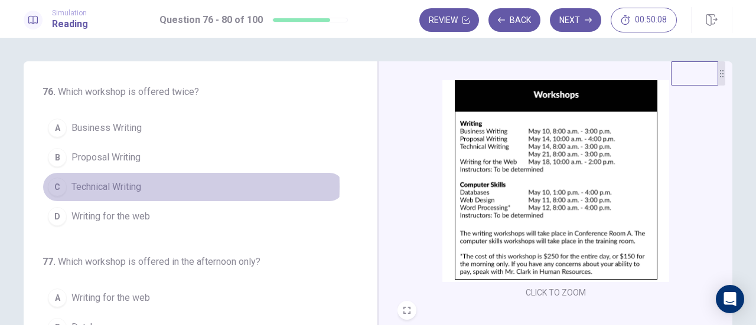
click at [102, 185] on span "Technical Writing" at bounding box center [106, 187] width 70 height 14
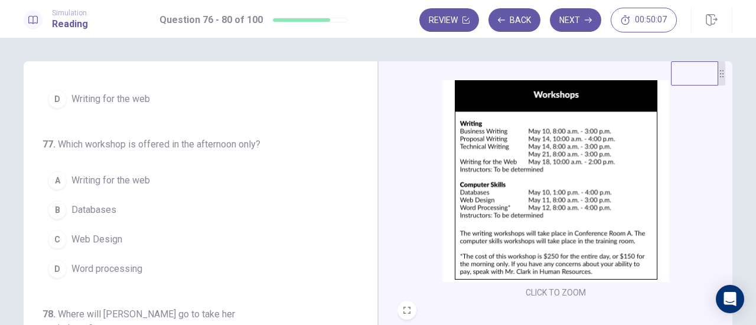
scroll to position [118, 0]
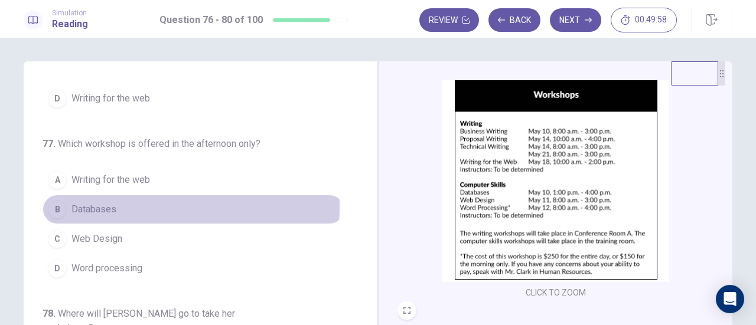
click at [96, 204] on span "Databases" at bounding box center [93, 210] width 45 height 14
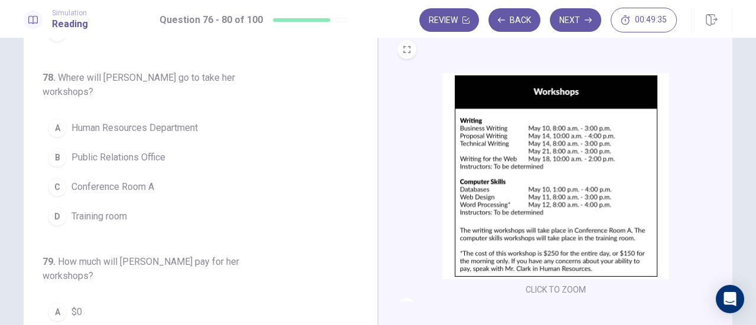
scroll to position [198, 0]
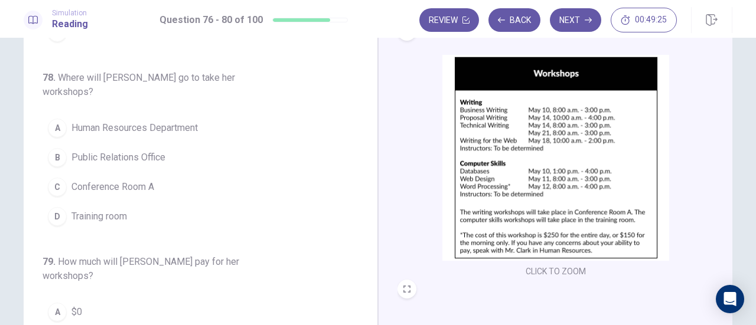
click at [73, 210] on span "Training room" at bounding box center [99, 217] width 56 height 14
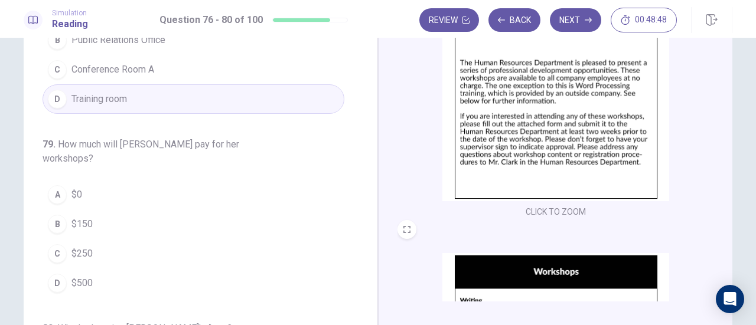
scroll to position [354, 0]
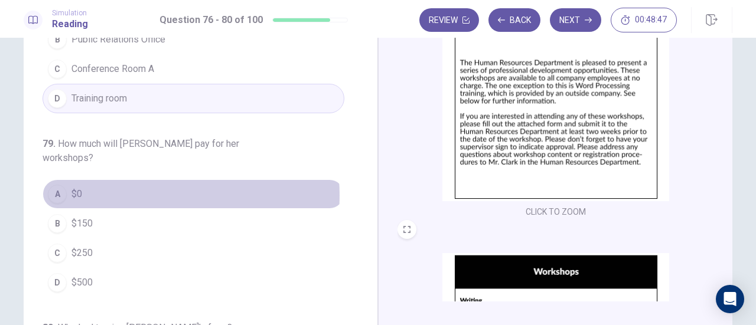
click at [136, 180] on button "A $0" at bounding box center [194, 195] width 302 height 30
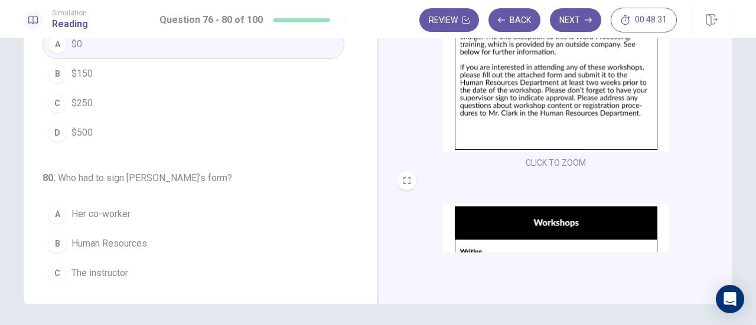
scroll to position [149, 0]
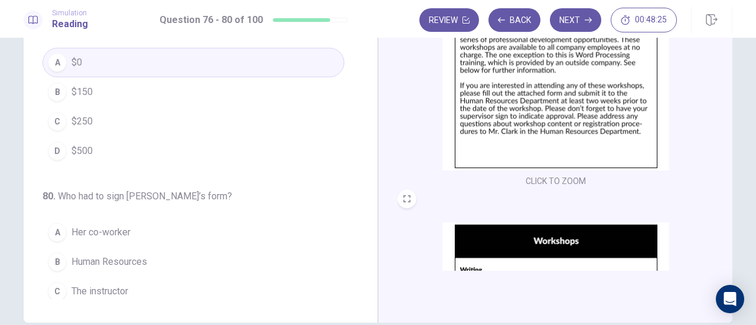
click at [135, 307] on button "D Her supervisor" at bounding box center [194, 322] width 302 height 30
click at [573, 21] on button "Next" at bounding box center [575, 20] width 51 height 24
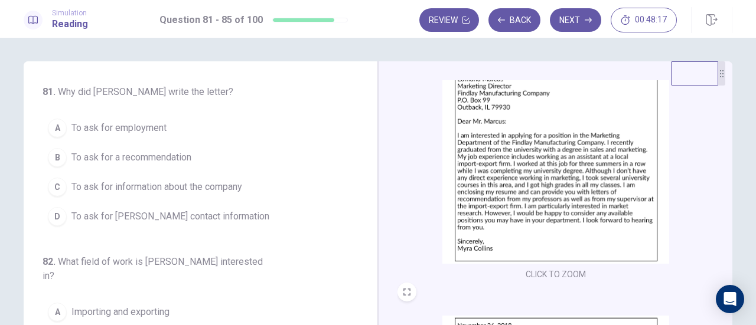
scroll to position [59, 0]
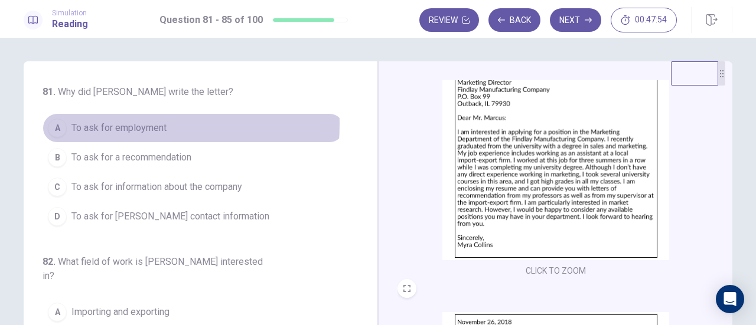
click at [115, 124] on span "To ask for employment" at bounding box center [118, 128] width 95 height 14
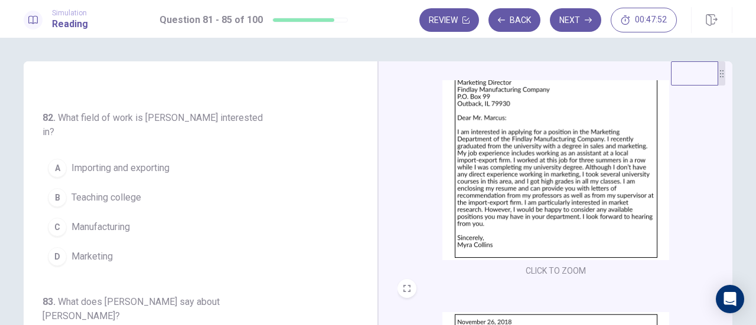
scroll to position [118, 0]
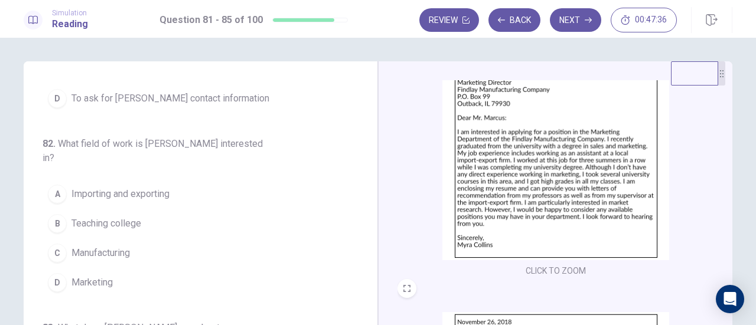
click at [101, 276] on span "Marketing" at bounding box center [91, 283] width 41 height 14
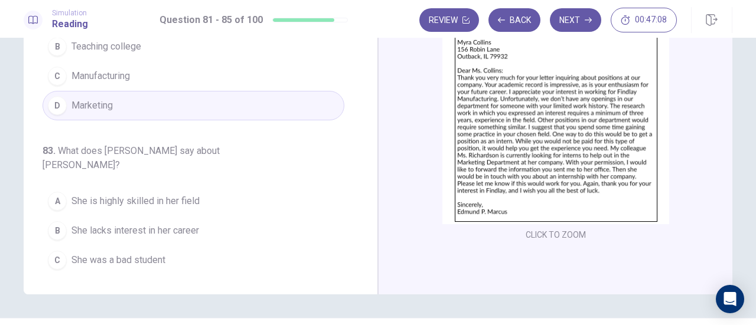
scroll to position [208, 0]
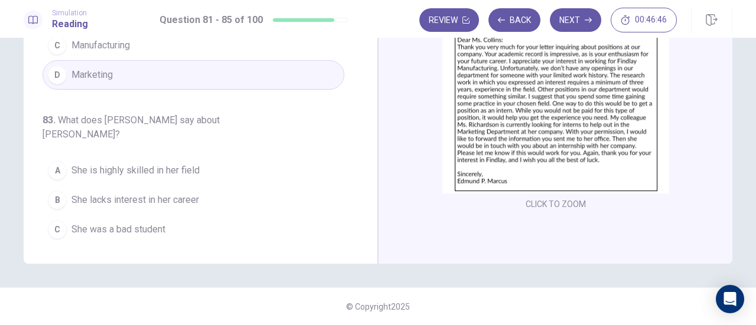
click at [158, 252] on span "She has insufficient experience" at bounding box center [135, 259] width 129 height 14
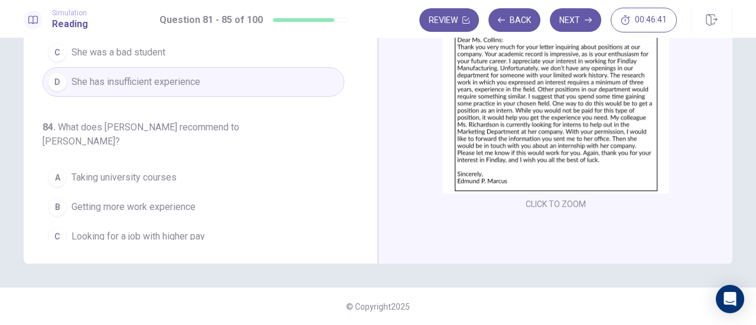
scroll to position [354, 0]
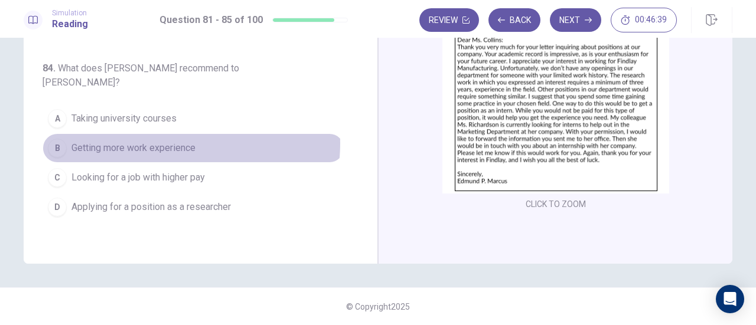
click at [157, 141] on span "Getting more work experience" at bounding box center [133, 148] width 124 height 14
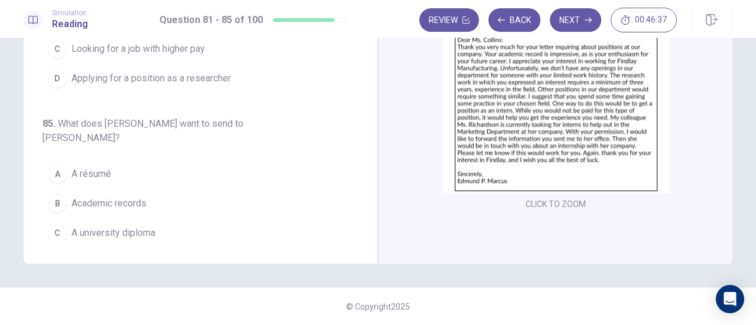
scroll to position [484, 0]
click at [102, 167] on span "A résumé" at bounding box center [91, 174] width 40 height 14
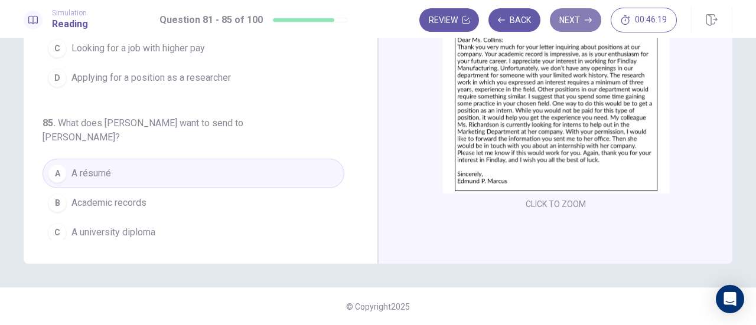
click at [562, 24] on button "Next" at bounding box center [575, 20] width 51 height 24
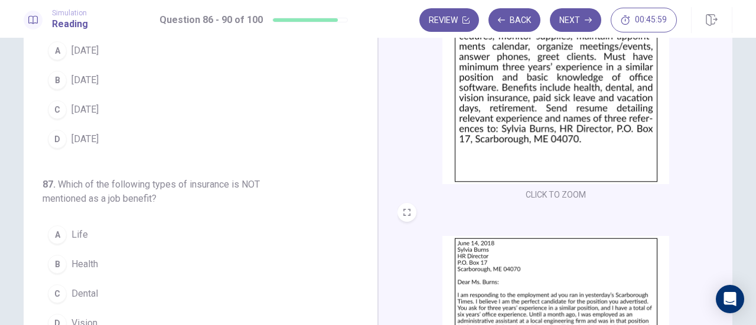
scroll to position [59, 0]
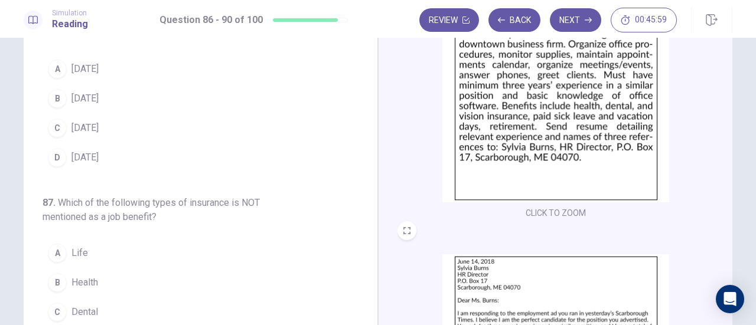
click at [87, 64] on span "June 13" at bounding box center [84, 69] width 27 height 14
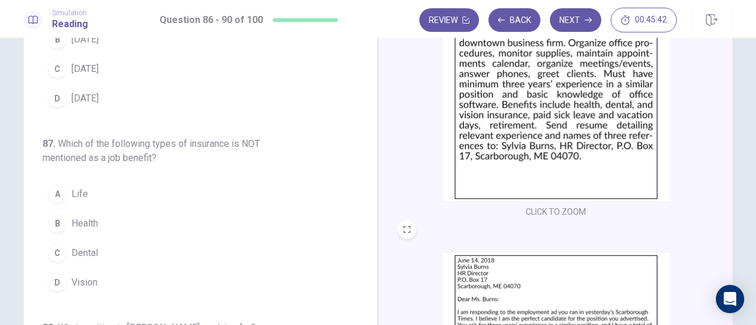
click at [89, 188] on button "A Life" at bounding box center [194, 195] width 302 height 30
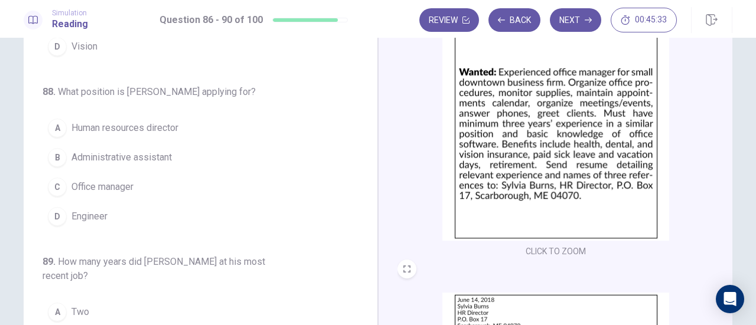
scroll to position [0, 0]
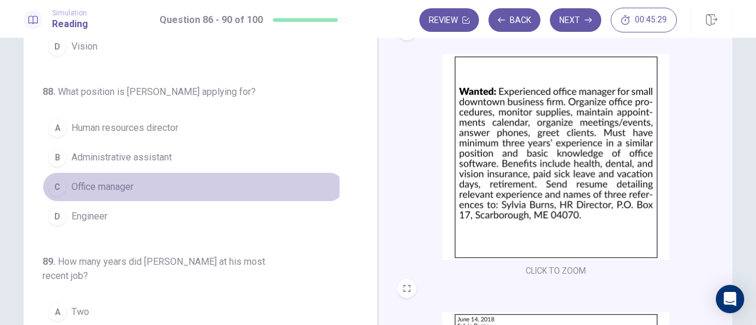
click at [86, 182] on span "Office manager" at bounding box center [102, 187] width 62 height 14
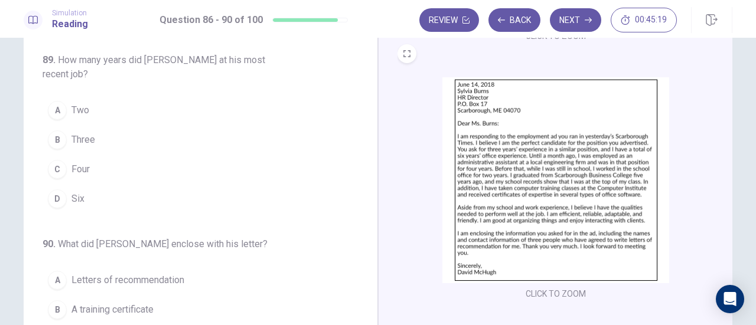
scroll to position [413, 0]
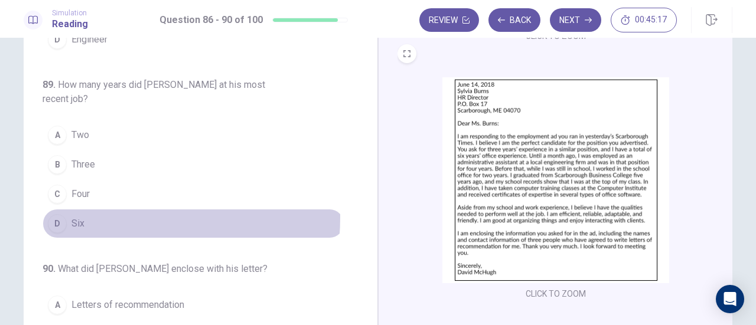
click at [86, 211] on button "D Six" at bounding box center [194, 224] width 302 height 30
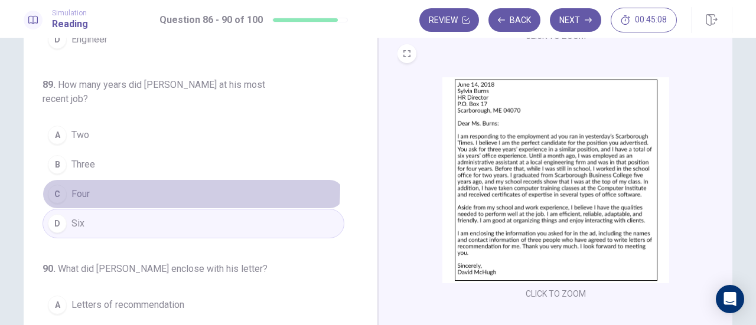
click at [107, 181] on button "C Four" at bounding box center [194, 195] width 302 height 30
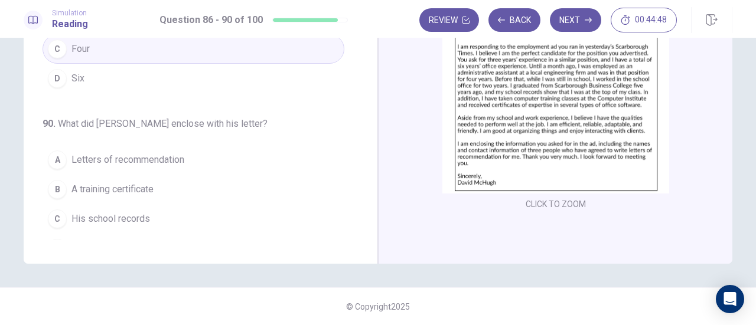
scroll to position [484, 0]
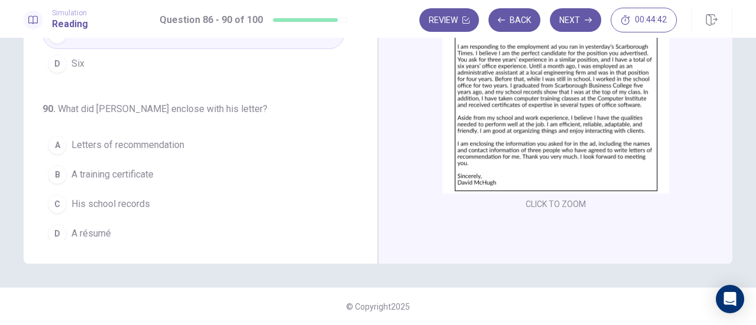
click at [152, 138] on span "Letters of recommendation" at bounding box center [127, 145] width 113 height 14
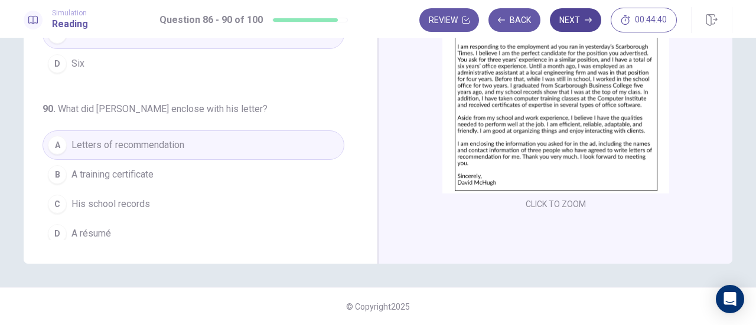
click at [568, 21] on button "Next" at bounding box center [575, 20] width 51 height 24
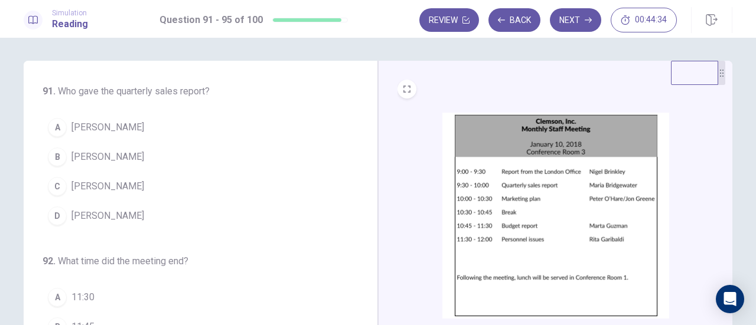
scroll to position [0, 0]
click at [125, 157] on span "Maria Bridgewater" at bounding box center [107, 158] width 73 height 14
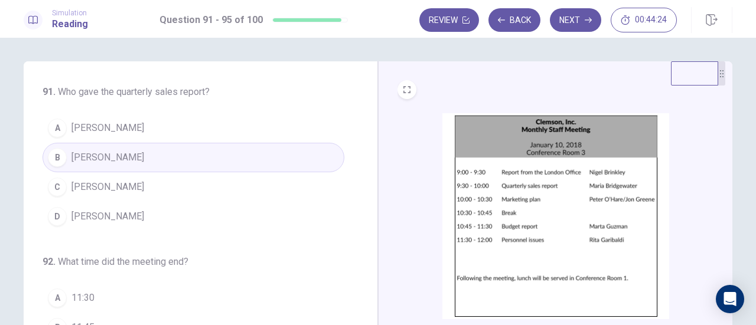
scroll to position [118, 0]
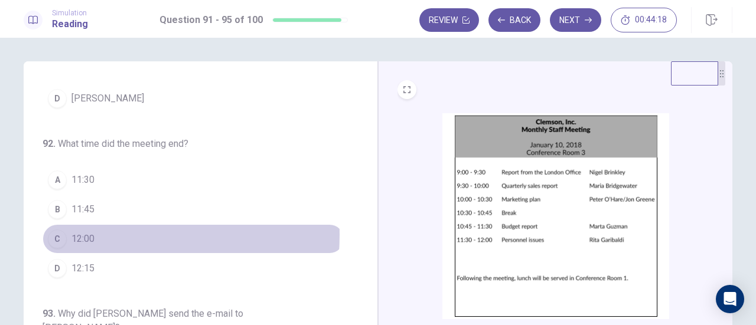
click at [87, 233] on span "12:00" at bounding box center [82, 239] width 23 height 14
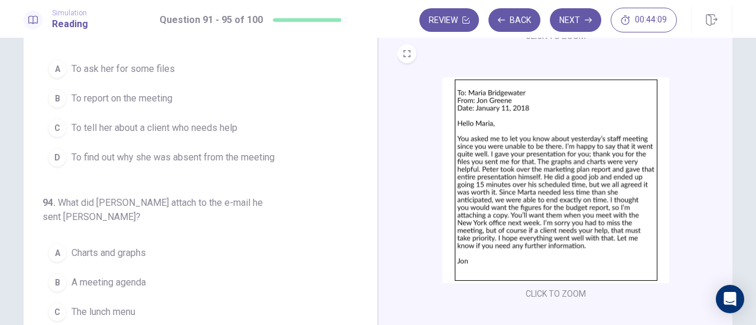
scroll to position [236, 0]
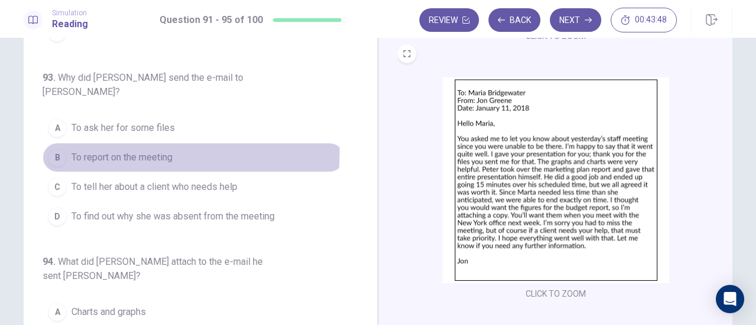
click at [97, 151] on span "To report on the meeting" at bounding box center [121, 158] width 101 height 14
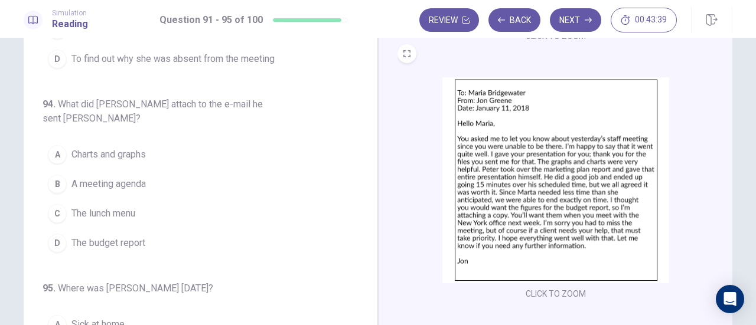
scroll to position [413, 0]
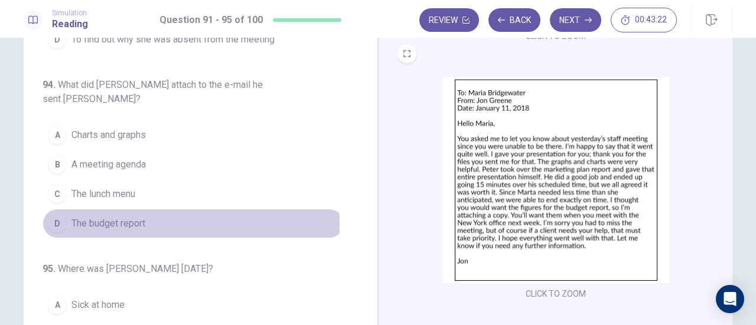
click at [107, 217] on span "The budget report" at bounding box center [108, 224] width 74 height 14
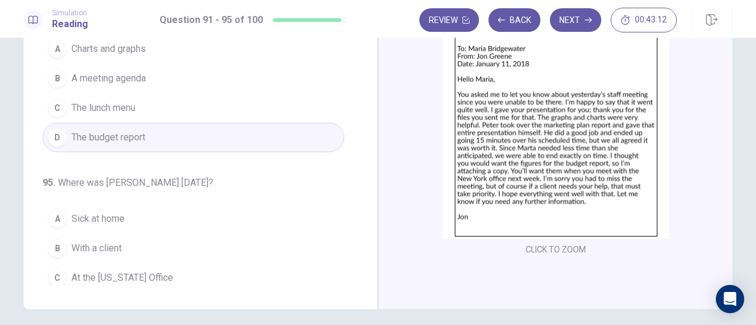
scroll to position [208, 0]
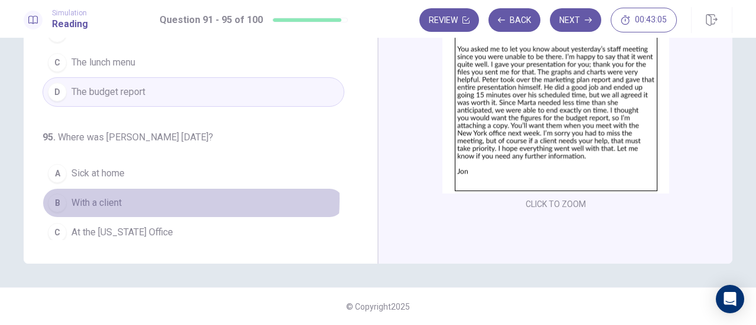
click at [107, 196] on span "With a client" at bounding box center [96, 203] width 50 height 14
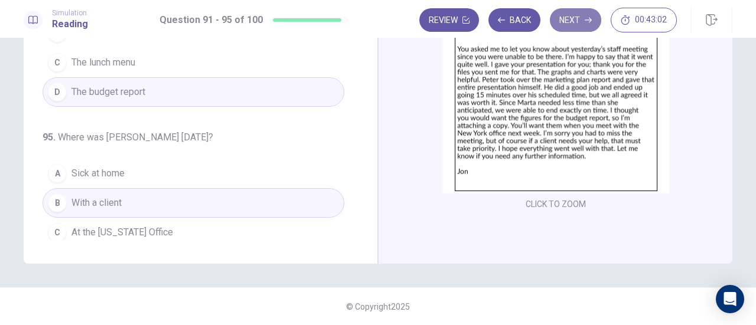
click at [574, 12] on button "Next" at bounding box center [575, 20] width 51 height 24
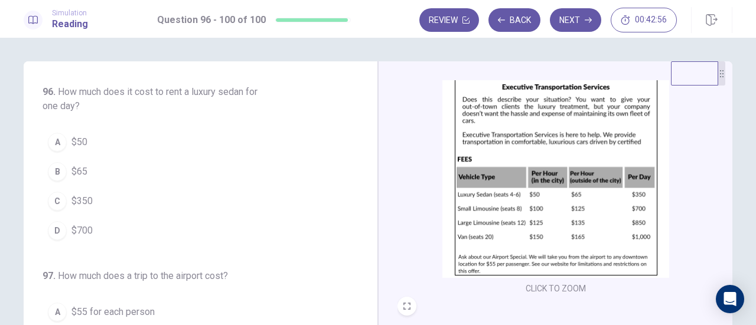
scroll to position [59, 0]
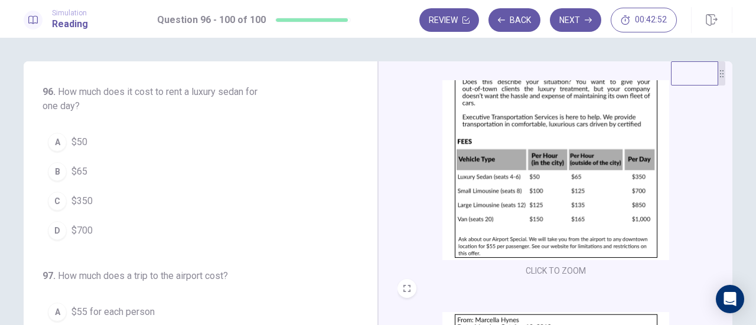
click at [74, 201] on span "$350" at bounding box center [81, 201] width 21 height 14
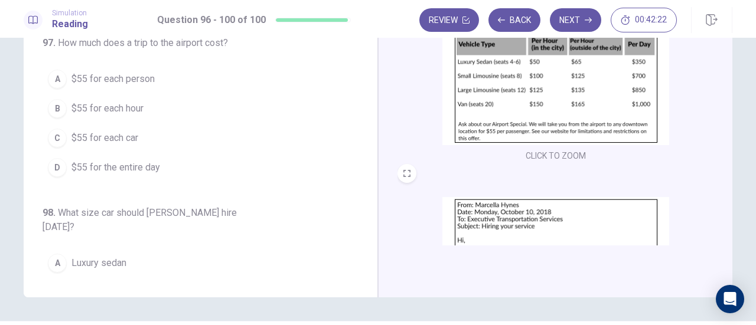
scroll to position [149, 0]
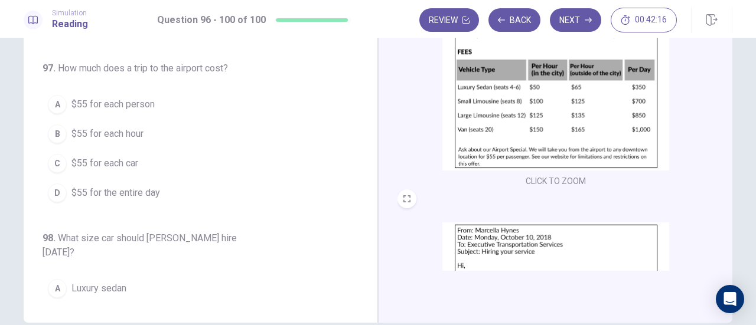
click at [115, 99] on span "$55 for each person" at bounding box center [112, 104] width 83 height 14
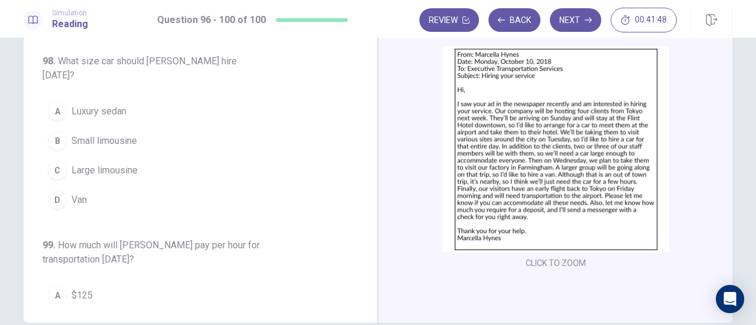
scroll to position [0, 0]
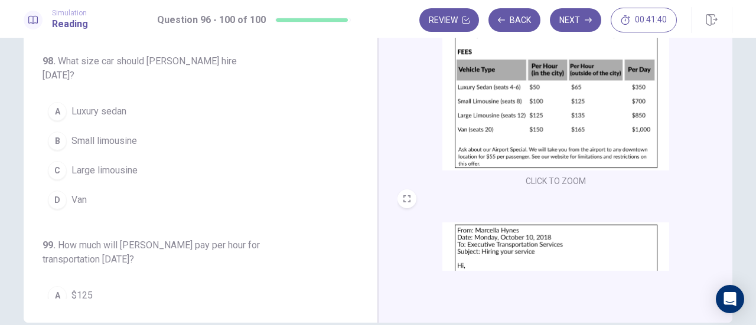
click at [83, 105] on span "Luxury sedan" at bounding box center [98, 112] width 55 height 14
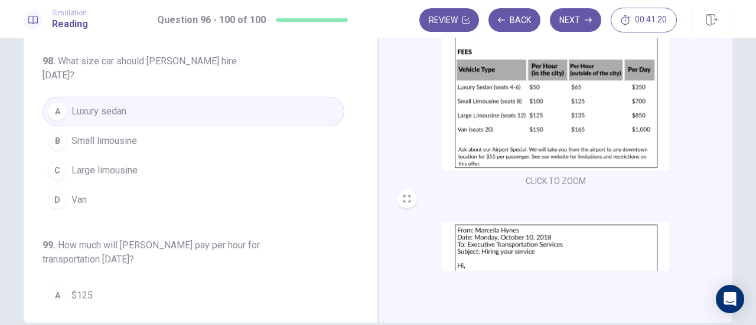
click at [129, 134] on span "Small limousine" at bounding box center [104, 141] width 66 height 14
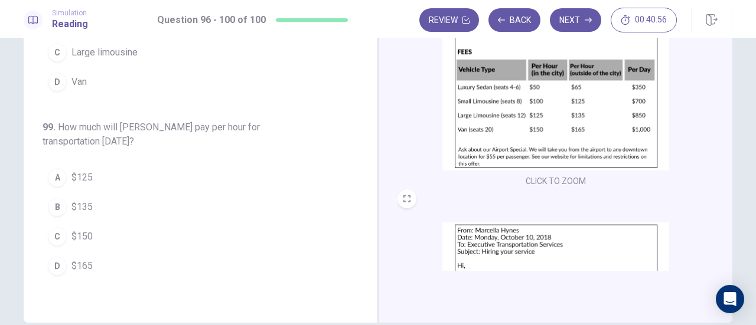
click at [87, 230] on span "$150" at bounding box center [81, 237] width 21 height 14
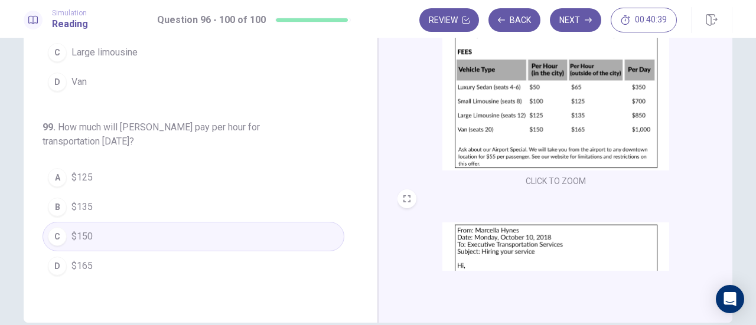
click at [130, 252] on button "D $165" at bounding box center [194, 267] width 302 height 30
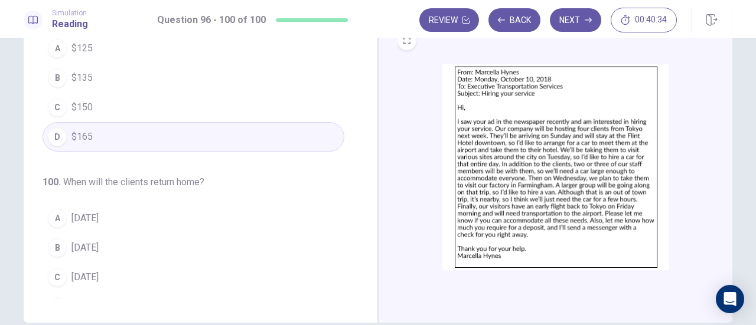
scroll to position [176, 0]
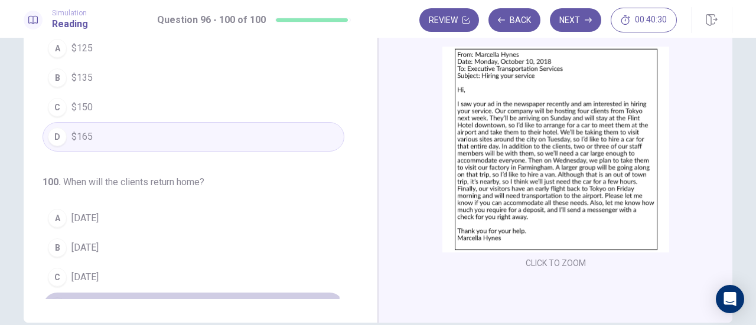
click at [107, 292] on button "D Friday" at bounding box center [194, 307] width 302 height 30
click at [580, 27] on button "Next" at bounding box center [575, 20] width 51 height 24
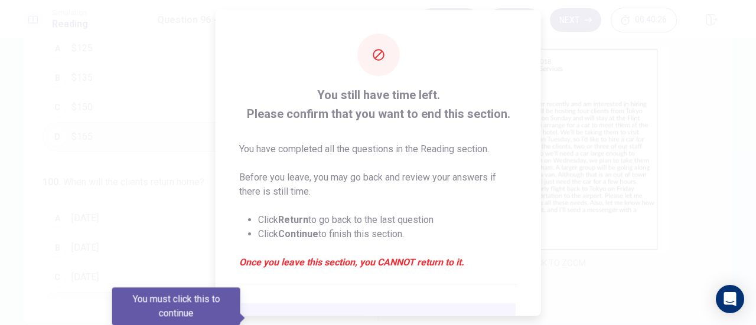
scroll to position [115, 0]
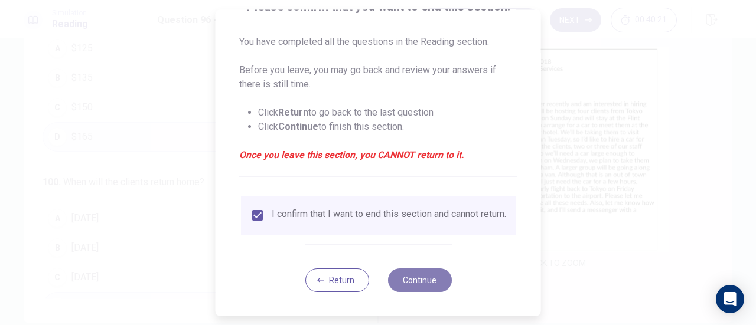
click at [403, 278] on button "Continue" at bounding box center [419, 281] width 64 height 24
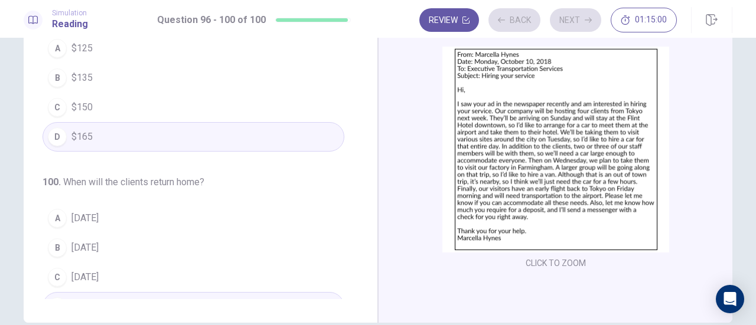
scroll to position [104, 0]
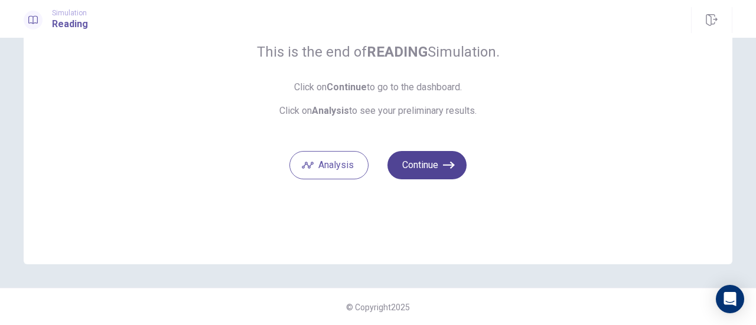
click at [425, 170] on button "Continue" at bounding box center [426, 165] width 79 height 28
